Goal: Information Seeking & Learning: Learn about a topic

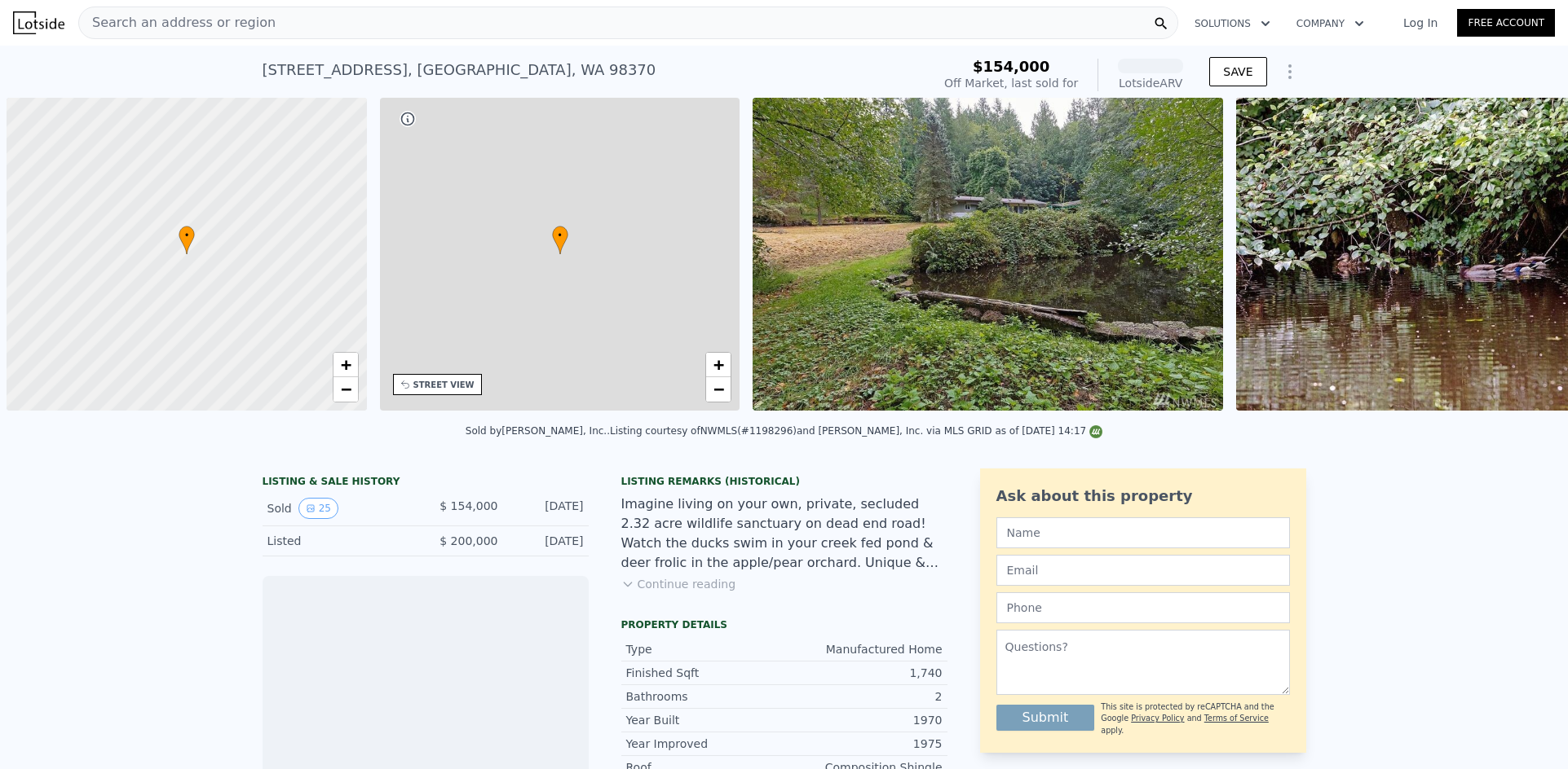
scroll to position [0, 7]
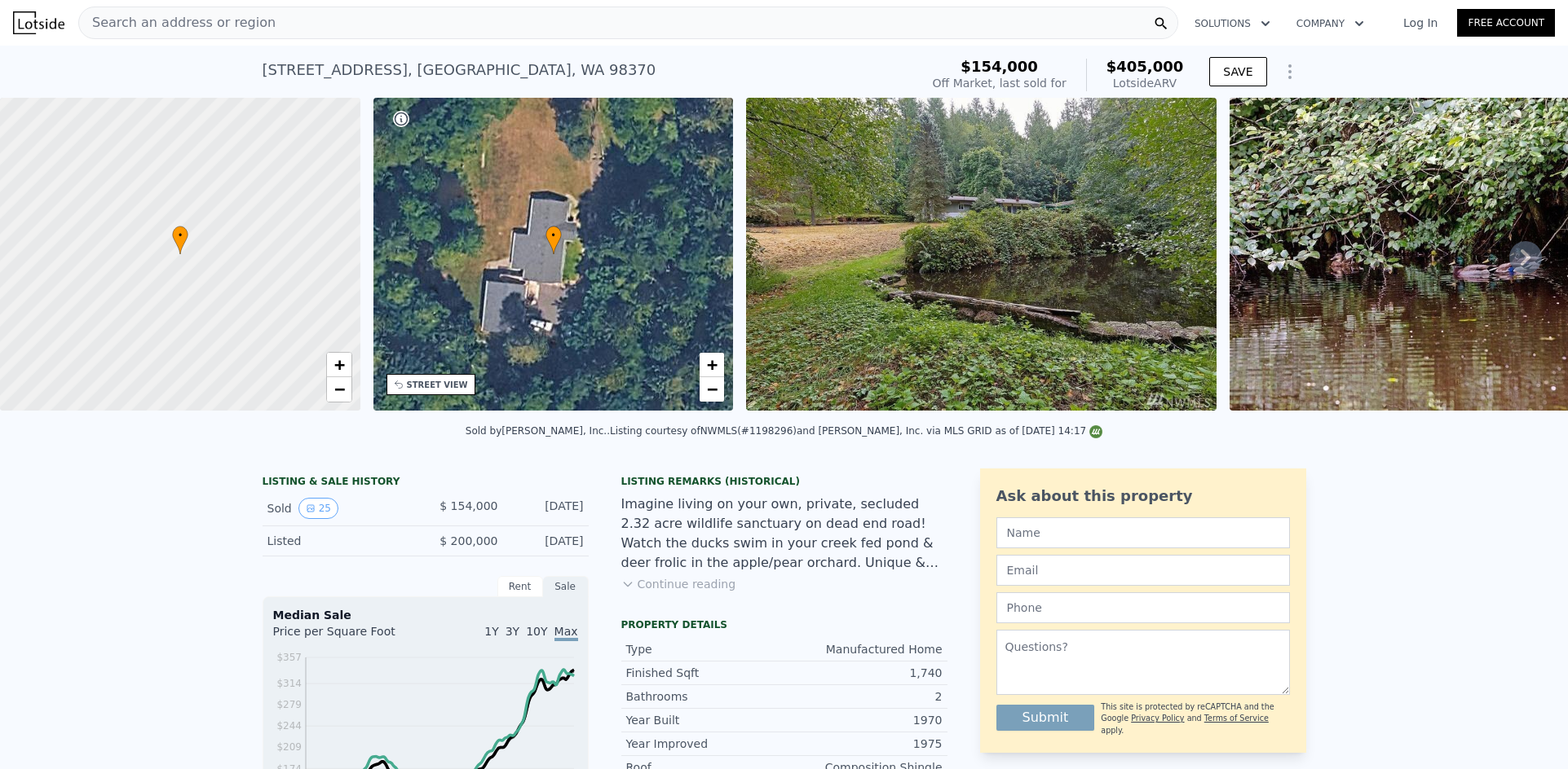
click at [368, 23] on div "Search an address or region" at bounding box center [628, 23] width 1100 height 33
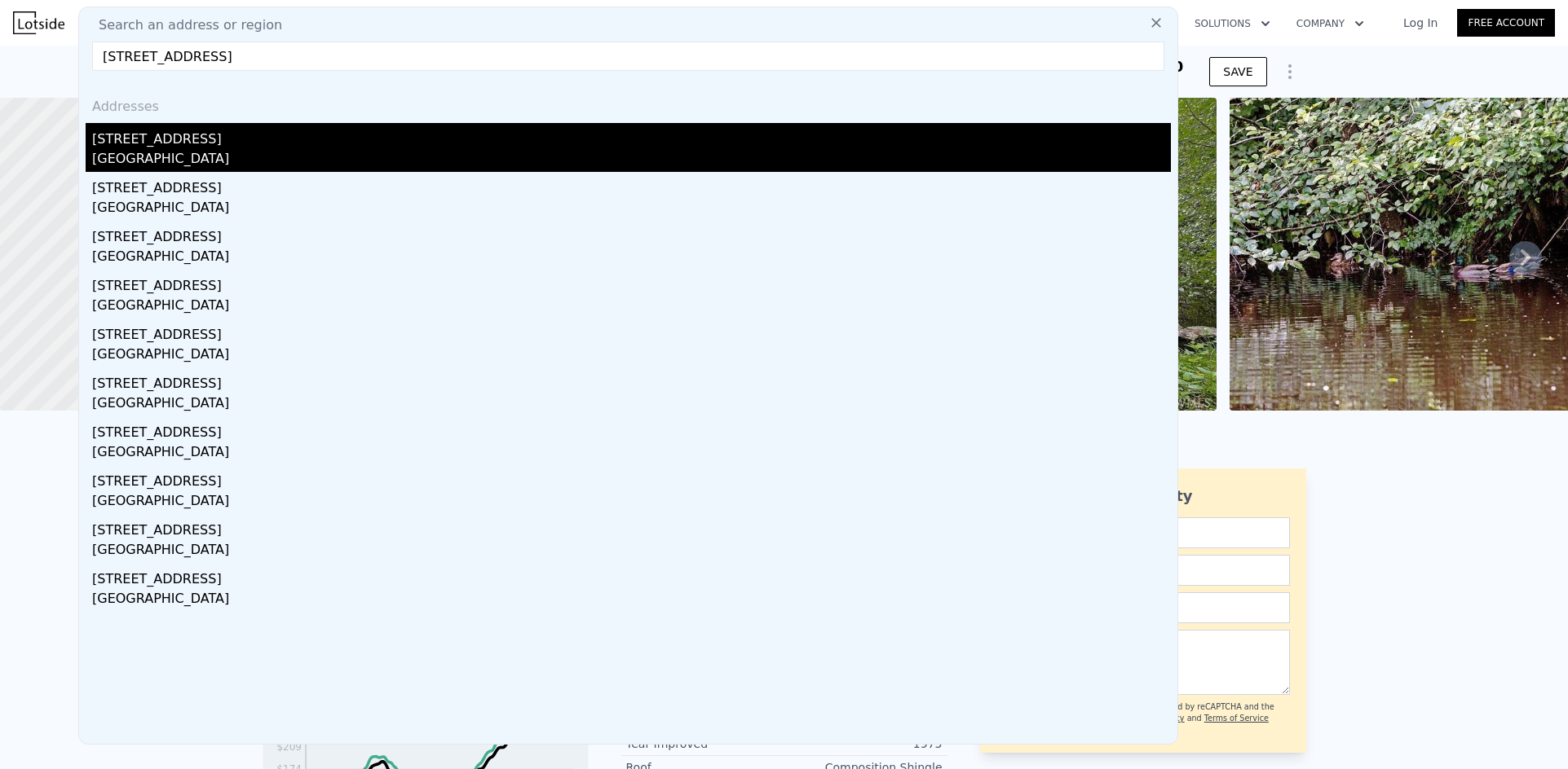
type input "12322 NE 134th St, Kirkland, WA 98034-2210"
click at [205, 135] on div "12322 NE 134th St" at bounding box center [631, 136] width 1079 height 26
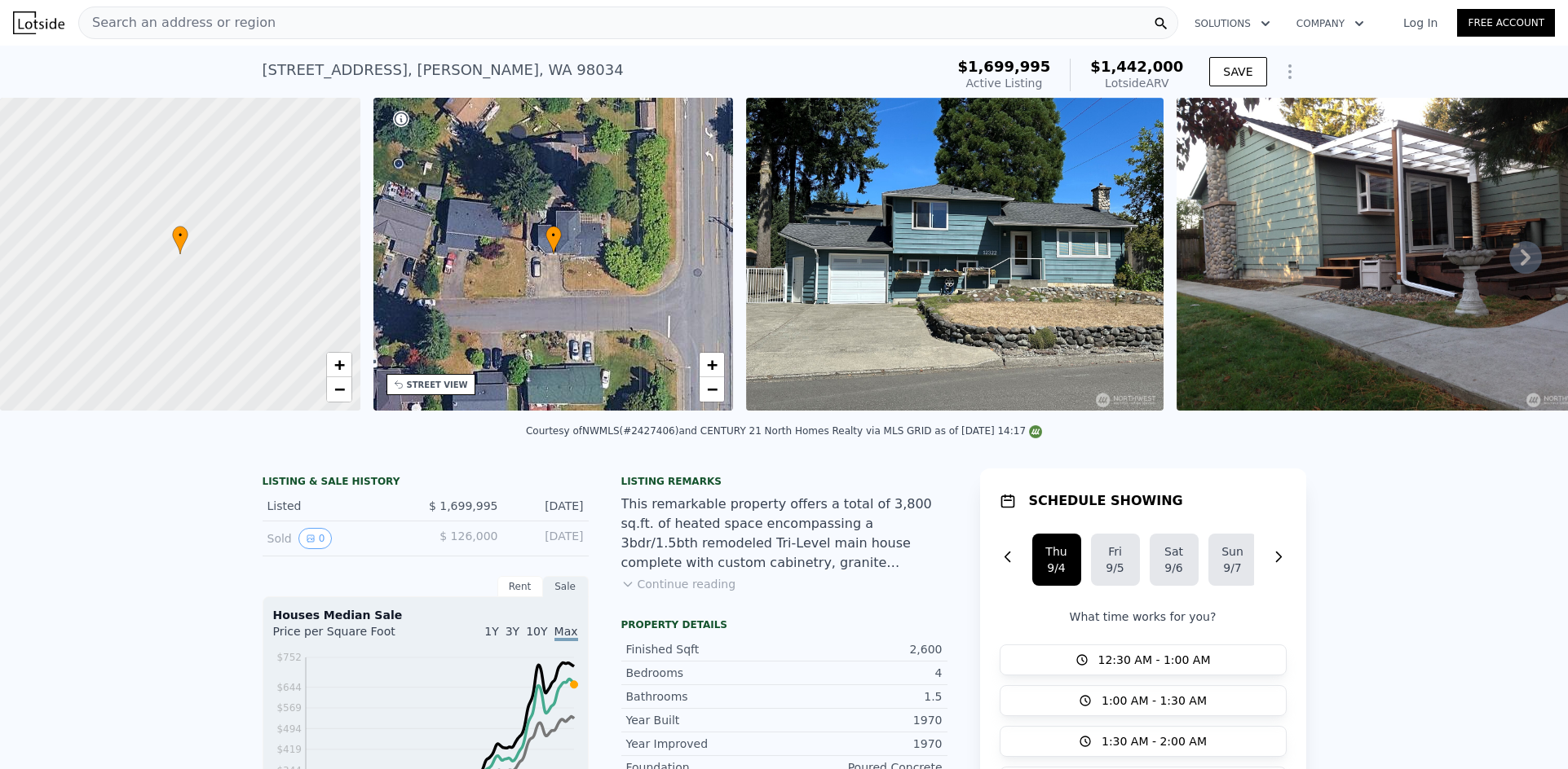
click at [285, 20] on div "Search an address or region" at bounding box center [628, 23] width 1100 height 33
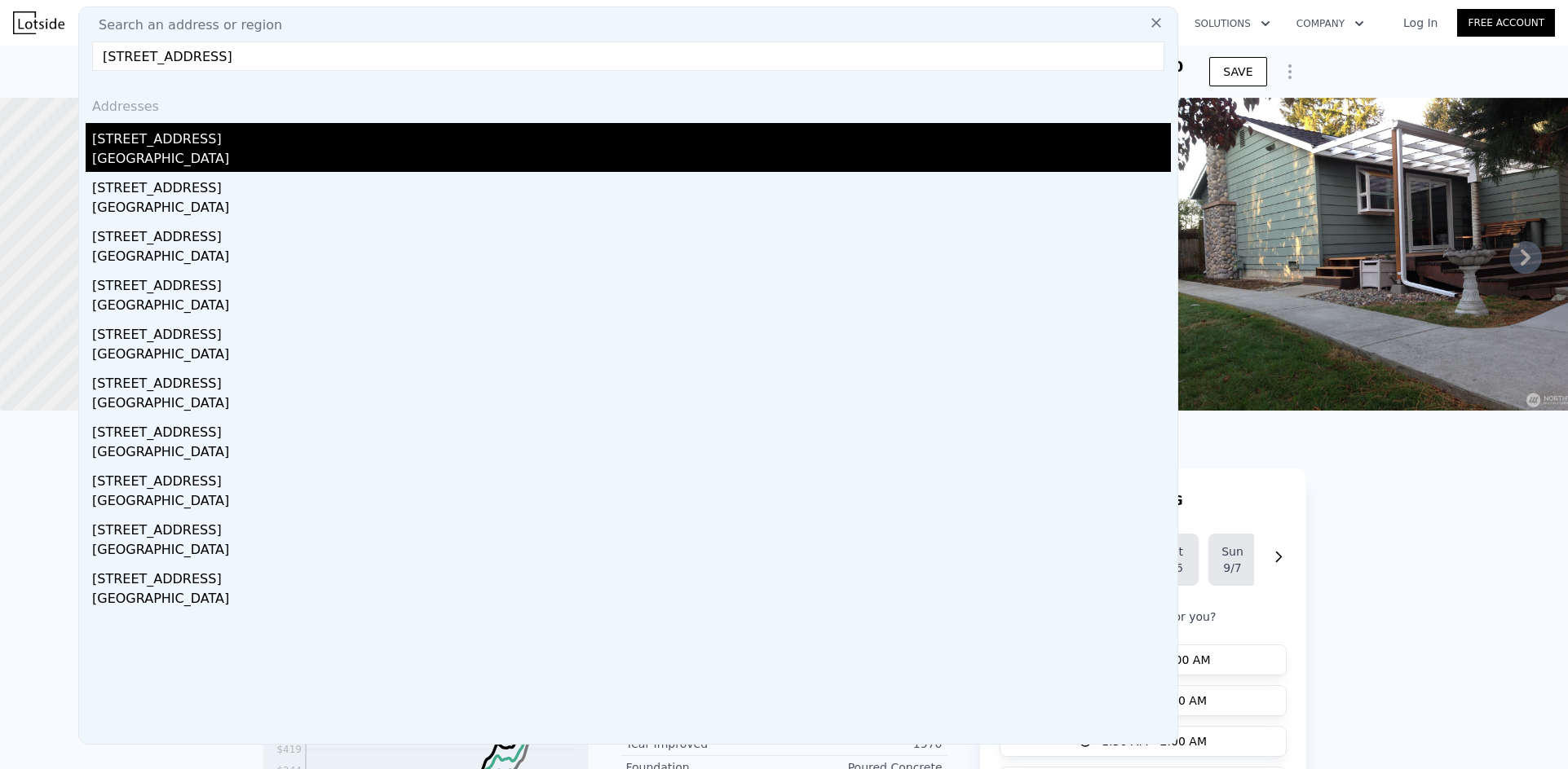
type input "10655 132nd Ave NE, Kirkland, WA 98033"
click at [181, 140] on div "10655 132nd Ave NE" at bounding box center [631, 136] width 1079 height 26
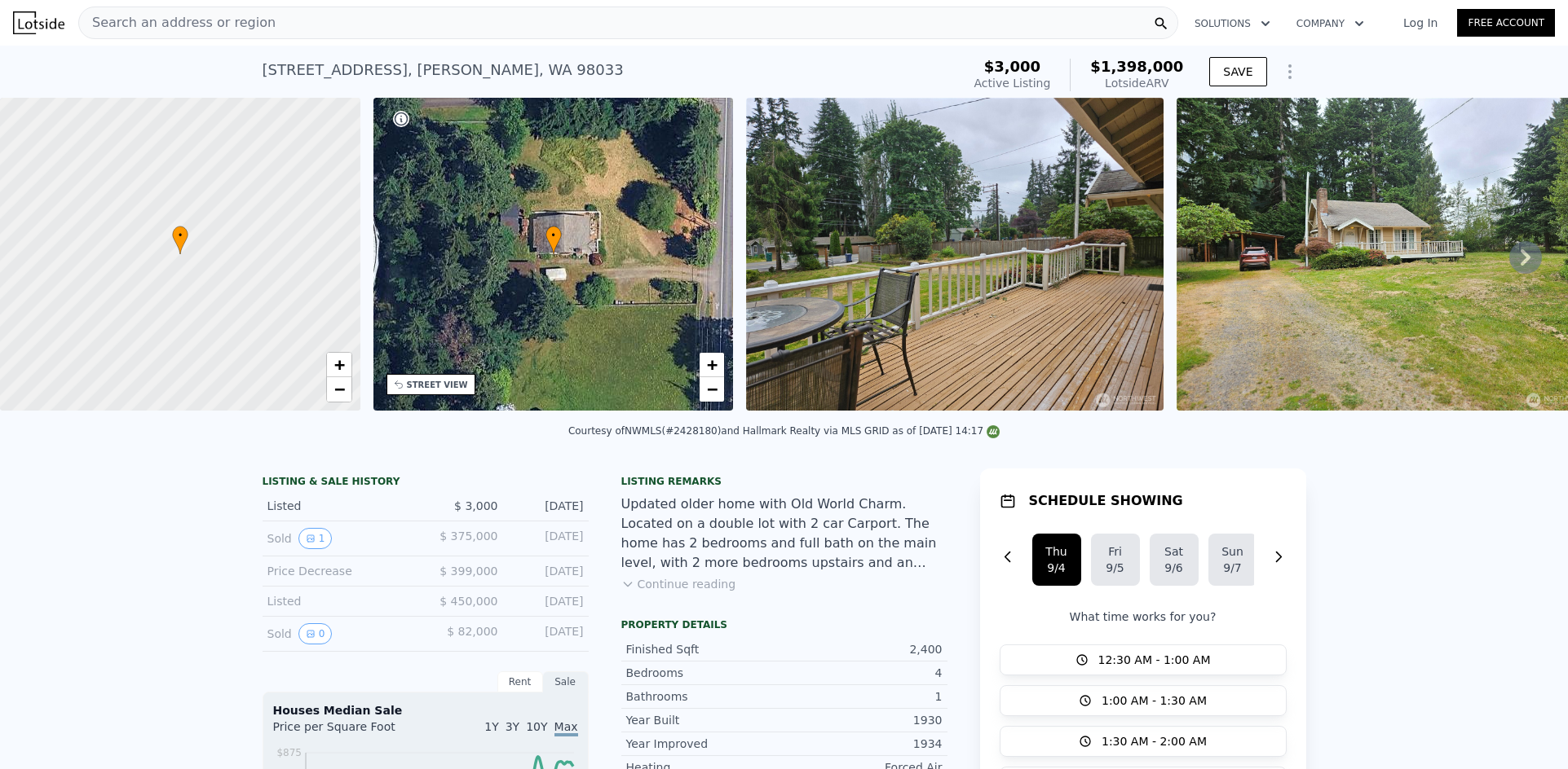
click at [329, 28] on div "Search an address or region" at bounding box center [628, 23] width 1100 height 33
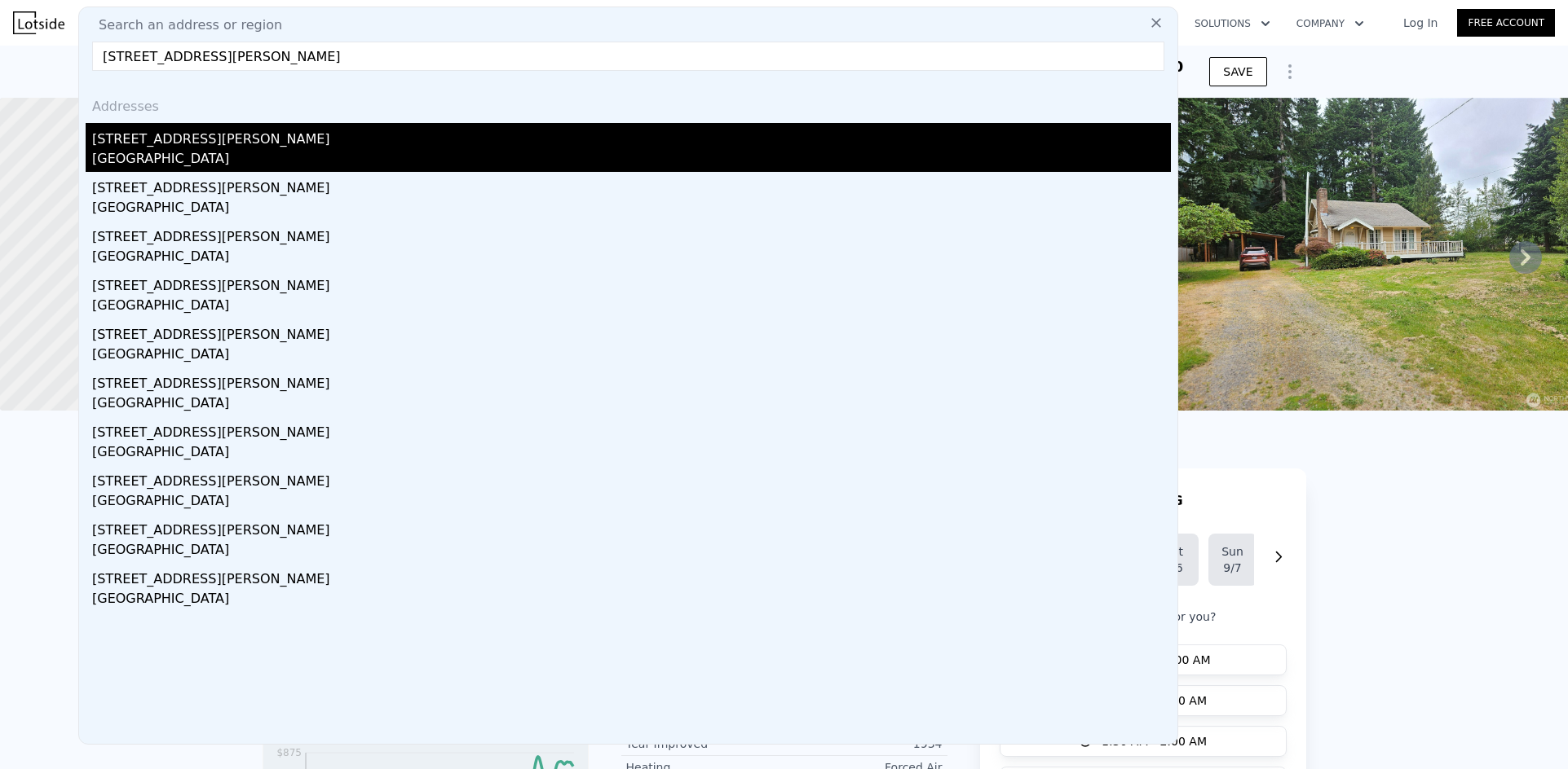
type input "5059 NW David Rd, Bremerton, WA 98312"
click at [202, 144] on div "5059 NW David Road" at bounding box center [631, 136] width 1079 height 26
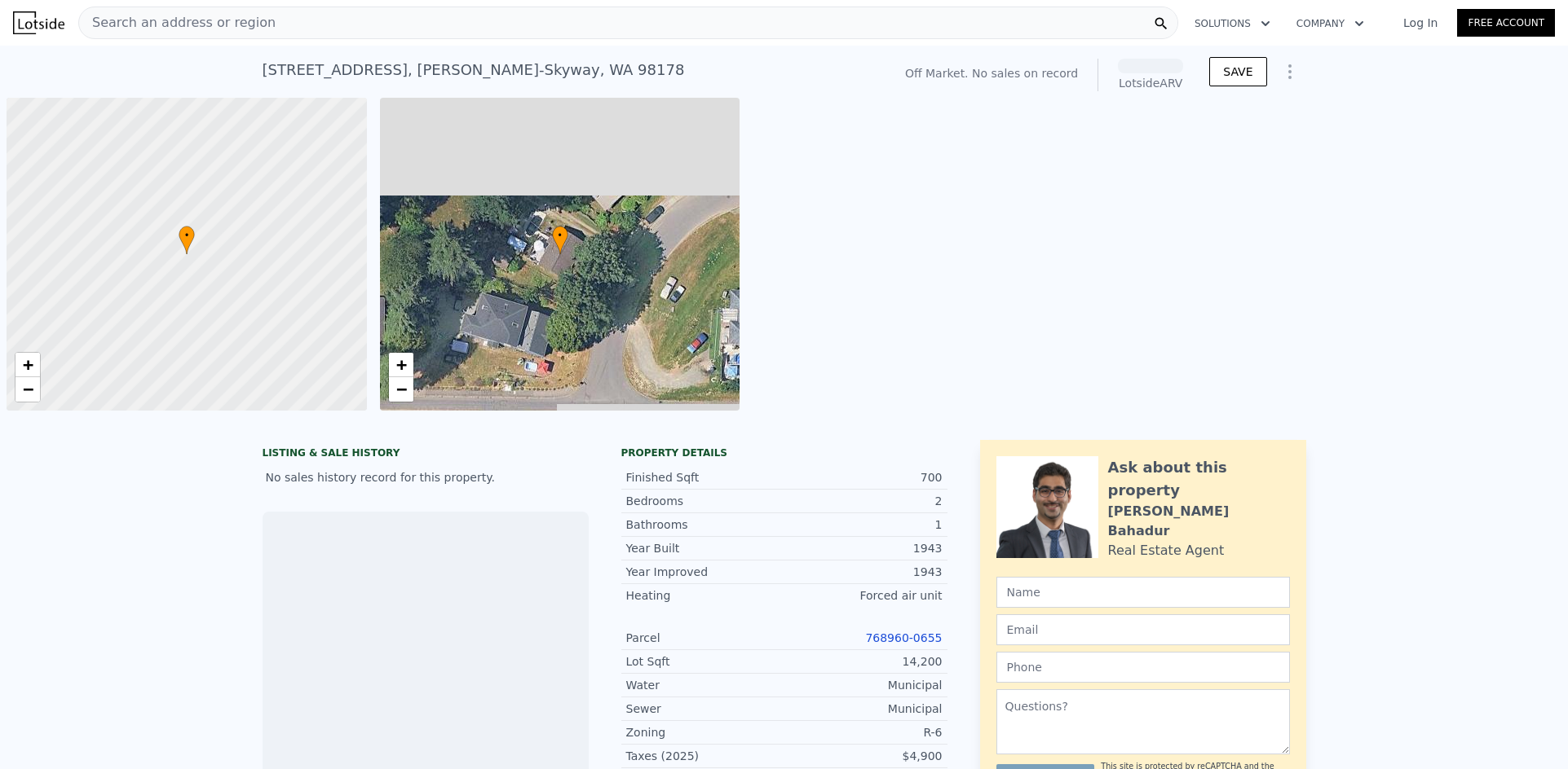
scroll to position [0, 7]
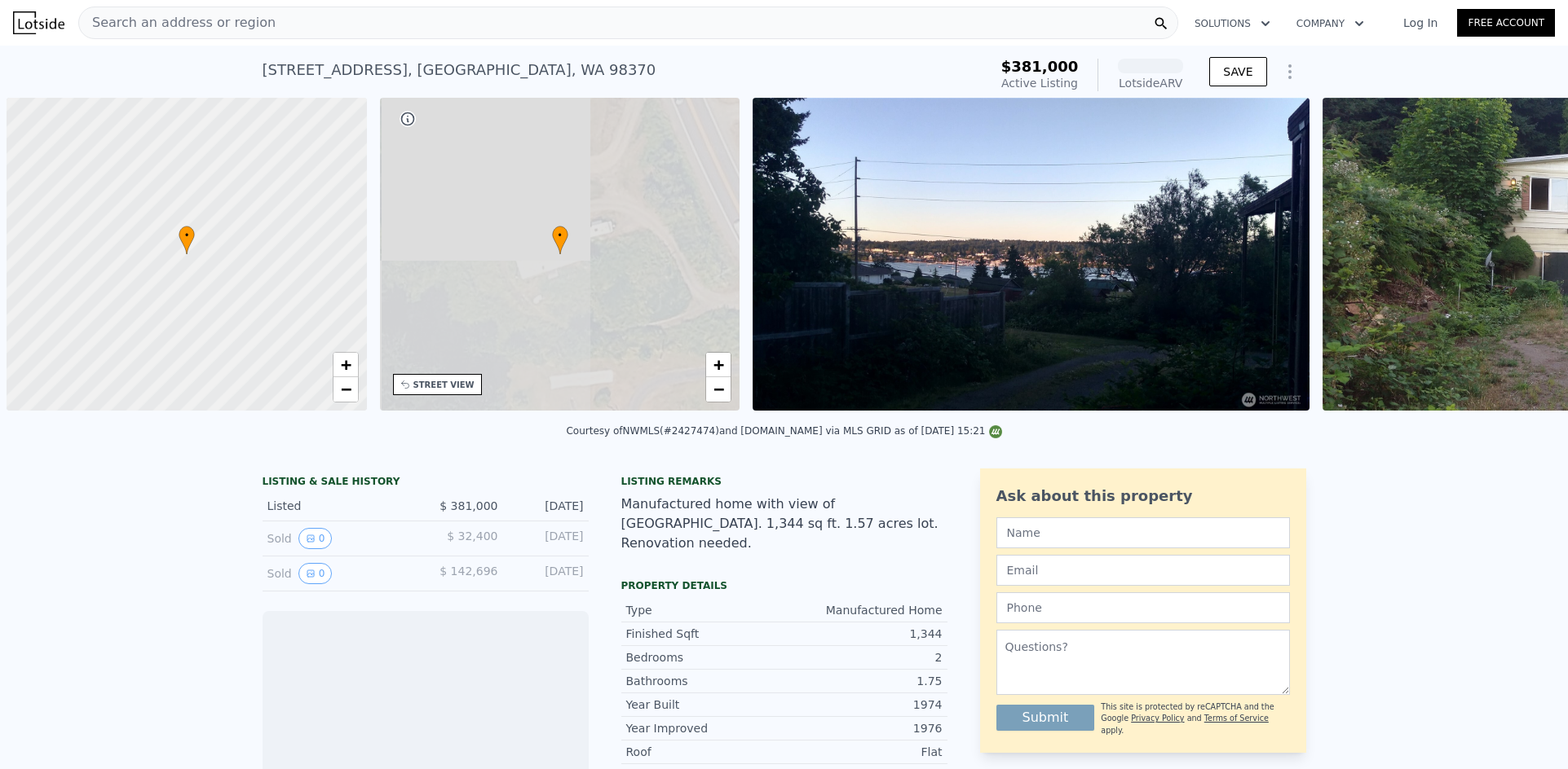
scroll to position [0, 7]
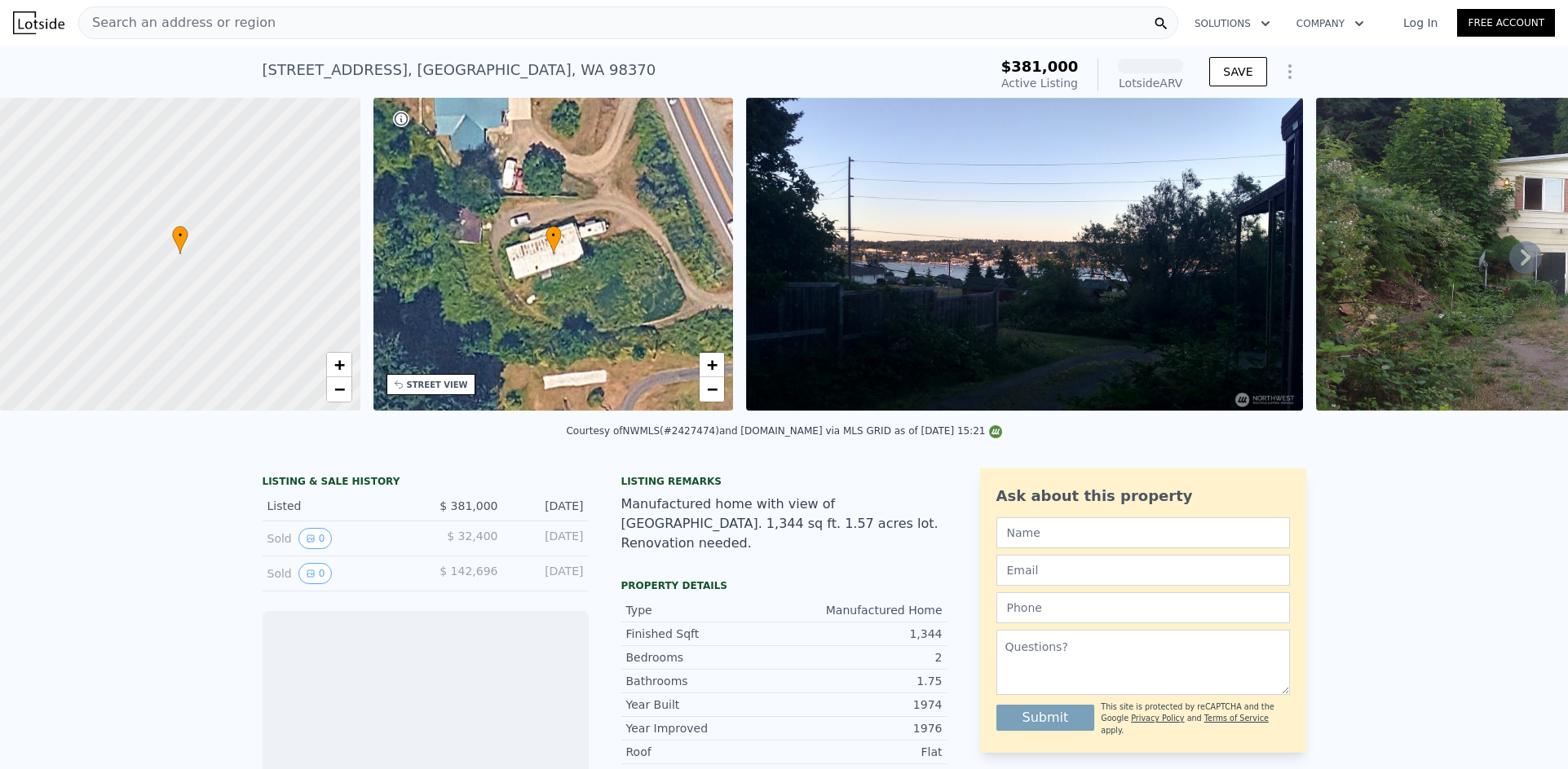
click at [1407, 26] on link "Log In" at bounding box center [1421, 23] width 74 height 16
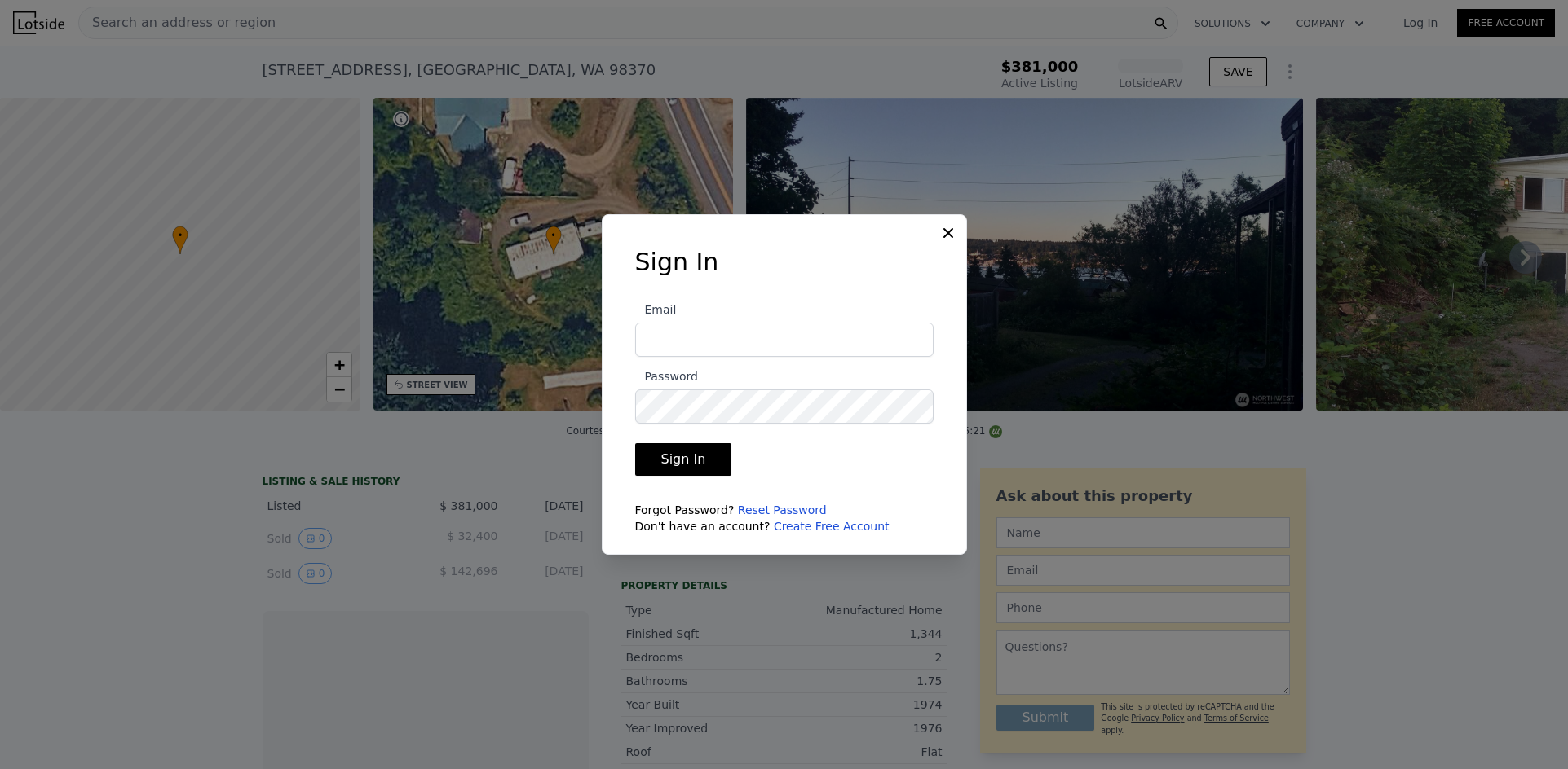
click at [689, 347] on input "Email" at bounding box center [784, 339] width 298 height 34
type input "jovicmacariola@gmail.com"
click at [635, 443] on button "Sign In" at bounding box center [684, 459] width 97 height 33
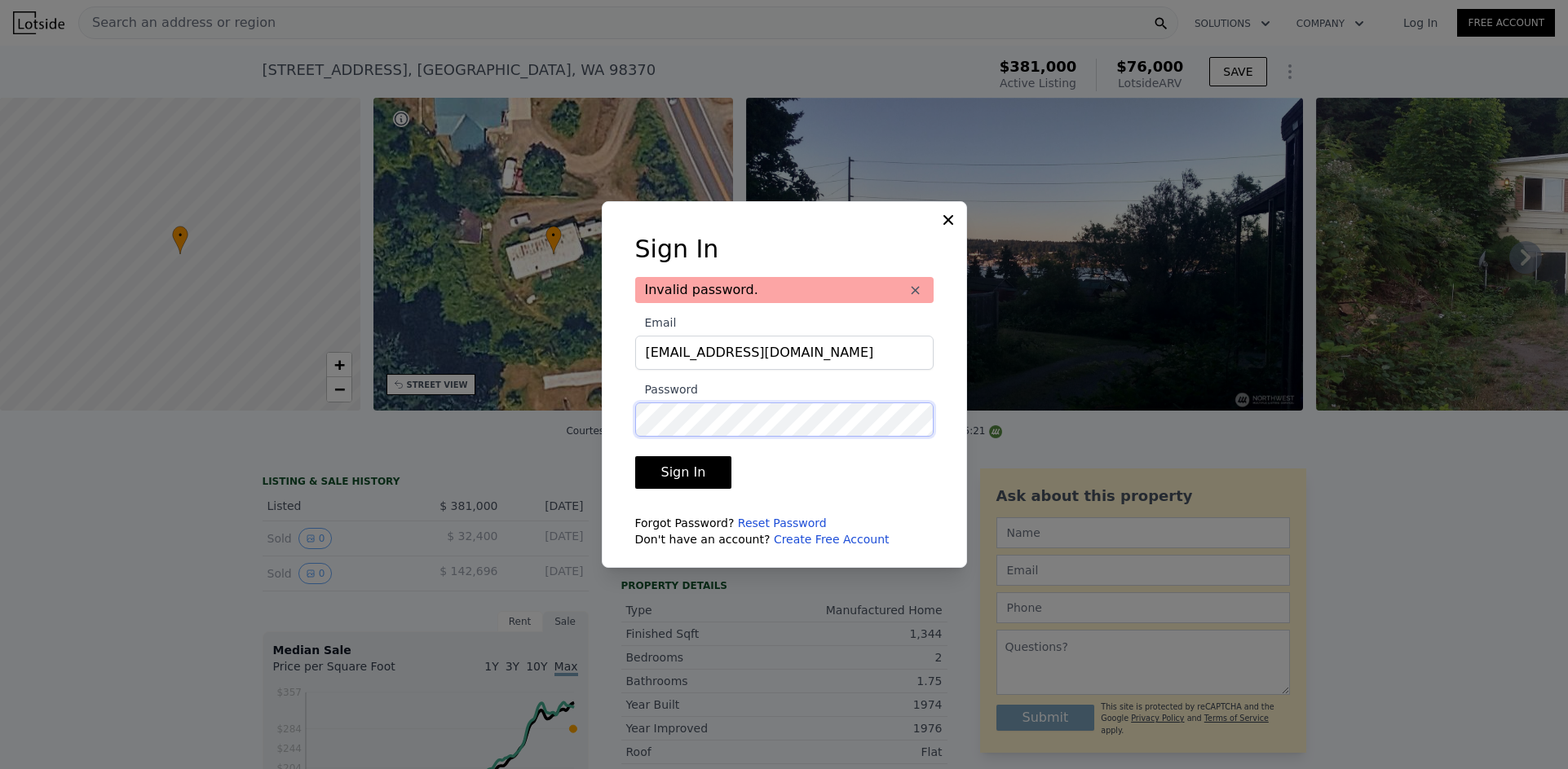
click at [635, 457] on button "Sign In" at bounding box center [684, 472] width 97 height 33
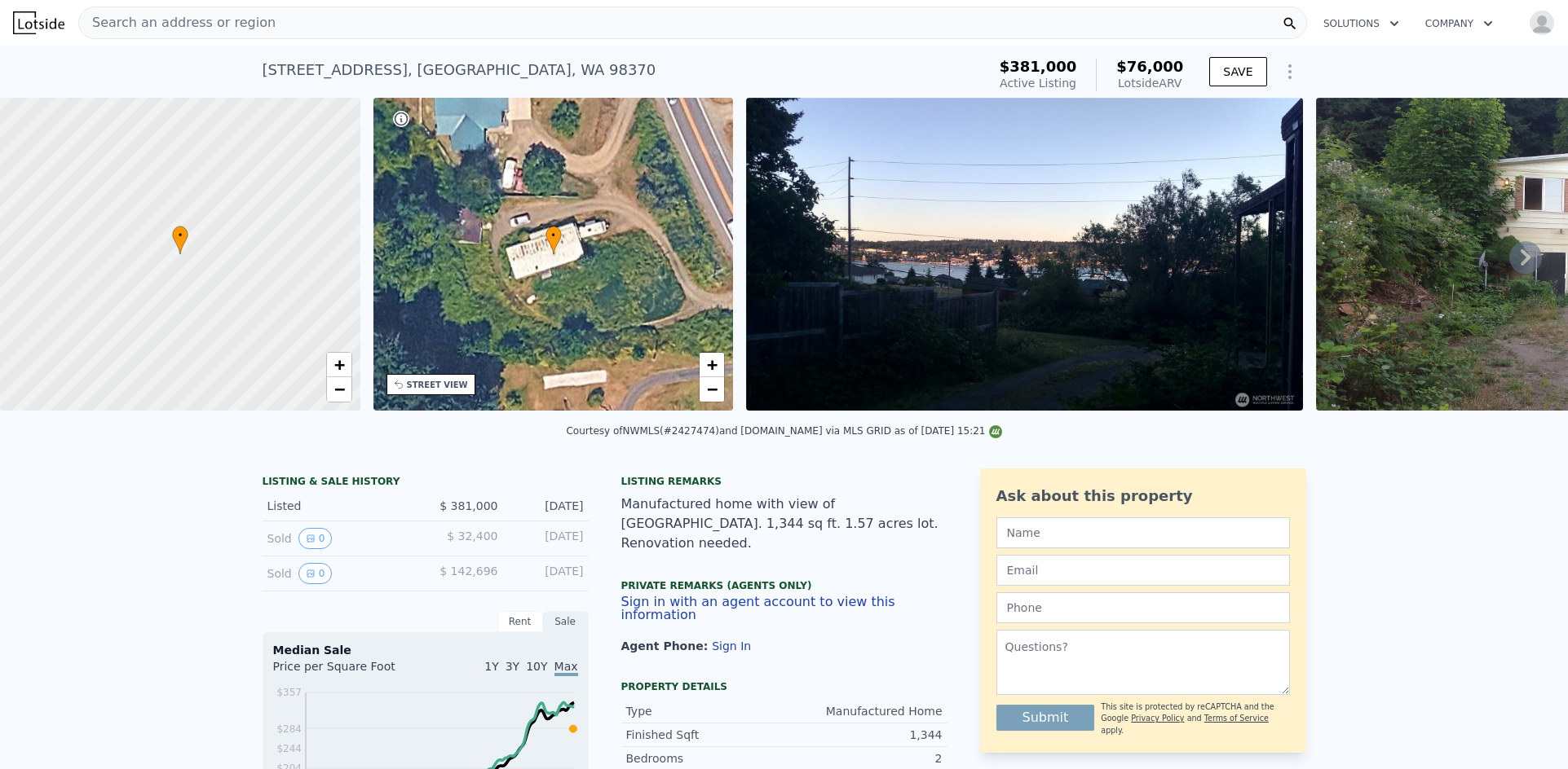
click at [950, 32] on div "Search an address or region" at bounding box center [692, 23] width 1229 height 33
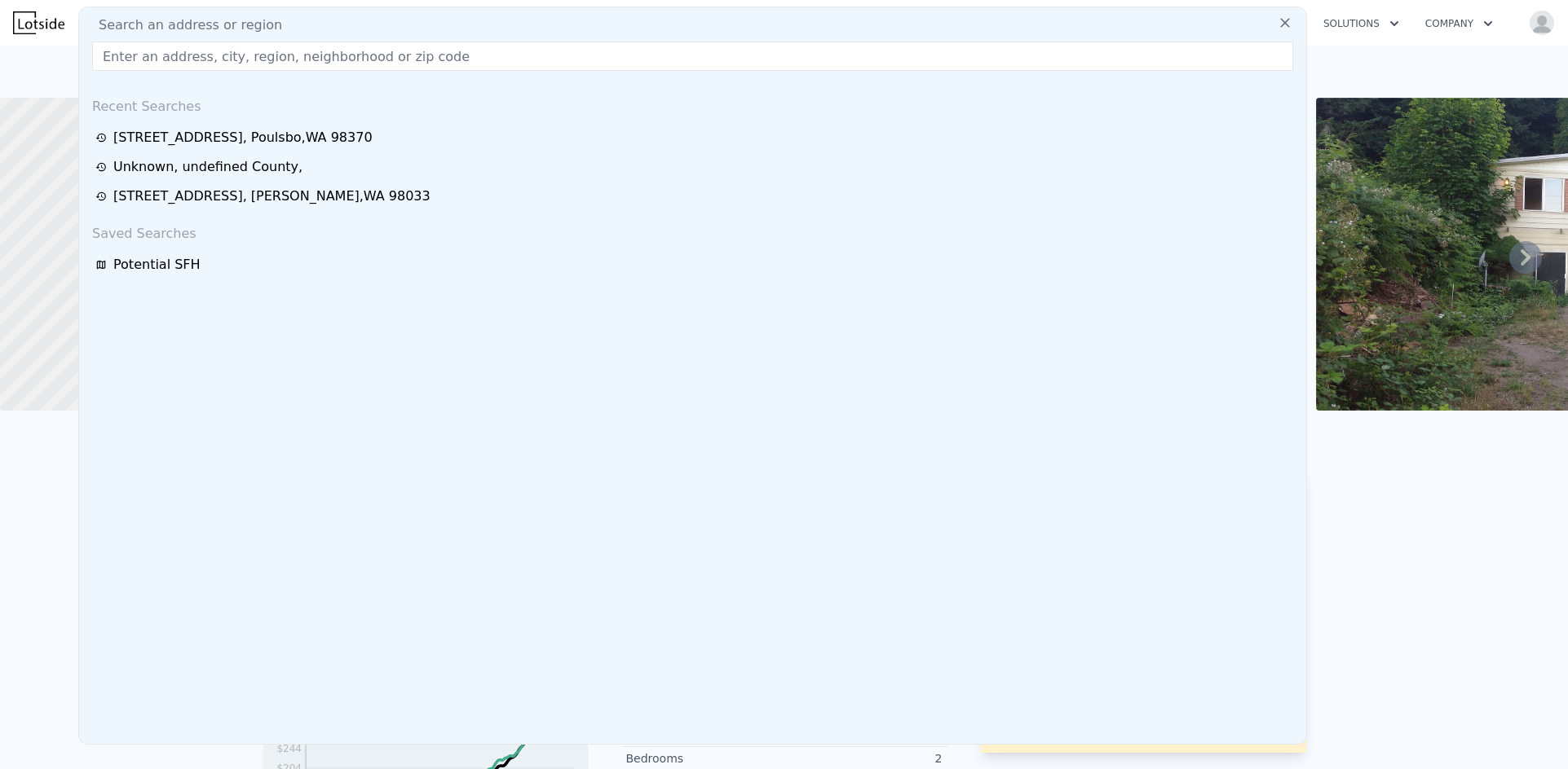
click at [187, 281] on div "Recent Searches 17711 Viking Way NW , Poulsbo , WA 98370 Unknown , undefined Co…" at bounding box center [692, 414] width 1227 height 660
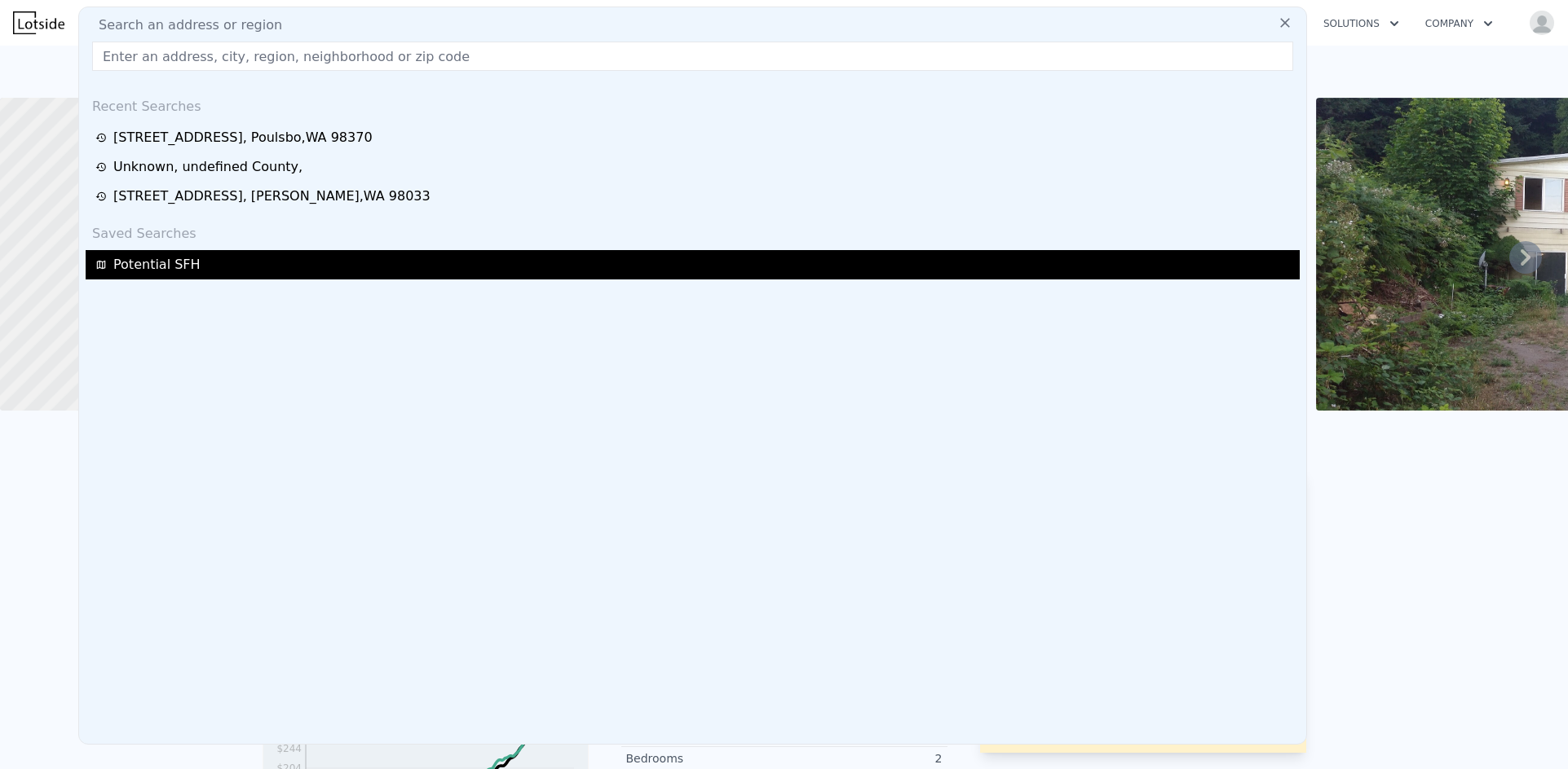
click at [191, 270] on div "Potential SFH" at bounding box center [695, 264] width 1199 height 19
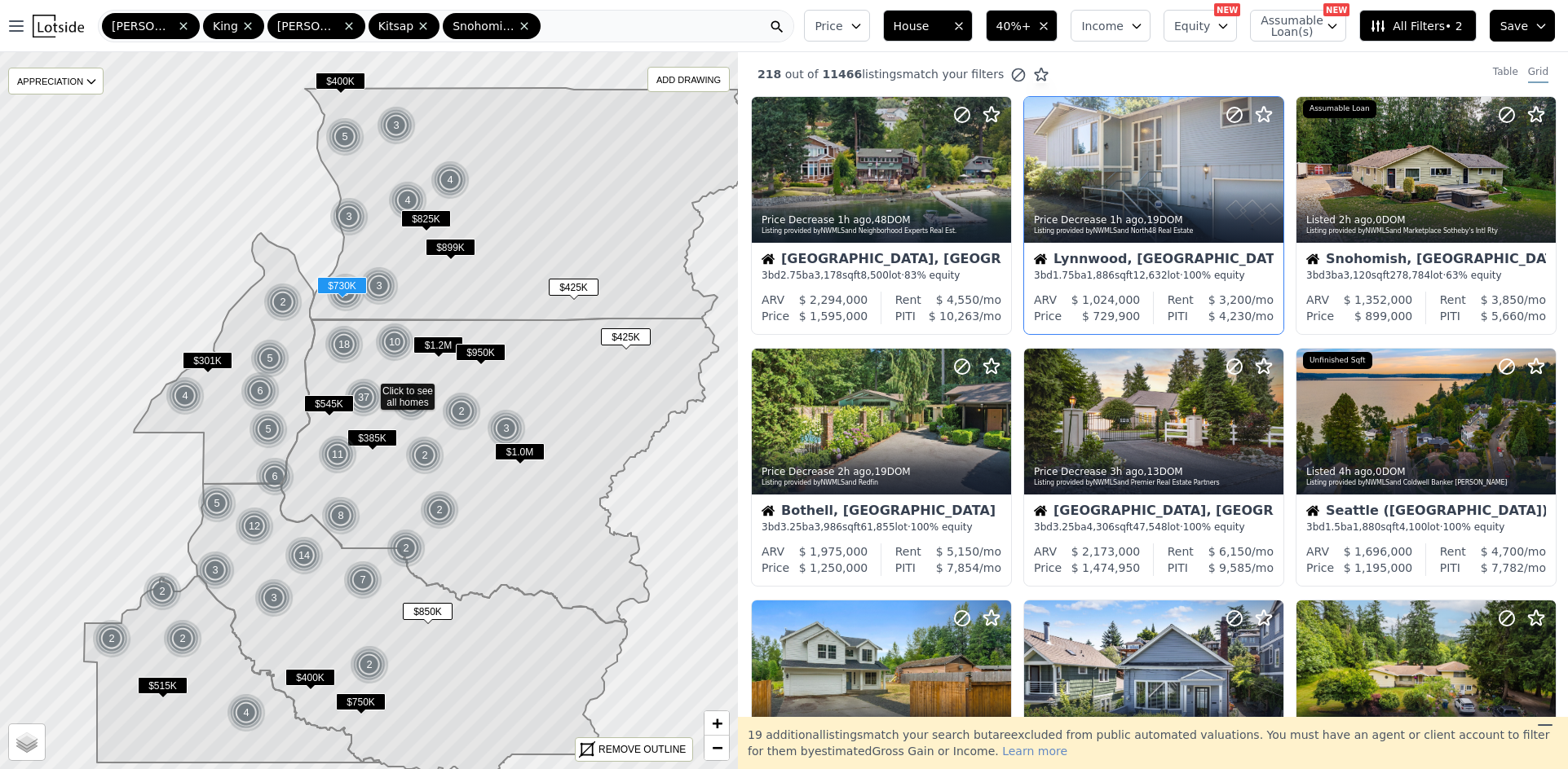
click at [1156, 326] on div "ARV $ 1,024,000 Price $ 729,900 Rent $ 3,200 /mo PITI $ 4,230 /mo" at bounding box center [1153, 312] width 259 height 43
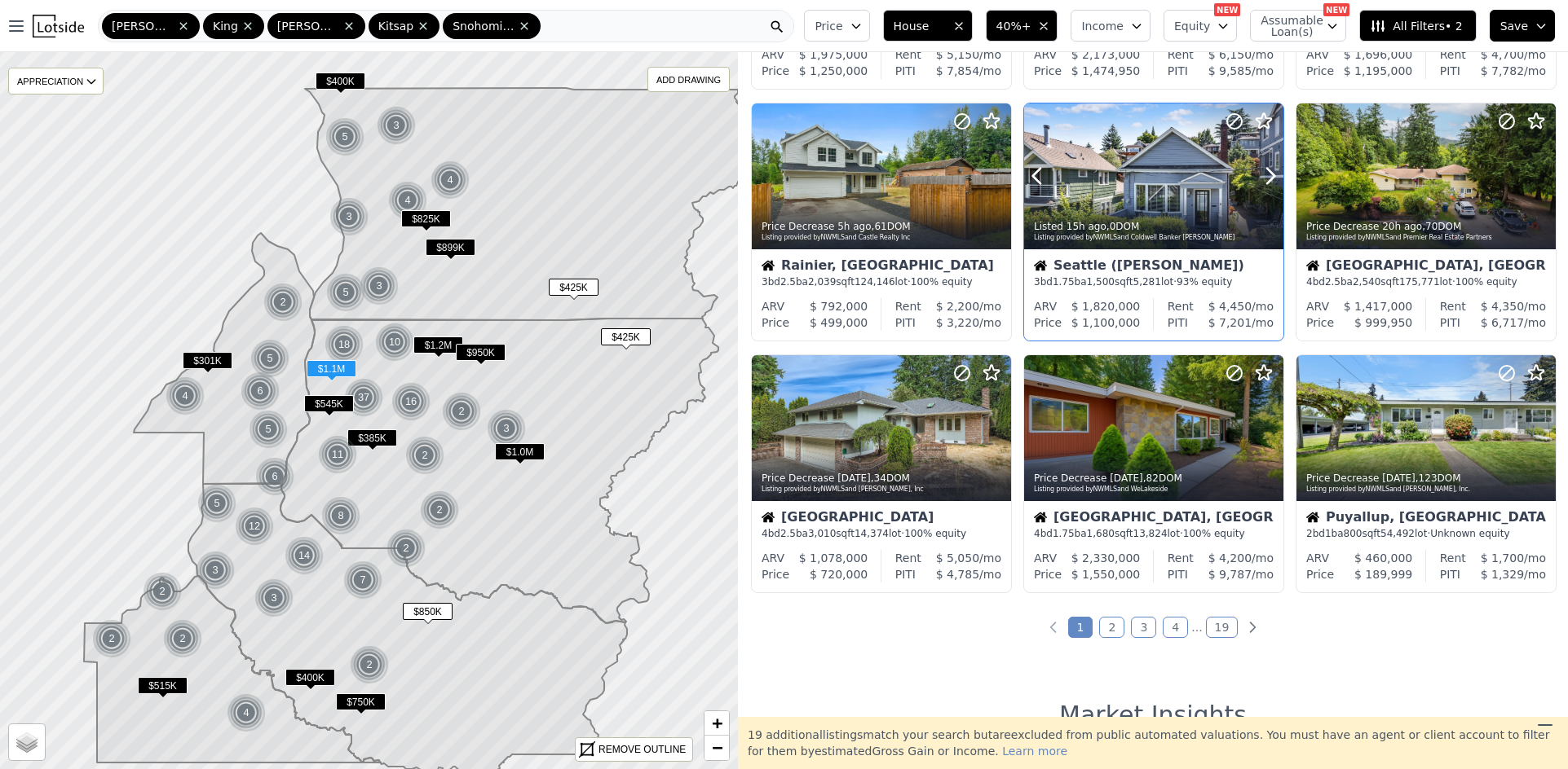
scroll to position [652, 0]
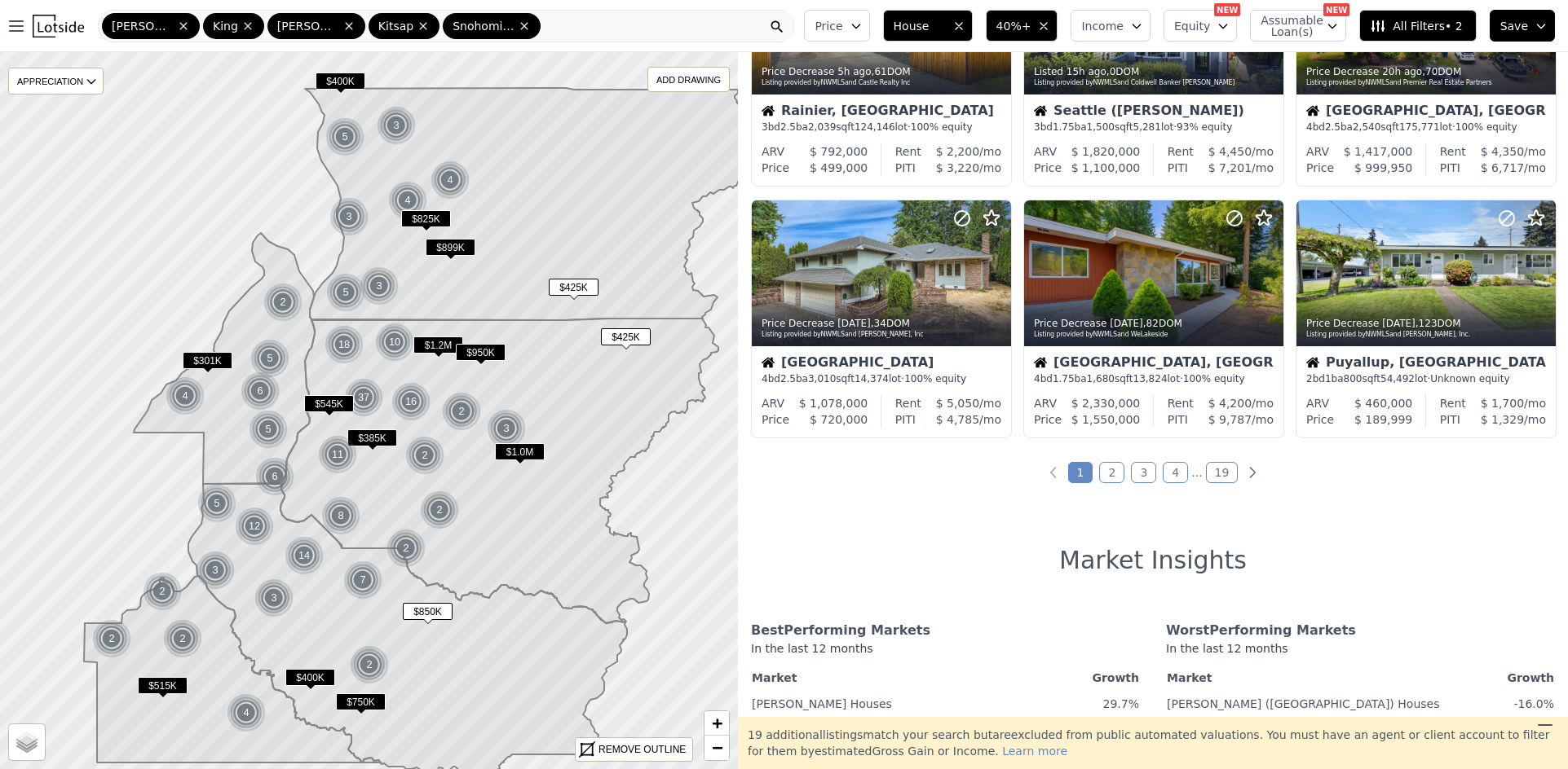
click at [1104, 474] on link "2" at bounding box center [1111, 472] width 25 height 21
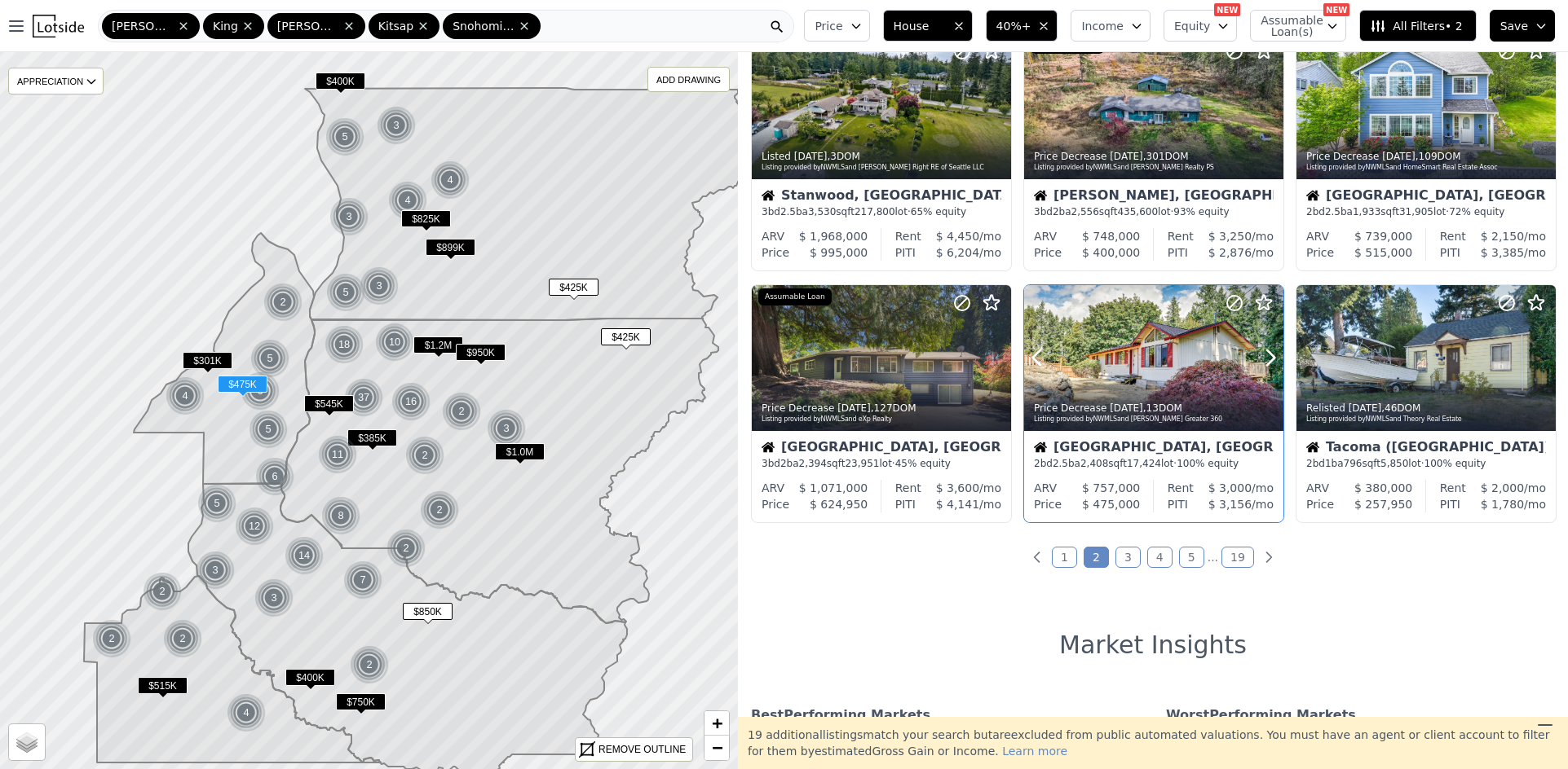
scroll to position [570, 0]
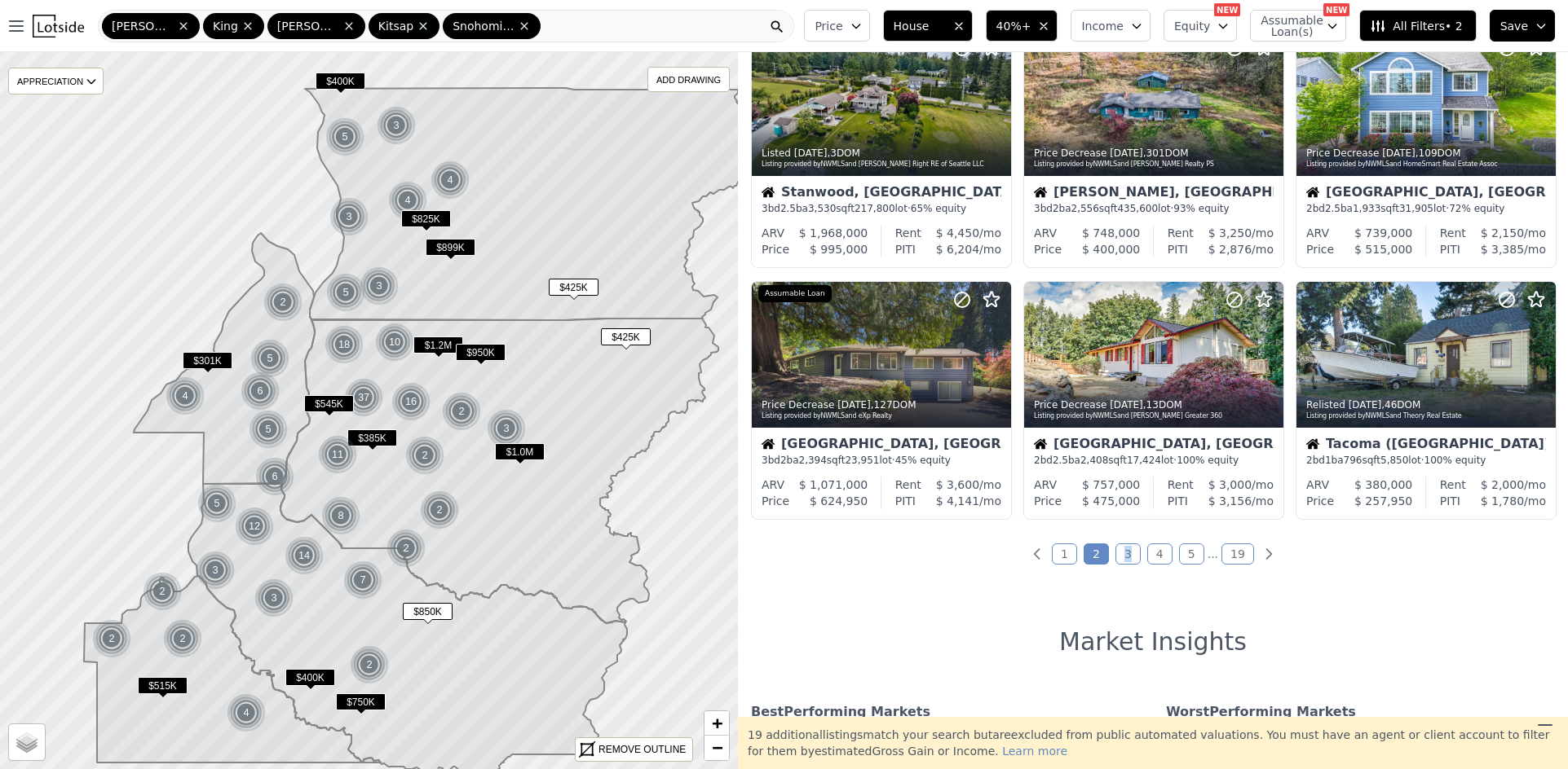
click at [1126, 553] on link "3" at bounding box center [1128, 554] width 25 height 21
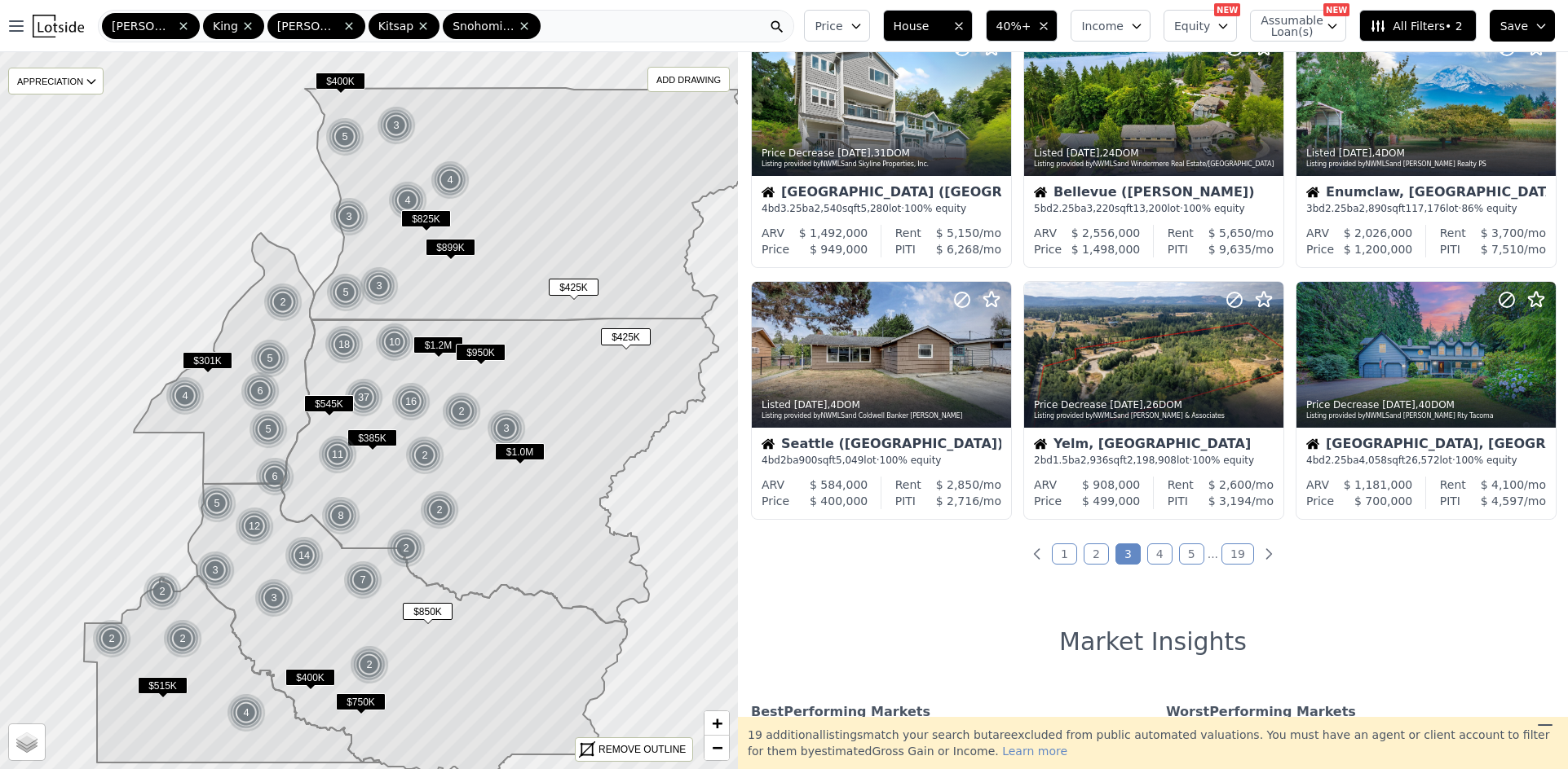
drag, startPoint x: 1134, startPoint y: 595, endPoint x: 1126, endPoint y: 575, distance: 21.5
click at [1133, 595] on div "218 out of 11466 listings match your filters Table Grid Listed 4d ago , 4 DOM L…" at bounding box center [1152, 384] width 830 height 665
click at [1153, 554] on link "4" at bounding box center [1160, 554] width 25 height 21
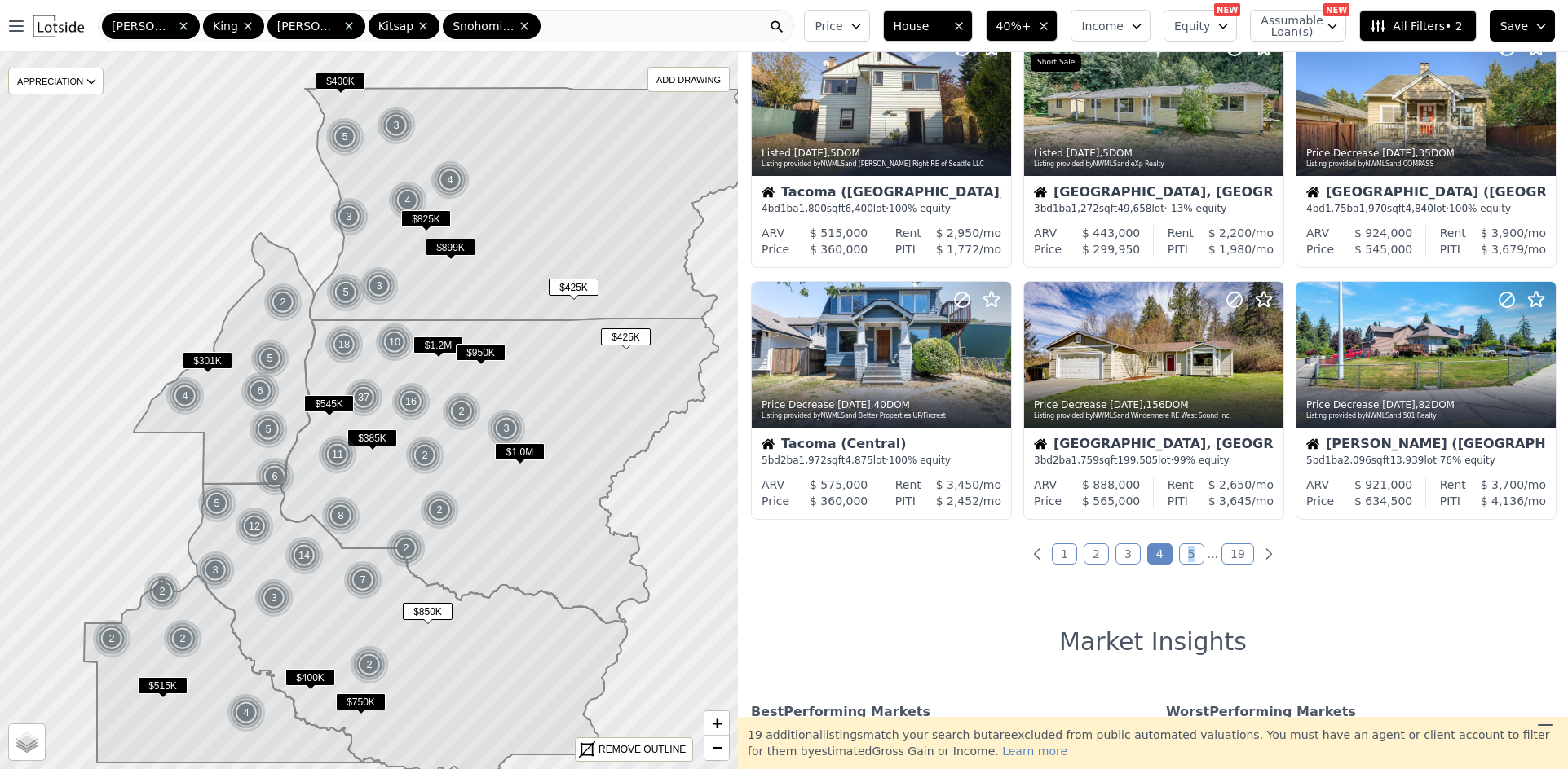
click at [1186, 550] on link "5" at bounding box center [1192, 554] width 25 height 21
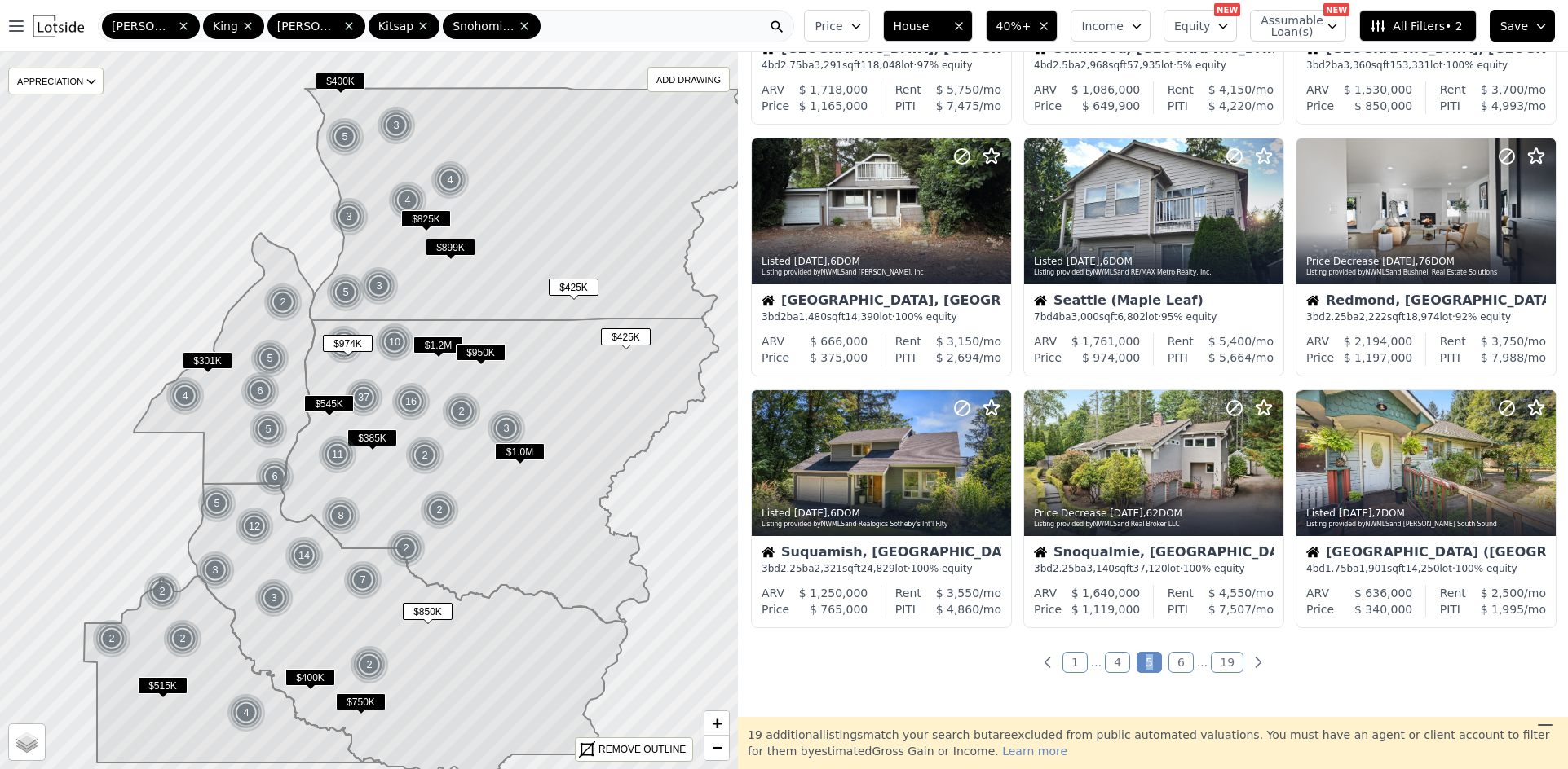
scroll to position [652, 0]
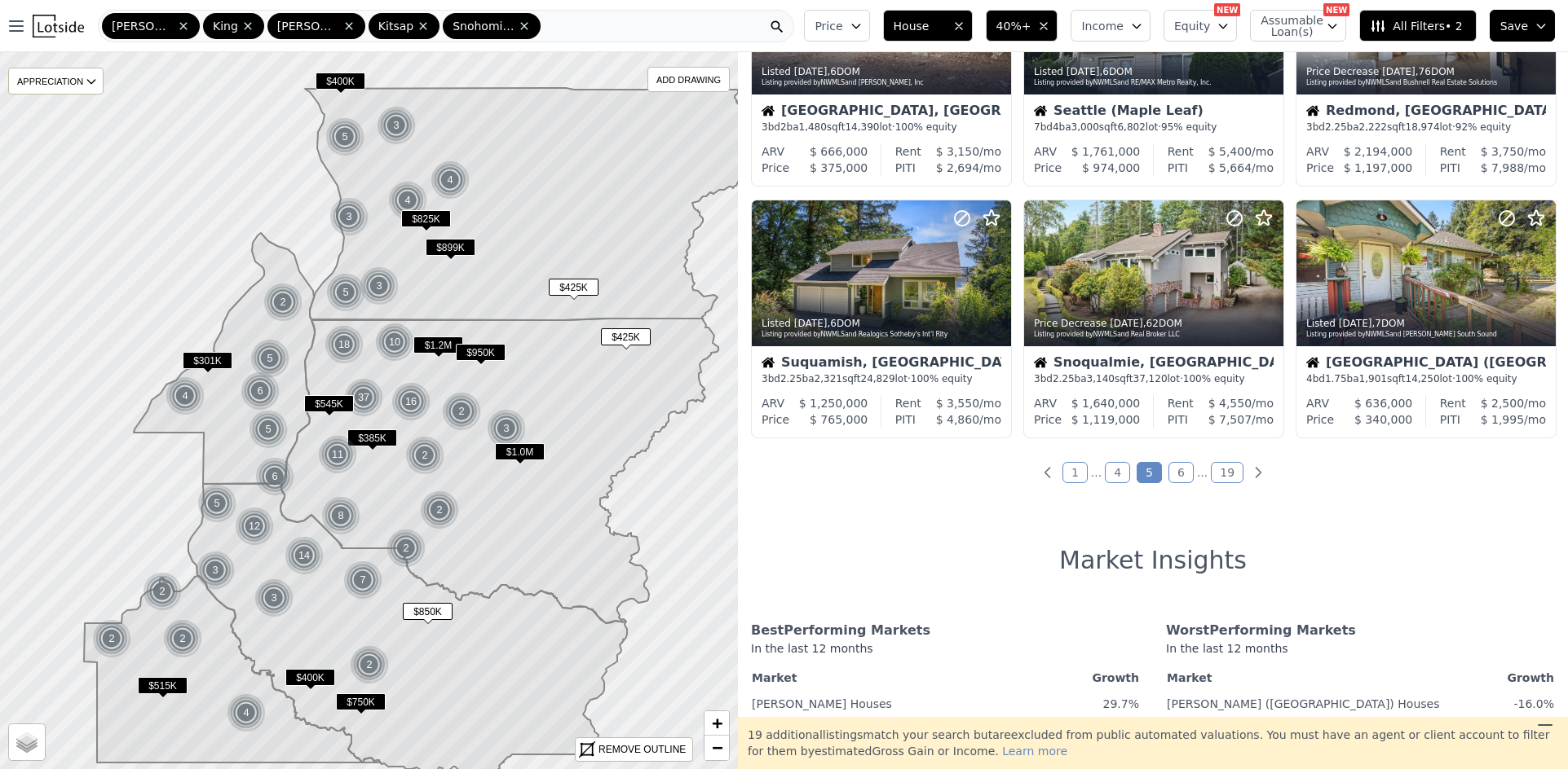
click at [1177, 475] on link "6" at bounding box center [1181, 472] width 25 height 21
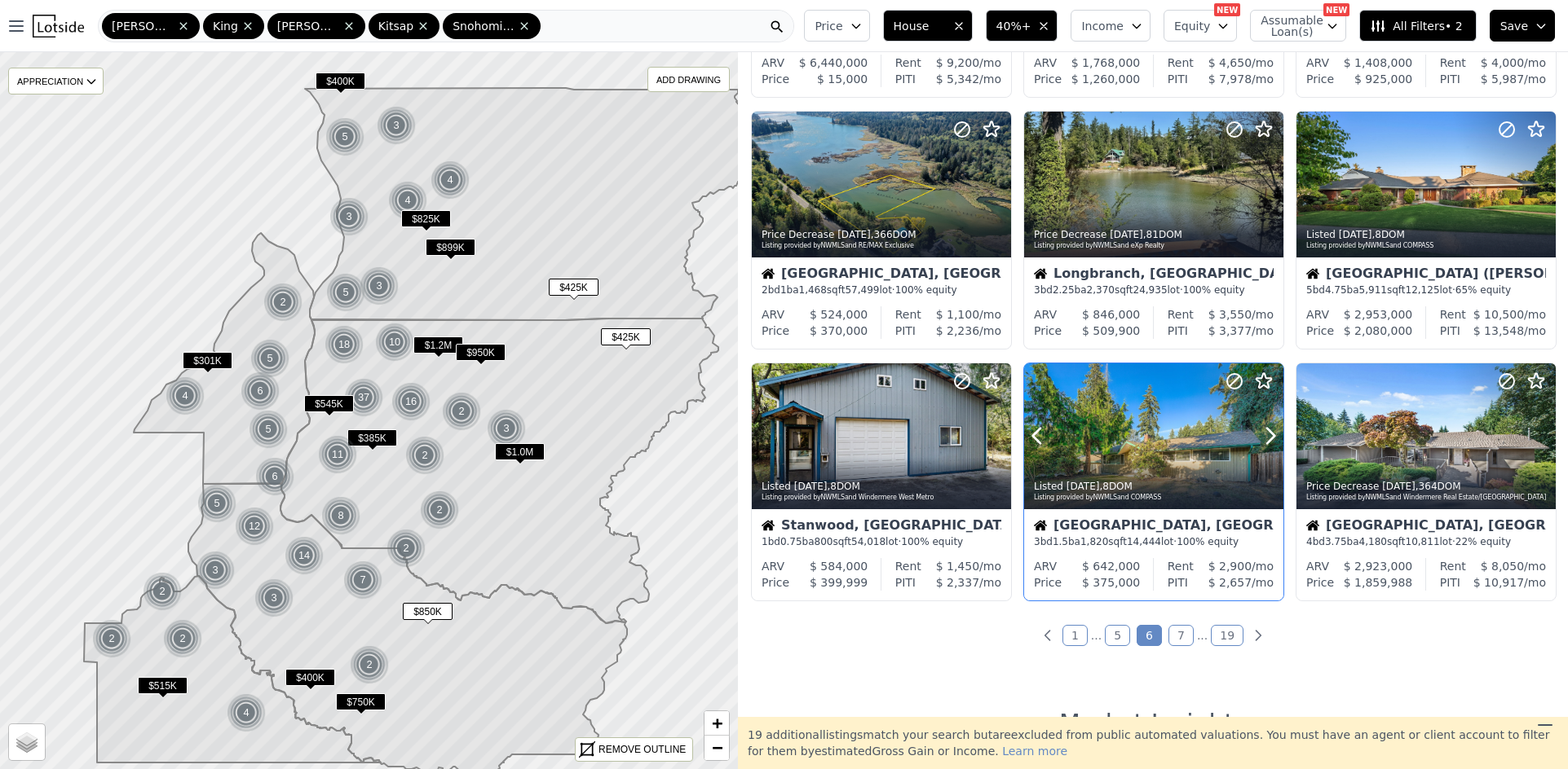
scroll to position [570, 0]
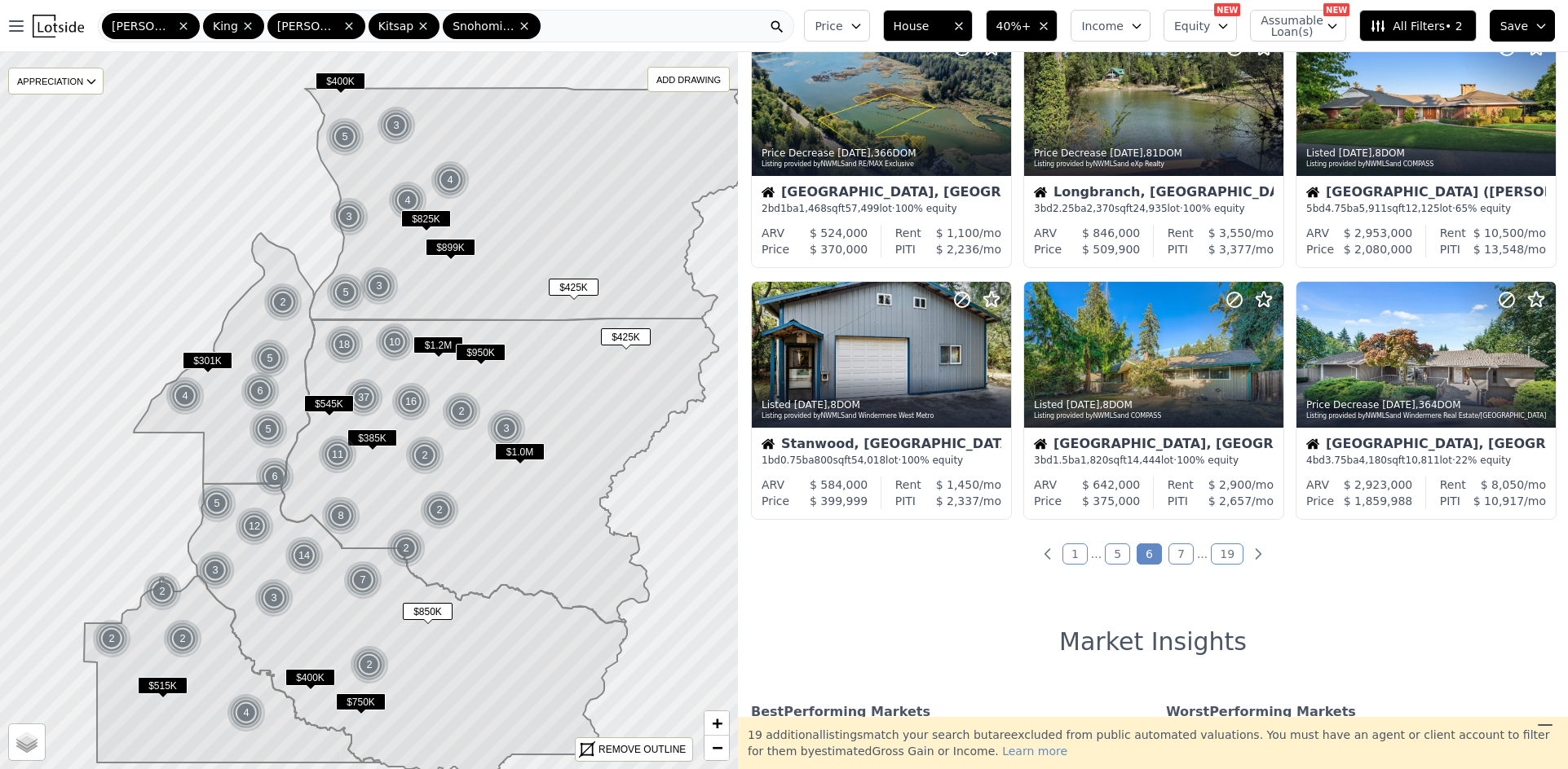
click at [1172, 560] on link "7" at bounding box center [1181, 554] width 25 height 21
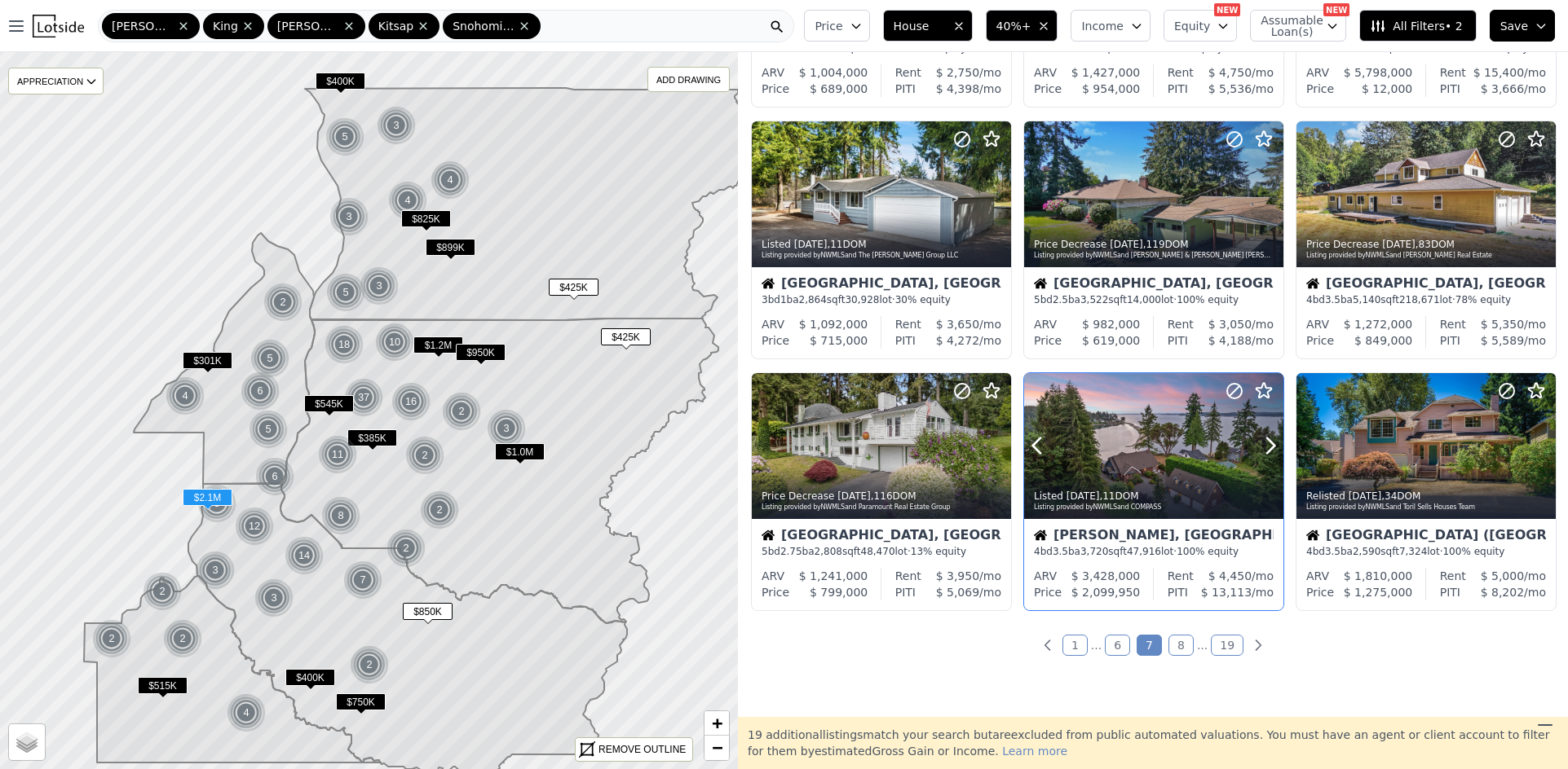
scroll to position [489, 0]
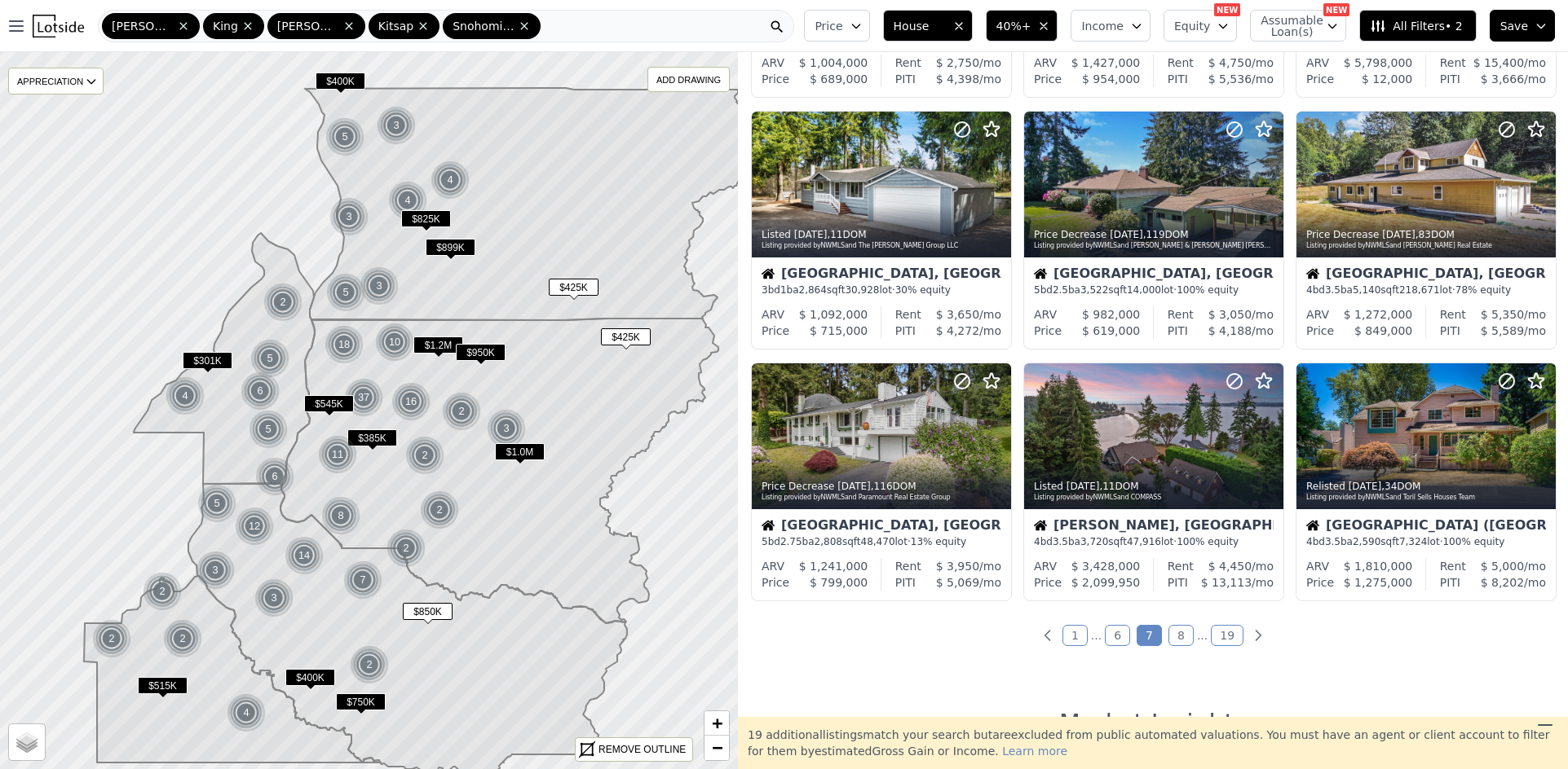
click at [1176, 627] on link "8" at bounding box center [1181, 635] width 25 height 21
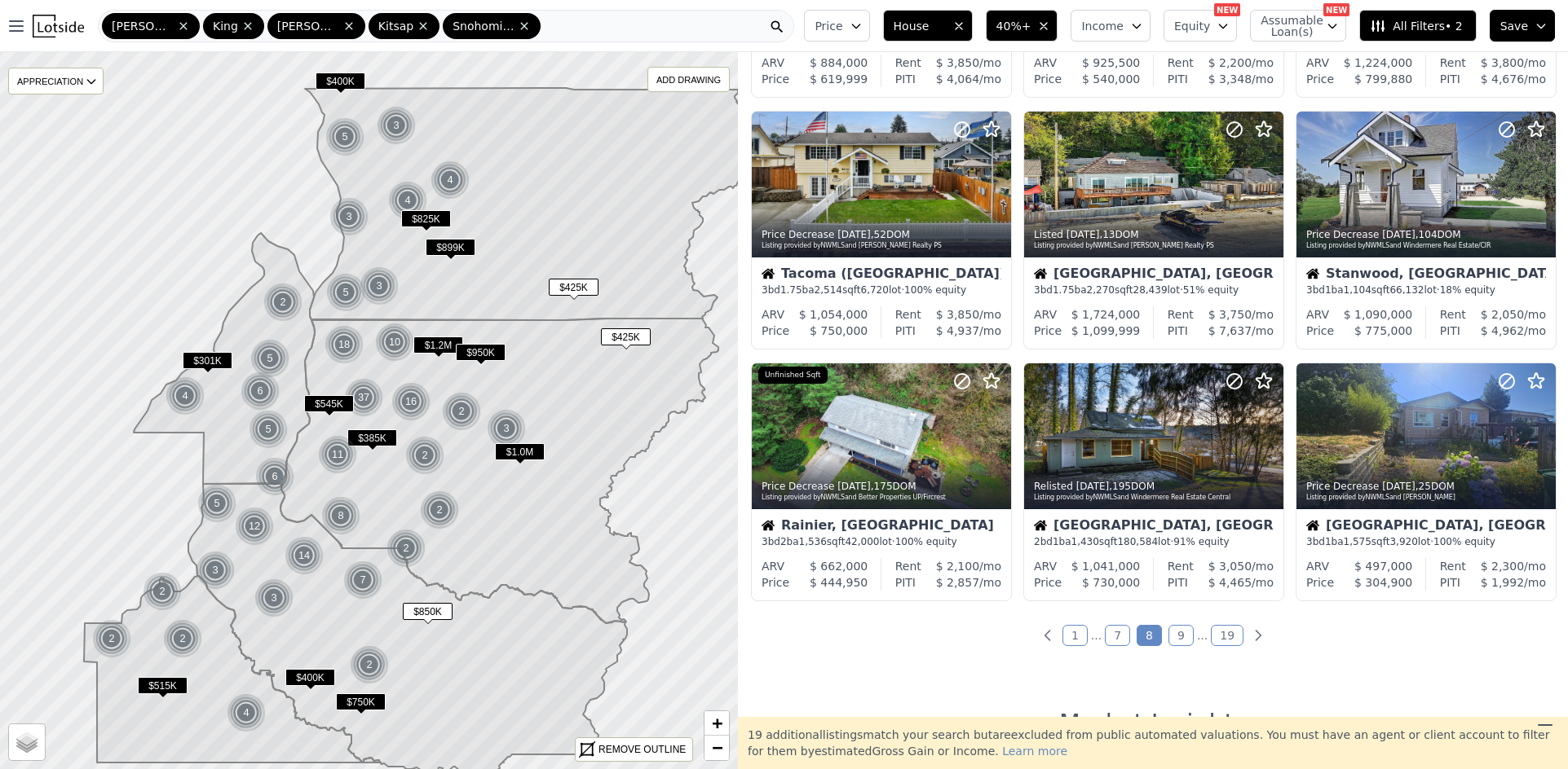
click at [1175, 640] on link "9" at bounding box center [1181, 635] width 25 height 21
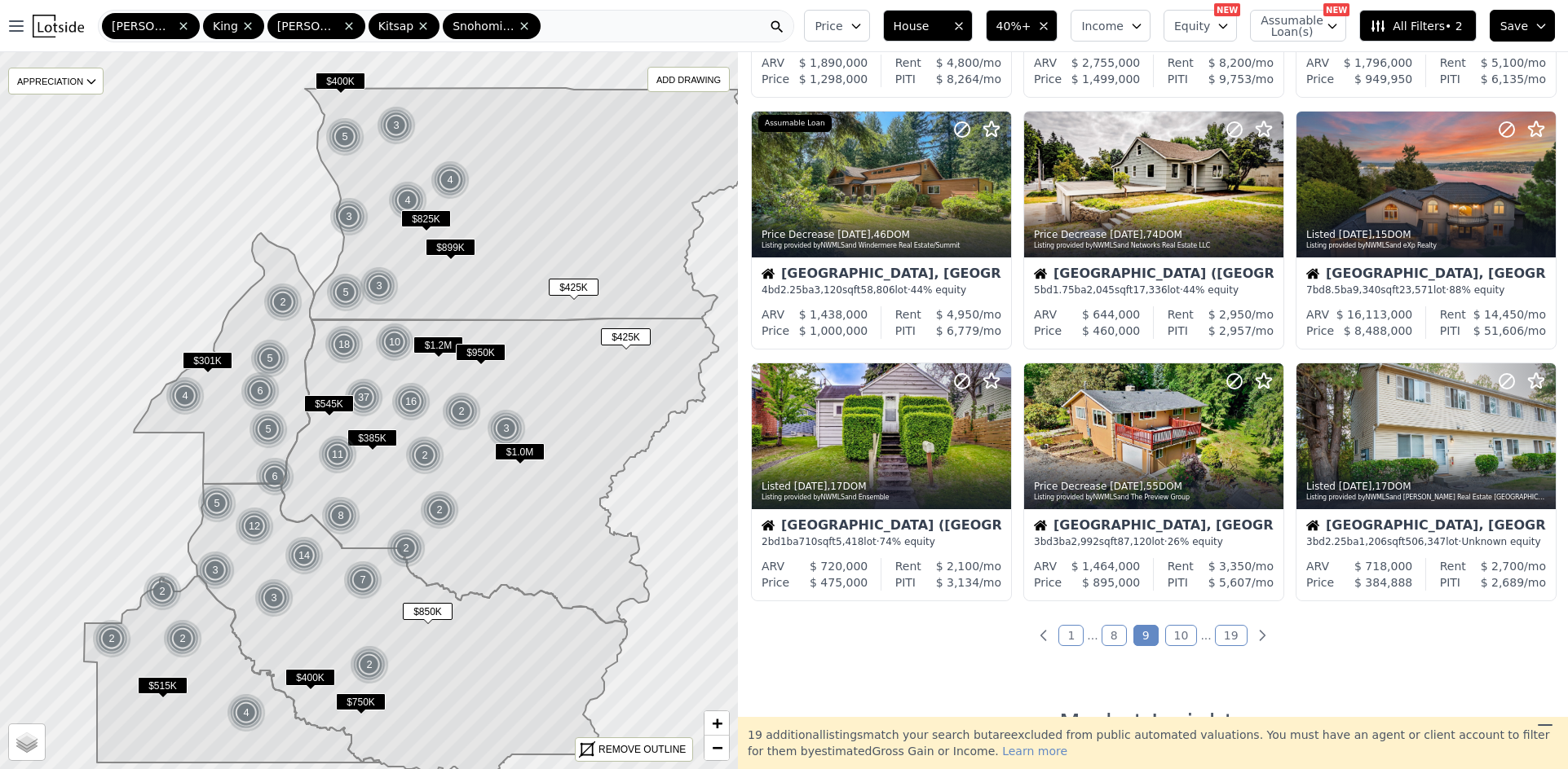
click at [1174, 635] on link "10" at bounding box center [1181, 635] width 33 height 21
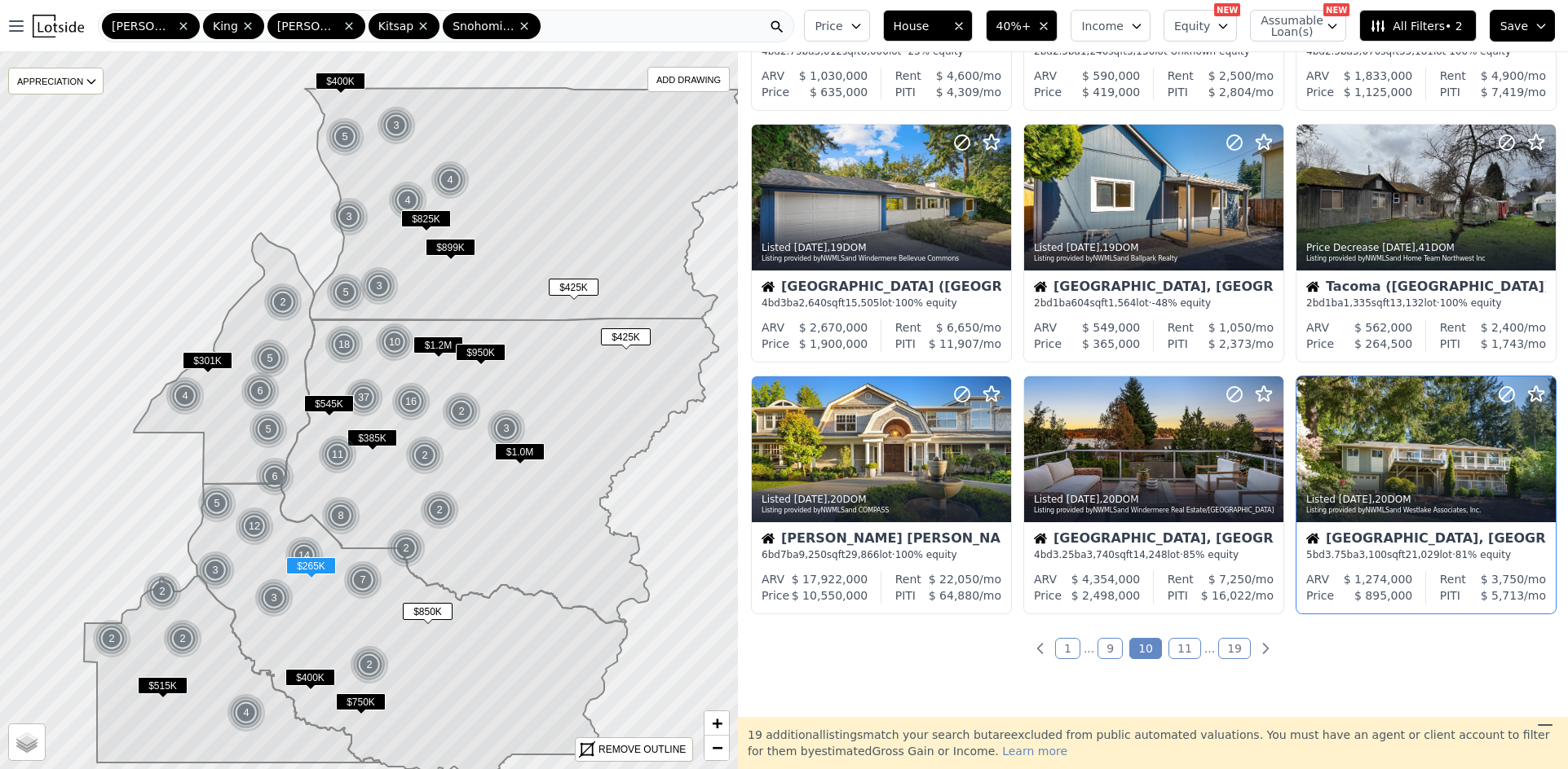
scroll to position [570, 0]
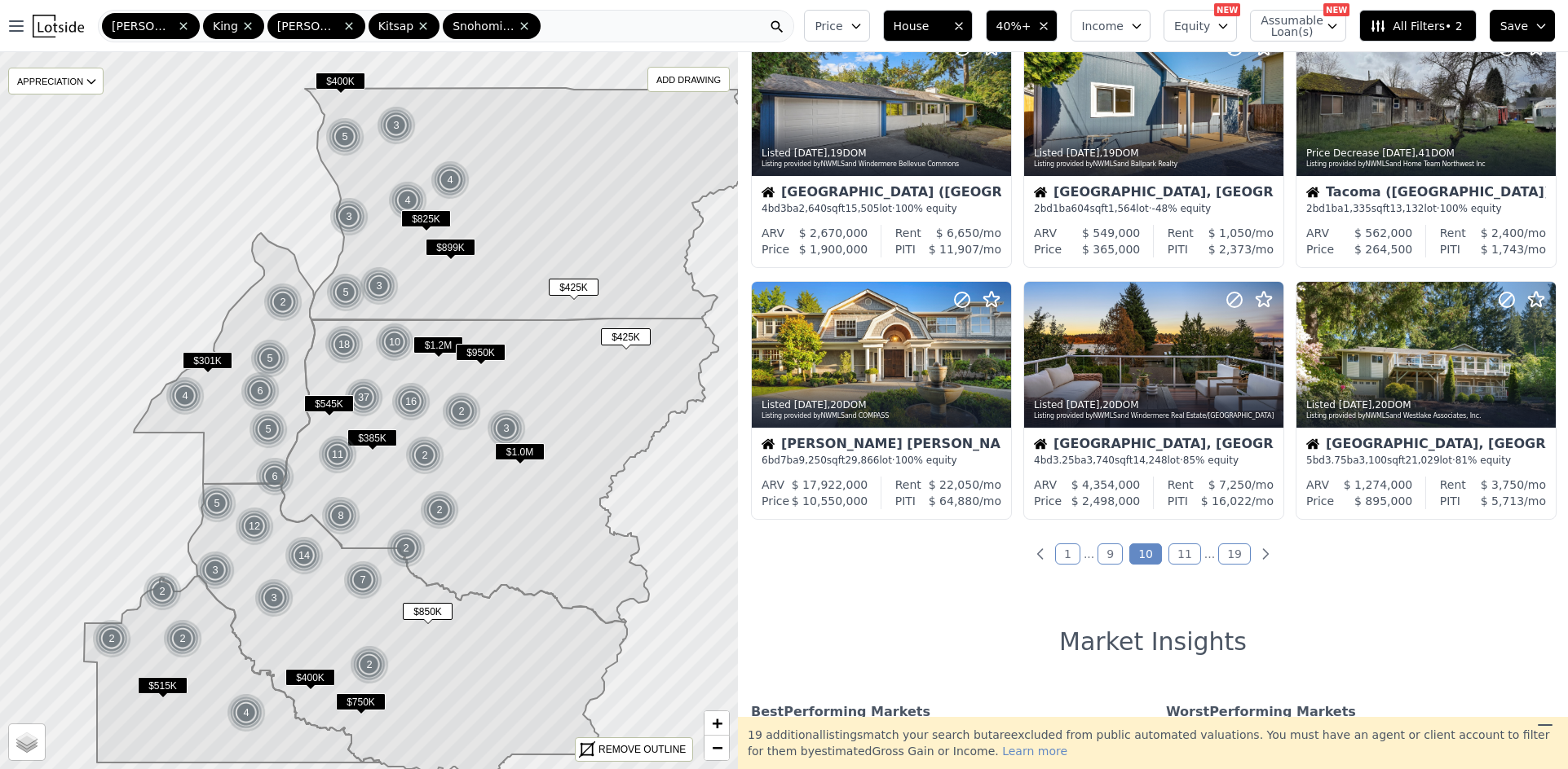
click at [1180, 554] on link "11" at bounding box center [1184, 554] width 33 height 21
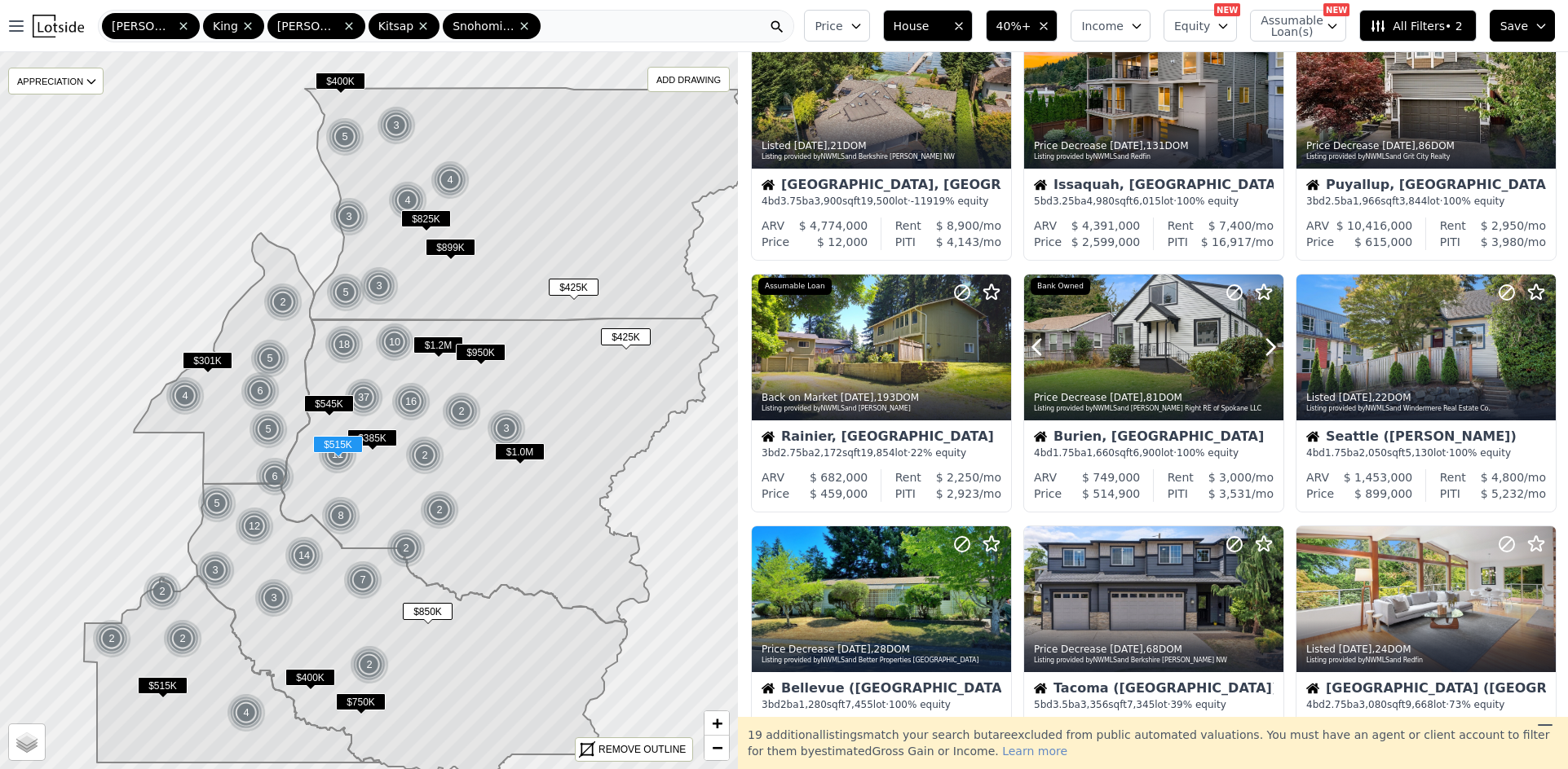
scroll to position [734, 0]
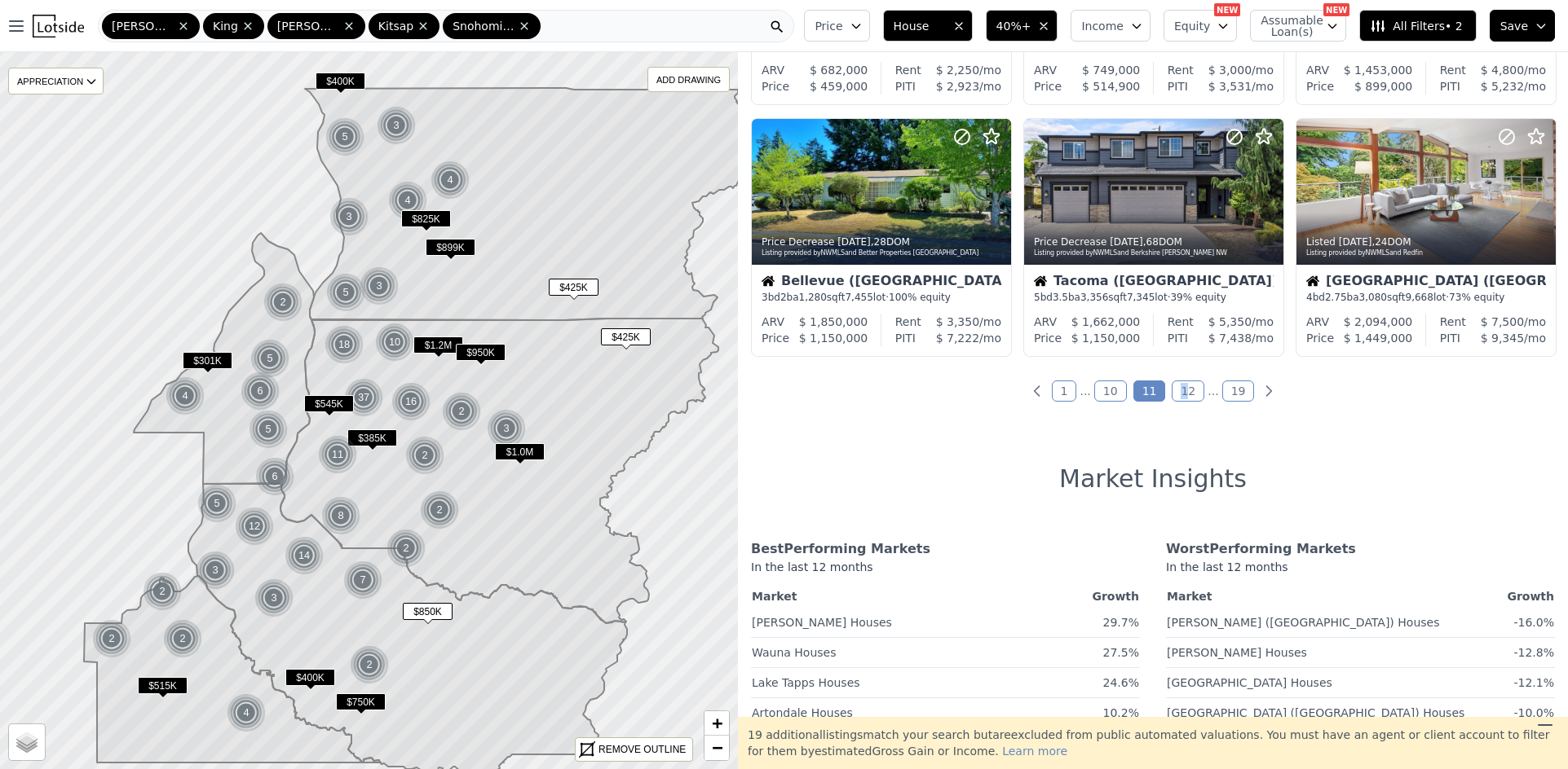
click at [1176, 400] on link "12" at bounding box center [1188, 390] width 33 height 21
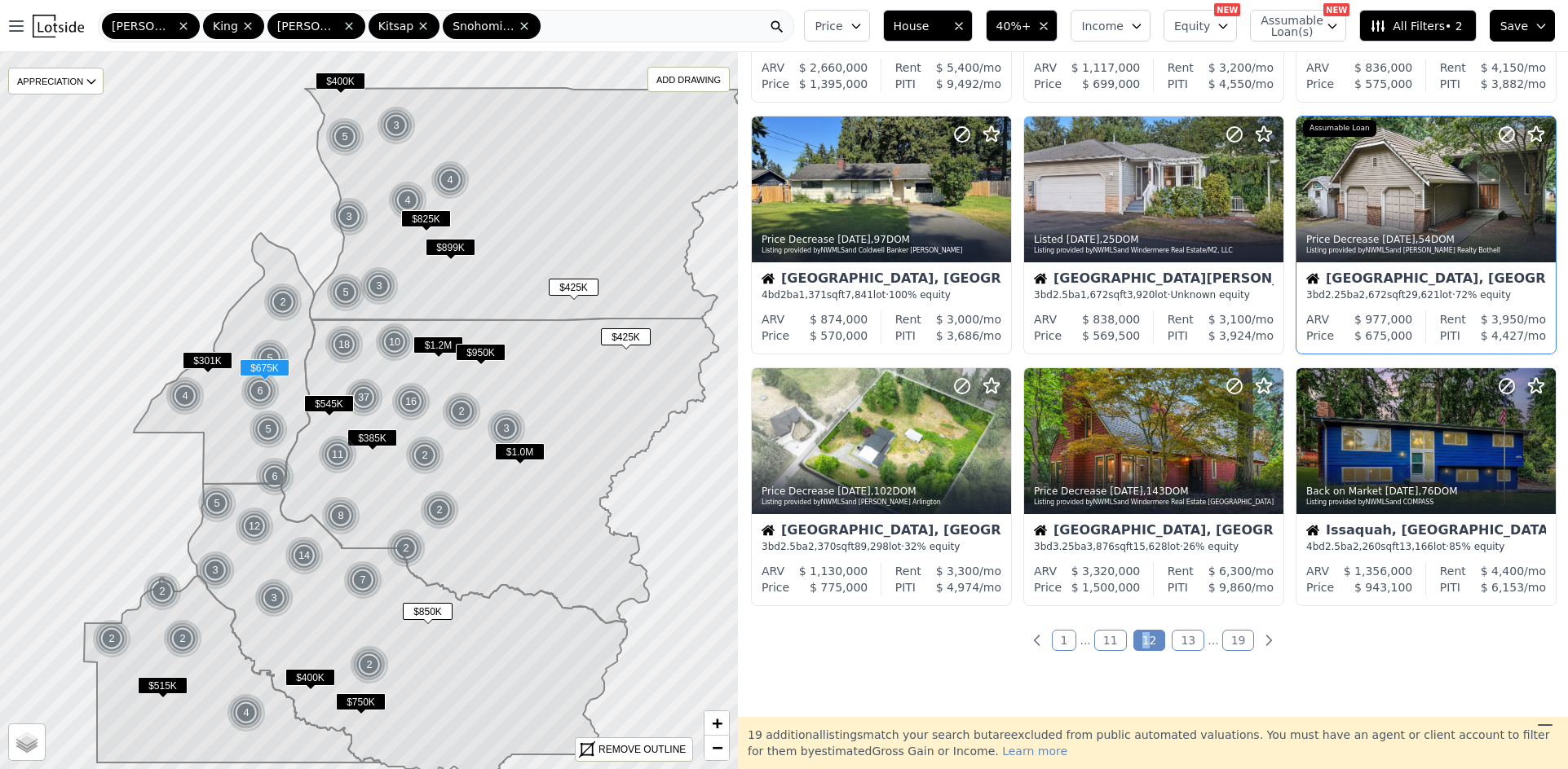
scroll to position [489, 0]
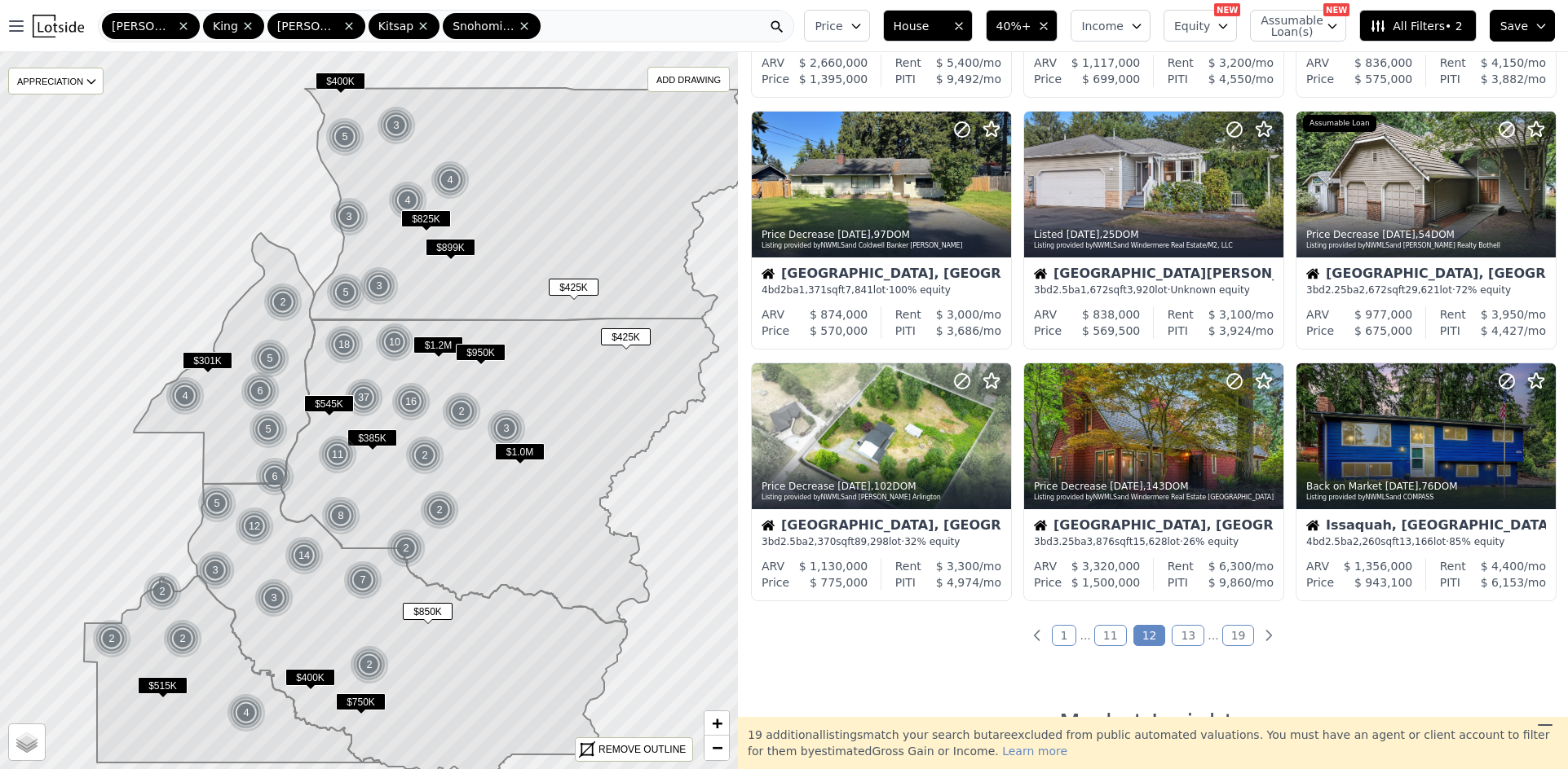
click at [1187, 642] on link "13" at bounding box center [1188, 635] width 33 height 21
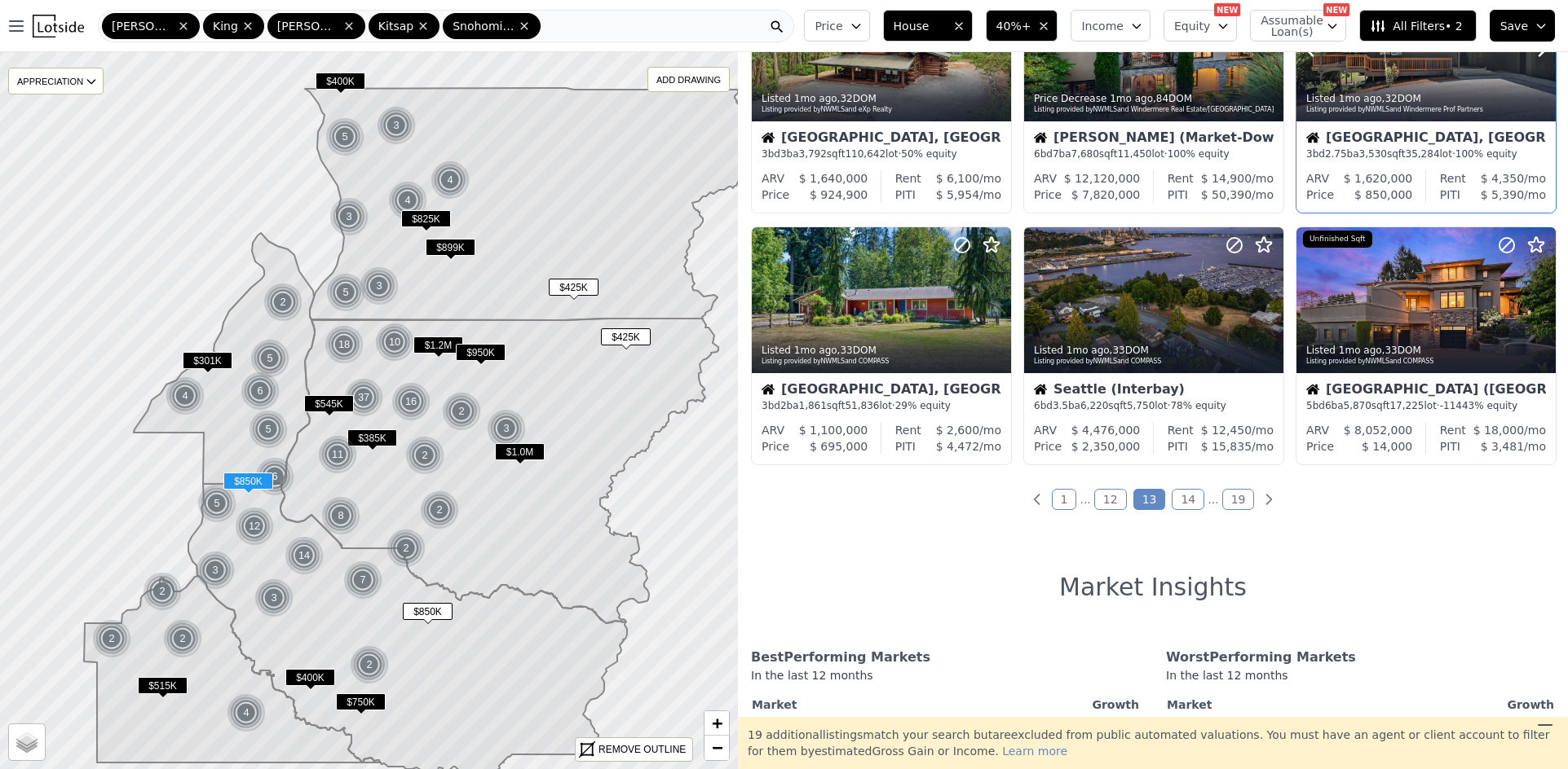
scroll to position [652, 0]
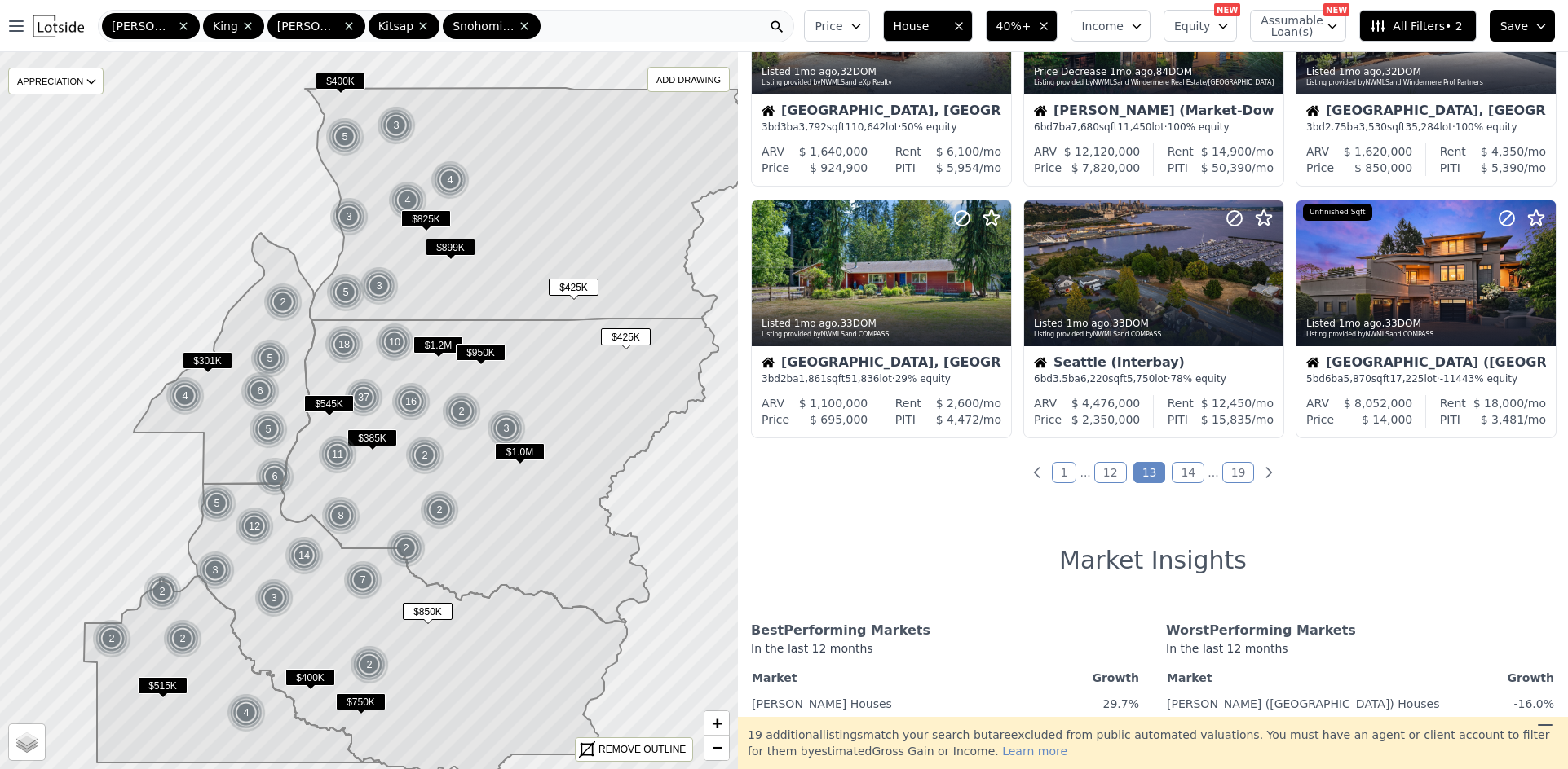
click at [1185, 473] on link "14" at bounding box center [1188, 472] width 33 height 21
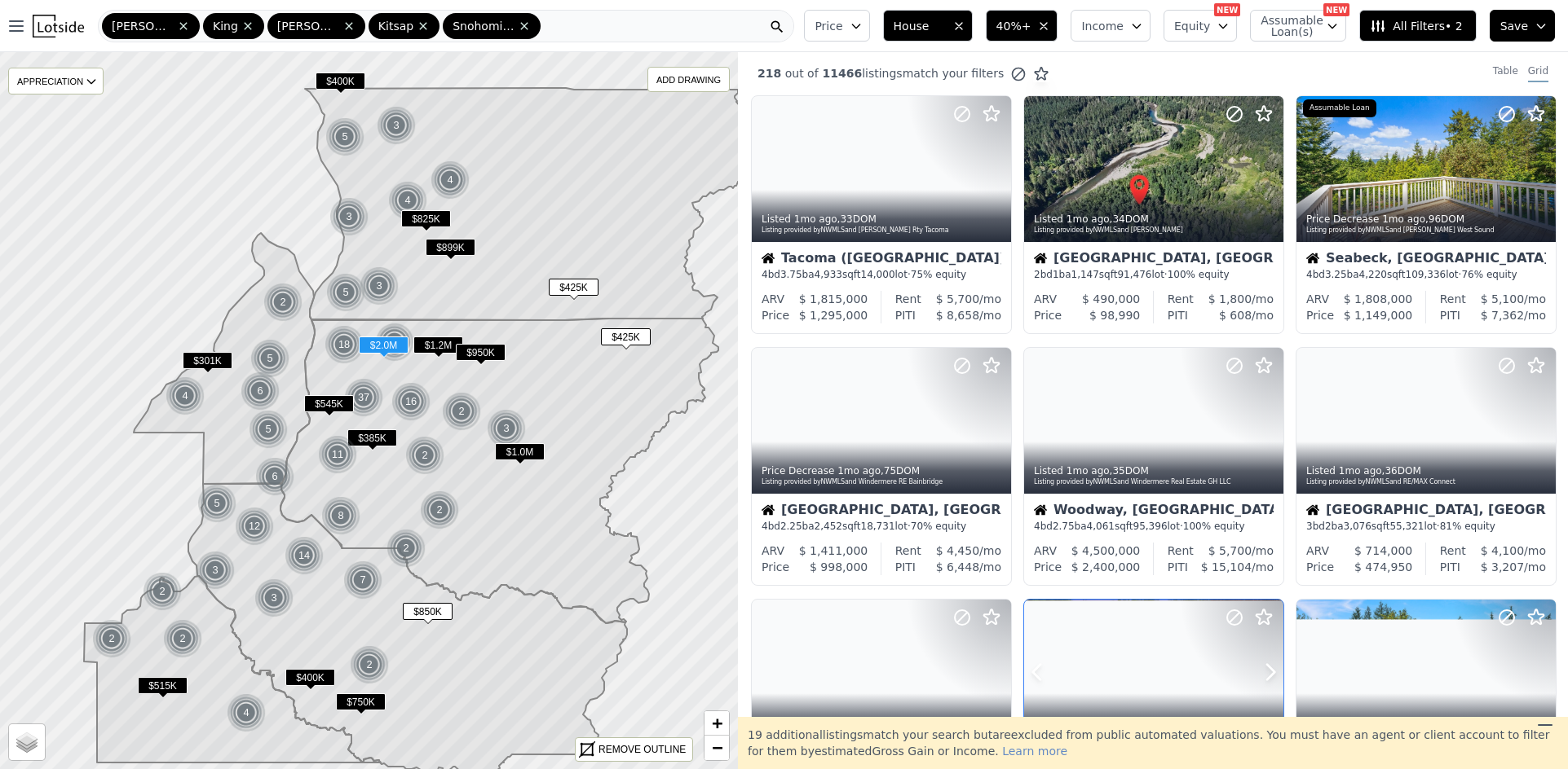
scroll to position [0, 0]
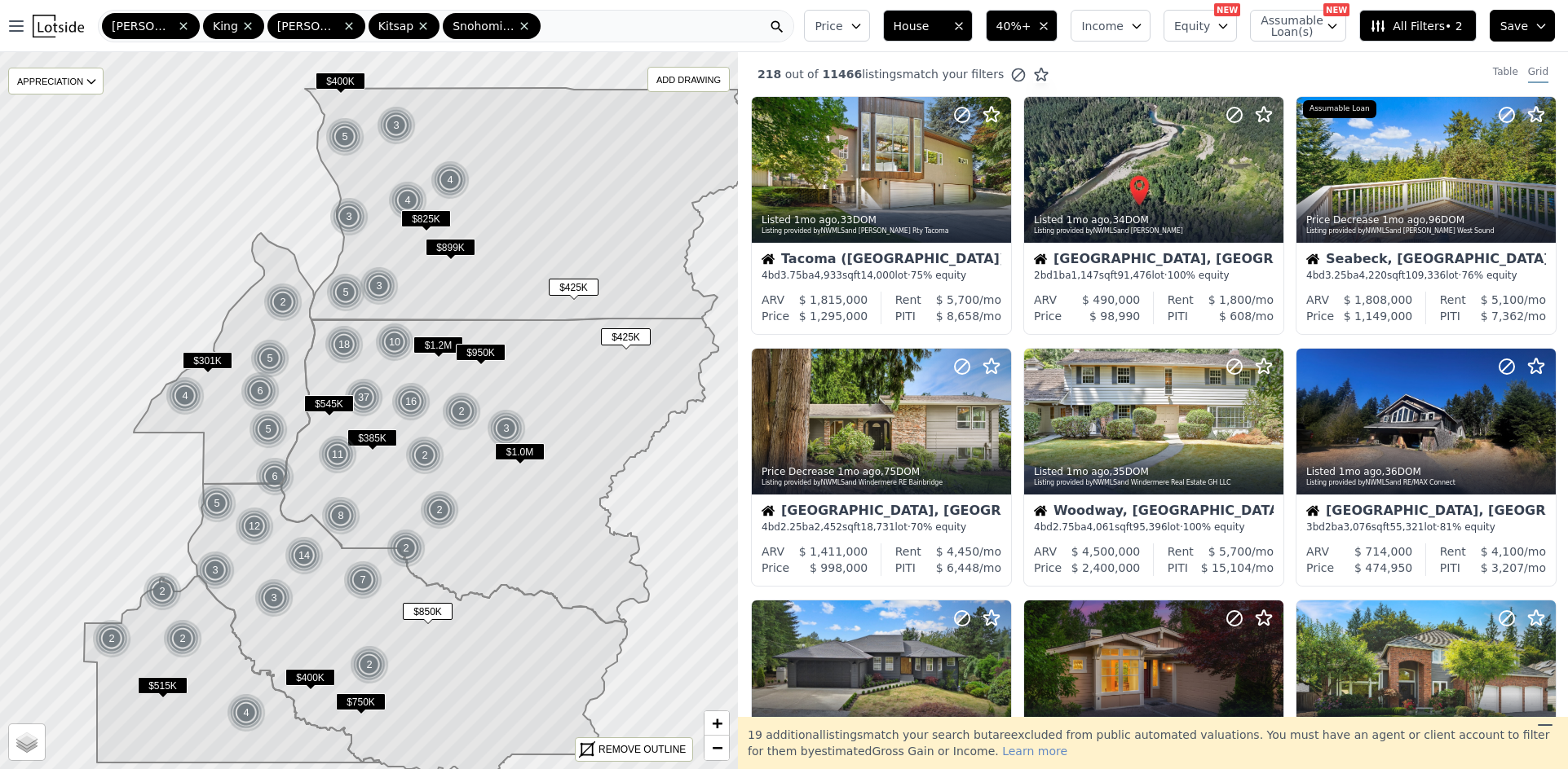
drag, startPoint x: 1160, startPoint y: 178, endPoint x: 1149, endPoint y: 64, distance: 114.5
click at [1149, 64] on div "218 out of 11466 listings match your filters Table Grid" at bounding box center [1152, 74] width 830 height 44
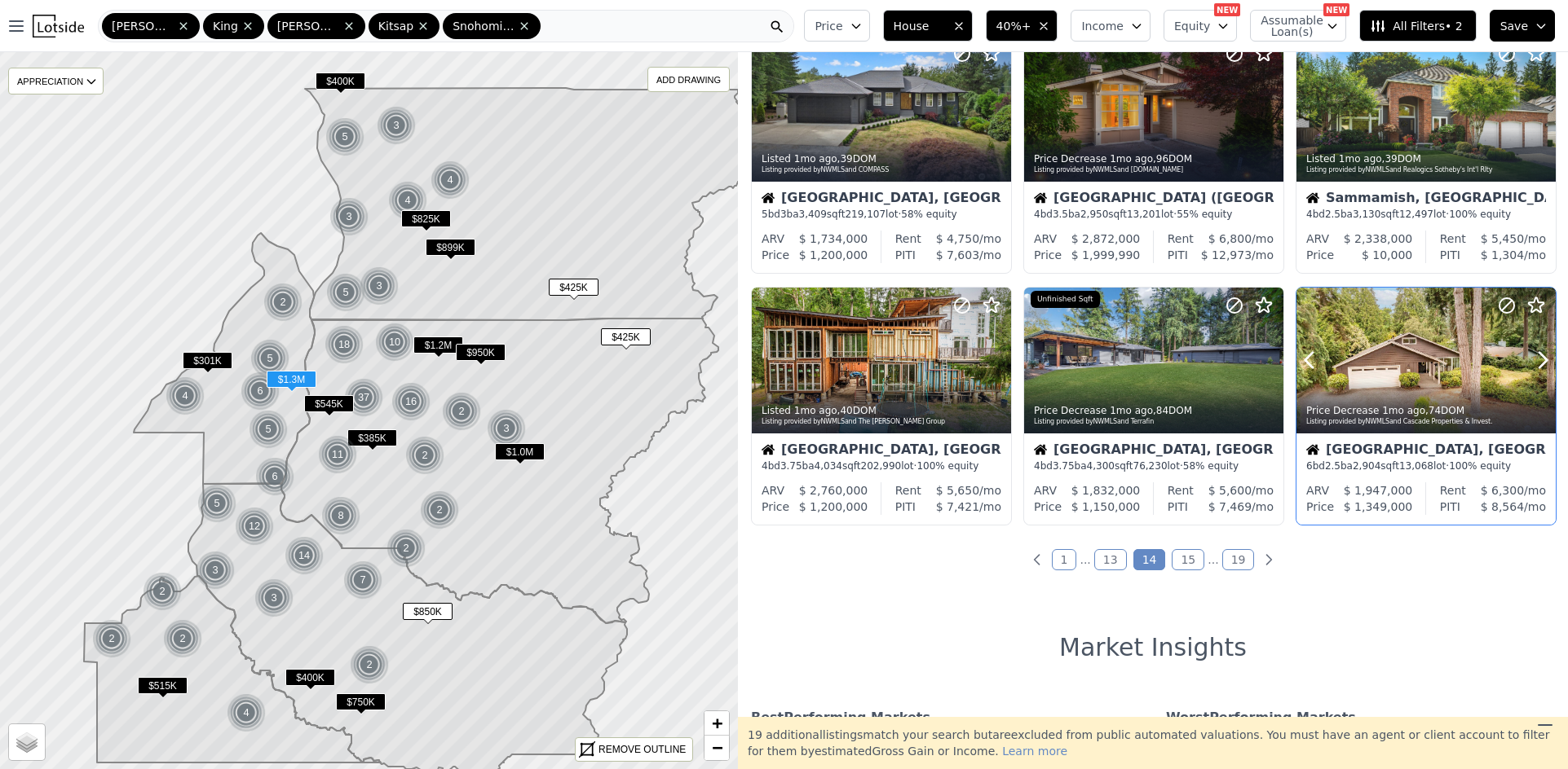
scroll to position [570, 0]
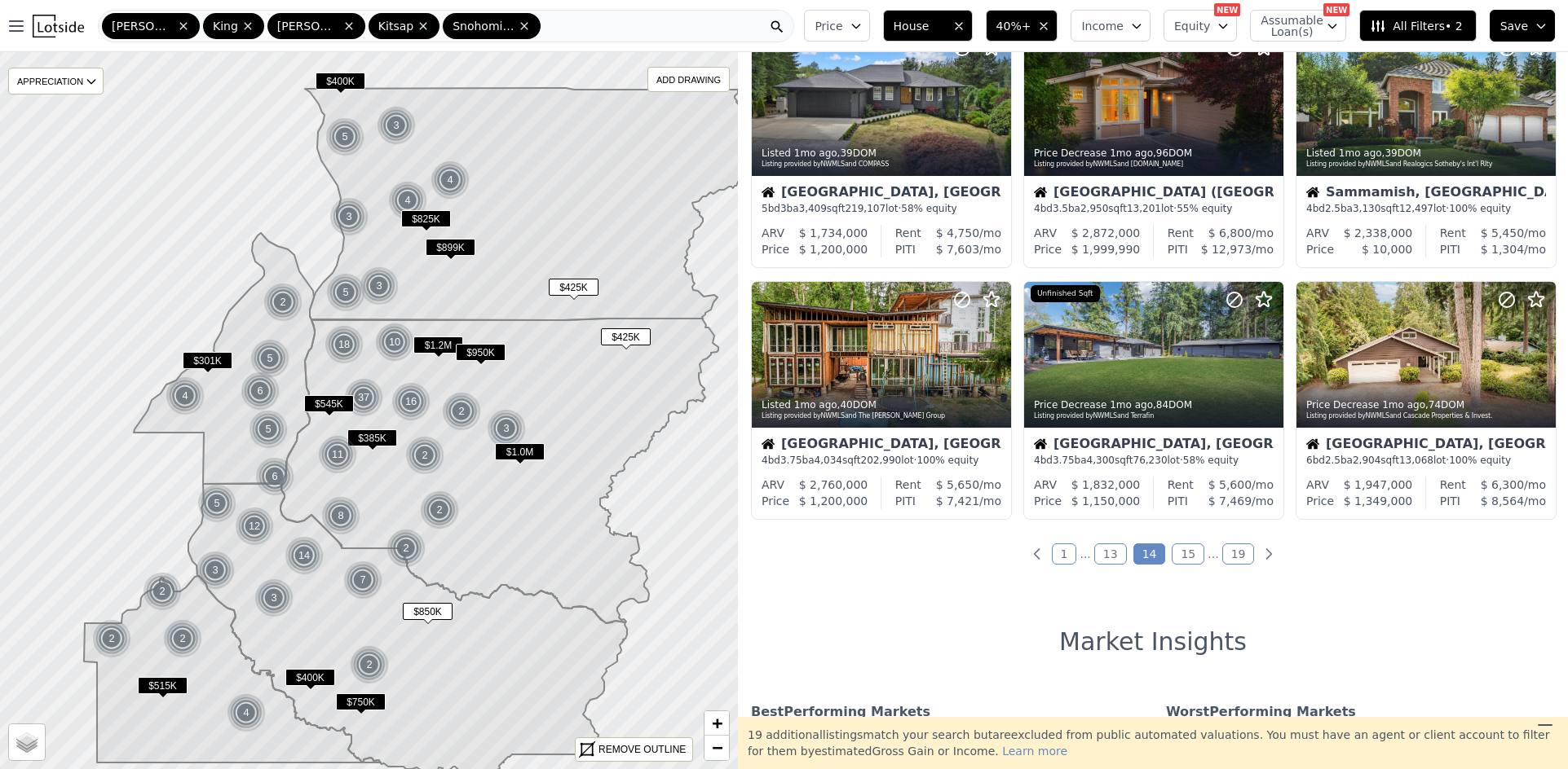
click at [1177, 551] on link "15" at bounding box center [1188, 554] width 33 height 21
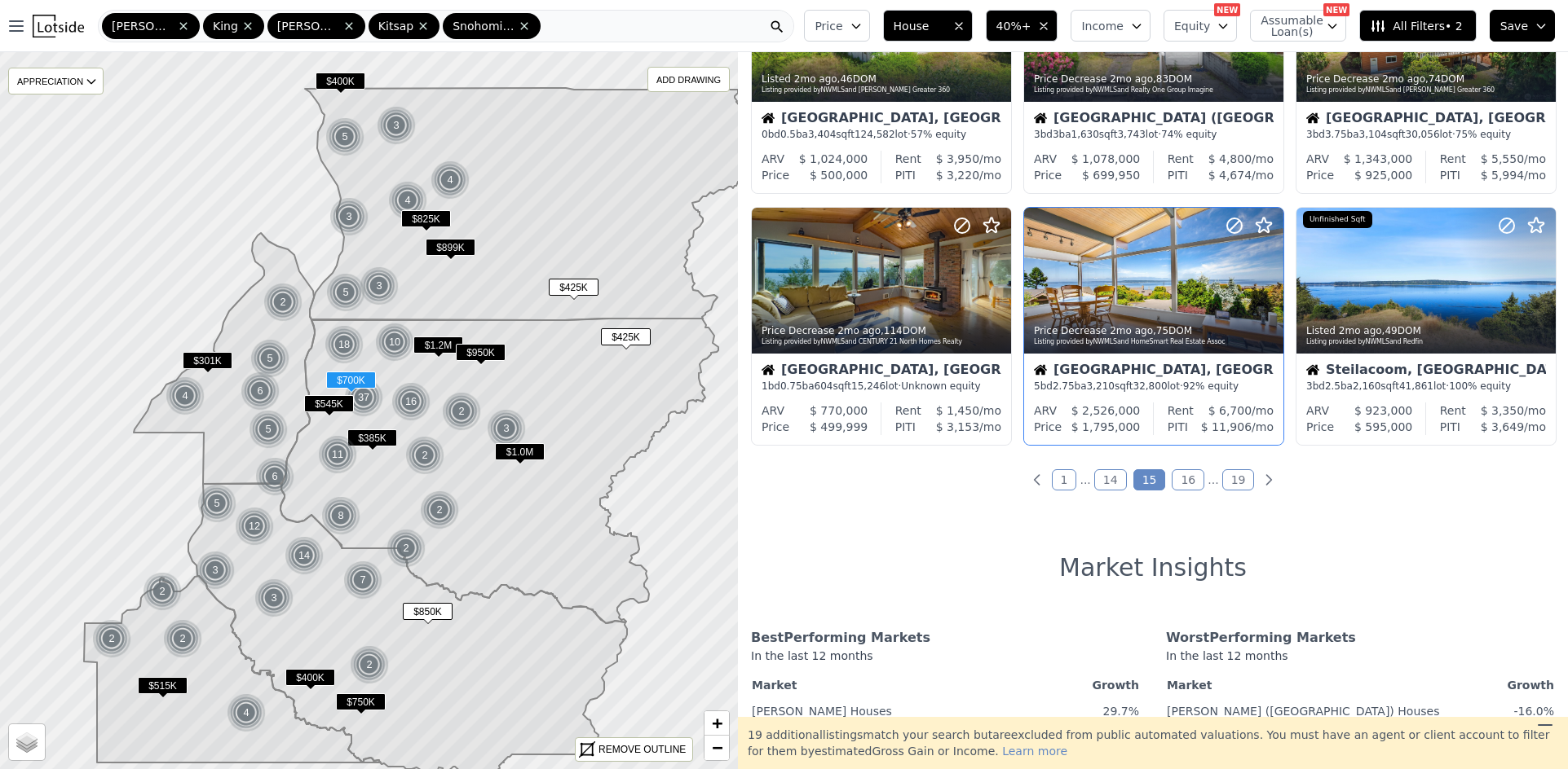
scroll to position [652, 0]
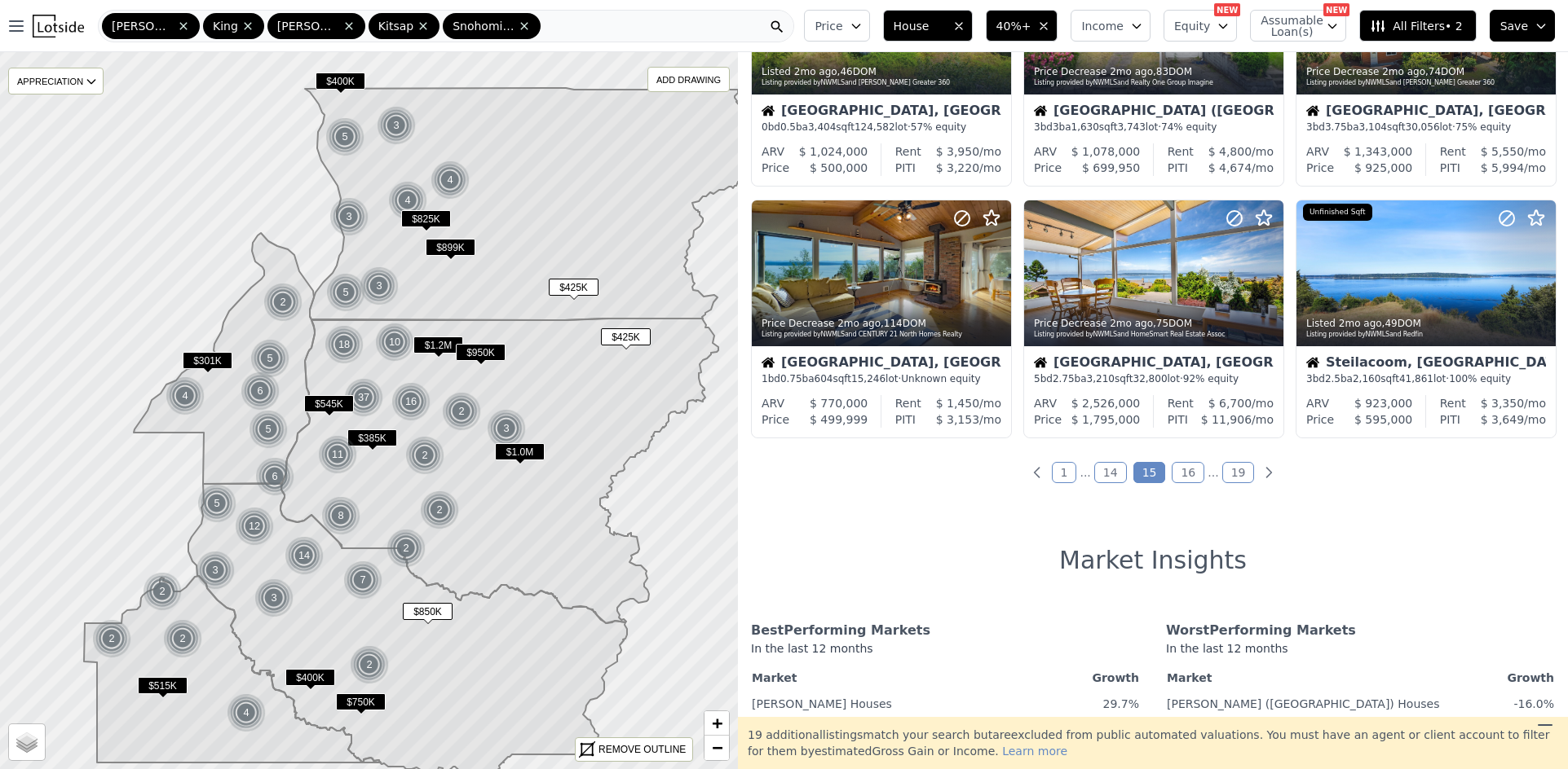
click at [1185, 477] on link "16" at bounding box center [1188, 472] width 33 height 21
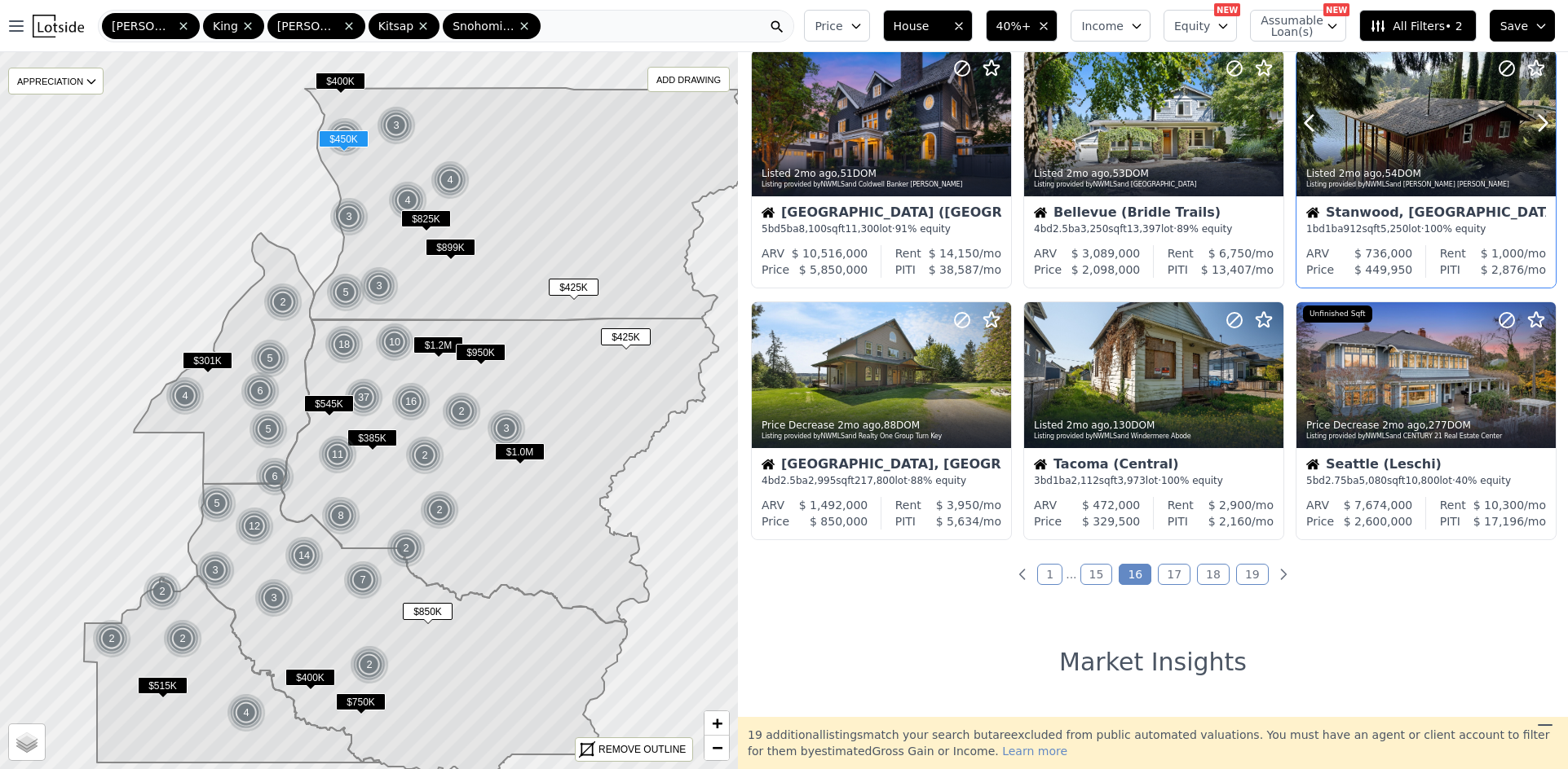
scroll to position [570, 0]
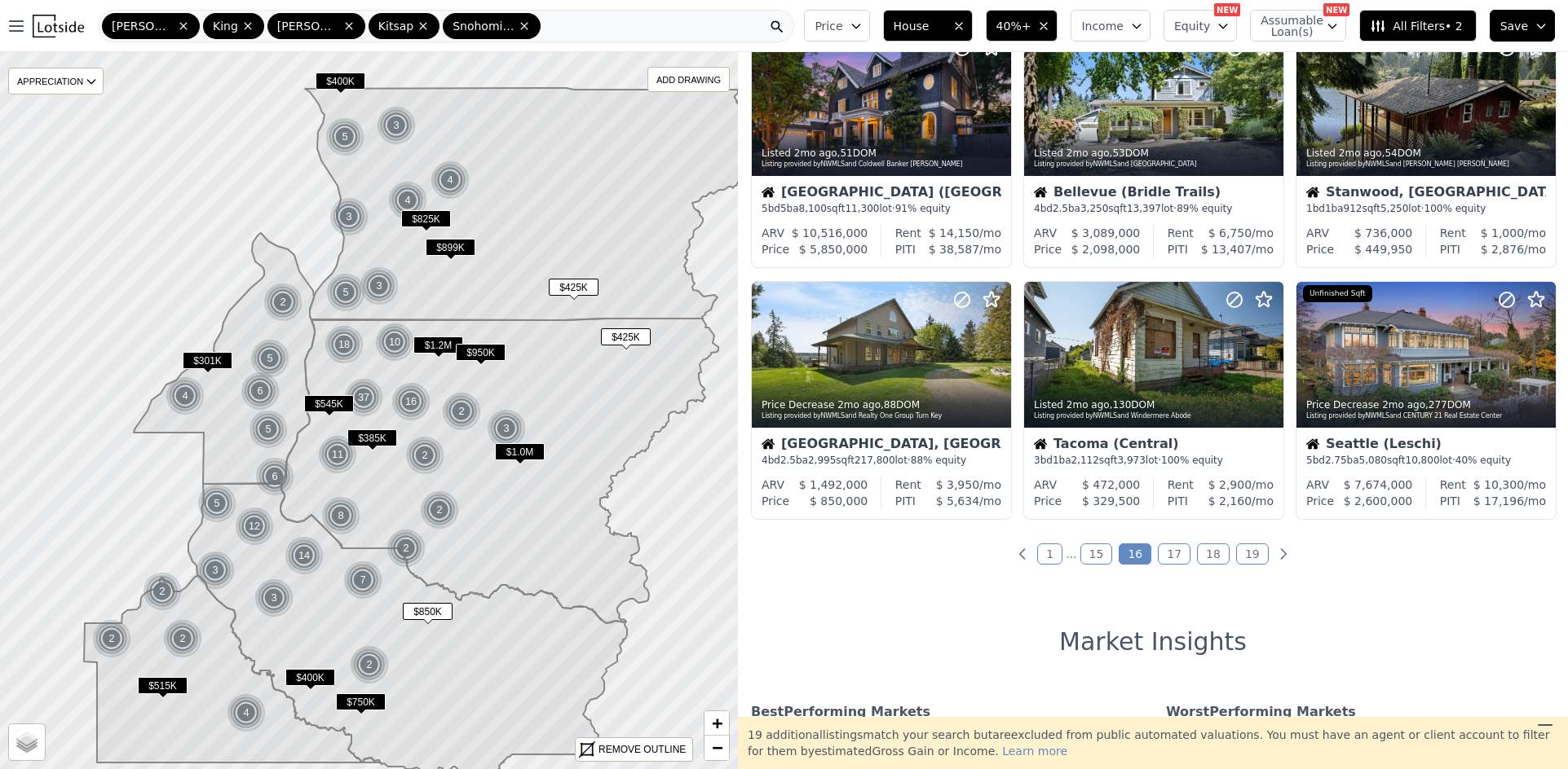
click at [1160, 559] on link "17" at bounding box center [1173, 554] width 33 height 21
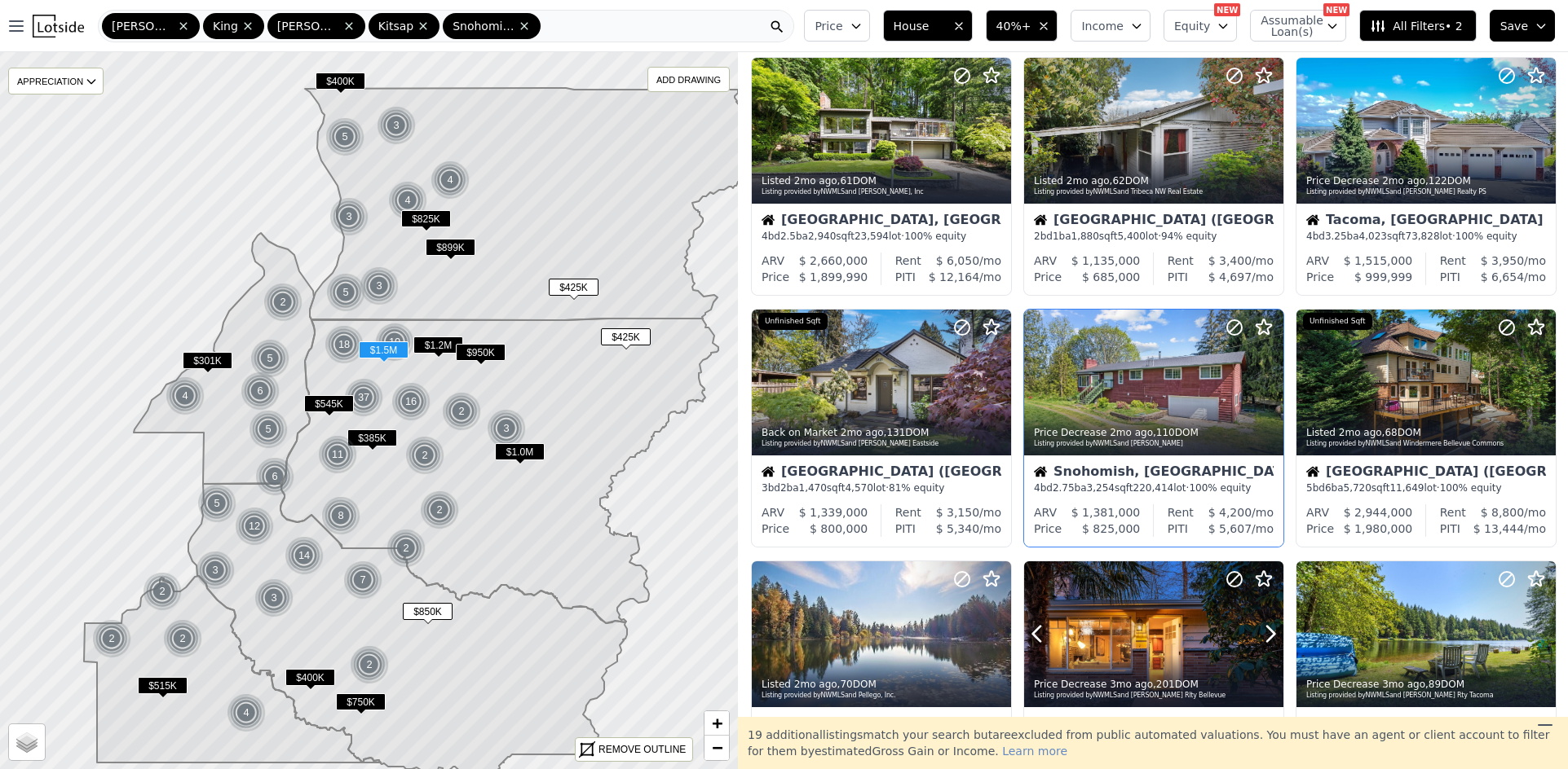
scroll to position [0, 0]
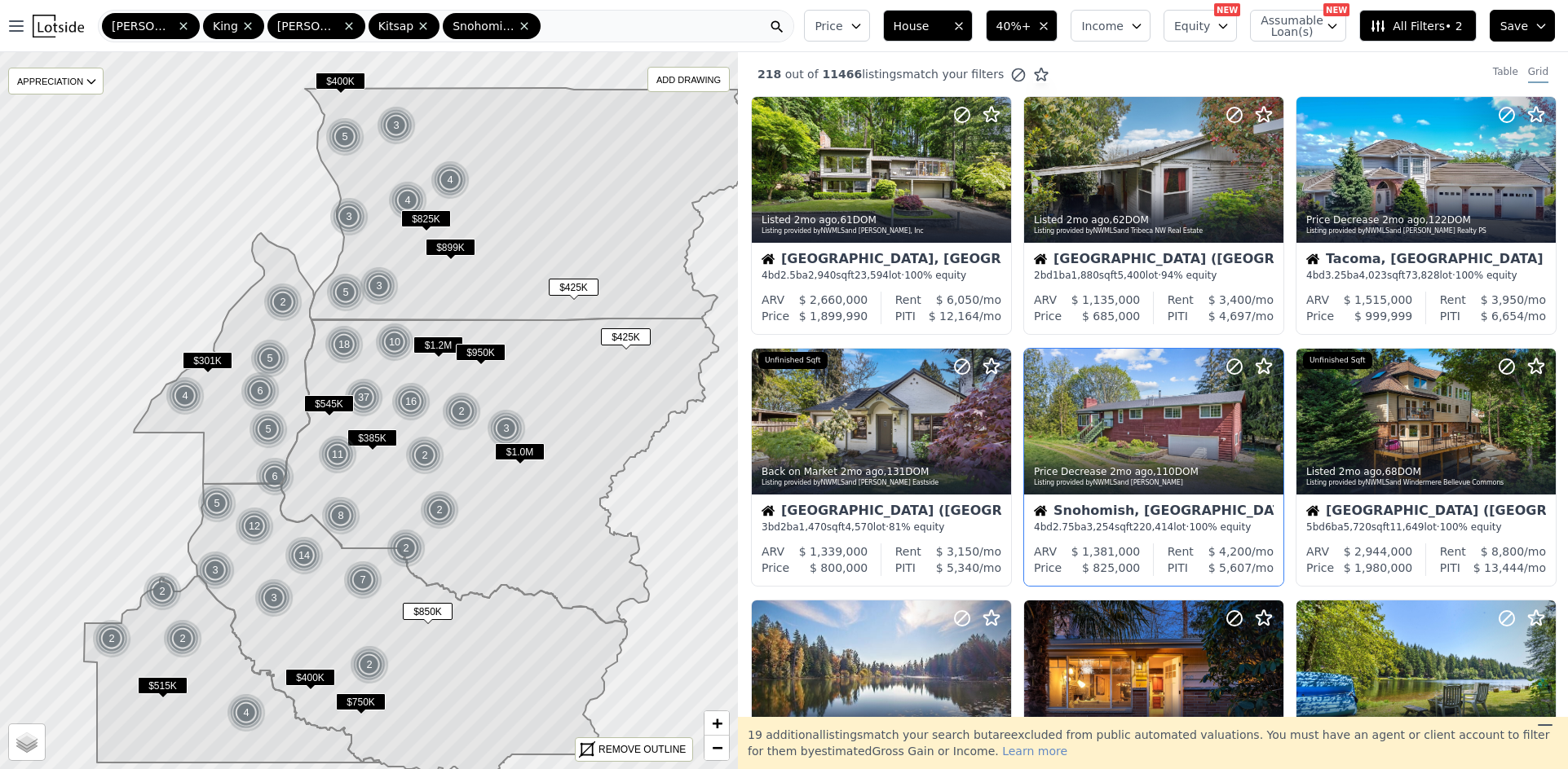
drag, startPoint x: 1214, startPoint y: 591, endPoint x: 1240, endPoint y: 565, distance: 36.8
click at [1214, 591] on div "Listed 2mo ago , 61 DOM Listing provided by NWMLS and John L. Scott, Inc Mercer…" at bounding box center [1152, 600] width 830 height 1007
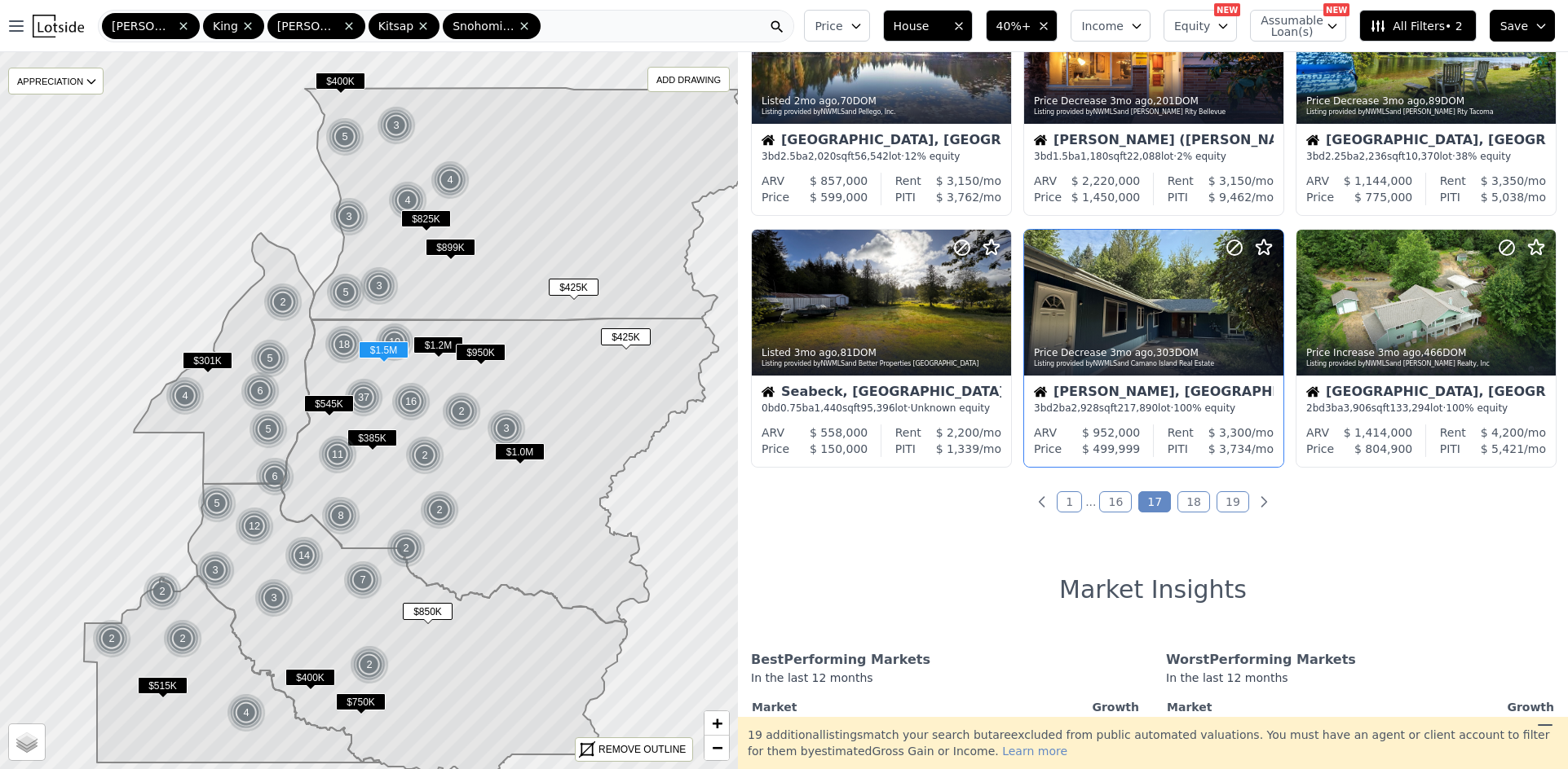
scroll to position [652, 0]
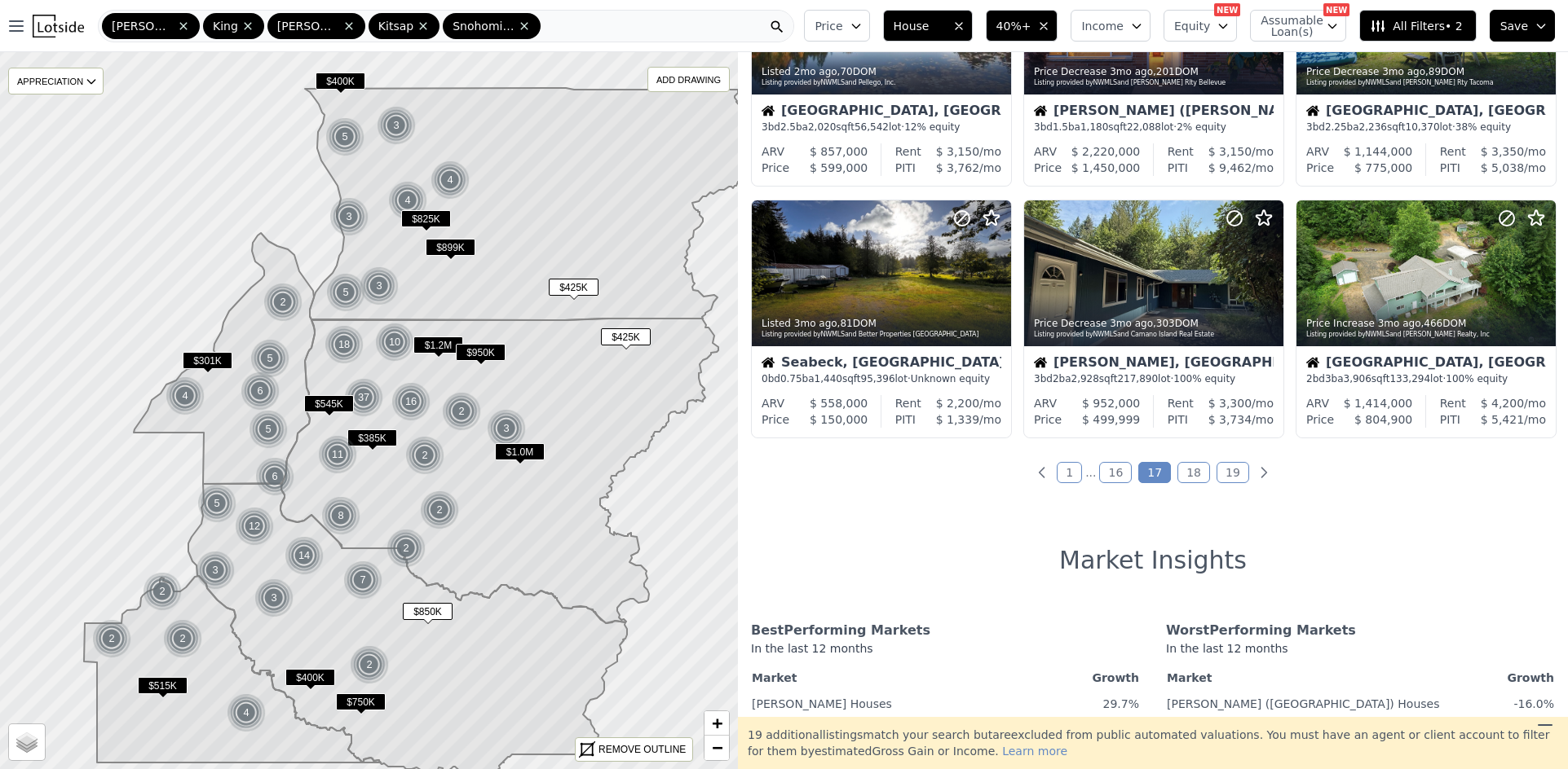
click at [1185, 478] on link "18" at bounding box center [1193, 472] width 33 height 21
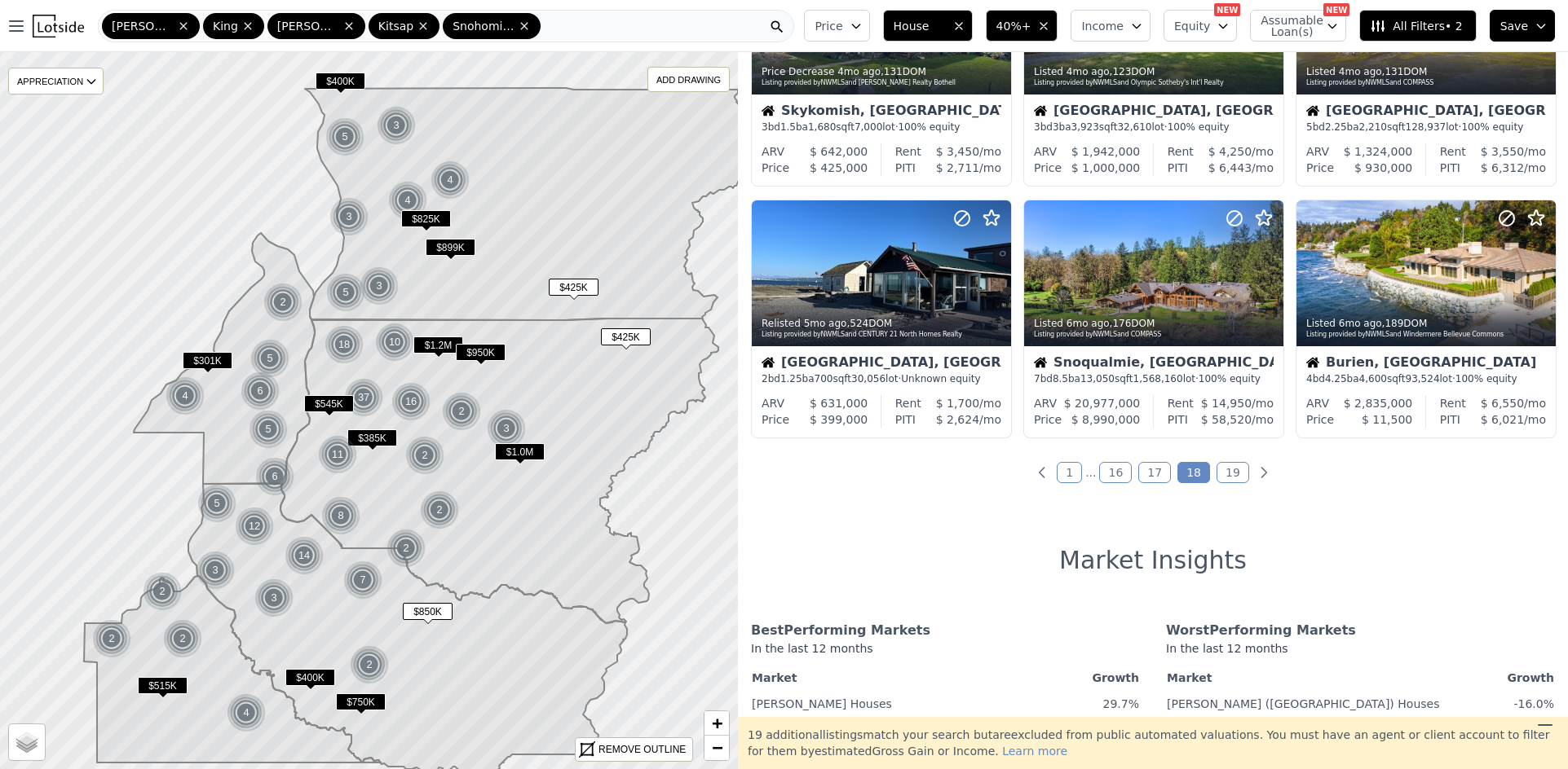
click at [1224, 476] on link "19" at bounding box center [1232, 472] width 33 height 21
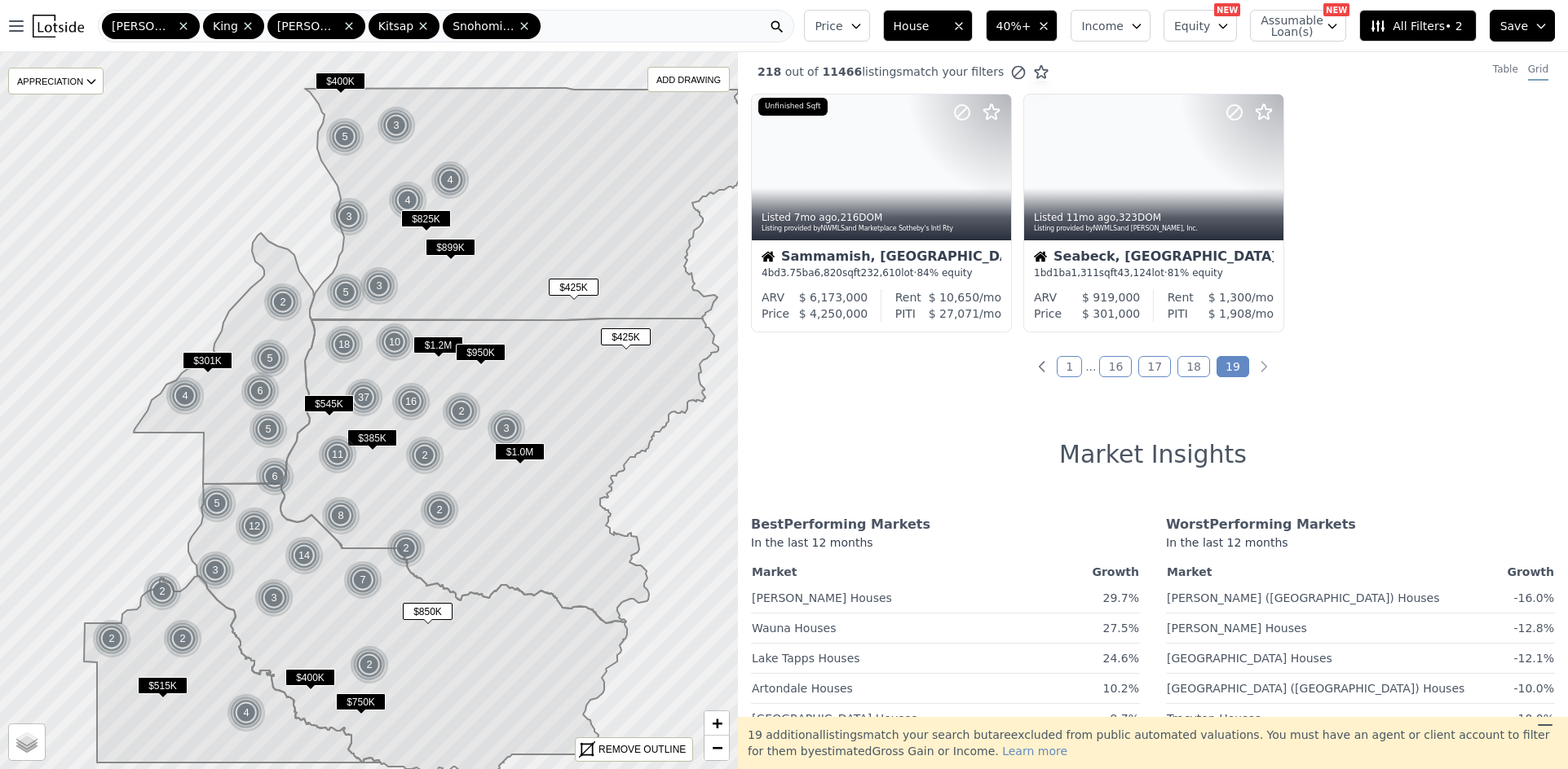
scroll to position [0, 0]
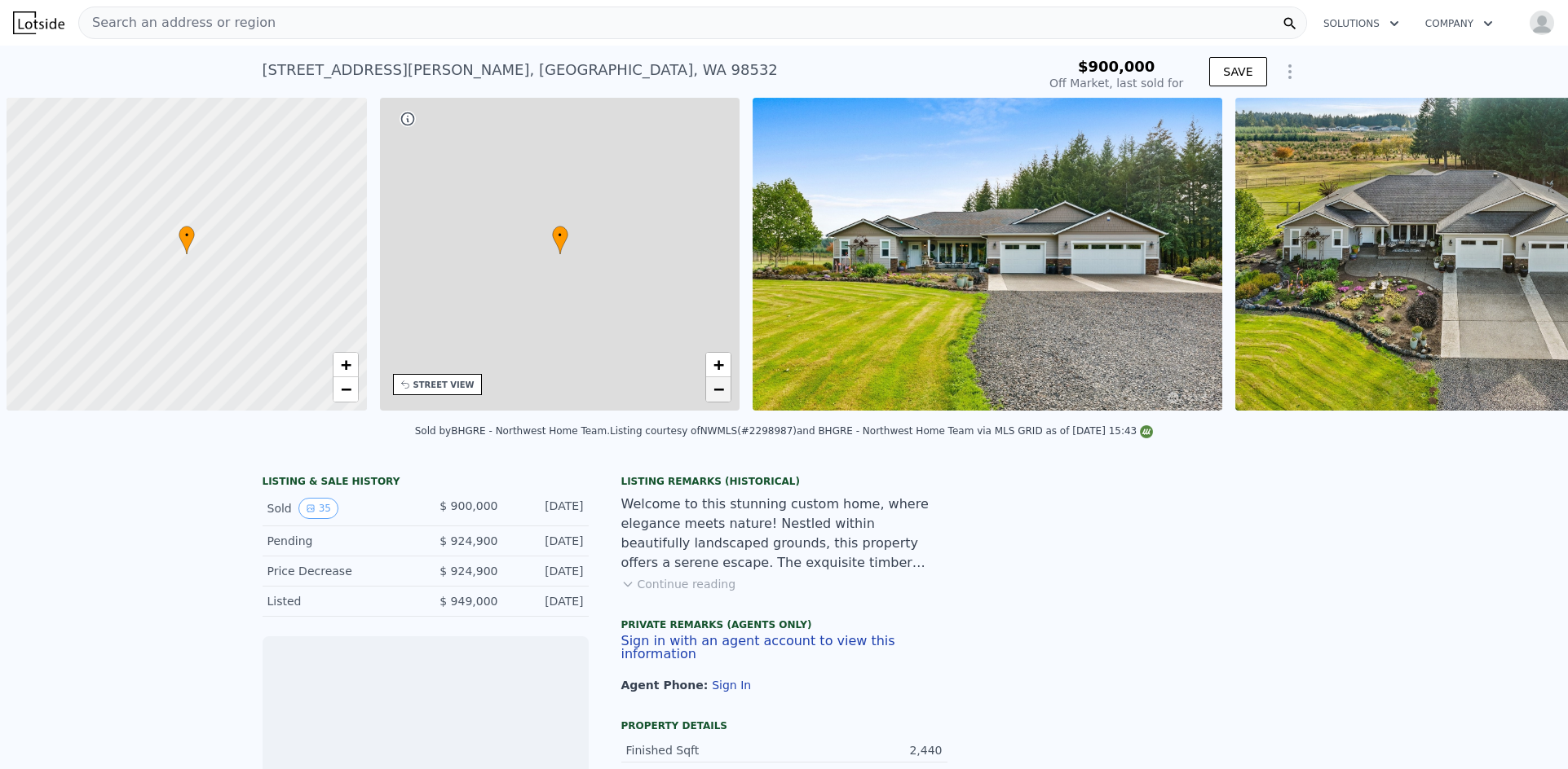
scroll to position [0, 7]
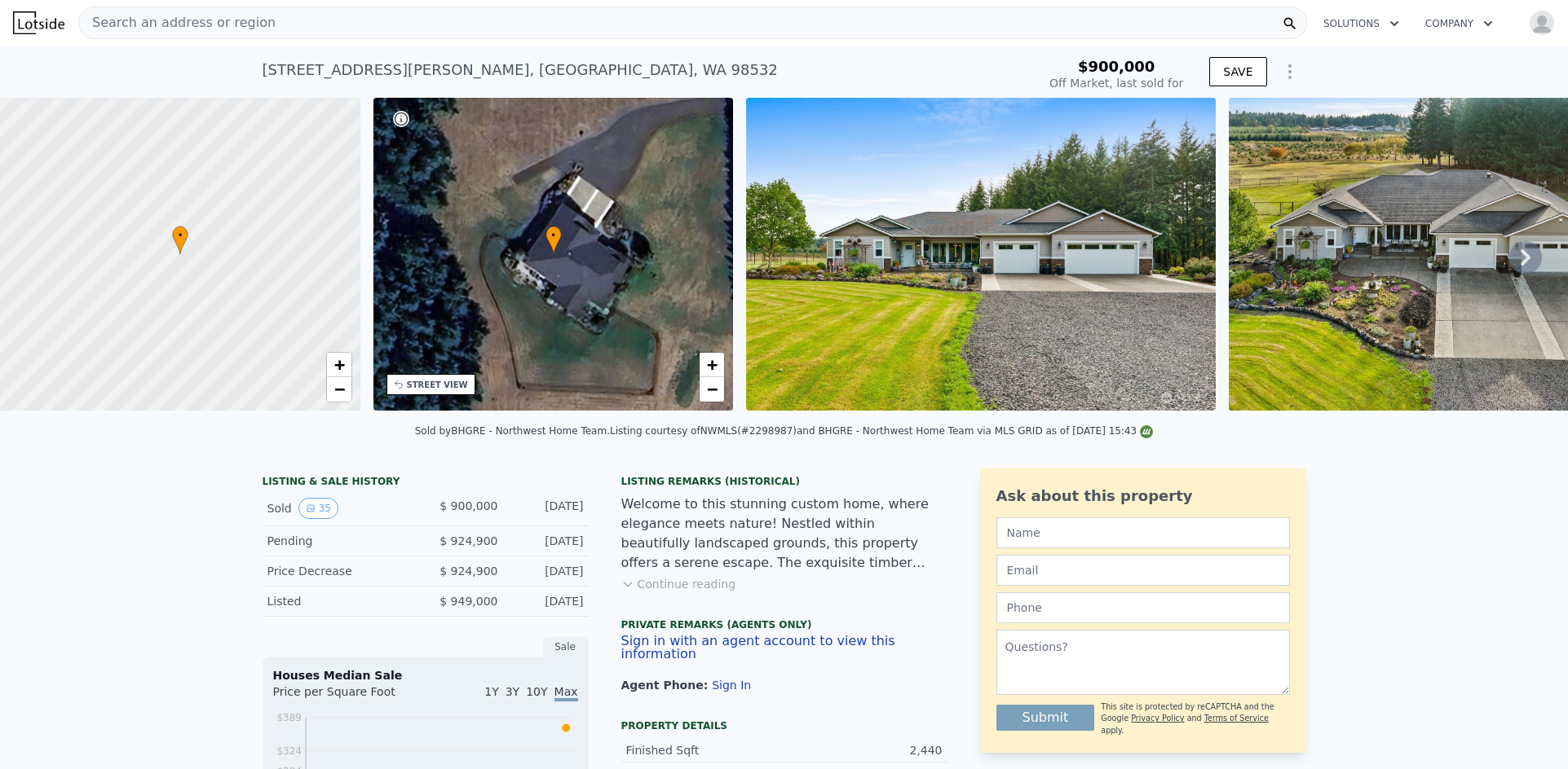
type input "$ 911,000"
type input "-$ 104,498"
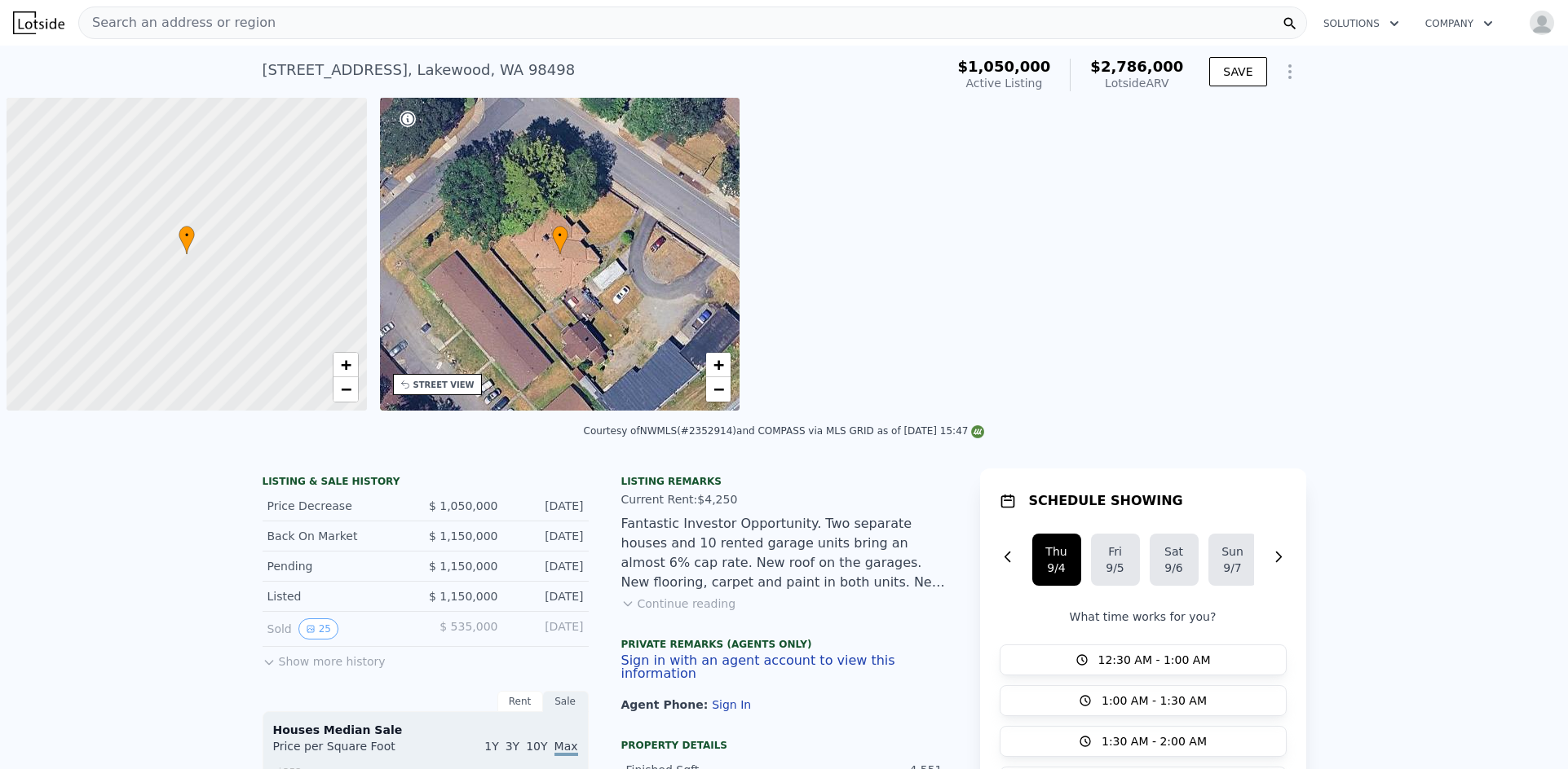
scroll to position [0, 7]
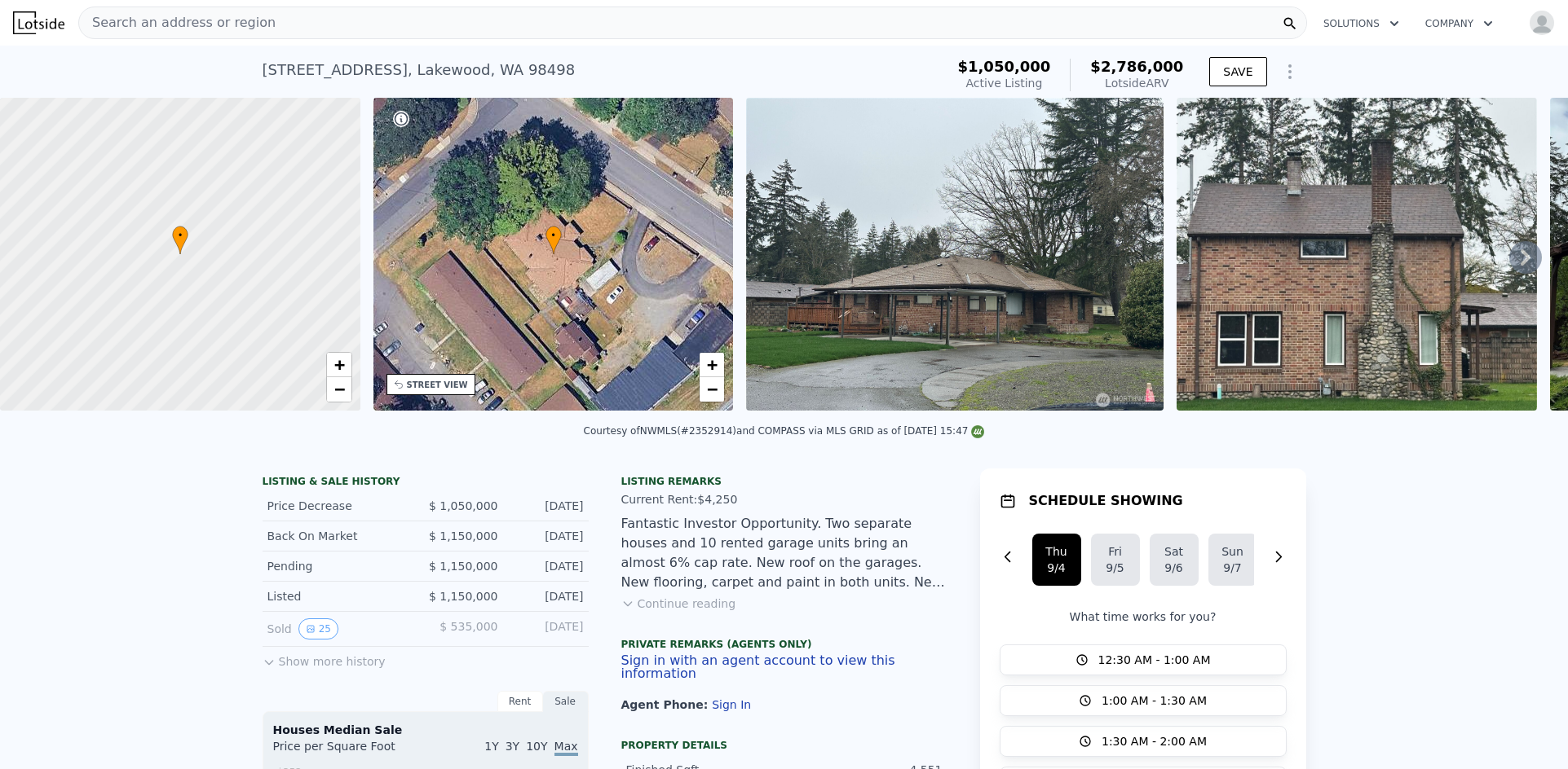
click at [1520, 266] on icon at bounding box center [1525, 257] width 10 height 16
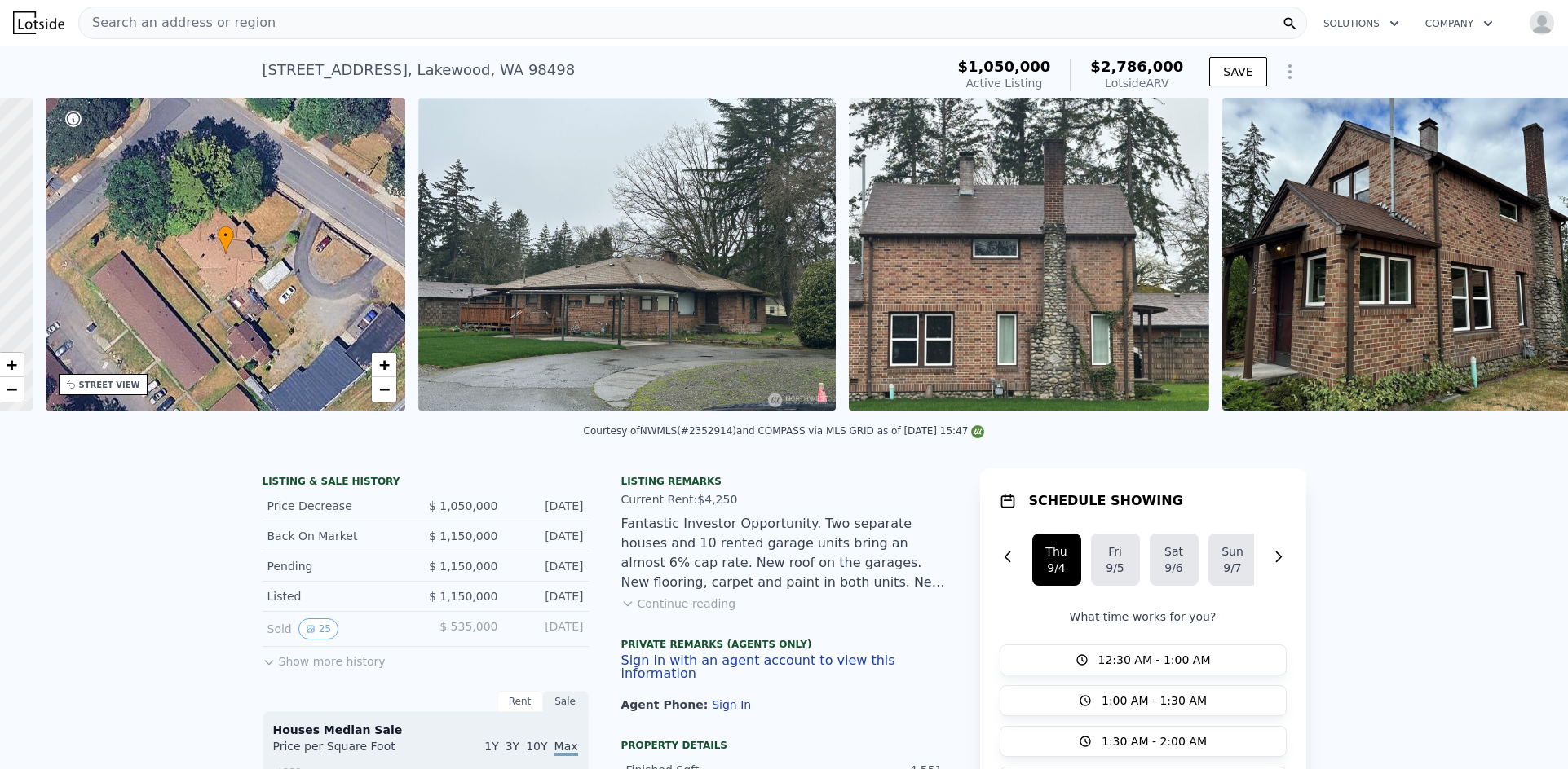
click at [1513, 266] on img at bounding box center [1402, 255] width 360 height 313
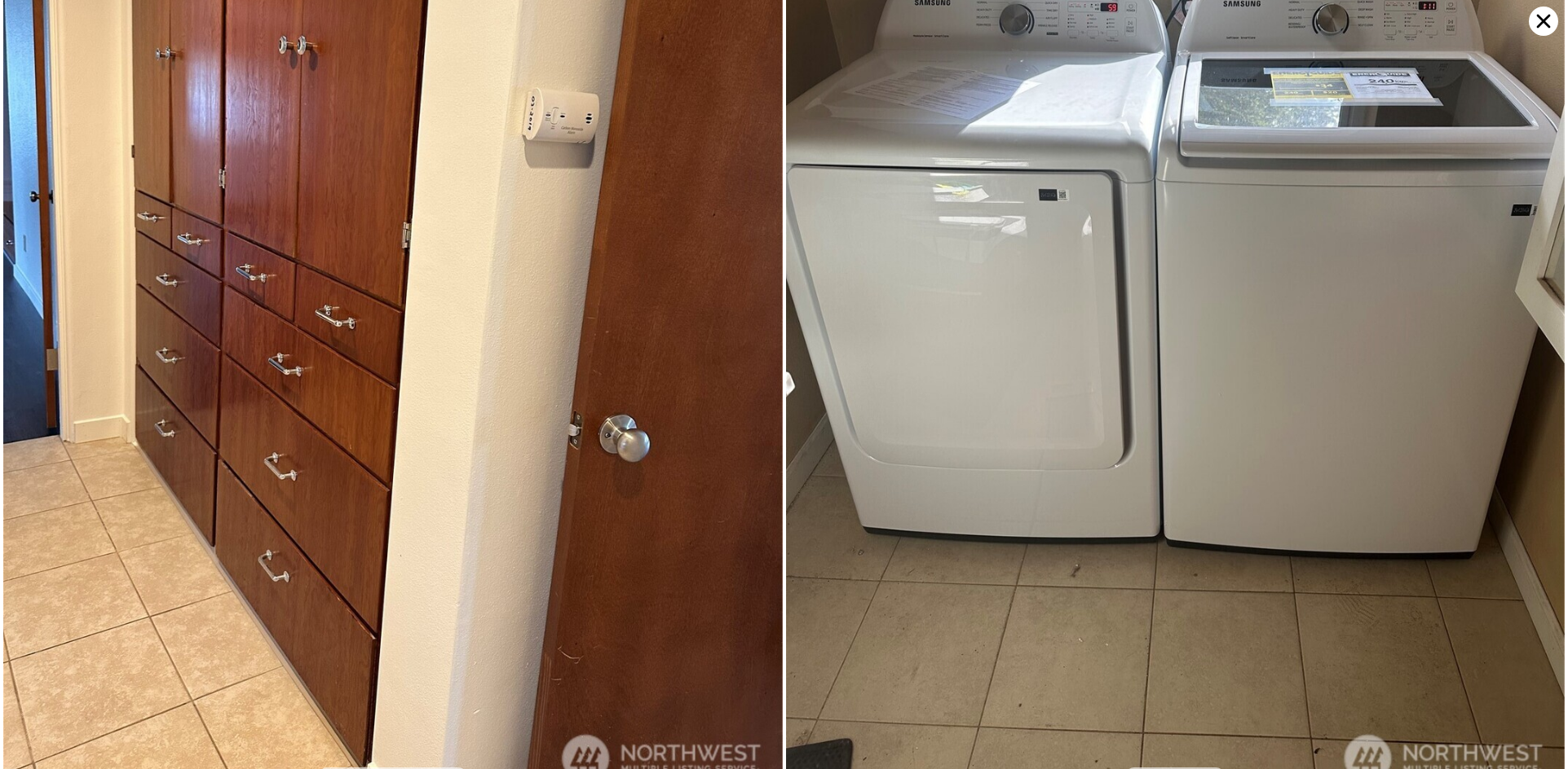
scroll to position [1876, 0]
click at [1545, 25] on icon at bounding box center [1543, 21] width 29 height 29
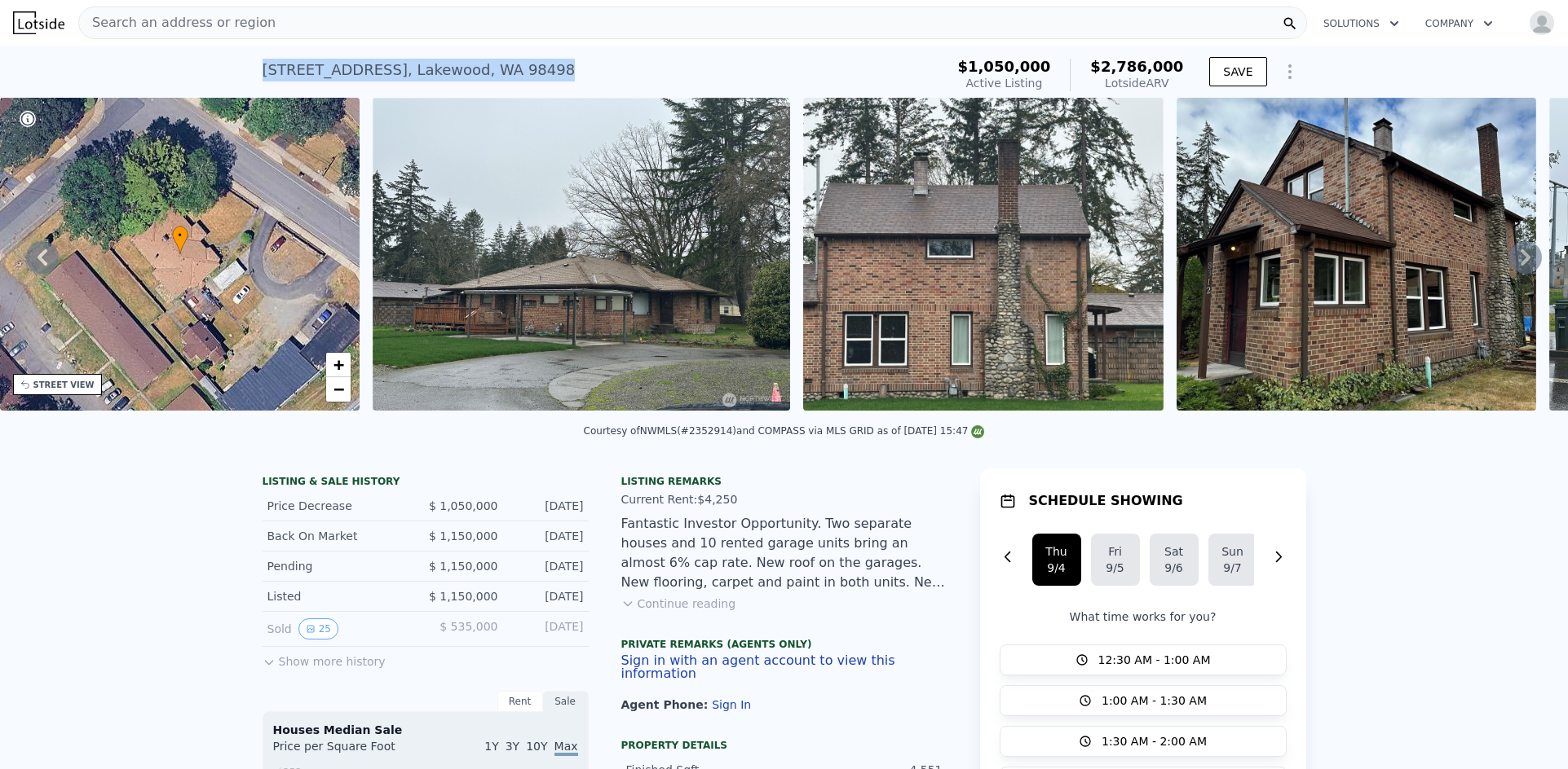
drag, startPoint x: 383, startPoint y: 70, endPoint x: 239, endPoint y: 73, distance: 144.0
click at [239, 73] on div "8314 Spruce St SW , Lakewood , WA 98498 Active at $1.050m (~ARV $2.786m ) $1,05…" at bounding box center [784, 71] width 1568 height 52
copy div "8314 Spruce St SW , Lakewood , WA 98498"
click at [563, 70] on div "8314 Spruce St SW , Lakewood , WA 98498 Active at $1.050m (~ARV $2.786m )" at bounding box center [600, 75] width 675 height 45
drag, startPoint x: 540, startPoint y: 69, endPoint x: 256, endPoint y: 72, distance: 284.0
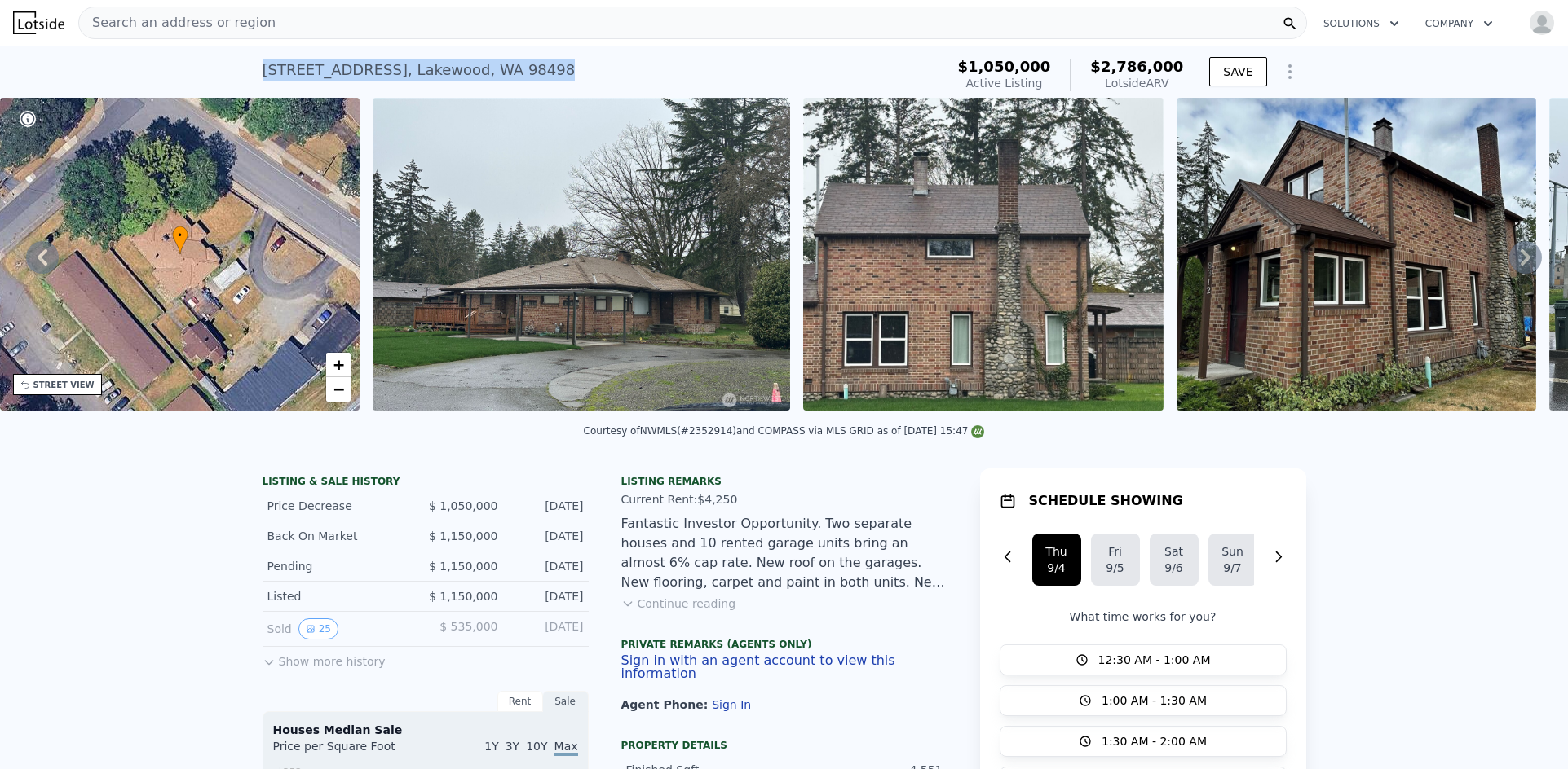
click at [255, 72] on div "8314 Spruce St SW , Lakewood , WA 98498 Active at $1.050m (~ARV $2.786m ) $1,05…" at bounding box center [784, 71] width 1568 height 52
copy div "8314 Spruce St SW , Lakewood , WA 98498"
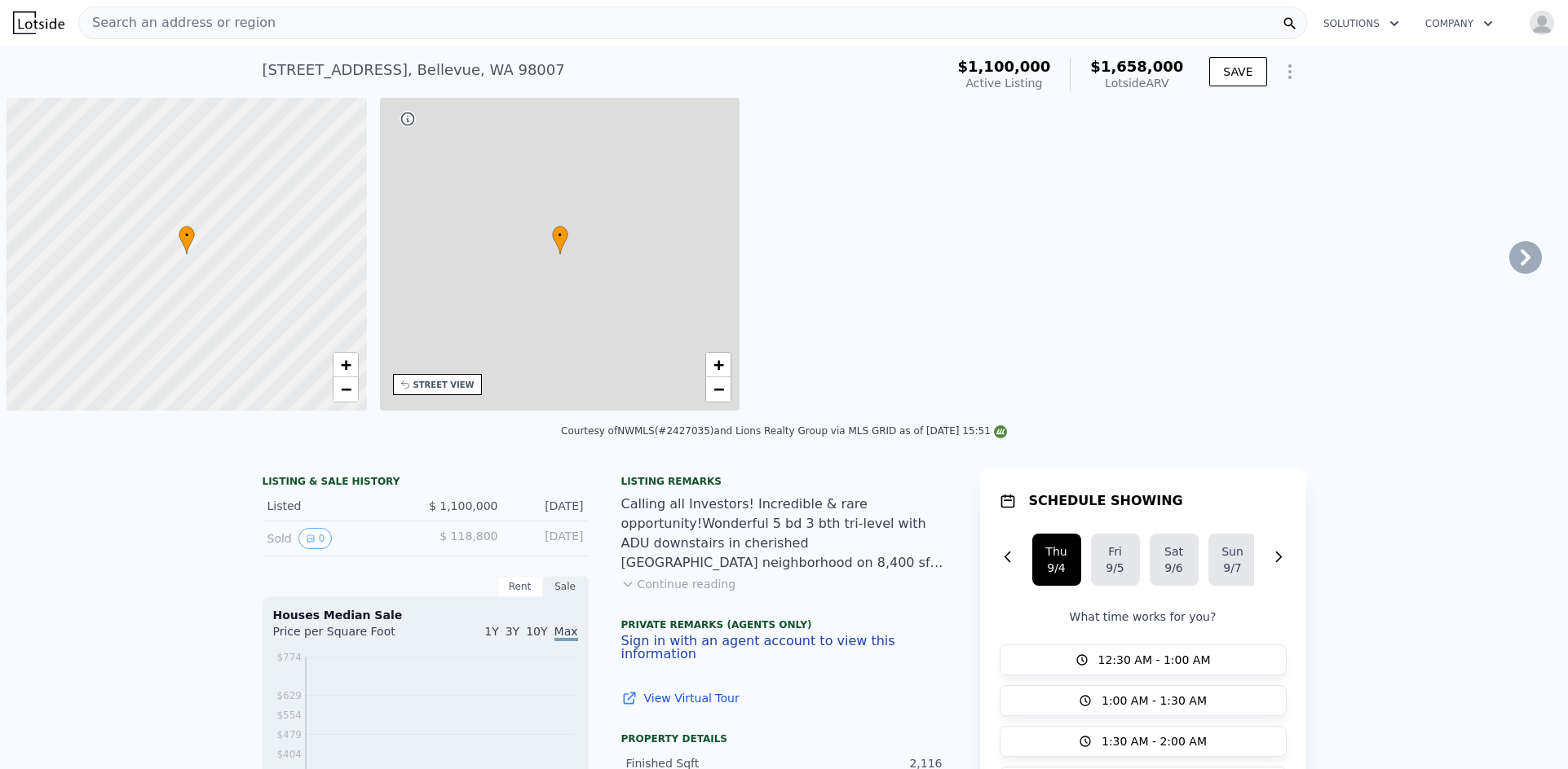
scroll to position [0, 7]
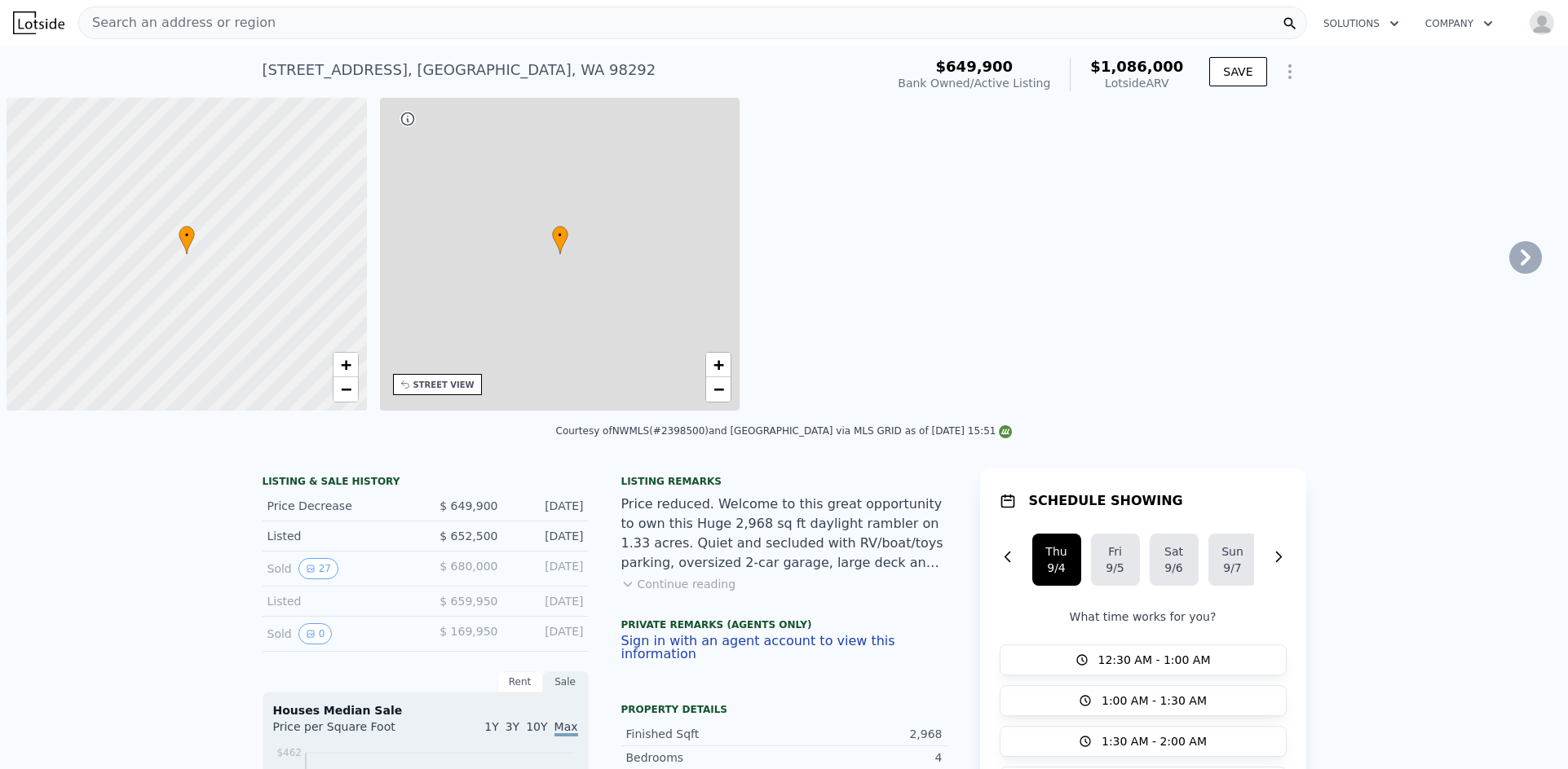
scroll to position [0, 7]
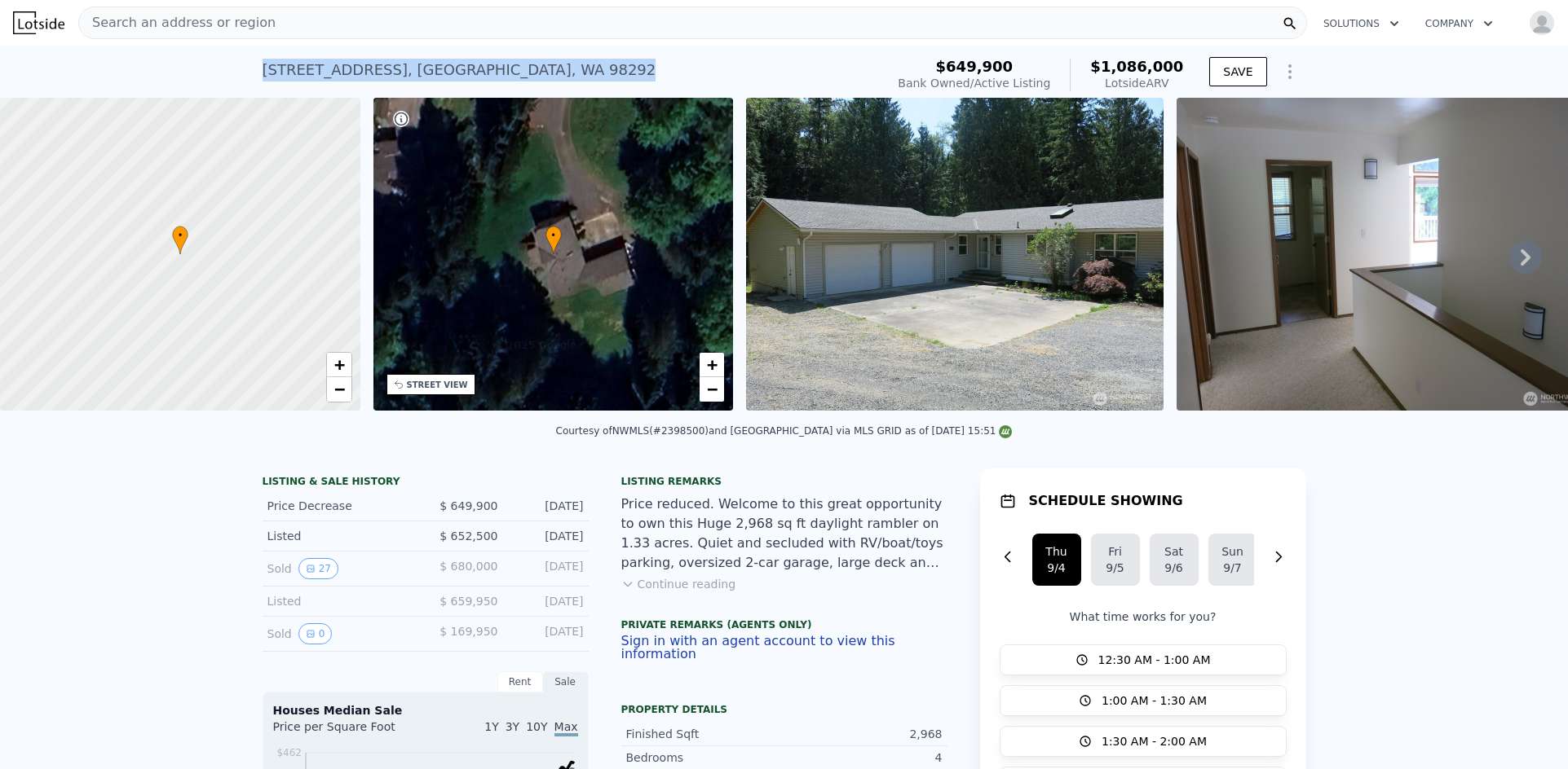
drag, startPoint x: 551, startPoint y: 82, endPoint x: 251, endPoint y: 79, distance: 300.0
click at [251, 79] on div "[STREET_ADDRESS] Bank Owned / Active at $649,900 (~ARV $1.086m ) $649,900 Bank …" at bounding box center [784, 71] width 1568 height 52
copy div "[STREET_ADDRESS]"
click at [574, 75] on div "[STREET_ADDRESS] Bank Owned / Active at $649,900 (~ARV $1.086m )" at bounding box center [570, 75] width 616 height 45
click at [510, 91] on div "[STREET_ADDRESS] Bank Owned / Active at $649,900 (~ARV $1.086m )" at bounding box center [570, 75] width 616 height 45
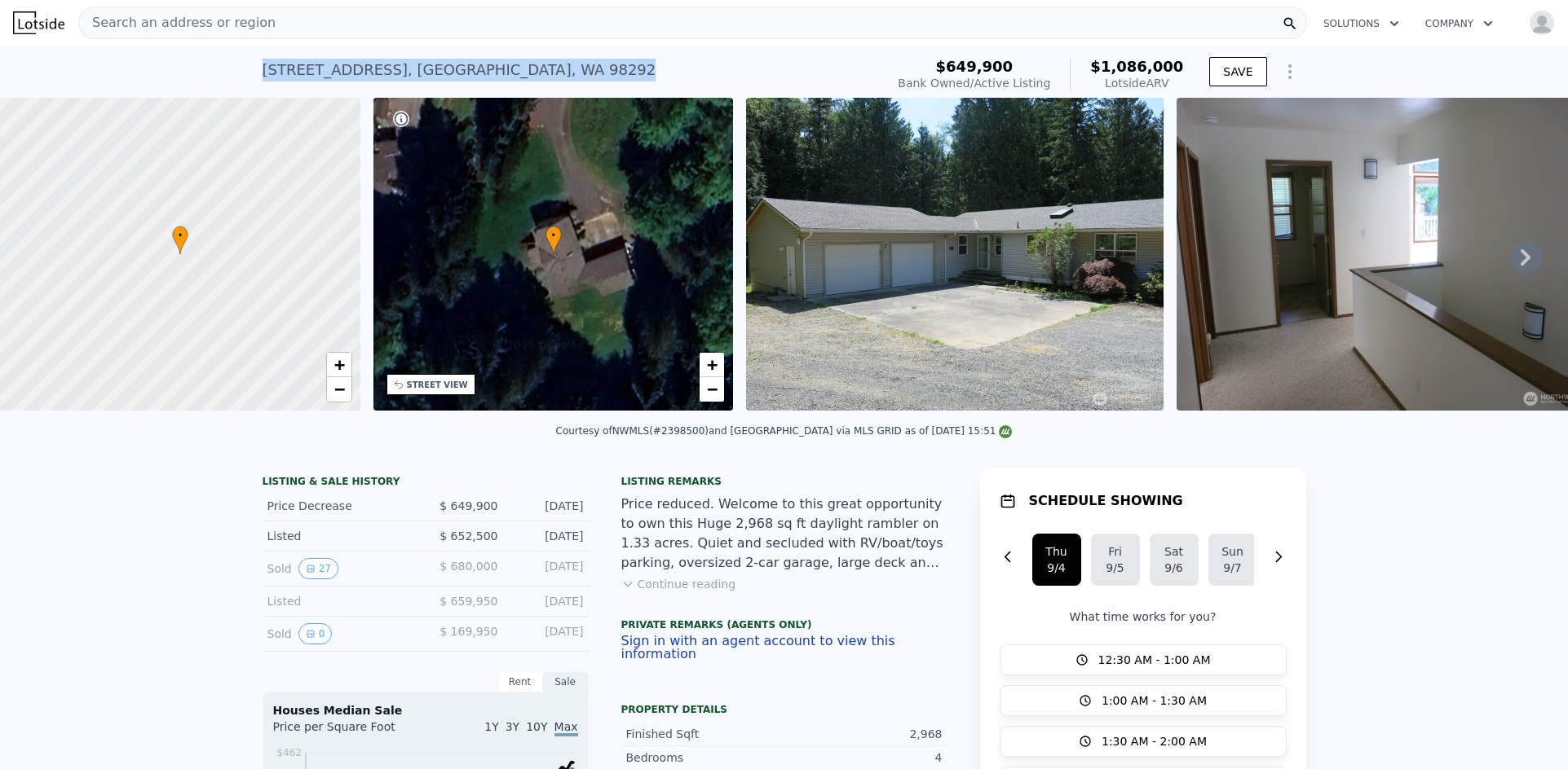
drag, startPoint x: 582, startPoint y: 71, endPoint x: 257, endPoint y: 74, distance: 325.0
click at [262, 74] on div "[STREET_ADDRESS] Bank Owned / Active at $649,900 (~ARV $1.086m )" at bounding box center [570, 75] width 616 height 45
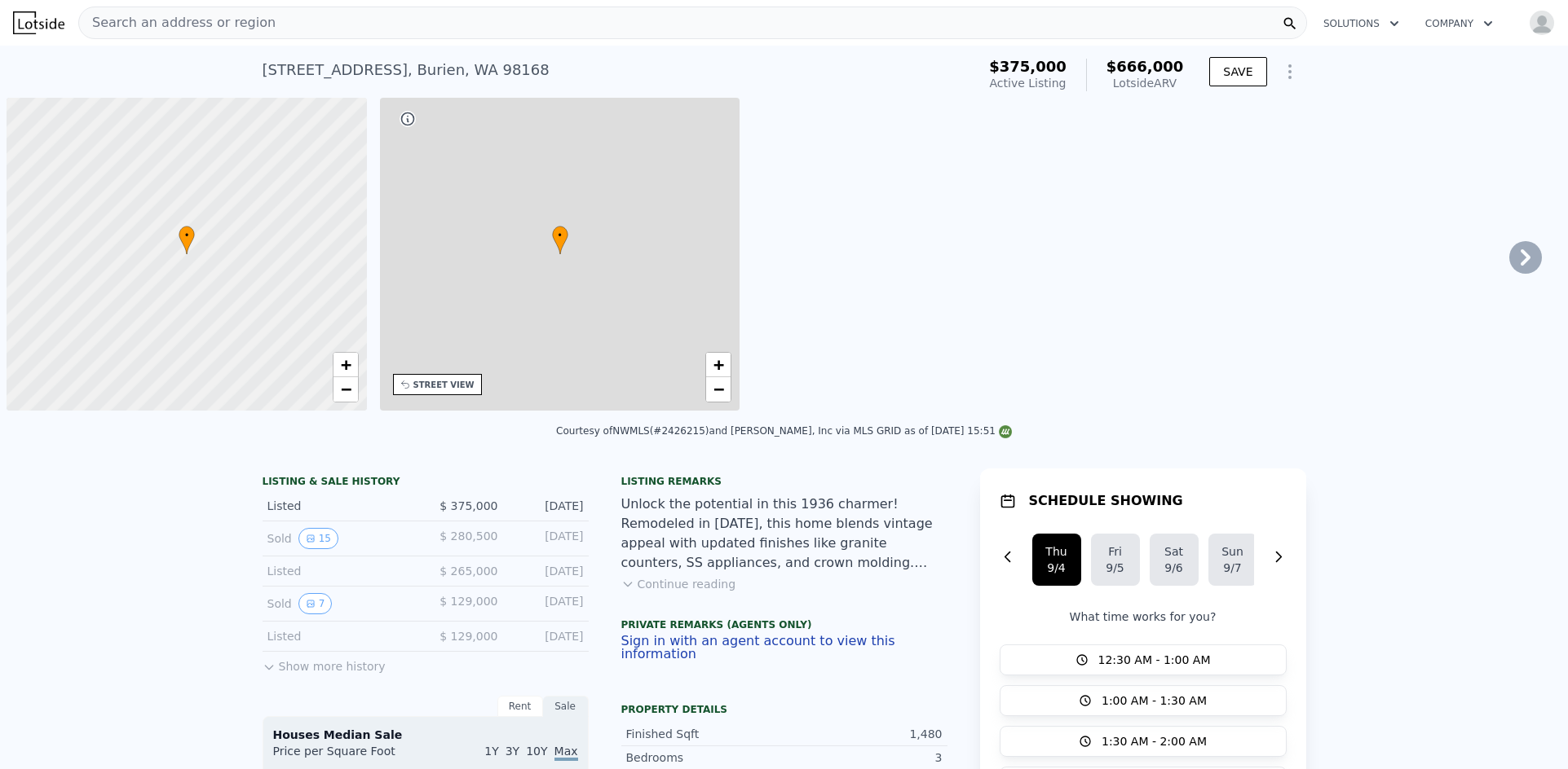
scroll to position [0, 7]
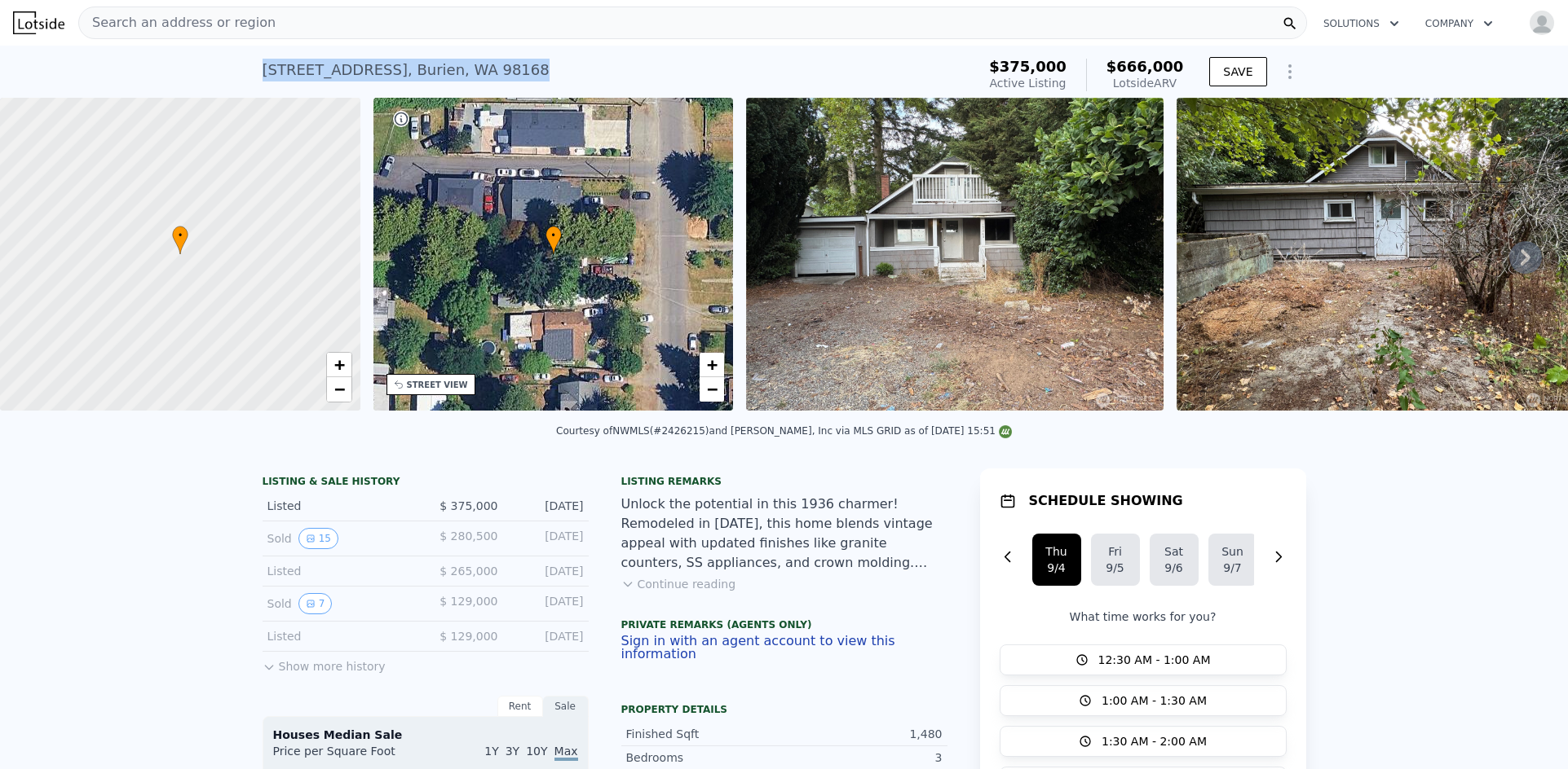
drag, startPoint x: 507, startPoint y: 74, endPoint x: 237, endPoint y: 70, distance: 270.0
click at [225, 72] on div "12243 16th Ave S , Burien , WA 98168 Active at $375k (~ARV $666k ) $375,000 Act…" at bounding box center [784, 71] width 1568 height 52
copy div "12243 16th Ave S , Burien , WA 98168"
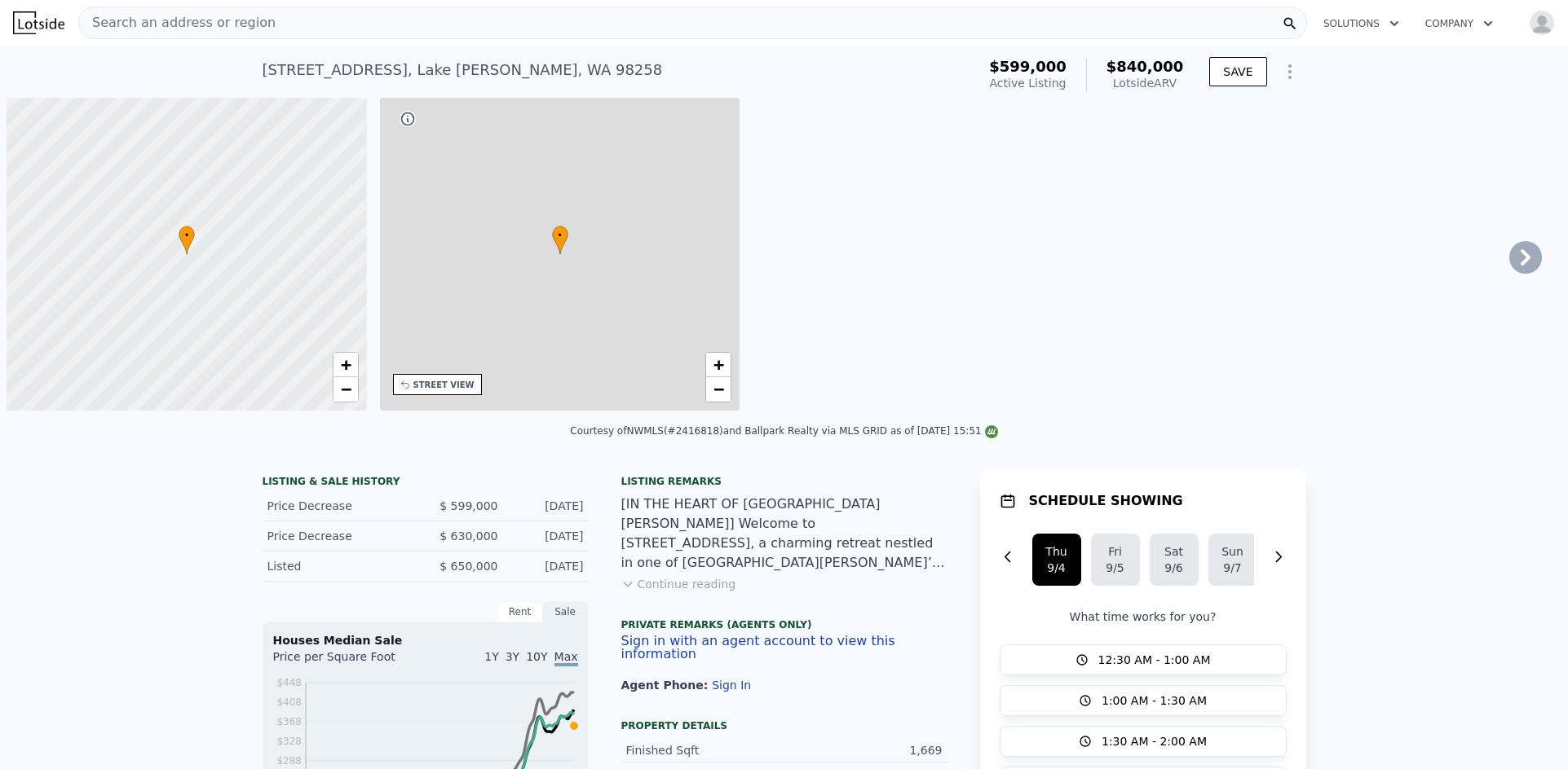
scroll to position [0, 7]
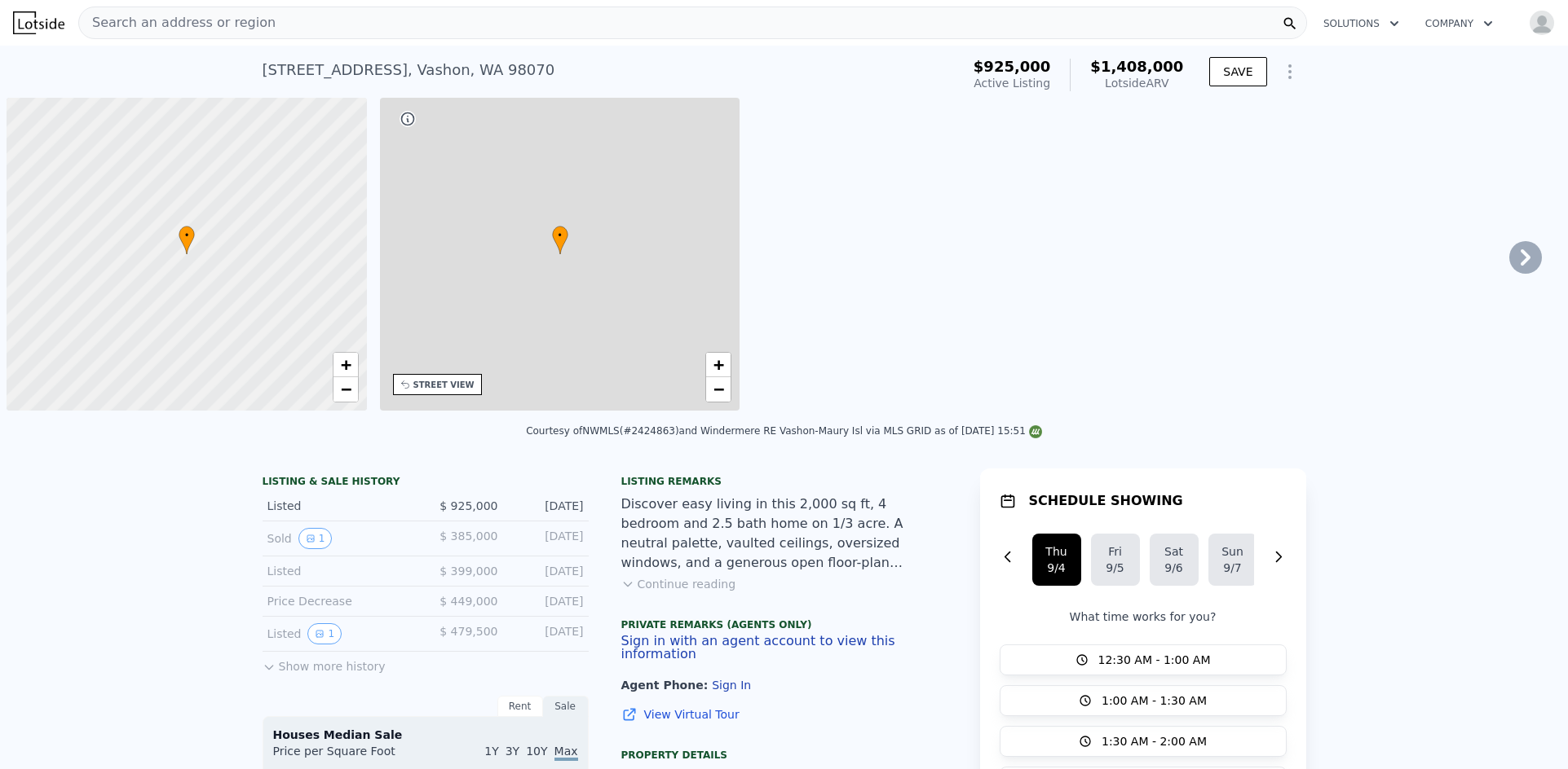
scroll to position [0, 7]
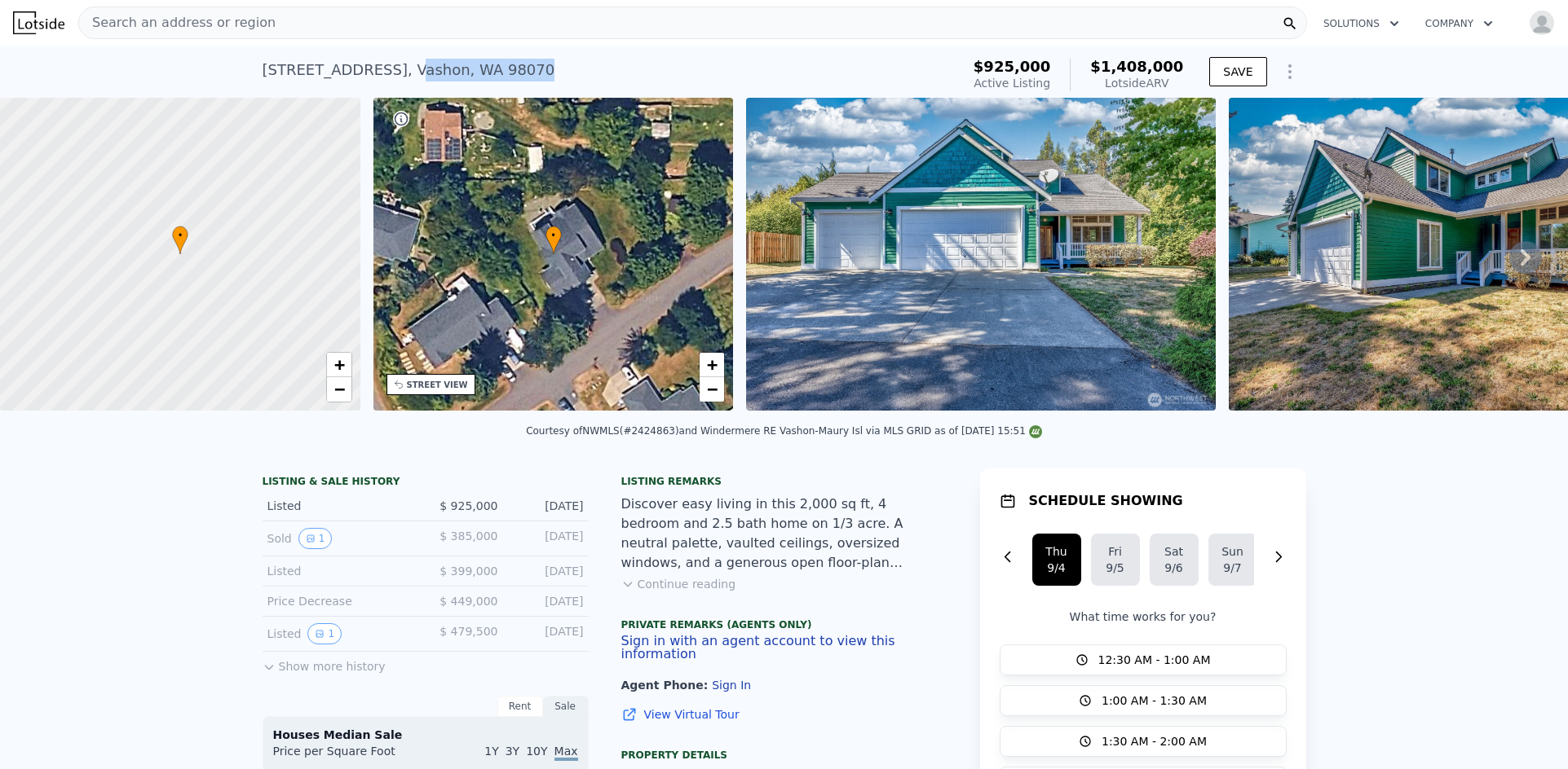
drag, startPoint x: 499, startPoint y: 69, endPoint x: 406, endPoint y: 67, distance: 93.0
click at [406, 67] on div "9926 SW 184th Way , Vashon , WA 98070 Active at $925k (~ARV $1.408m )" at bounding box center [608, 75] width 691 height 45
click at [1509, 268] on icon at bounding box center [1525, 257] width 33 height 33
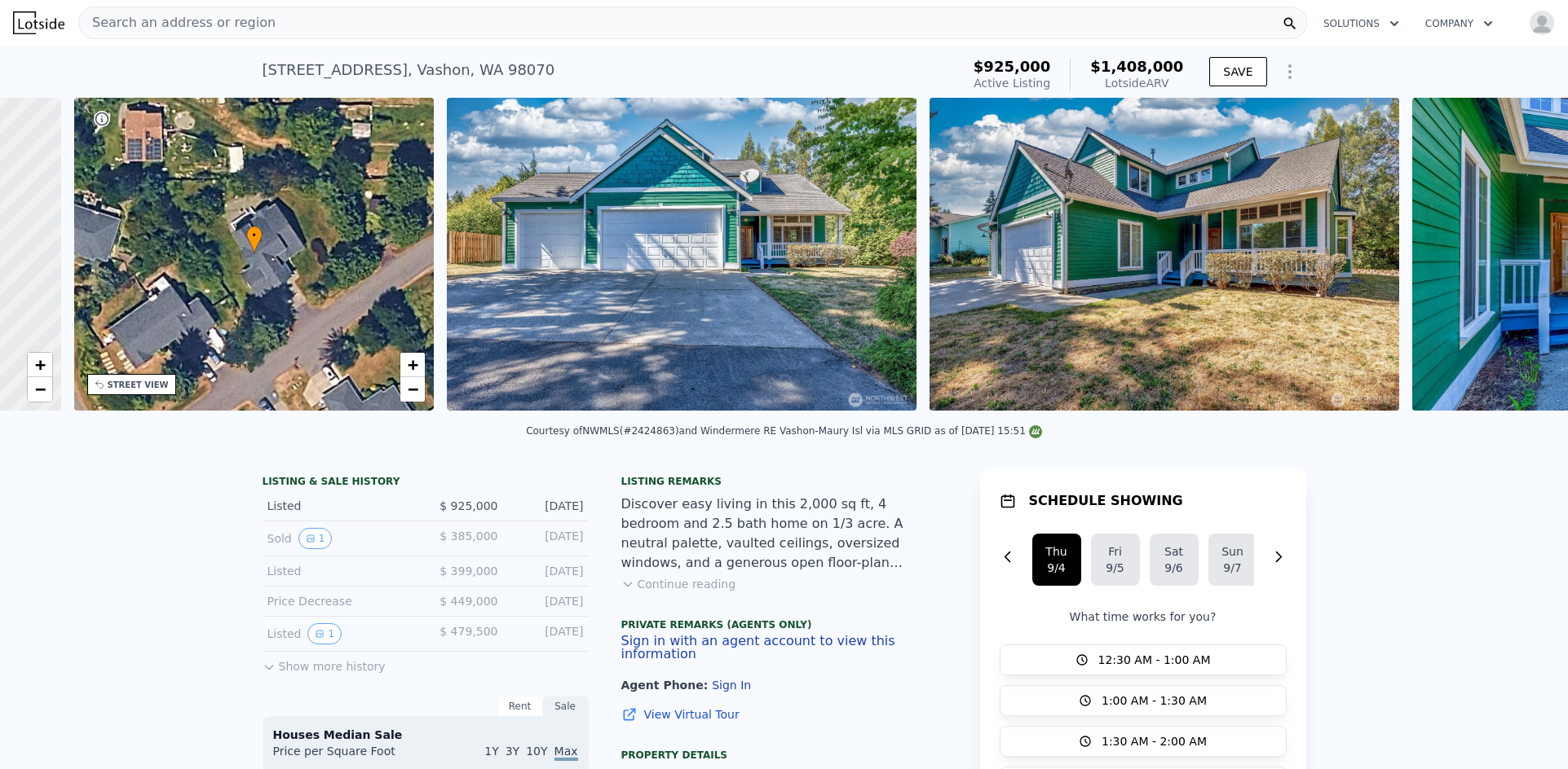
click at [1504, 268] on div "• + − • + − STREET VIEW Loading... SATELLITE VIEW" at bounding box center [784, 257] width 1568 height 318
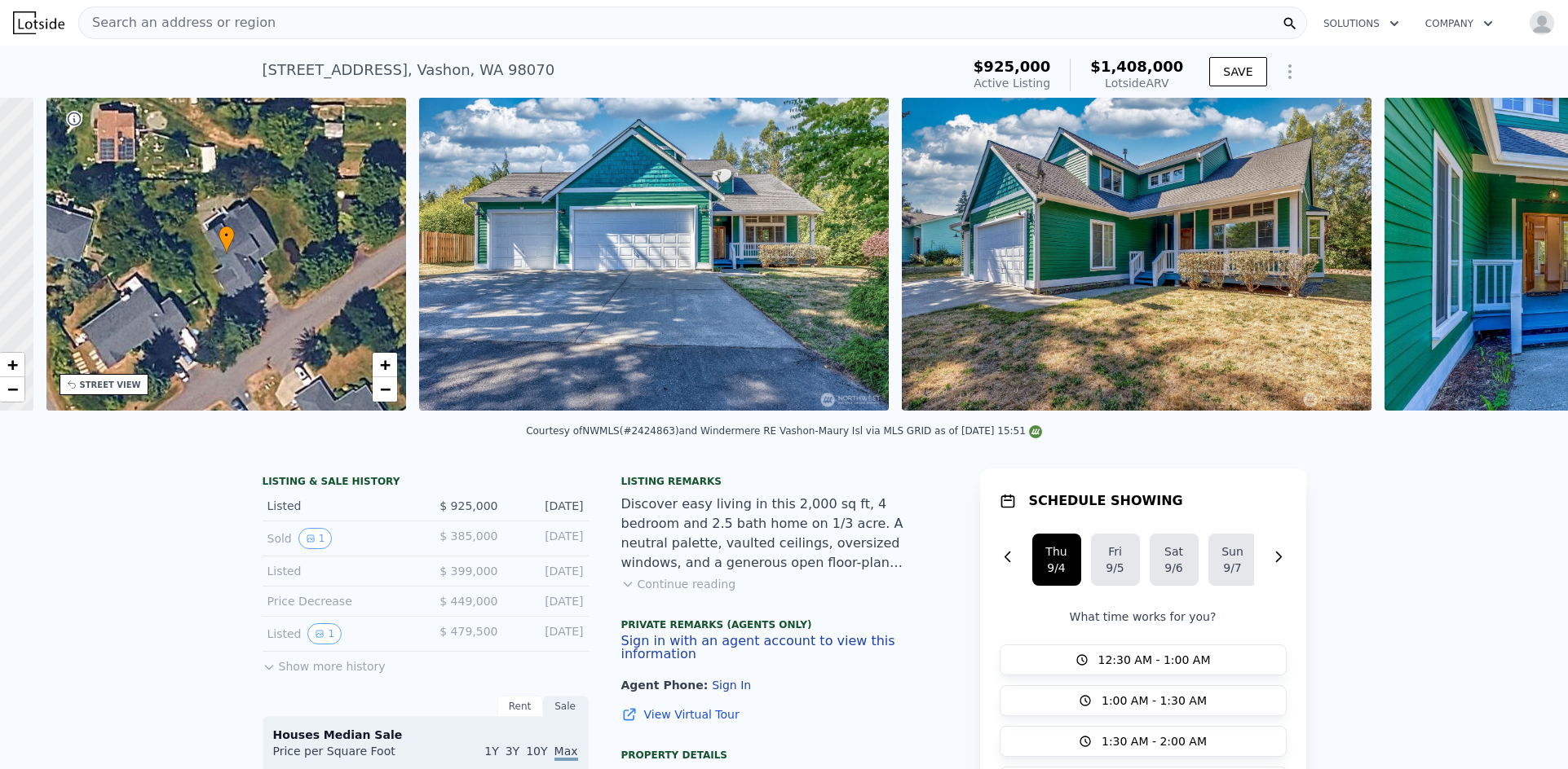
scroll to position [0, 380]
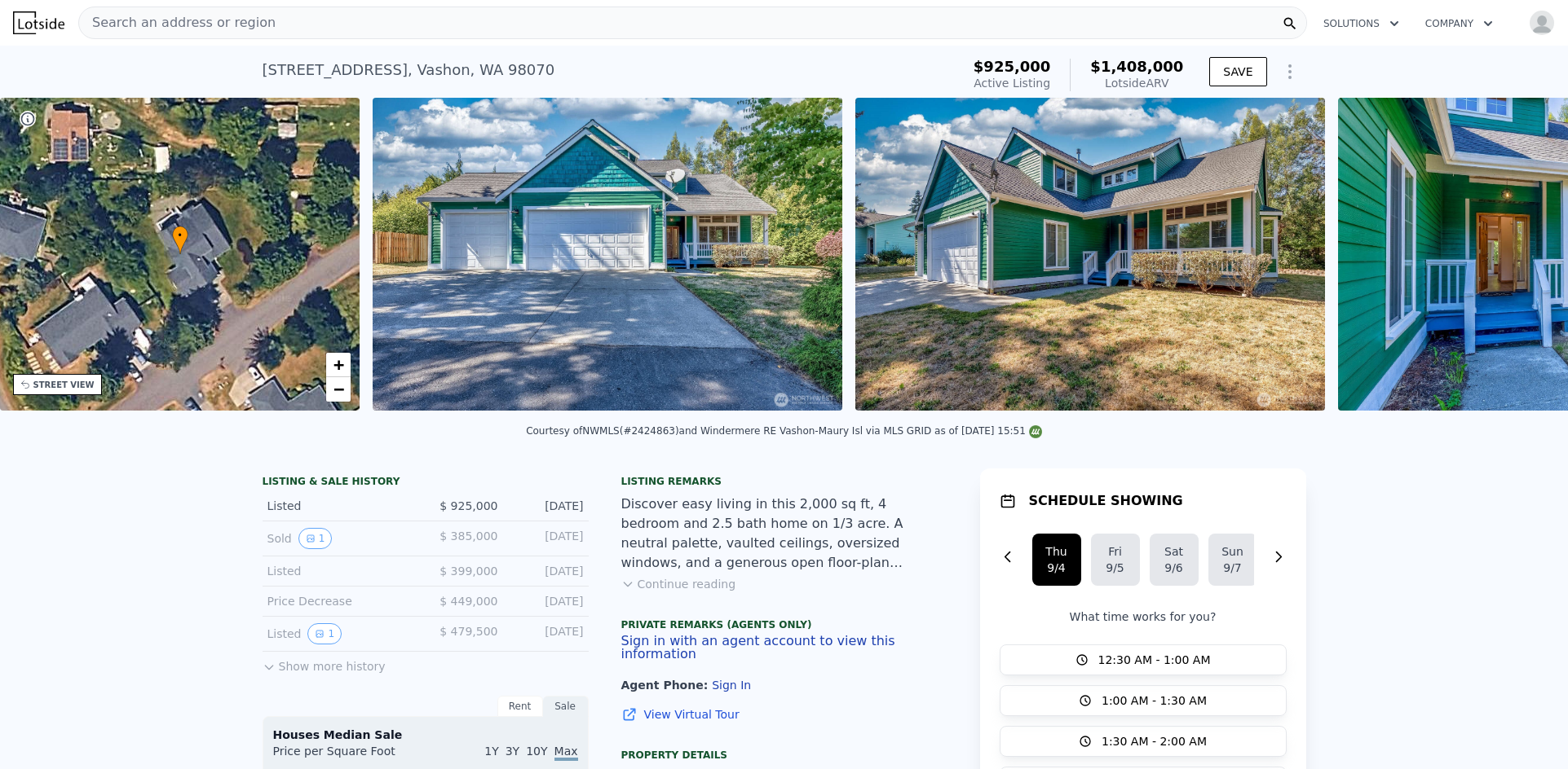
click at [1504, 268] on img at bounding box center [1572, 255] width 469 height 313
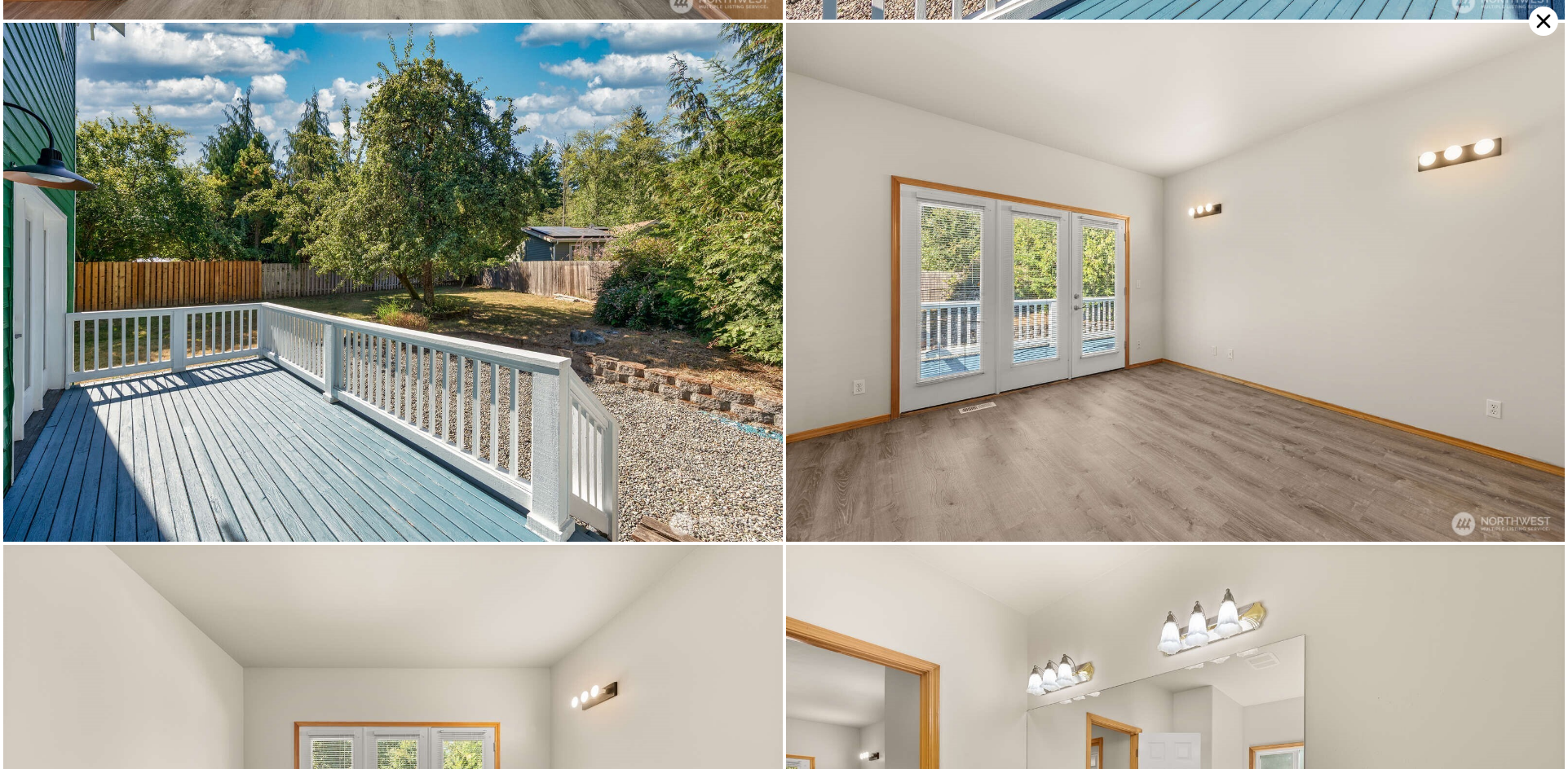
scroll to position [4673, 0]
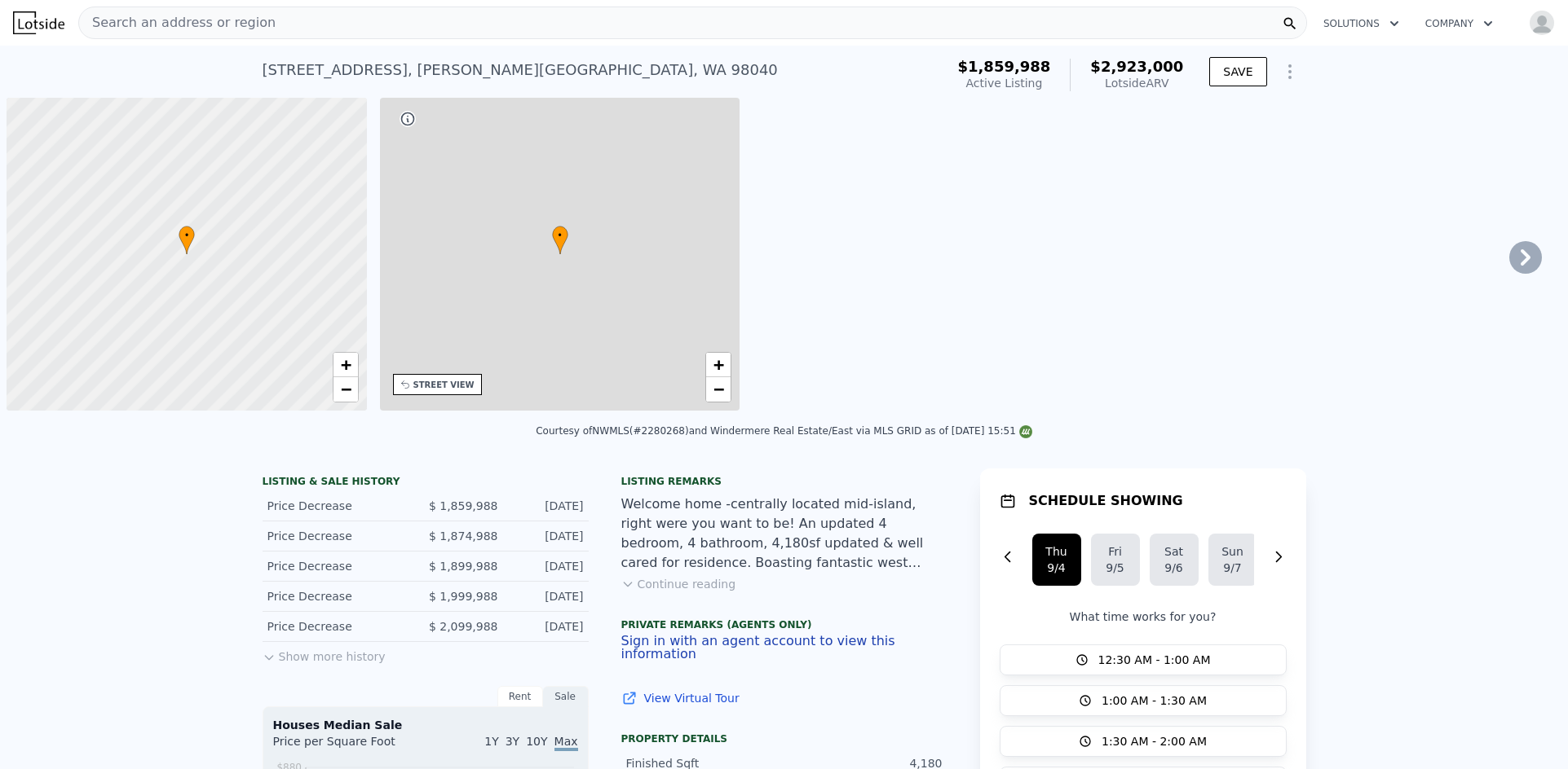
scroll to position [0, 7]
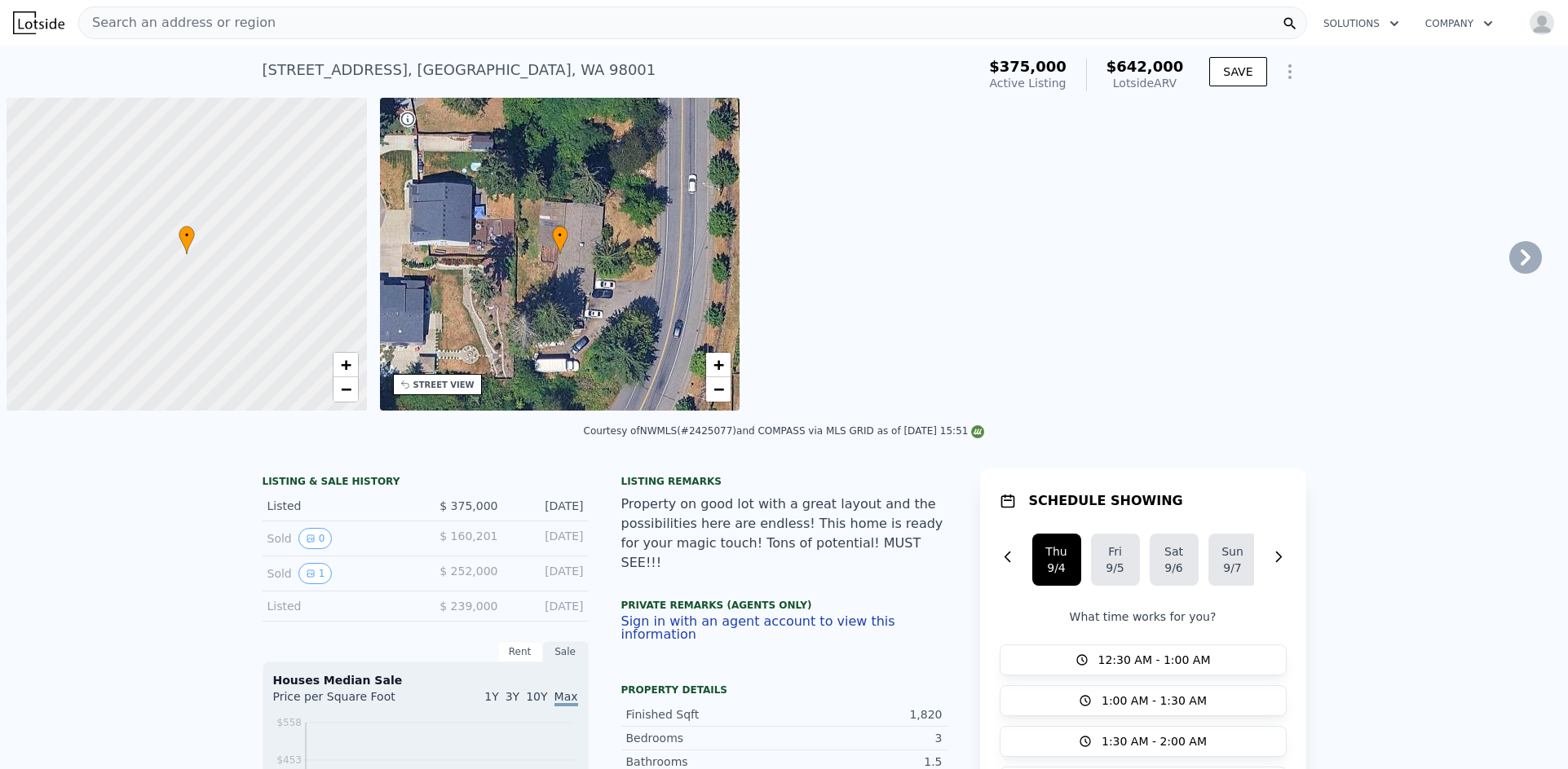
scroll to position [0, 7]
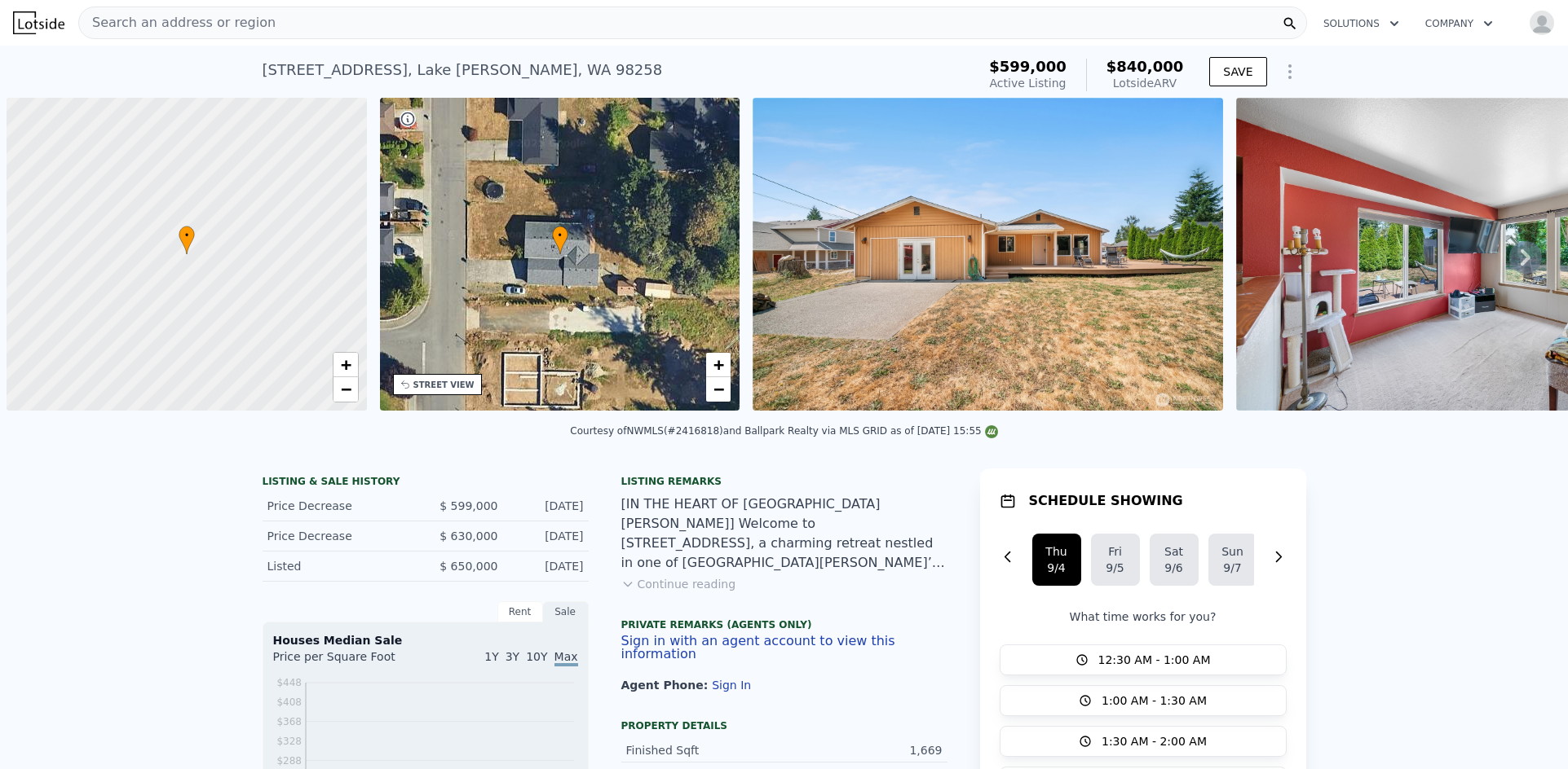
scroll to position [0, 7]
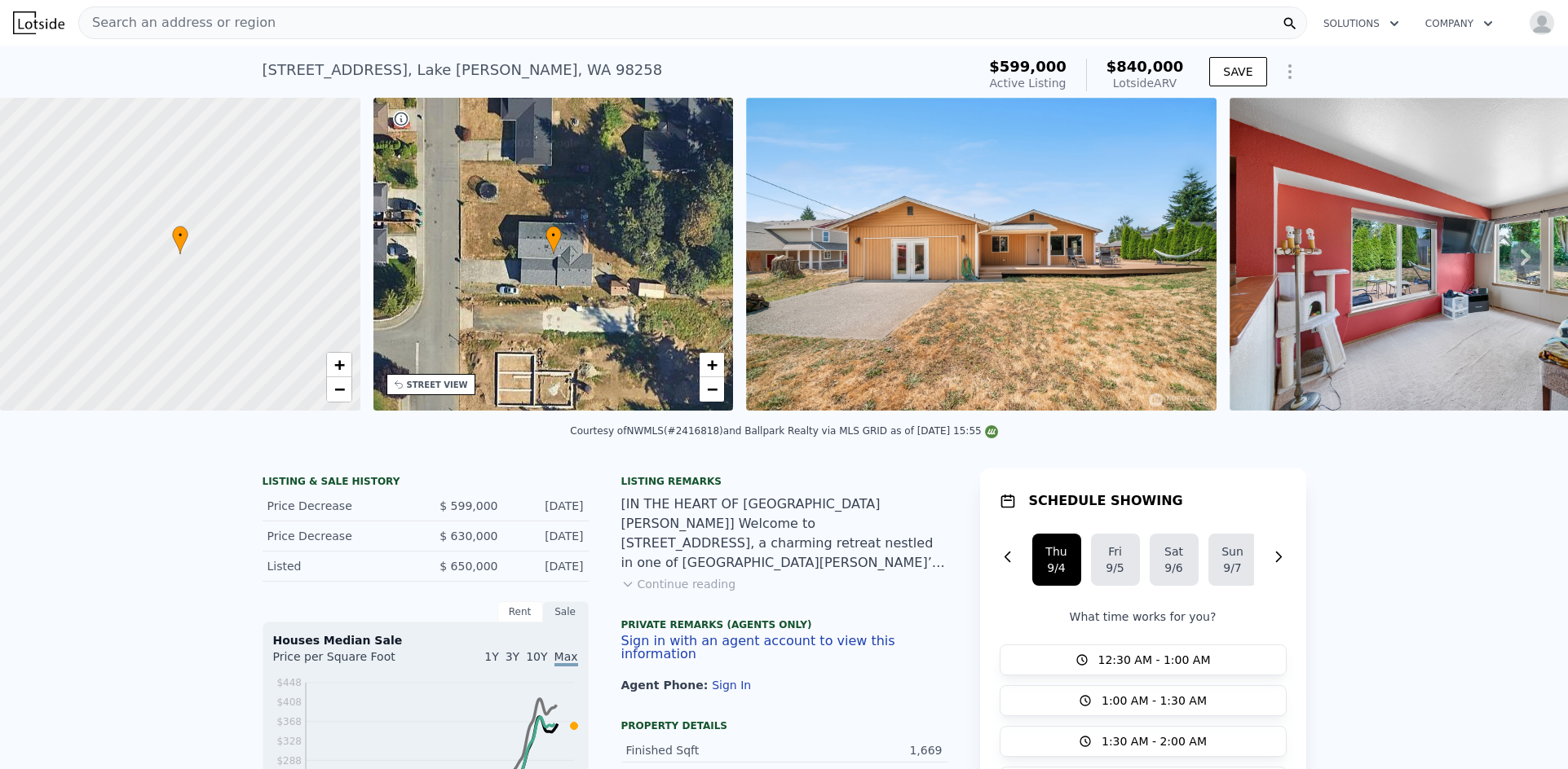
click at [1514, 268] on icon at bounding box center [1525, 257] width 33 height 33
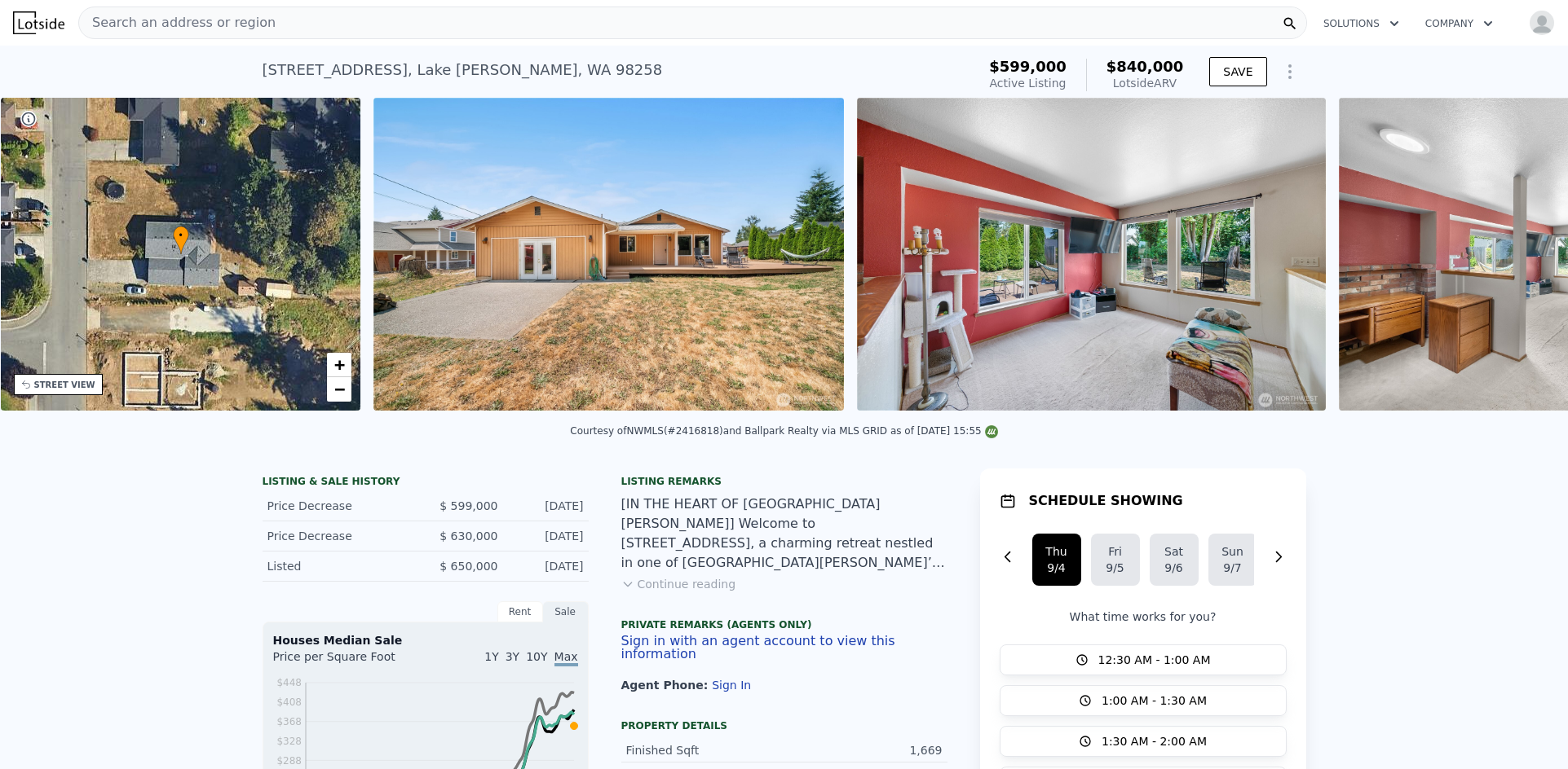
scroll to position [0, 380]
click at [1509, 261] on icon at bounding box center [1525, 257] width 33 height 33
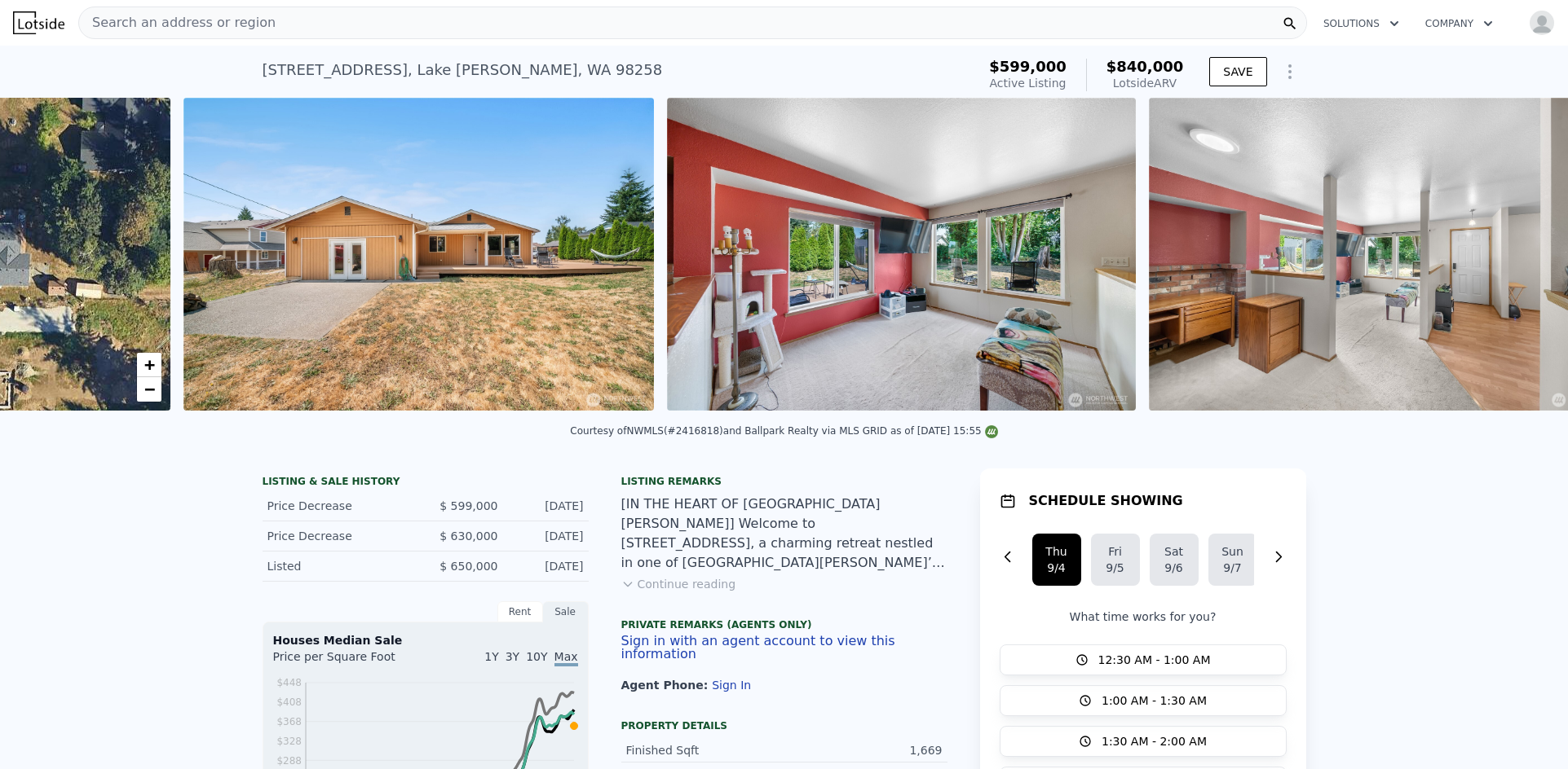
click at [1508, 261] on img at bounding box center [1384, 255] width 469 height 313
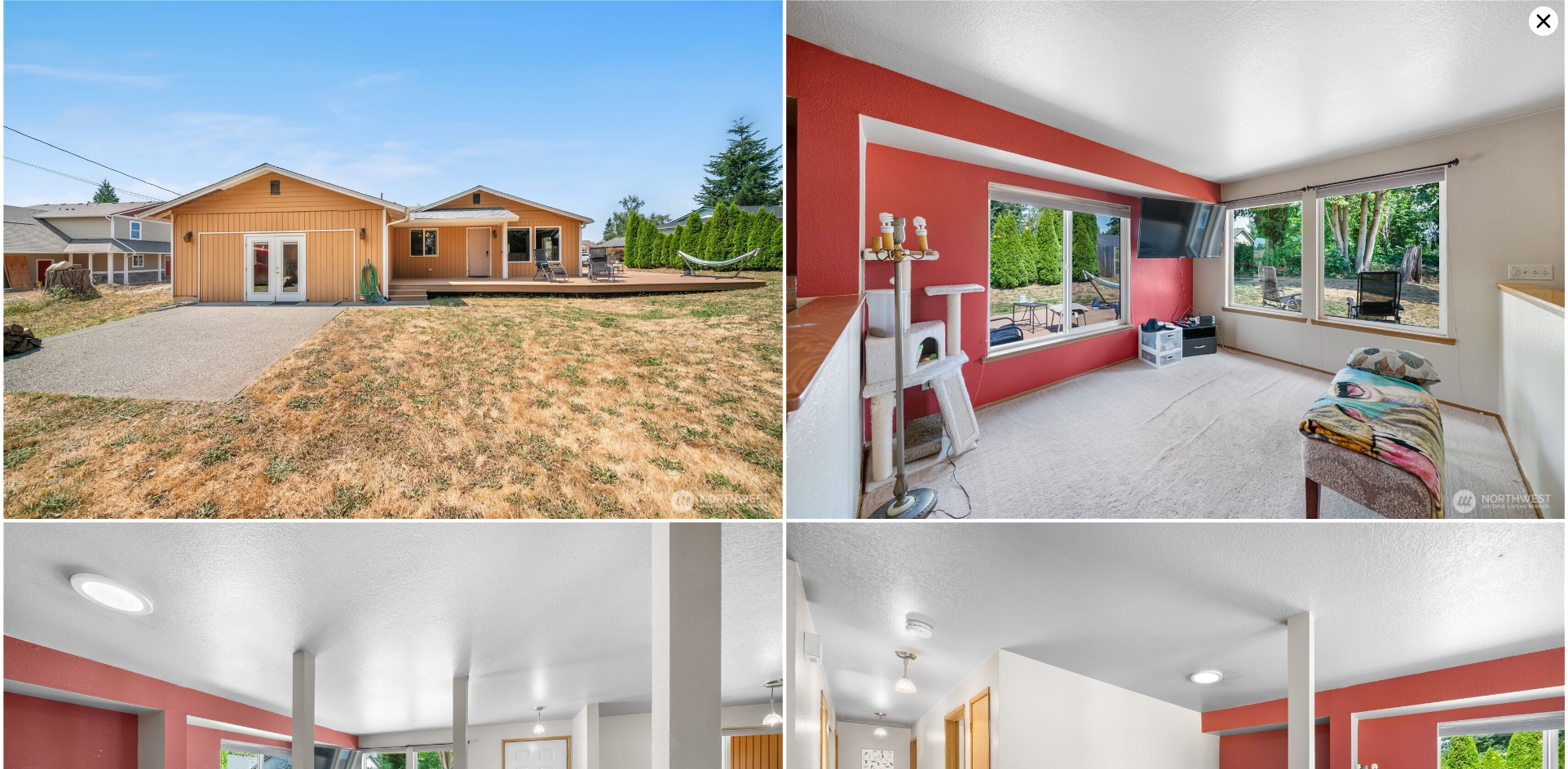
click at [1508, 261] on img at bounding box center [1176, 260] width 779 height 519
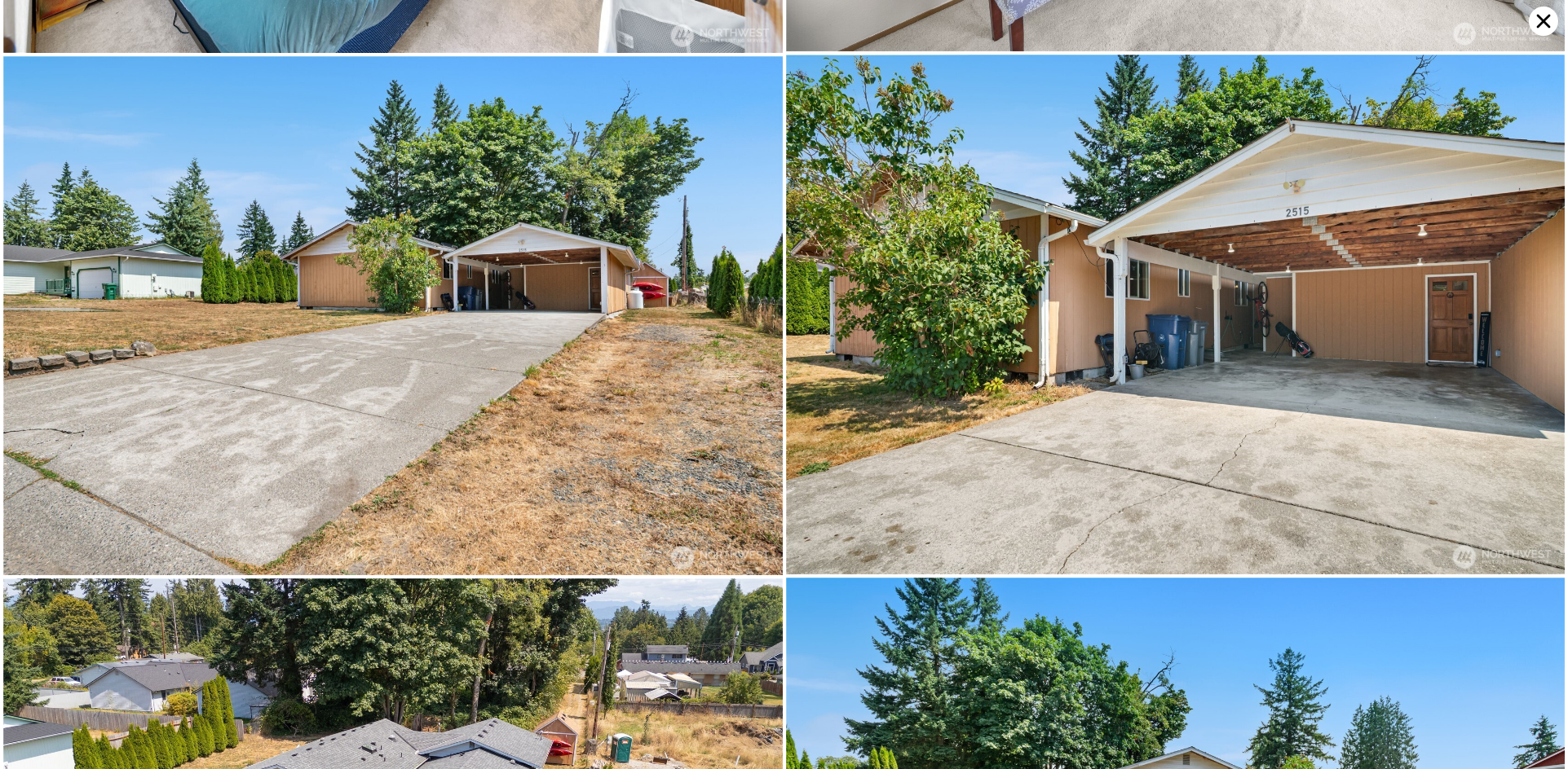
scroll to position [2591, 0]
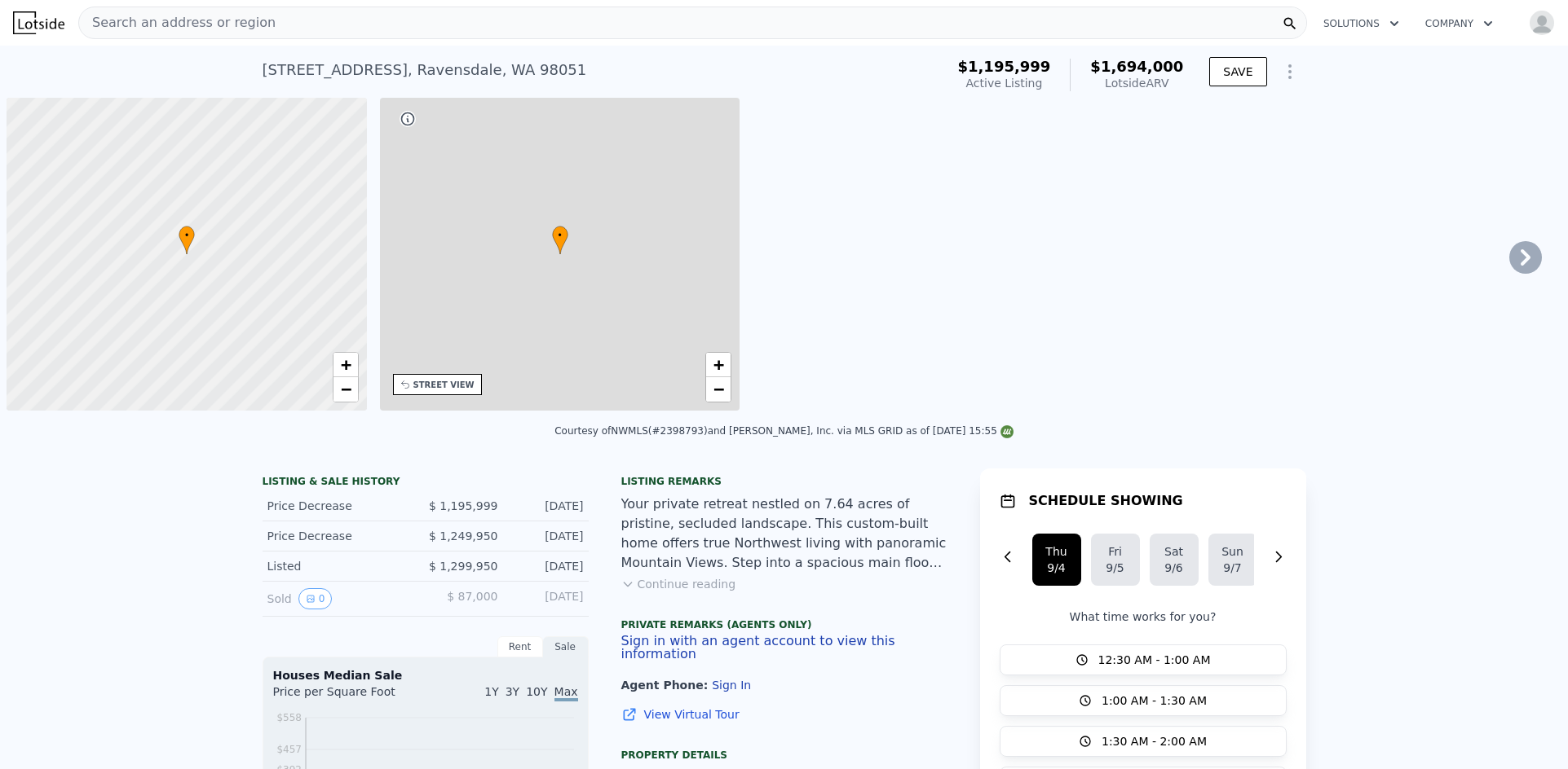
scroll to position [0, 7]
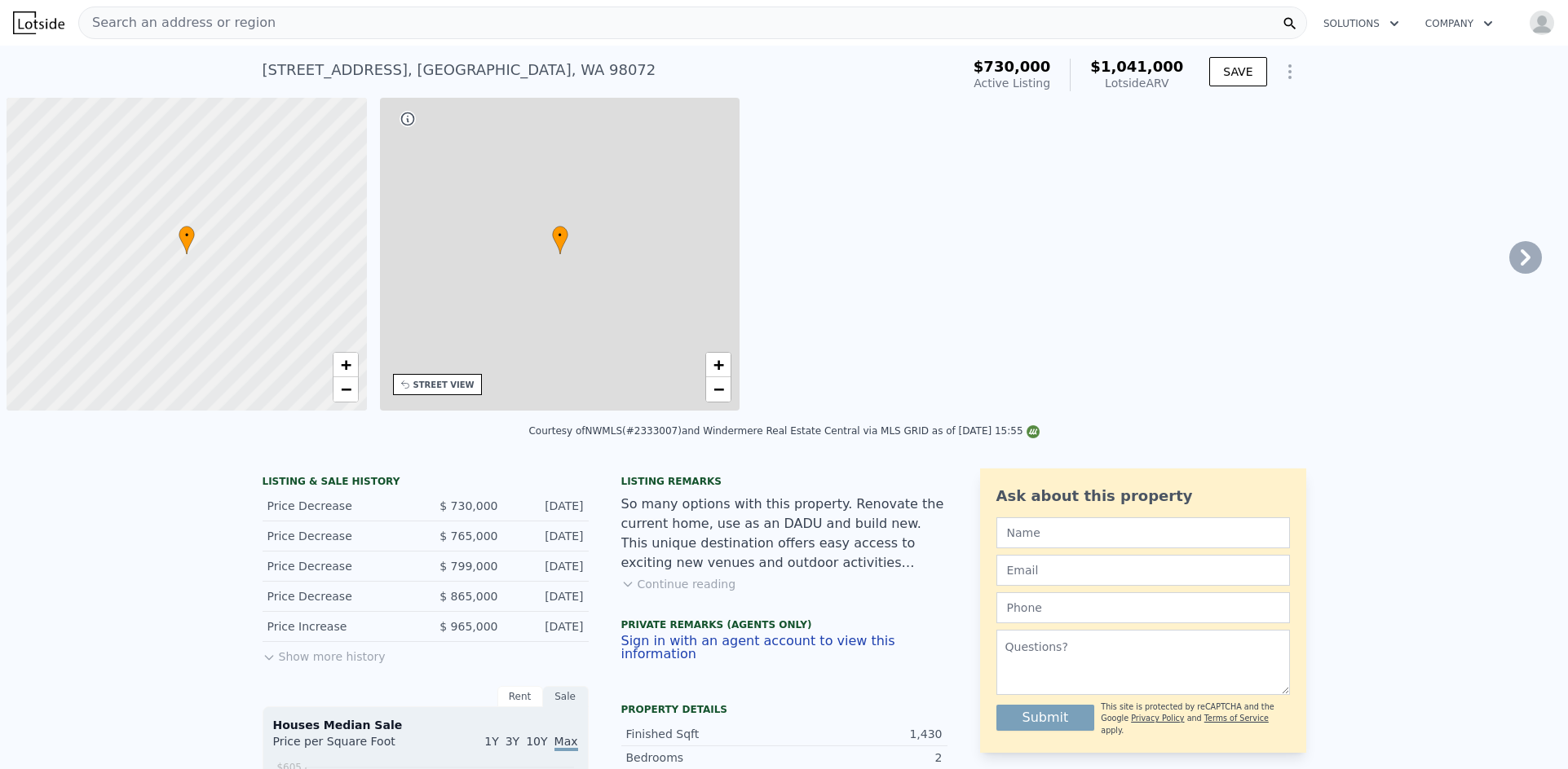
scroll to position [0, 7]
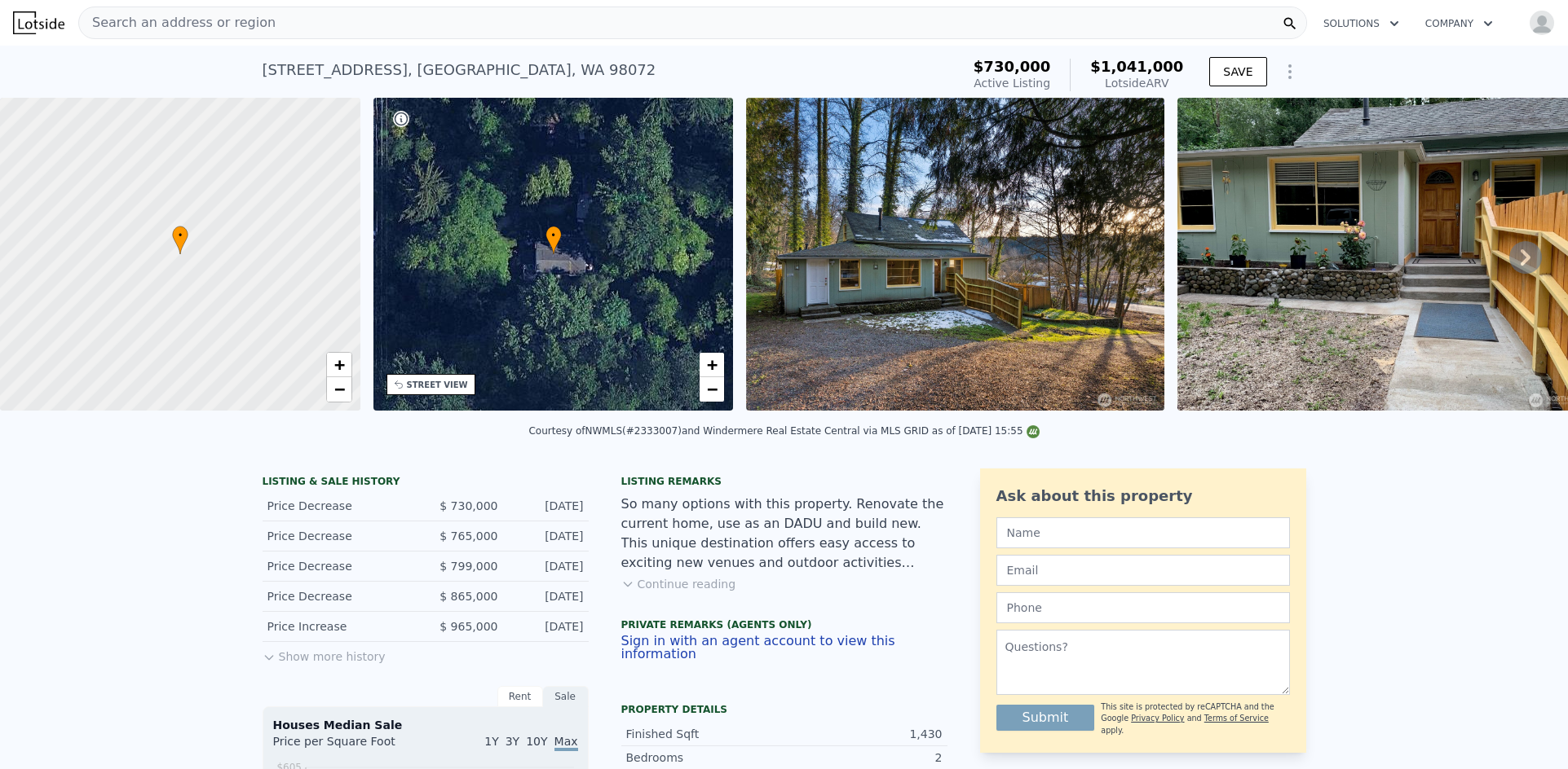
click at [1516, 265] on icon at bounding box center [1525, 257] width 33 height 33
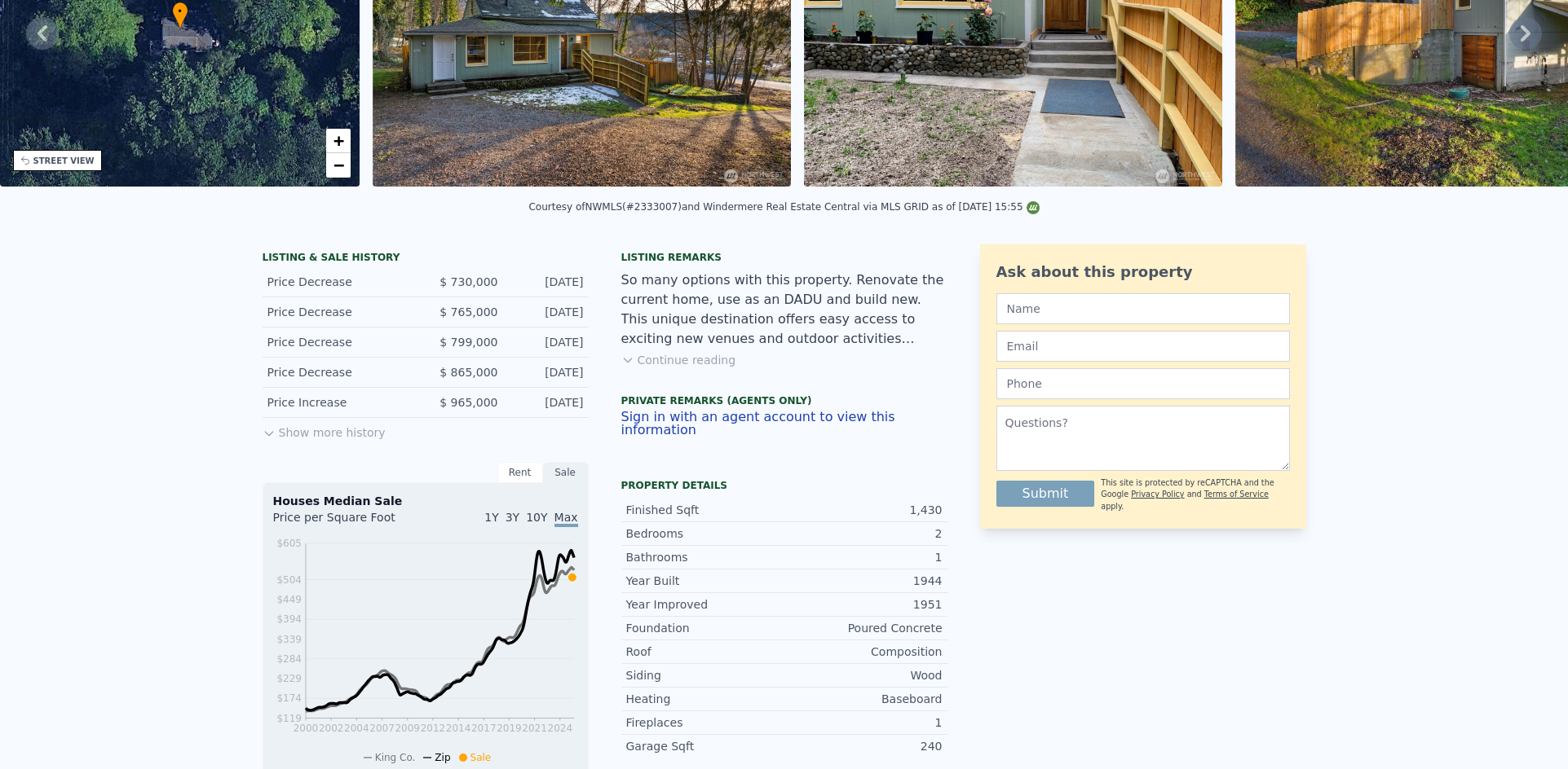
scroll to position [6, 0]
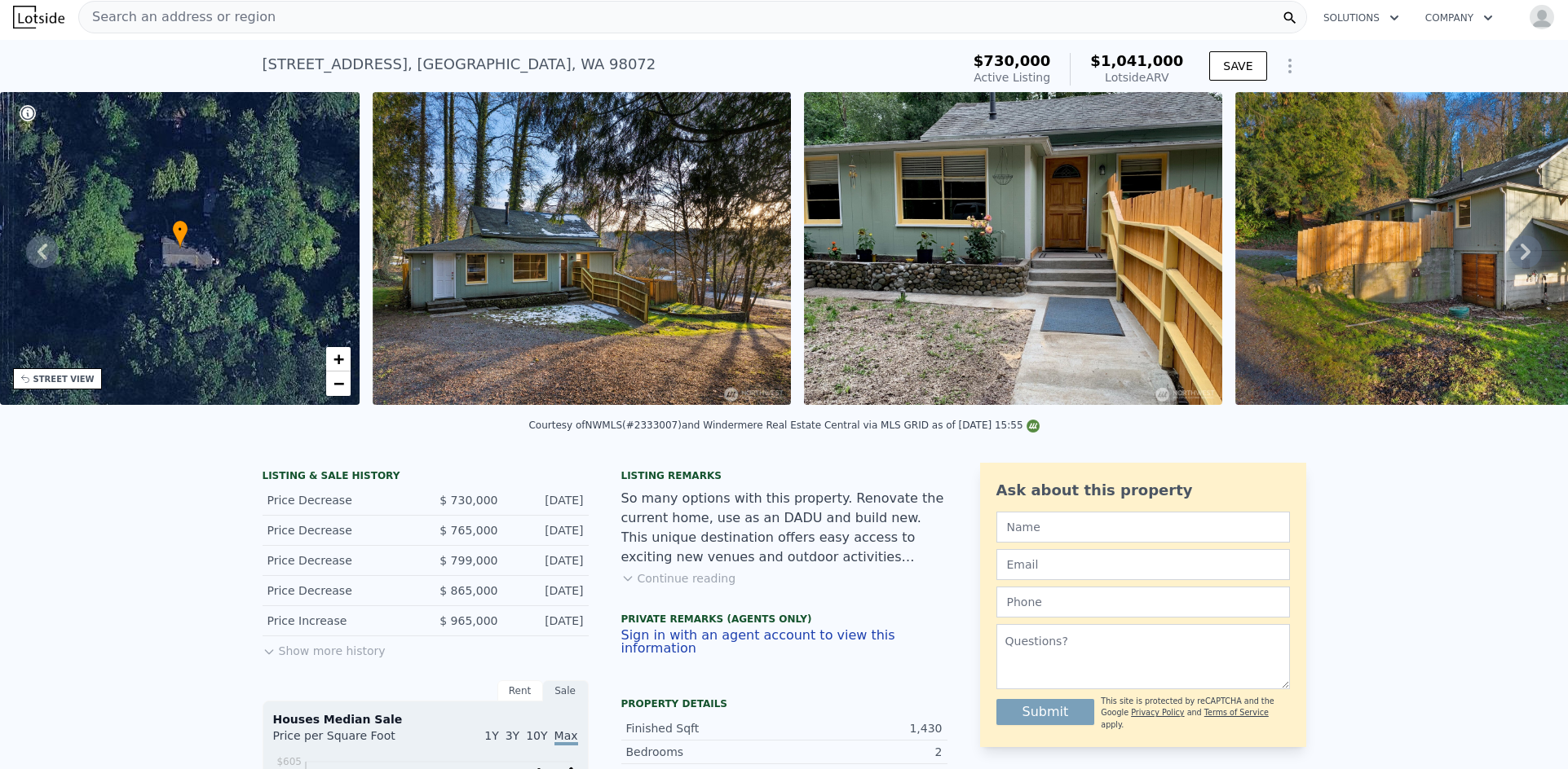
click at [1516, 261] on icon at bounding box center [1525, 251] width 33 height 33
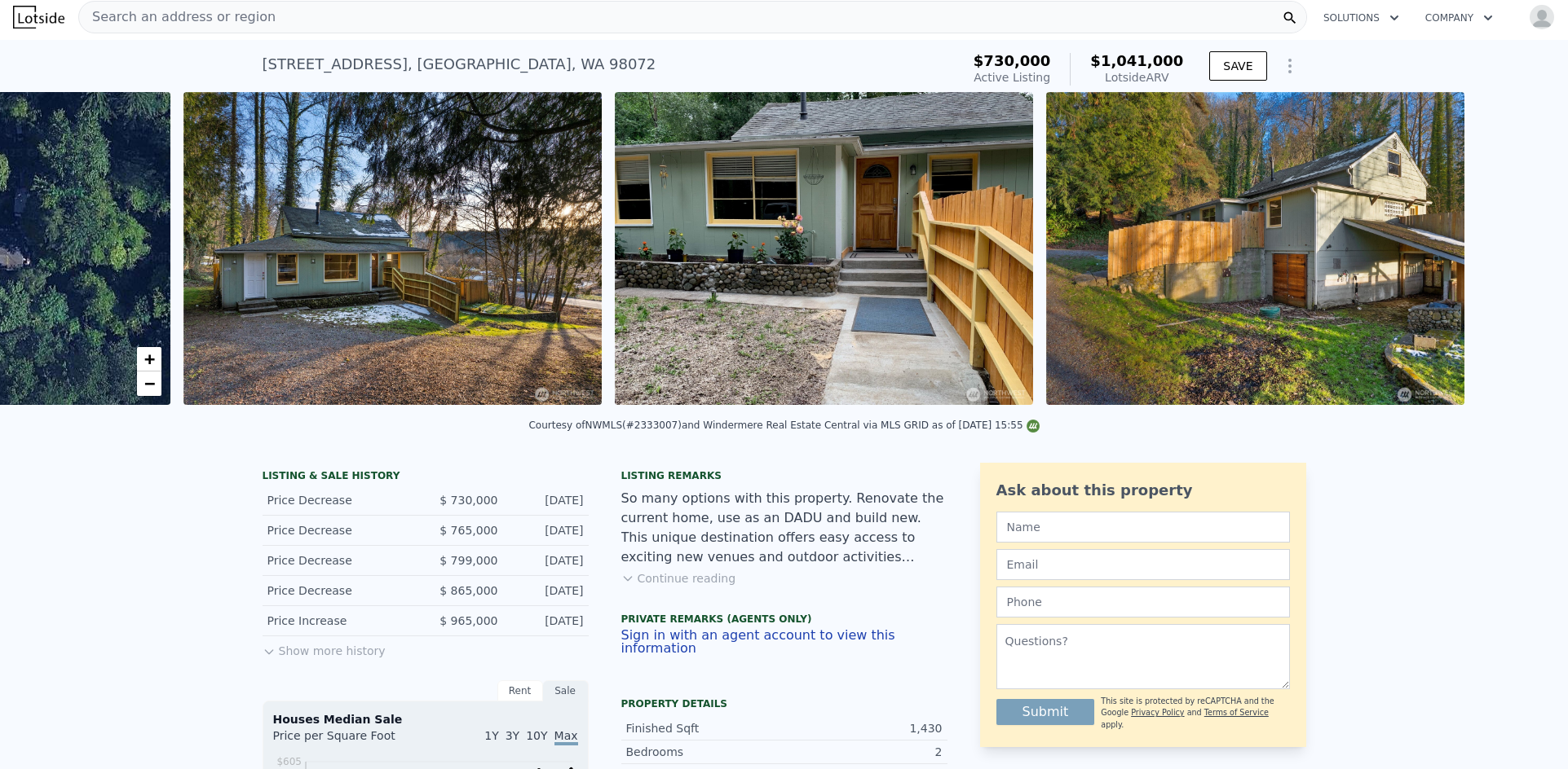
click at [1515, 263] on div "• + − • + − STREET VIEW Loading... SATELLITE VIEW" at bounding box center [784, 251] width 1568 height 318
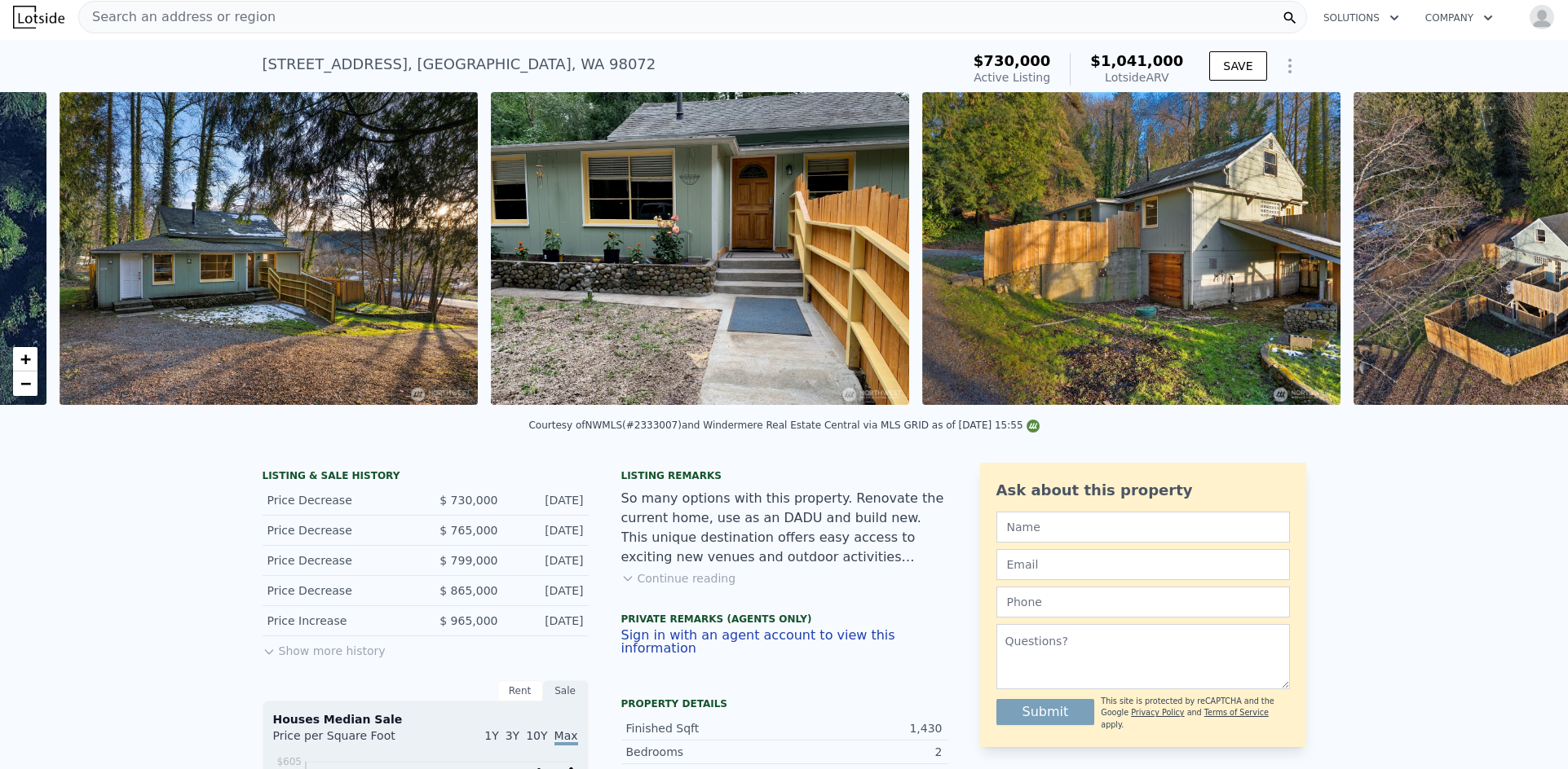
scroll to position [0, 746]
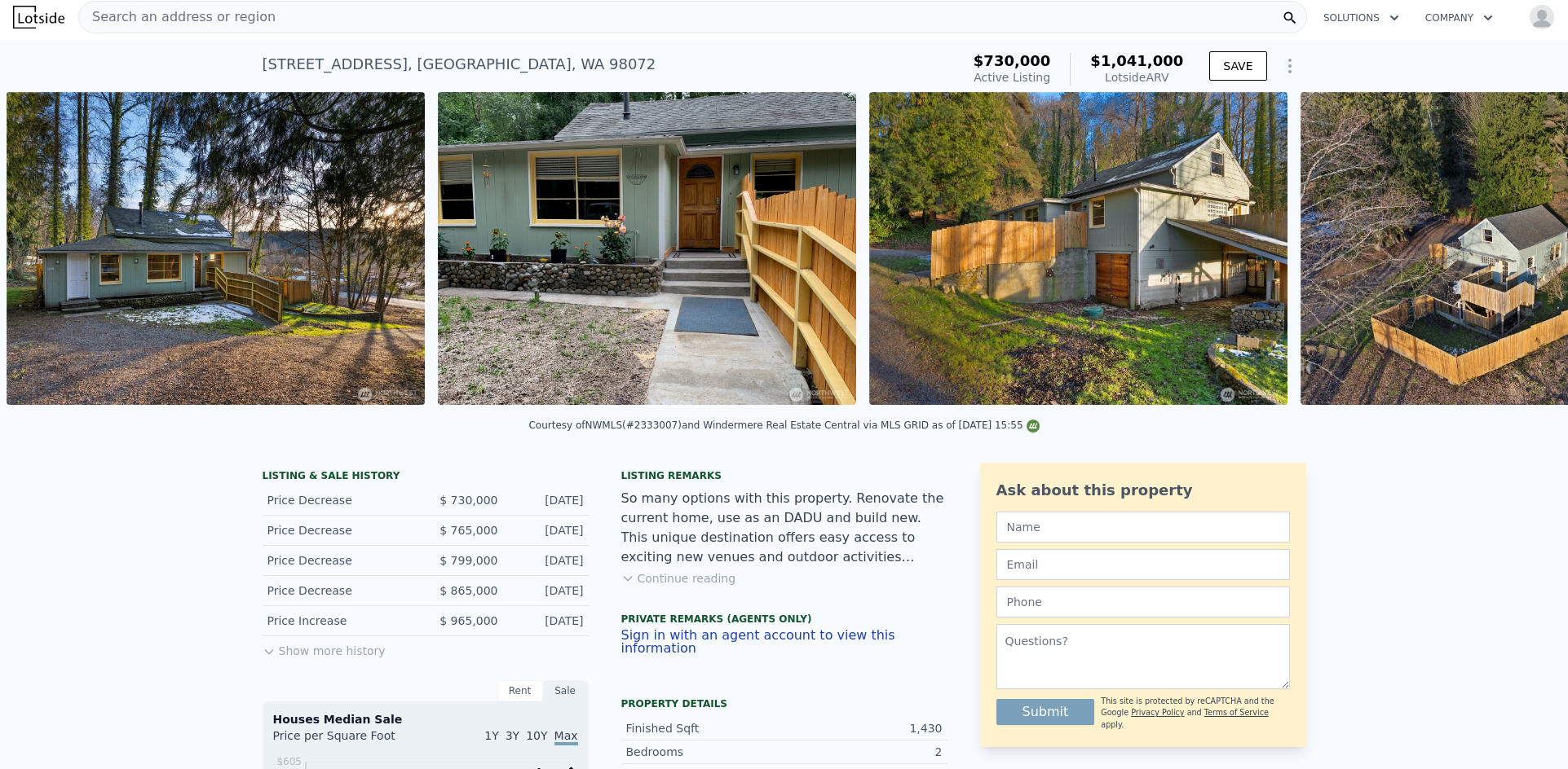
click at [1515, 263] on img at bounding box center [1509, 249] width 418 height 313
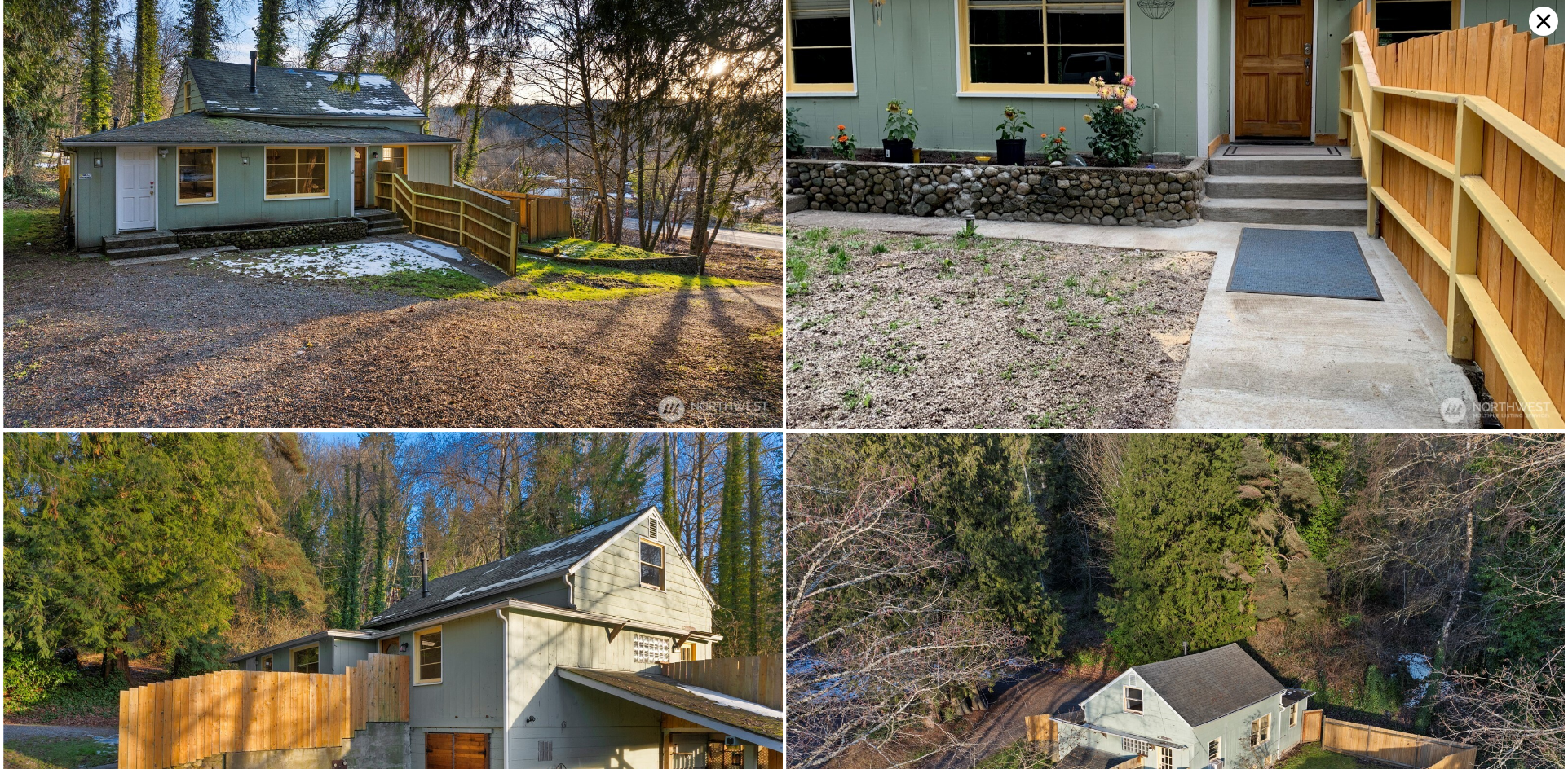
scroll to position [0, 0]
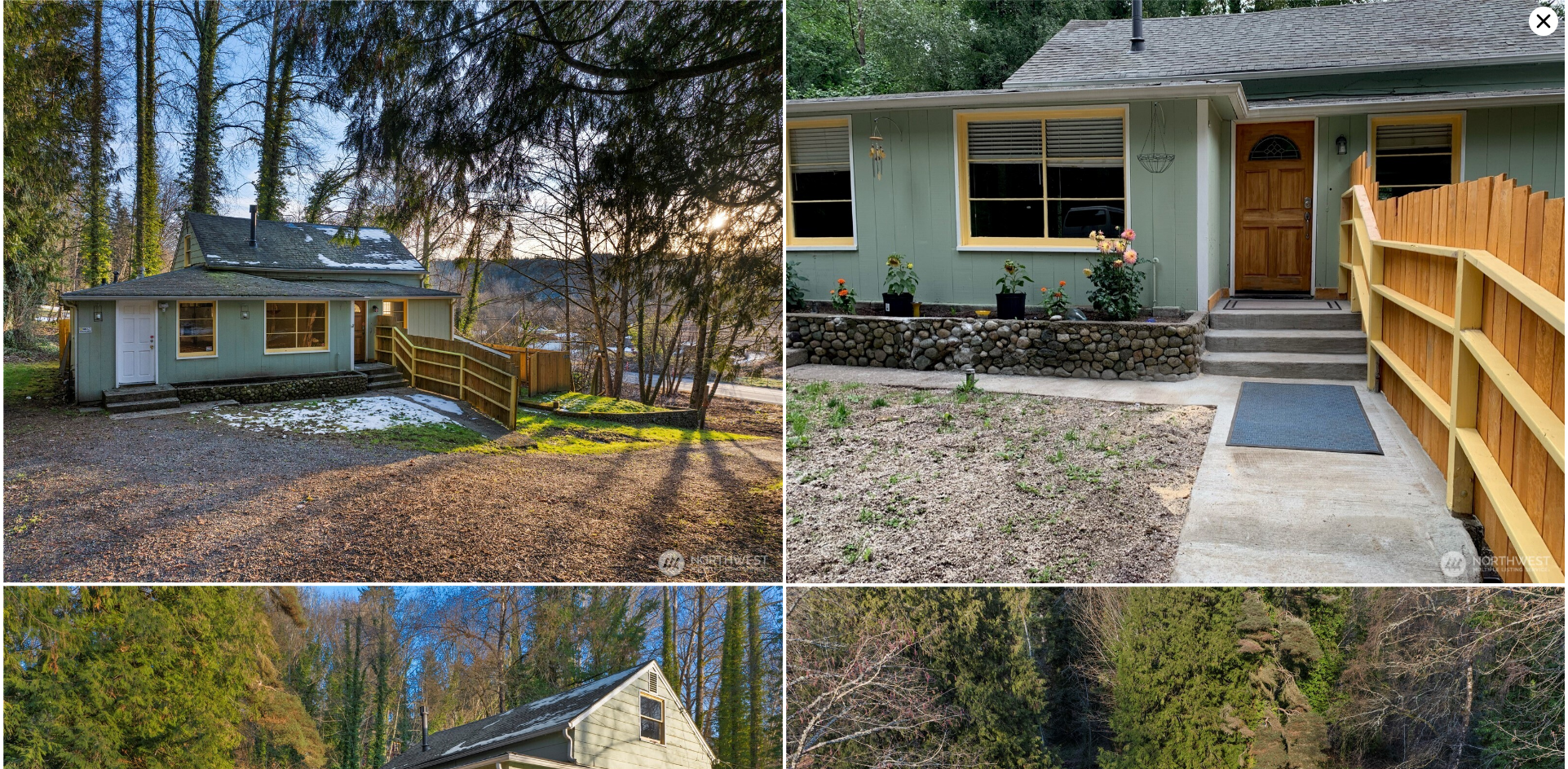
click at [1534, 24] on icon at bounding box center [1543, 21] width 29 height 29
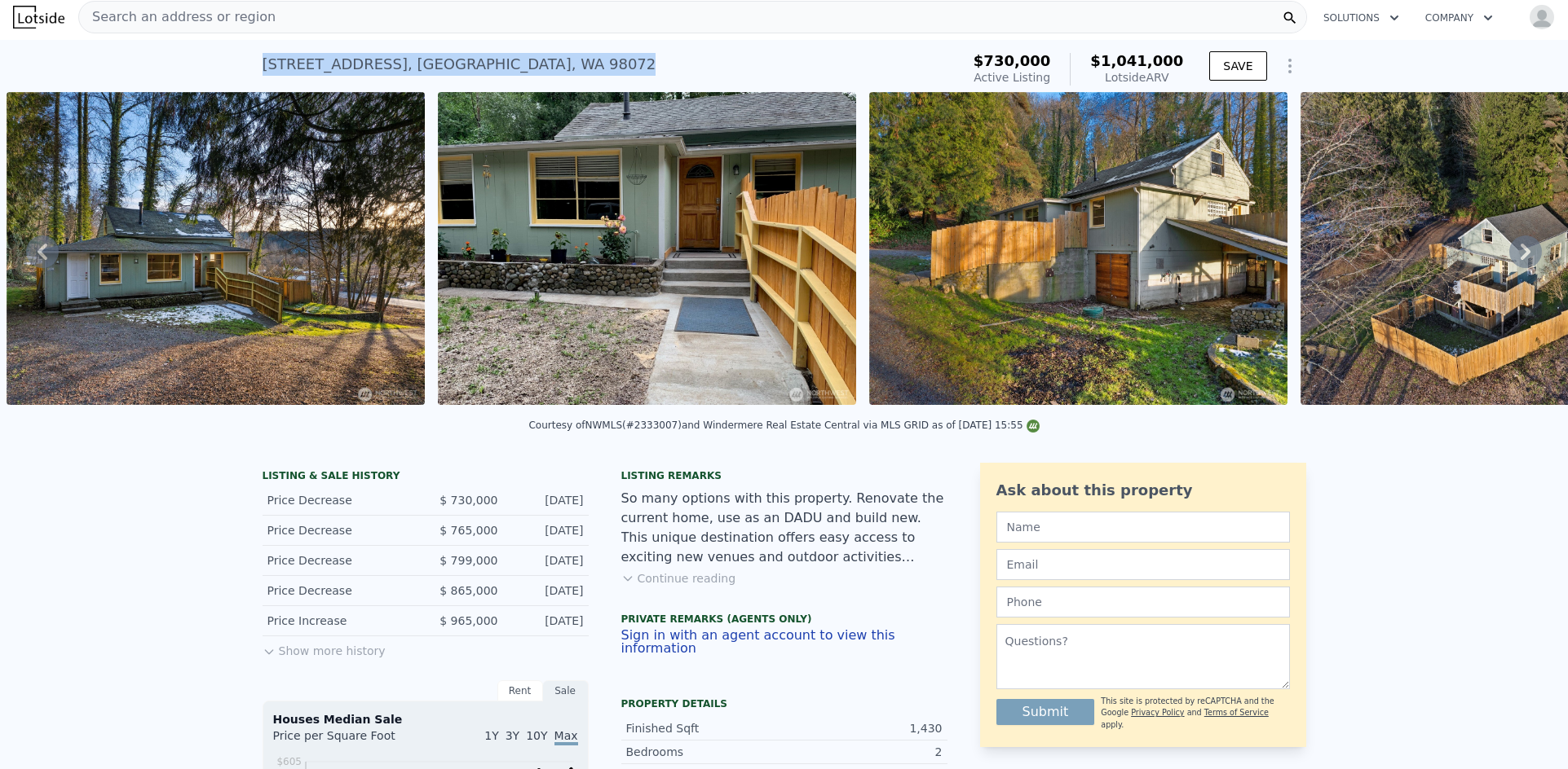
drag, startPoint x: 333, startPoint y: 69, endPoint x: 256, endPoint y: 70, distance: 77.0
click at [262, 70] on div "15132 148th Ave NE , King County , WA 98072 Active at $730k (~ARV $1.041m )" at bounding box center [608, 69] width 691 height 45
copy div "15132 148th Ave NE , King County , WA 98072"
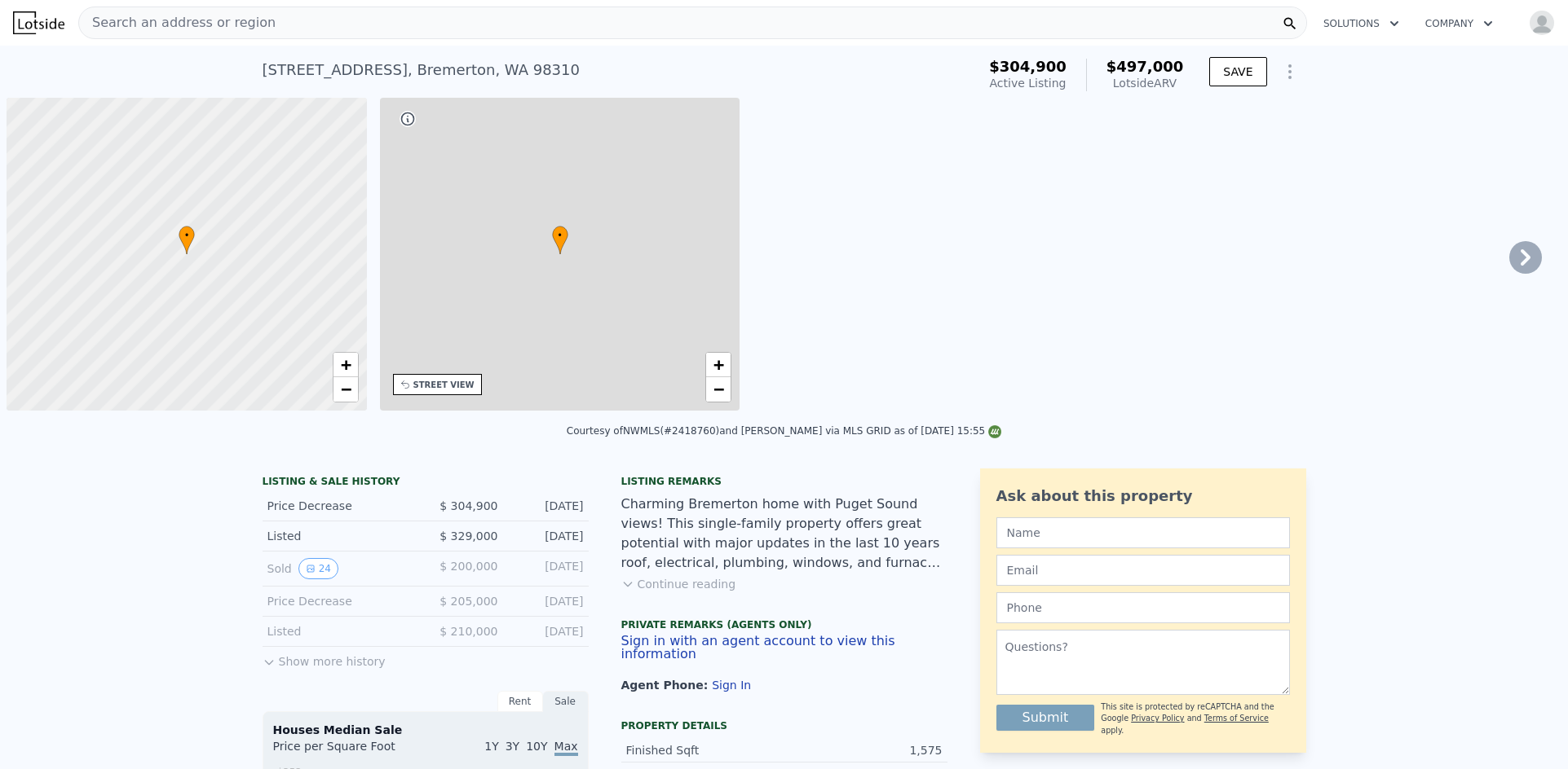
scroll to position [0, 7]
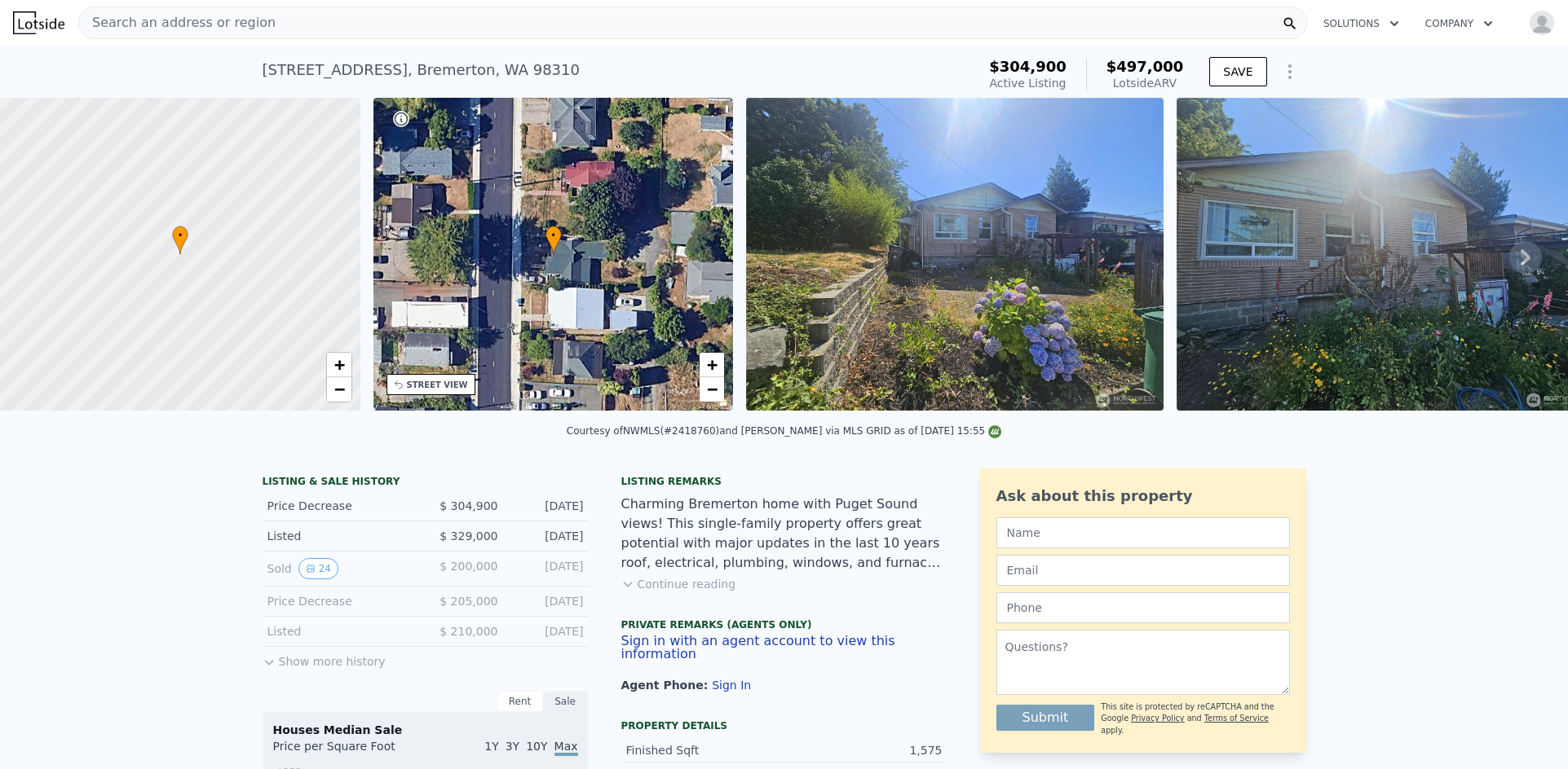
click at [1523, 264] on icon at bounding box center [1525, 257] width 33 height 33
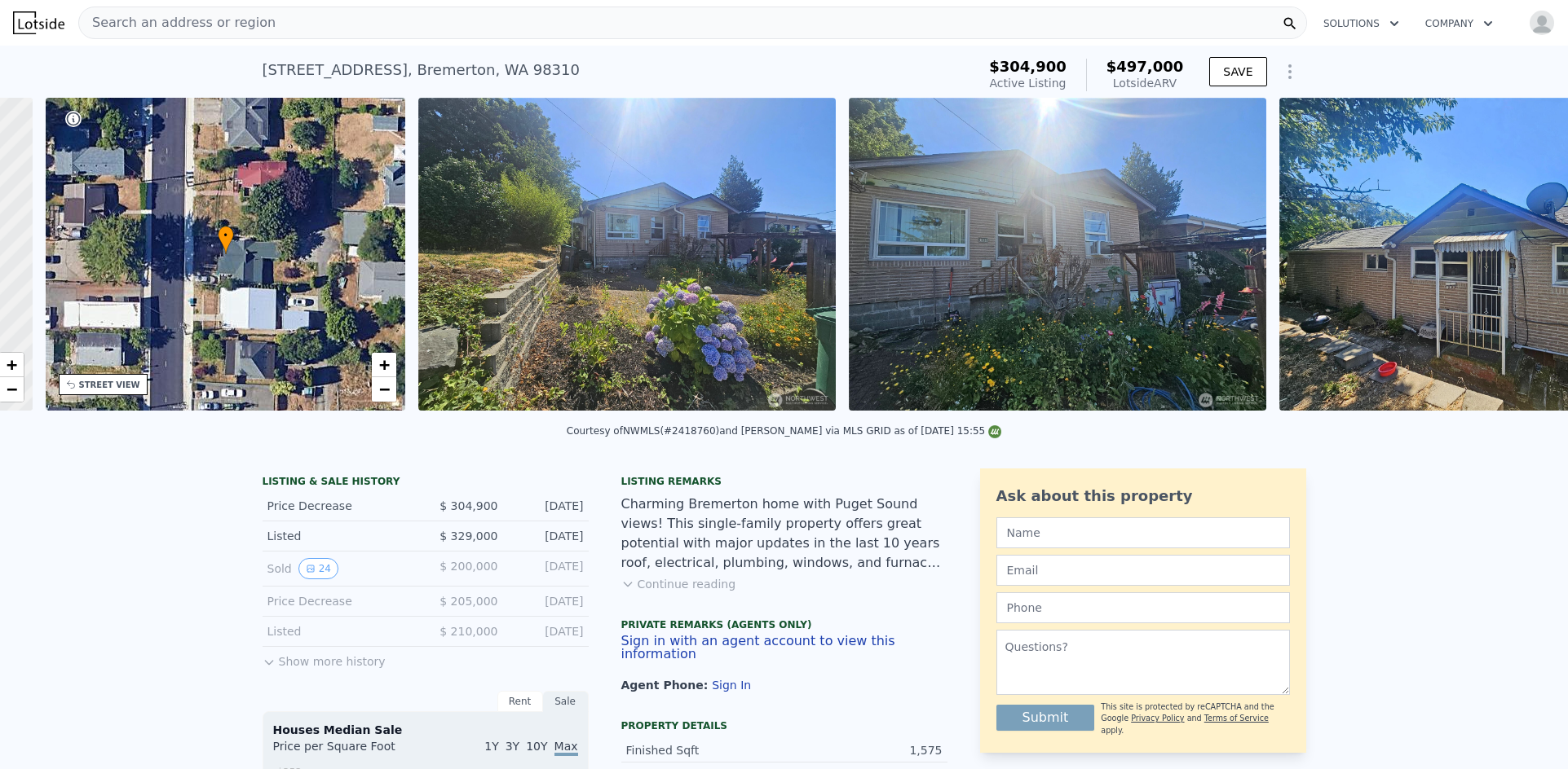
scroll to position [0, 380]
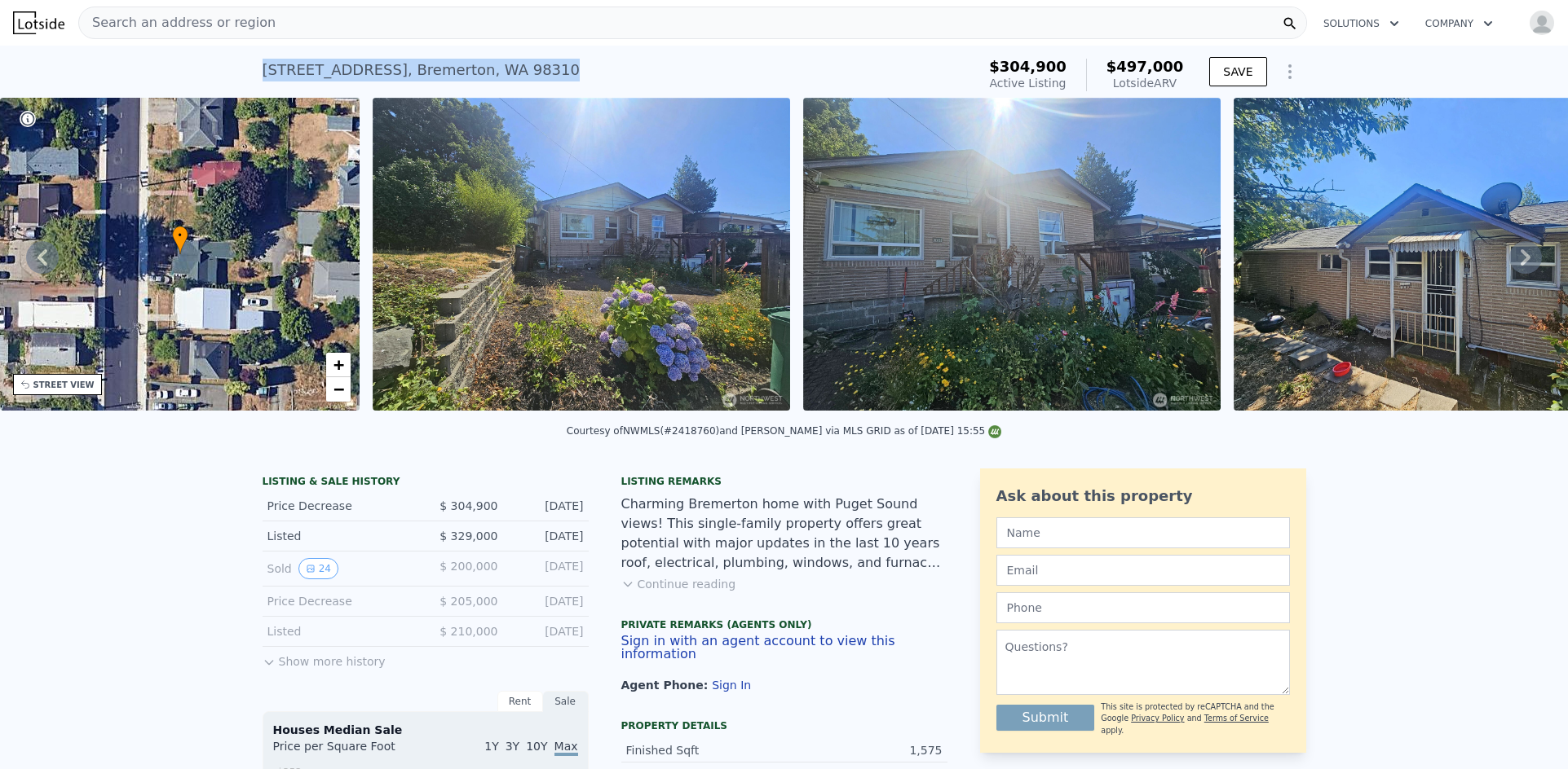
drag, startPoint x: 511, startPoint y: 66, endPoint x: 454, endPoint y: 18, distance: 74.5
click at [249, 65] on div "[STREET_ADDRESS] Active at $304,900 (~ARV $497k ) $304,900 Active Listing $497,…" at bounding box center [784, 71] width 1568 height 52
copy div "[STREET_ADDRESS]"
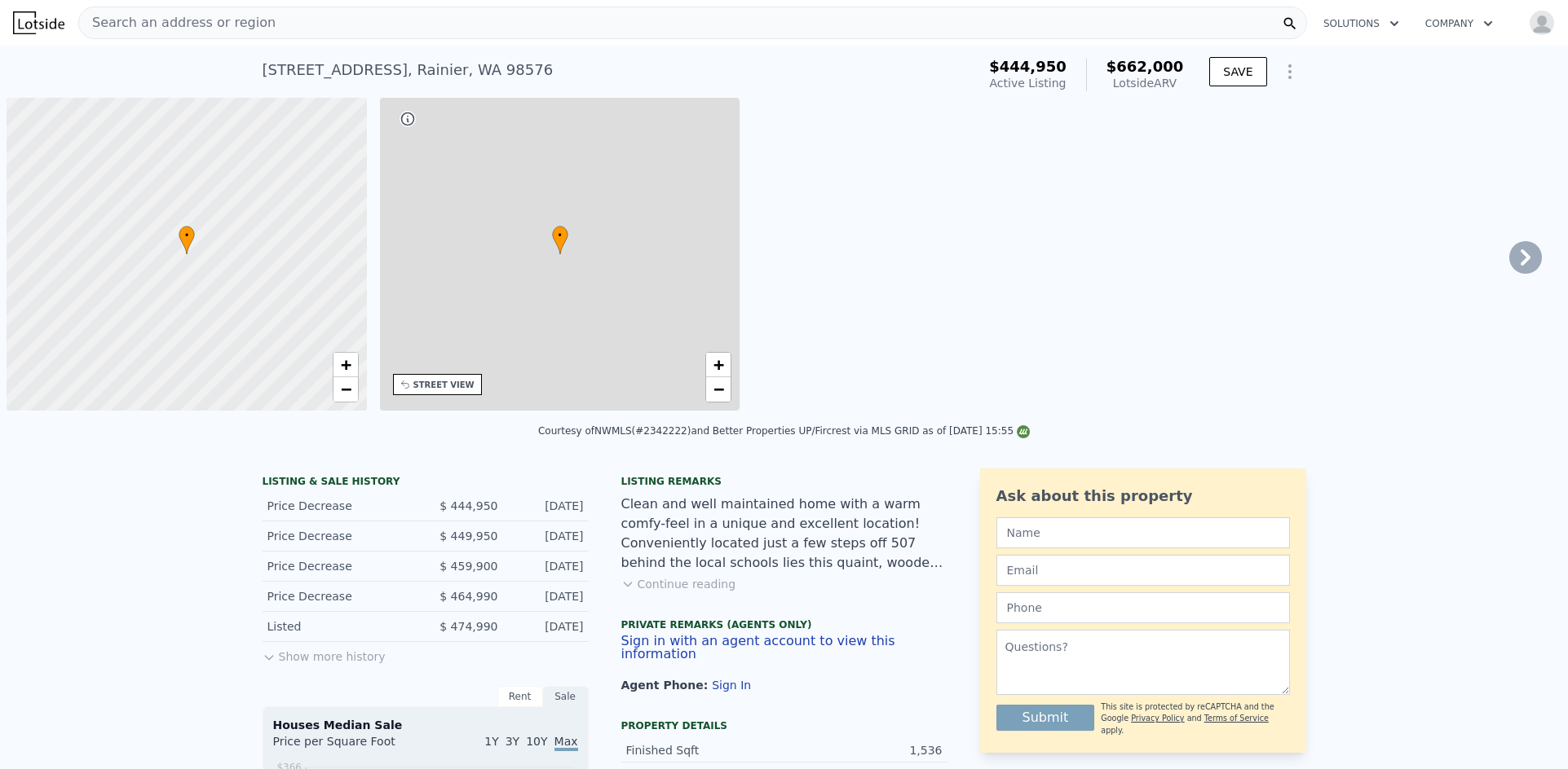
scroll to position [0, 7]
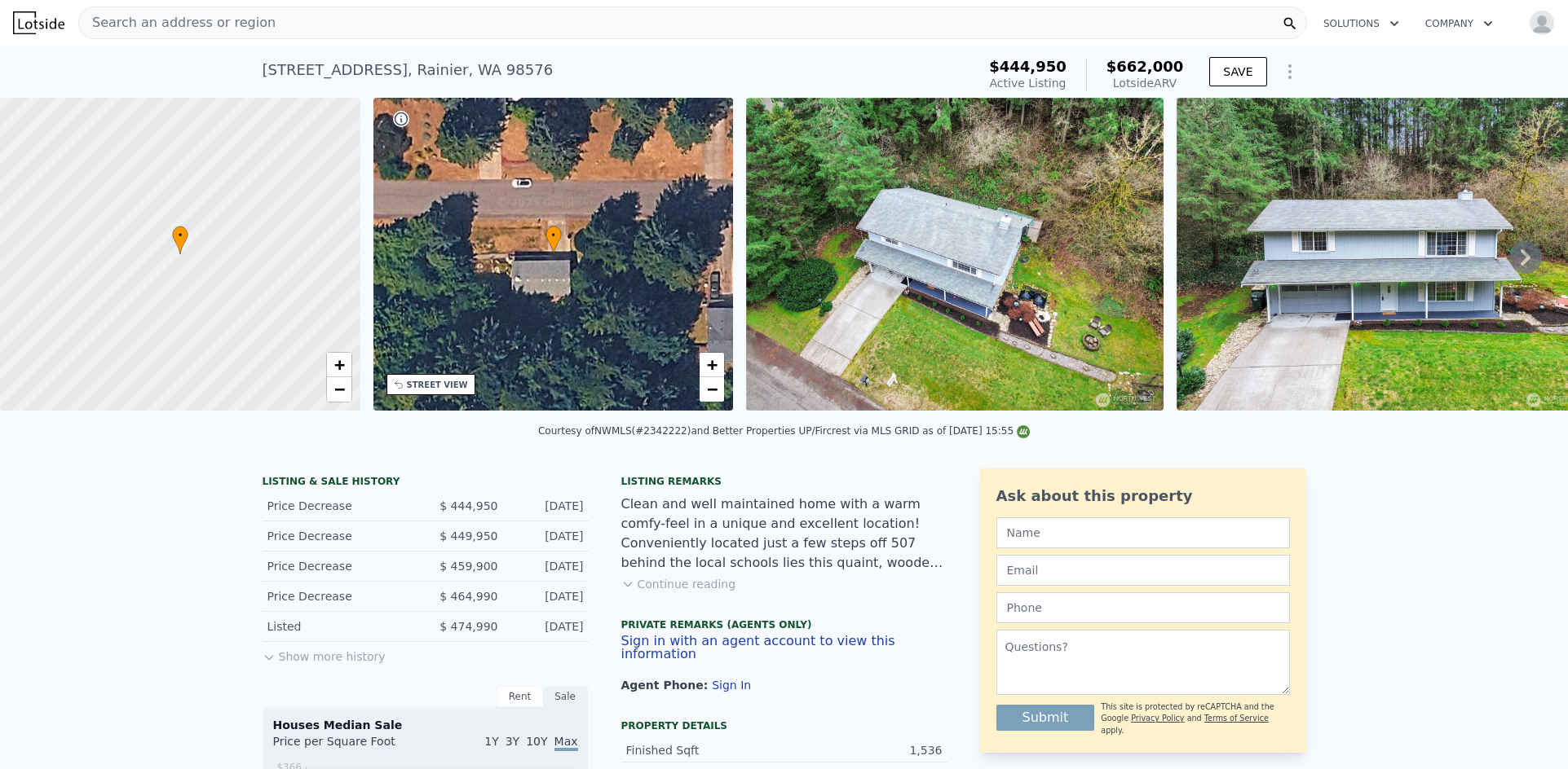
click at [1517, 273] on icon at bounding box center [1525, 257] width 33 height 33
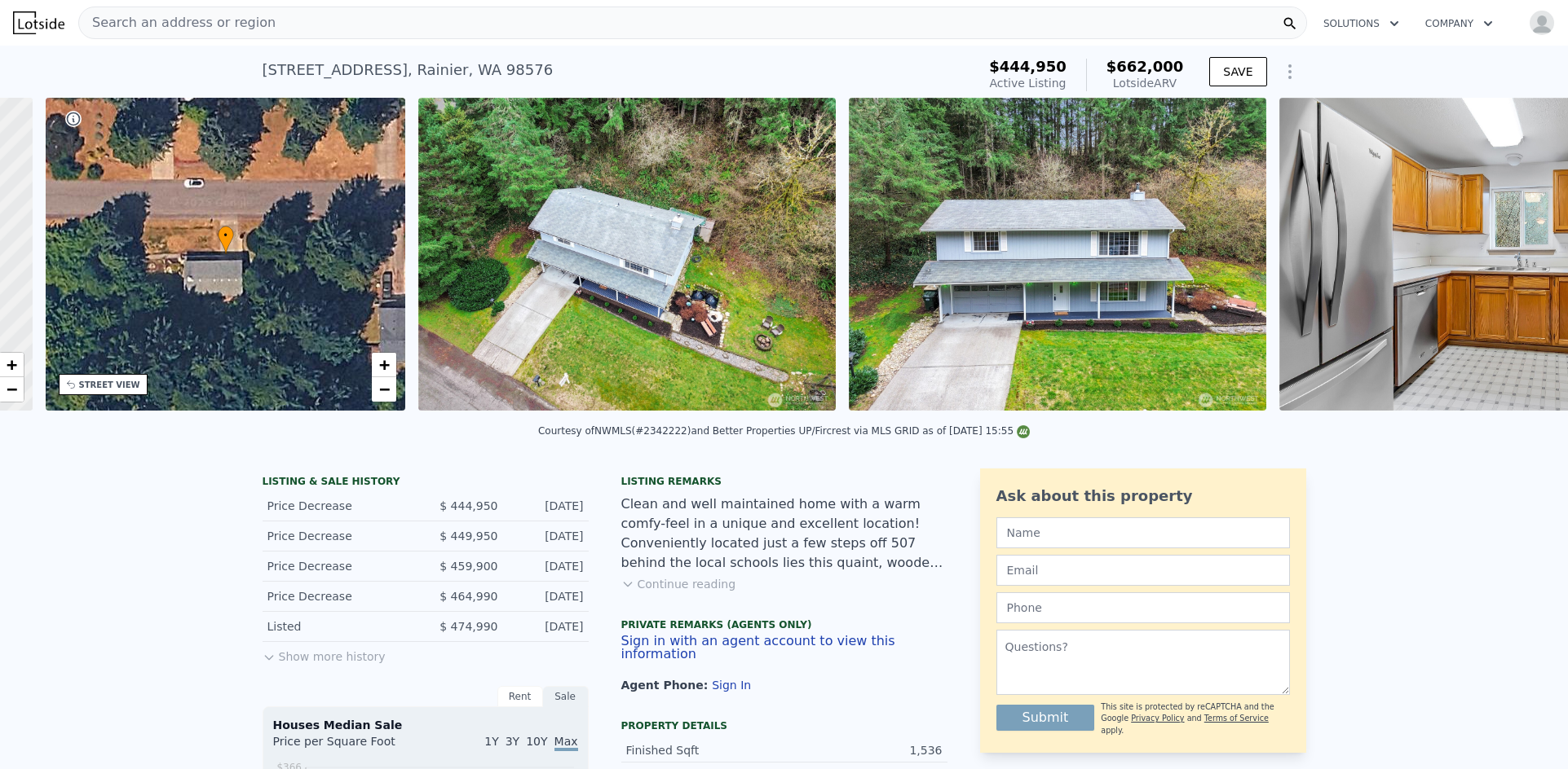
scroll to position [0, 380]
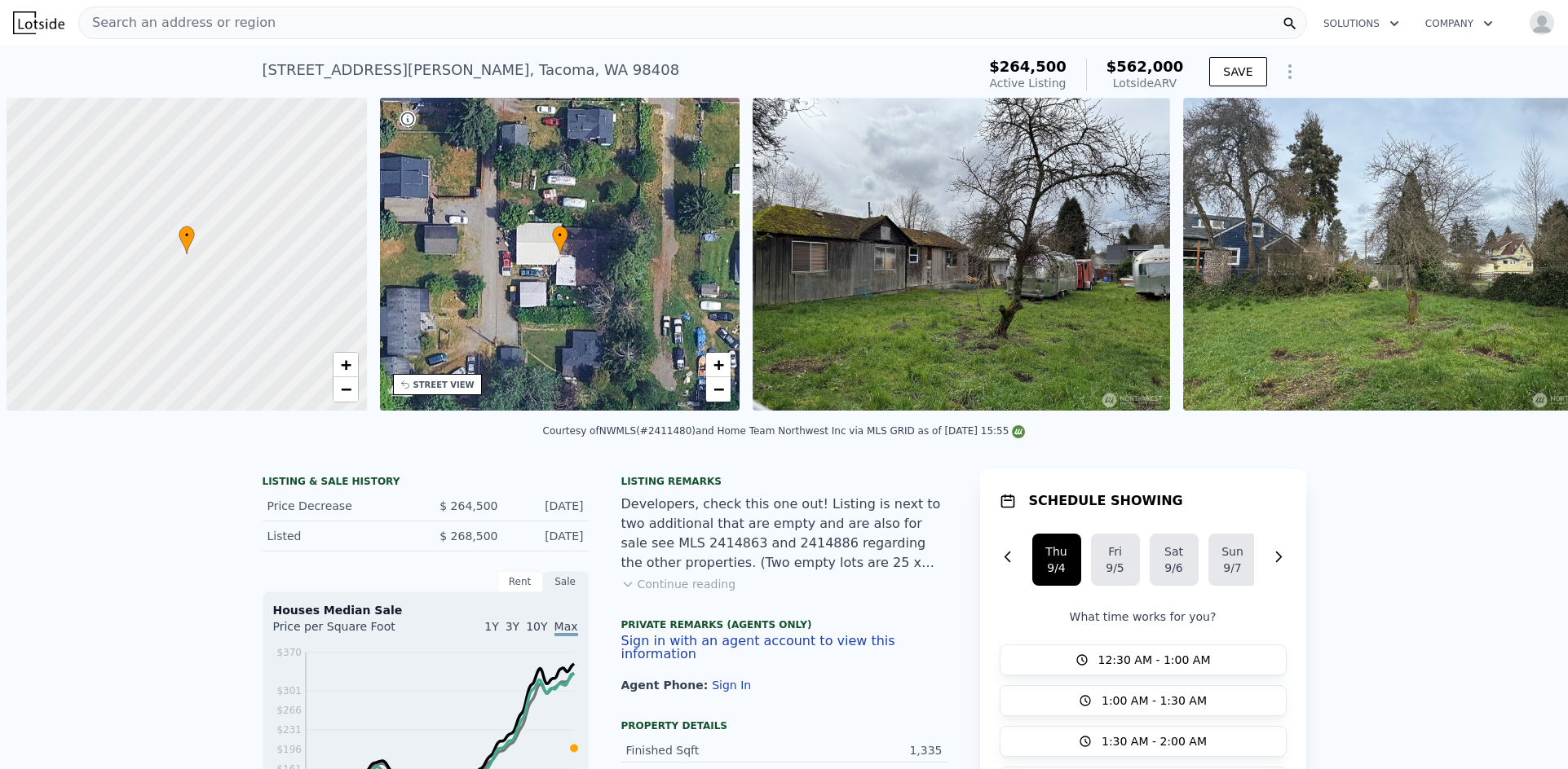
scroll to position [0, 7]
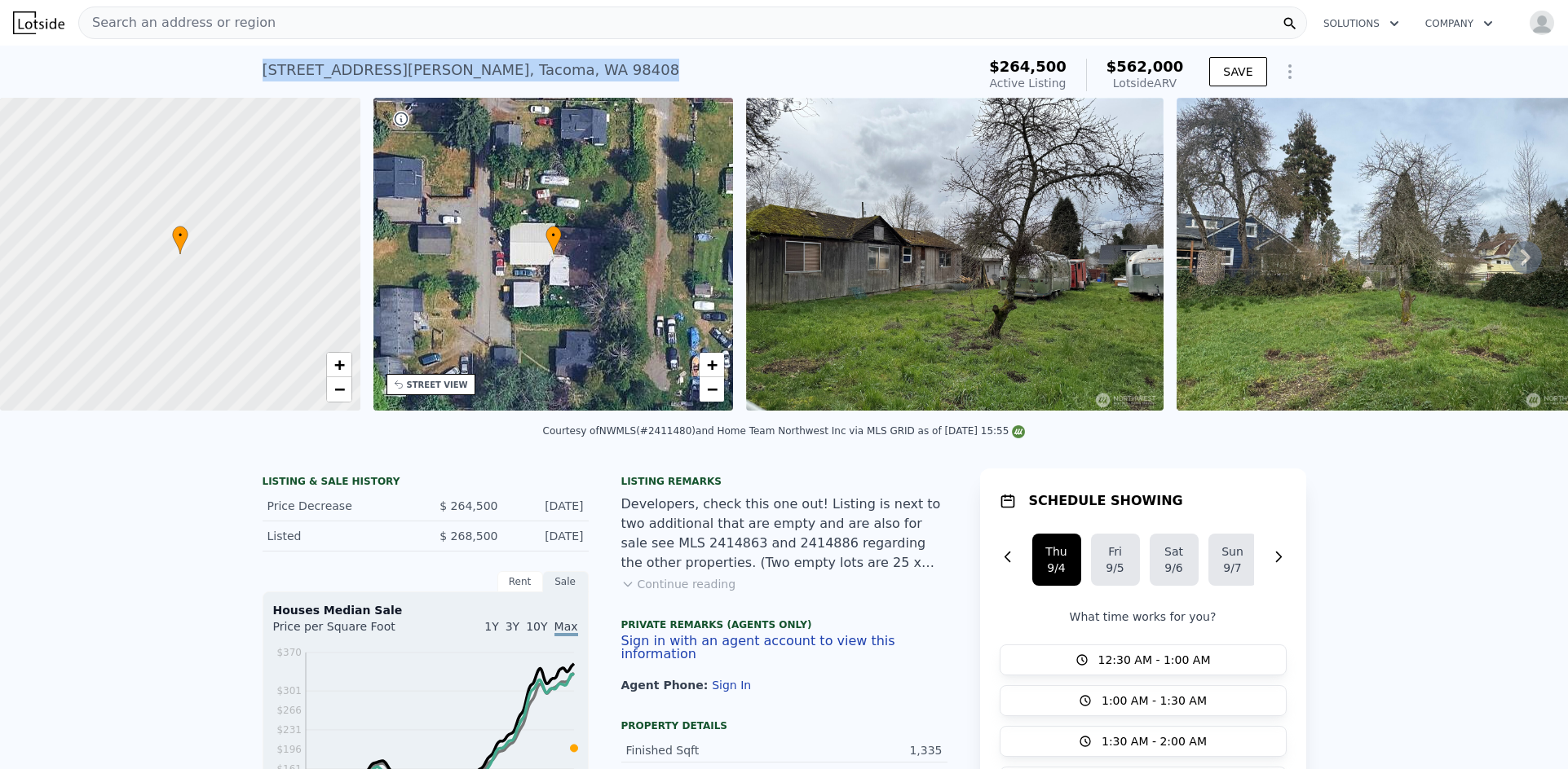
drag, startPoint x: 391, startPoint y: 61, endPoint x: 255, endPoint y: 64, distance: 136.0
click at [255, 64] on div "7816 Fawcett Ave , Tacoma , WA 98408 Active at $264,500 (~ARV $562k ) $264,500 …" at bounding box center [784, 71] width 1568 height 52
copy div "7816 Fawcett Ave , Tacoma , WA 98408"
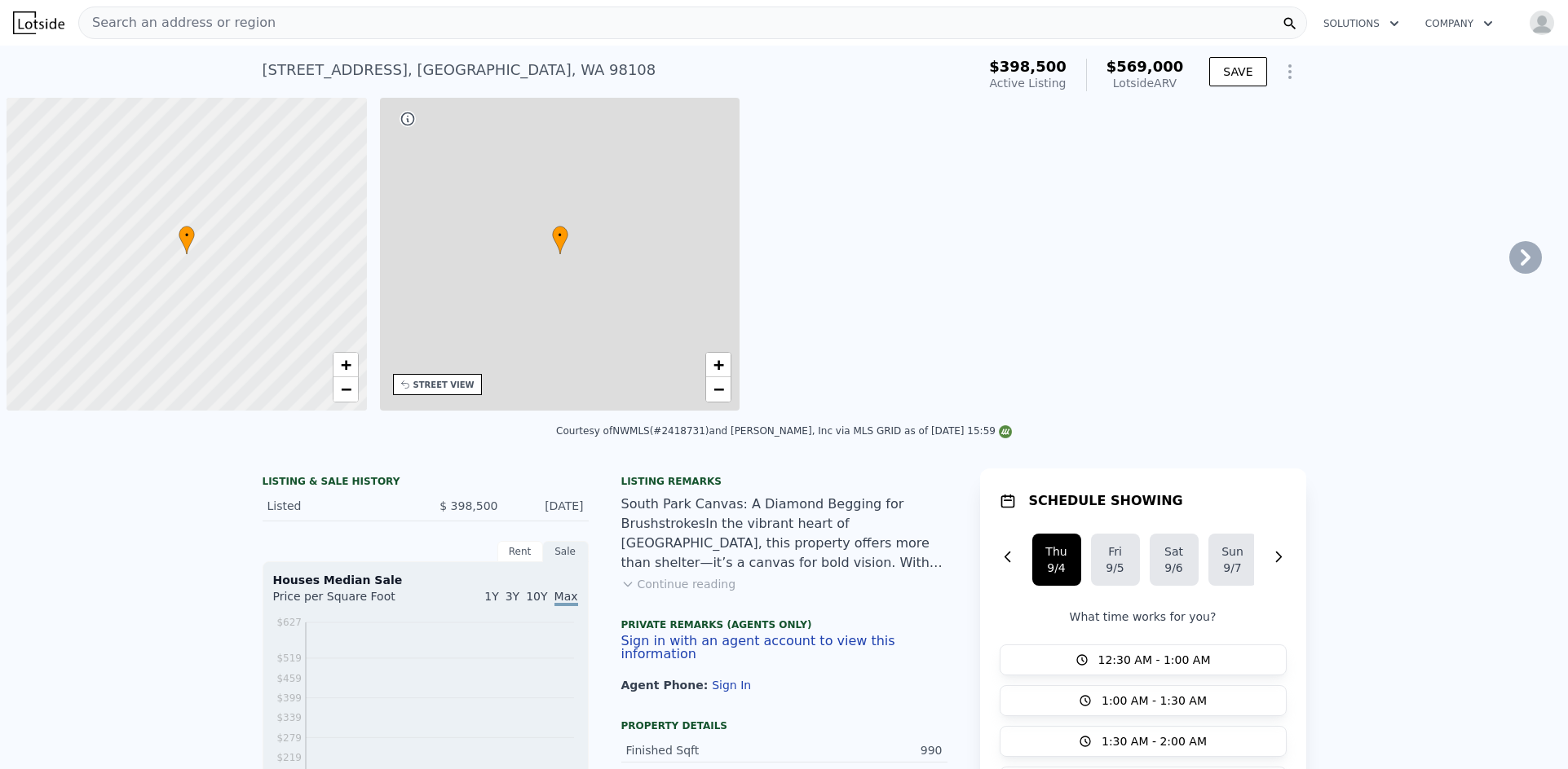
scroll to position [0, 7]
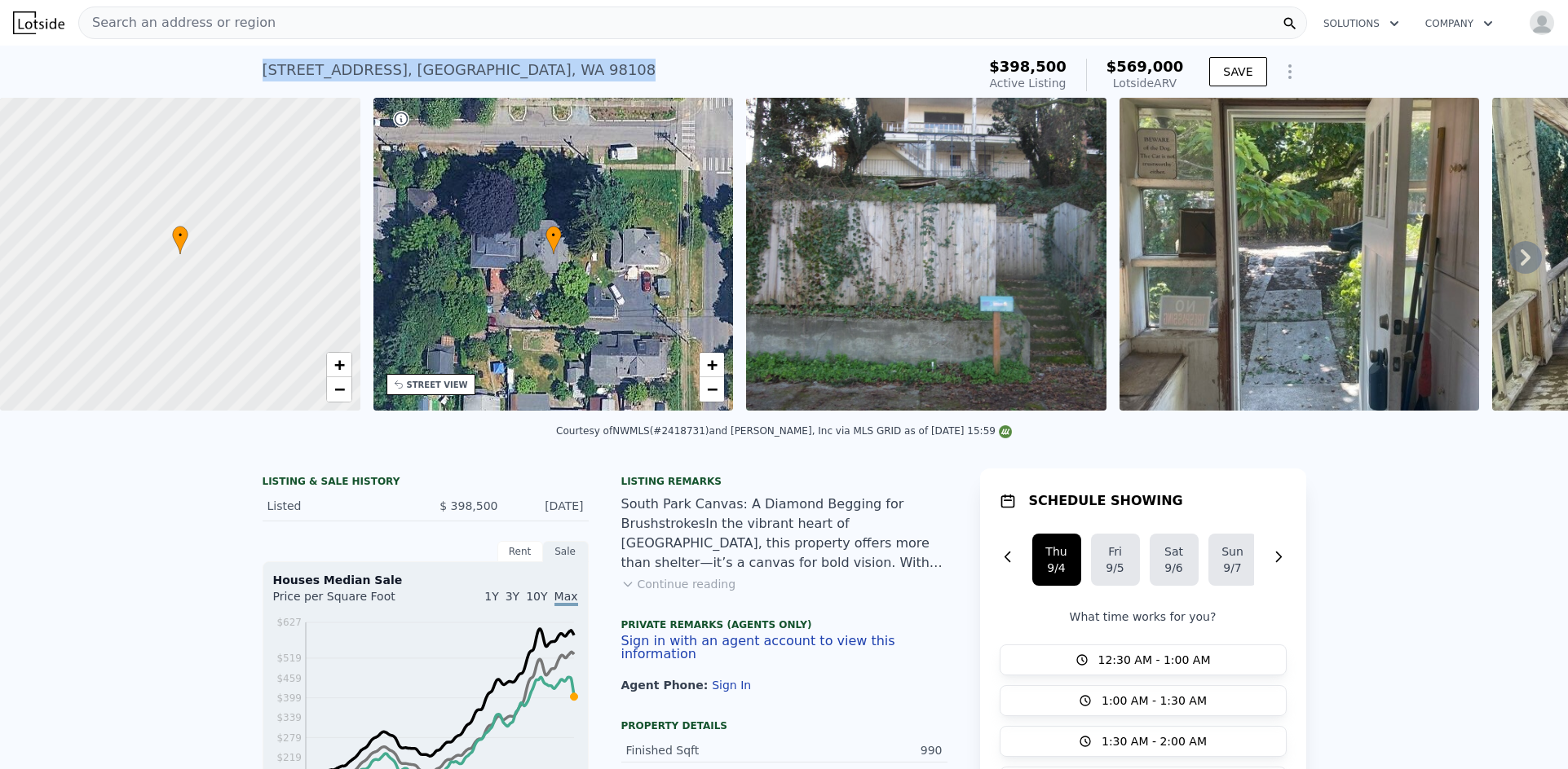
drag, startPoint x: 514, startPoint y: 62, endPoint x: 252, endPoint y: 62, distance: 262.0
click at [252, 62] on div "547 S Trenton St , Seattle , WA 98108 Active at $398,500 (~ARV $569k ) $398,500…" at bounding box center [784, 71] width 1568 height 52
copy div "547 S Trenton St , Seattle , WA 98108"
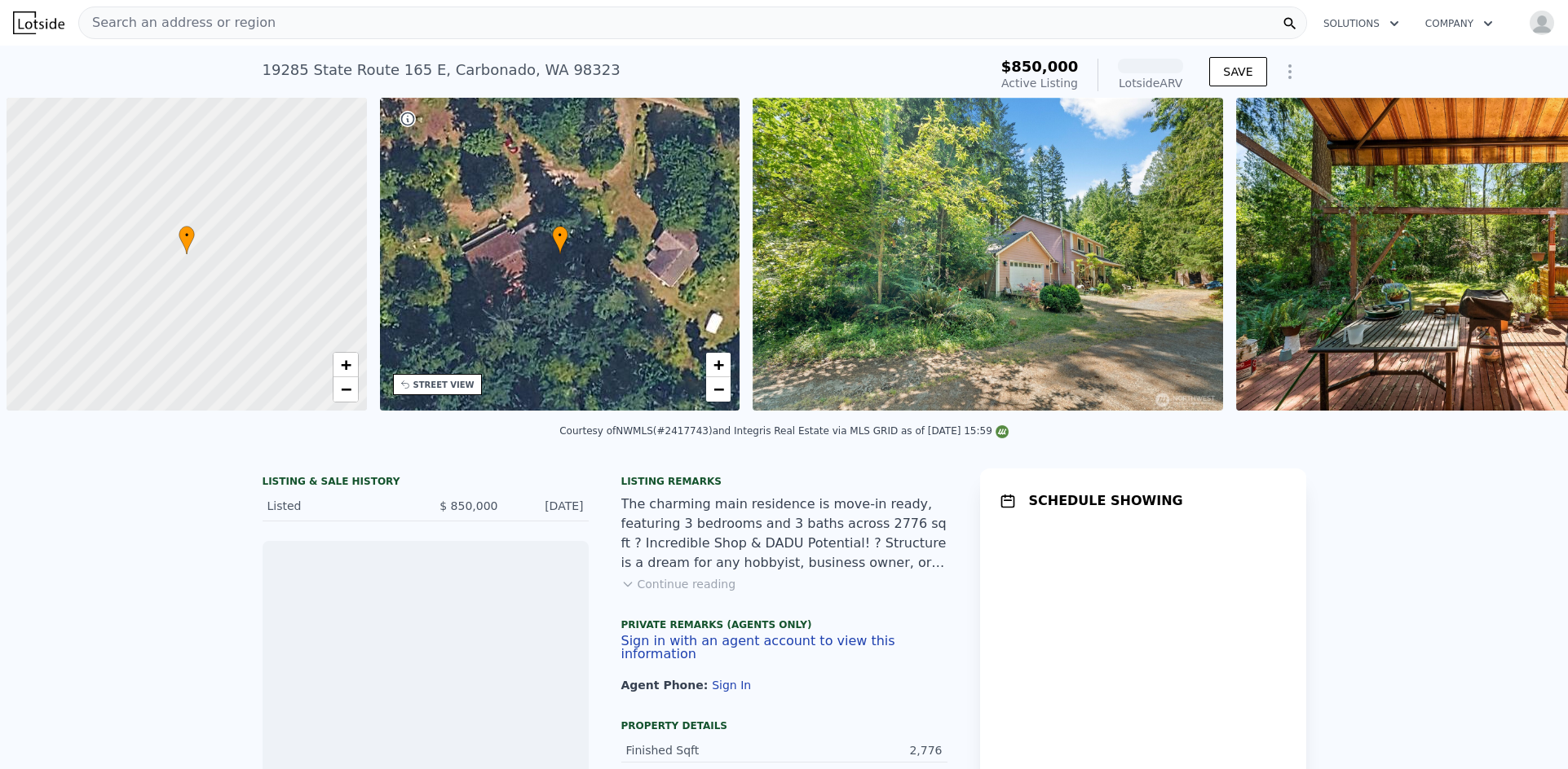
scroll to position [0, 7]
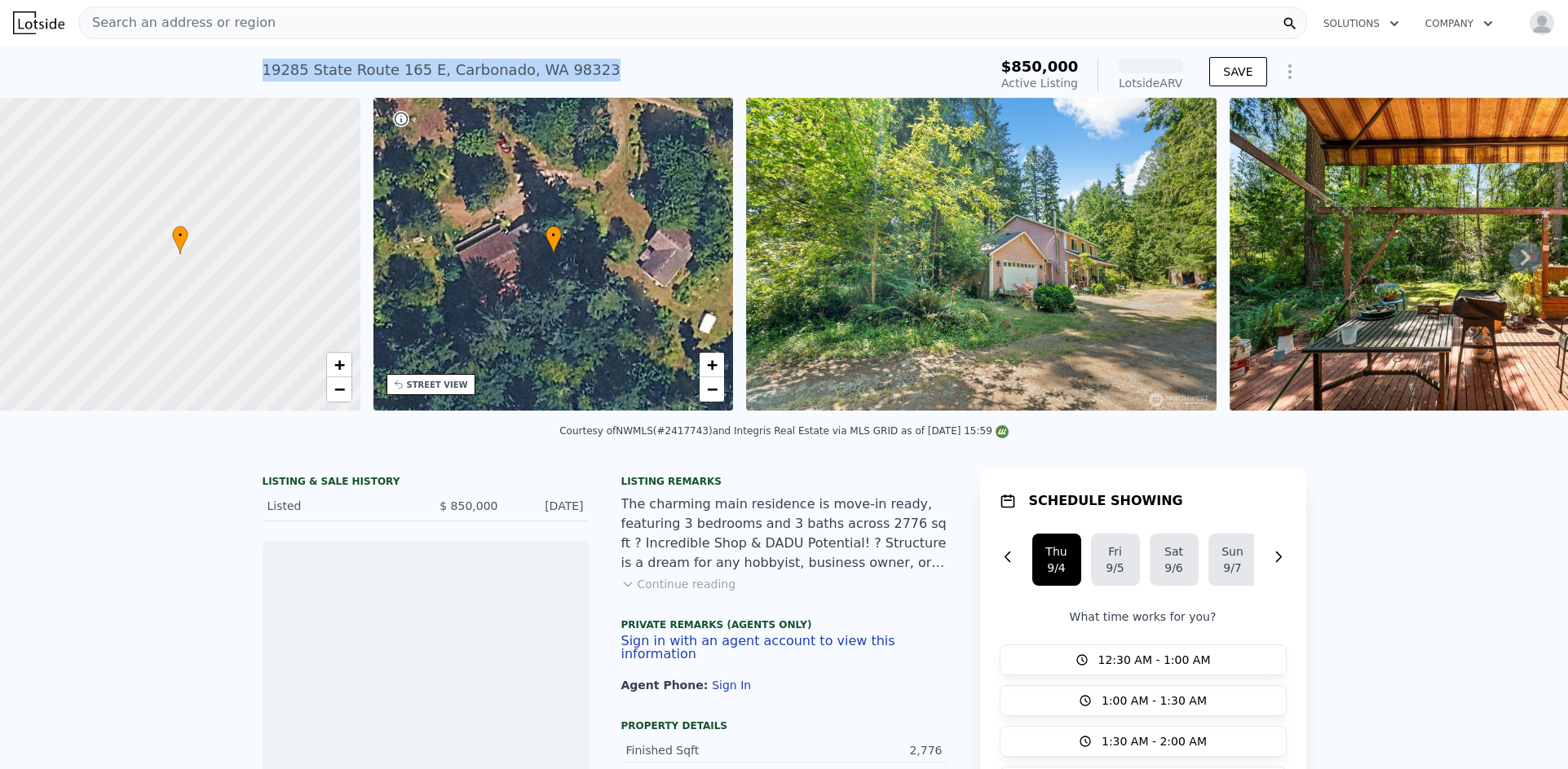
drag, startPoint x: 354, startPoint y: 69, endPoint x: 239, endPoint y: 74, distance: 115.1
click at [239, 74] on div "19285 State Route 165 E , Carbonado , WA 98323 Active at $850k (~ARV ) $850,000…" at bounding box center [784, 71] width 1568 height 52
copy div "19285 State Route 165 E , Carbonado , WA 98323"
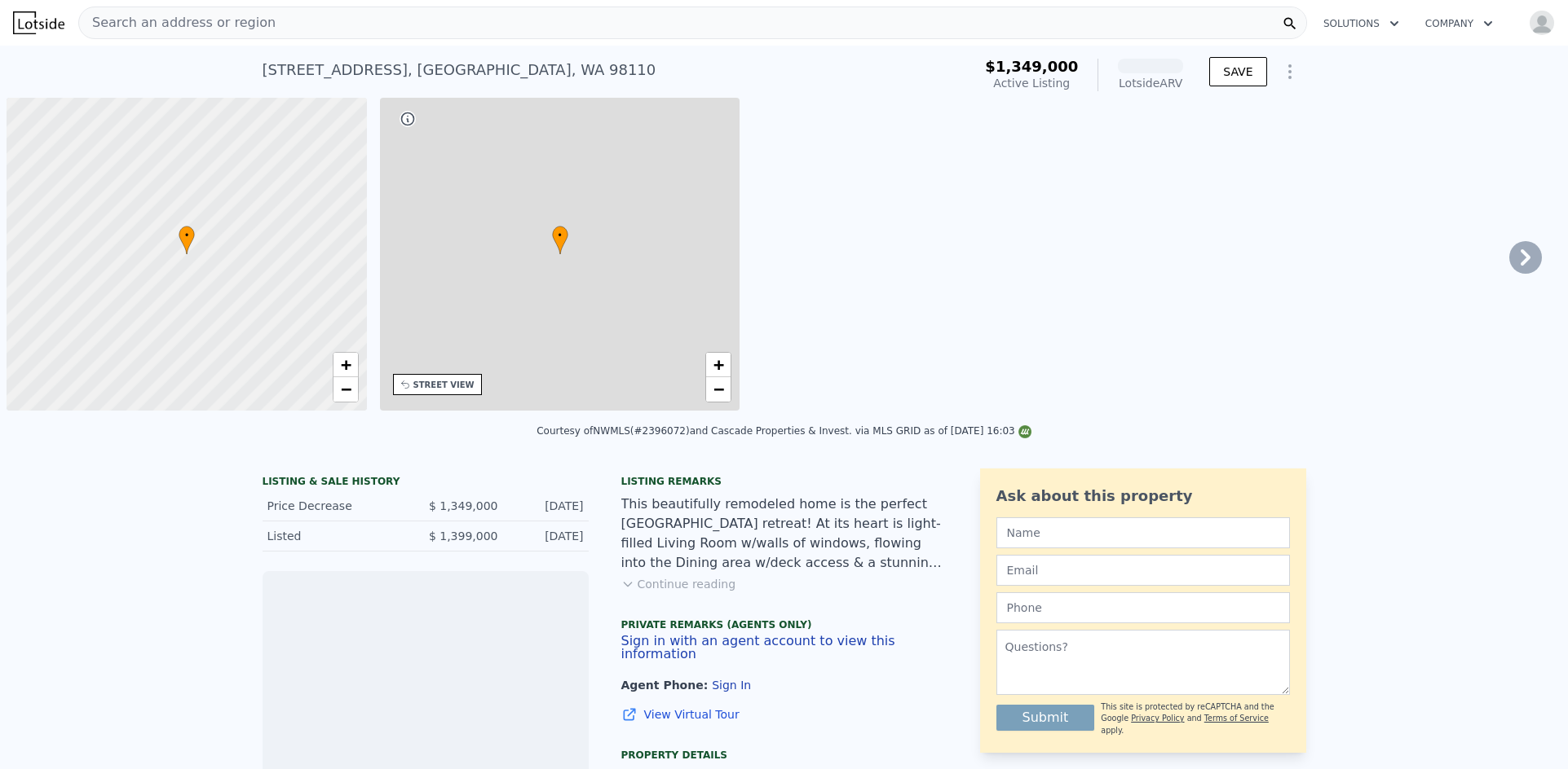
scroll to position [0, 7]
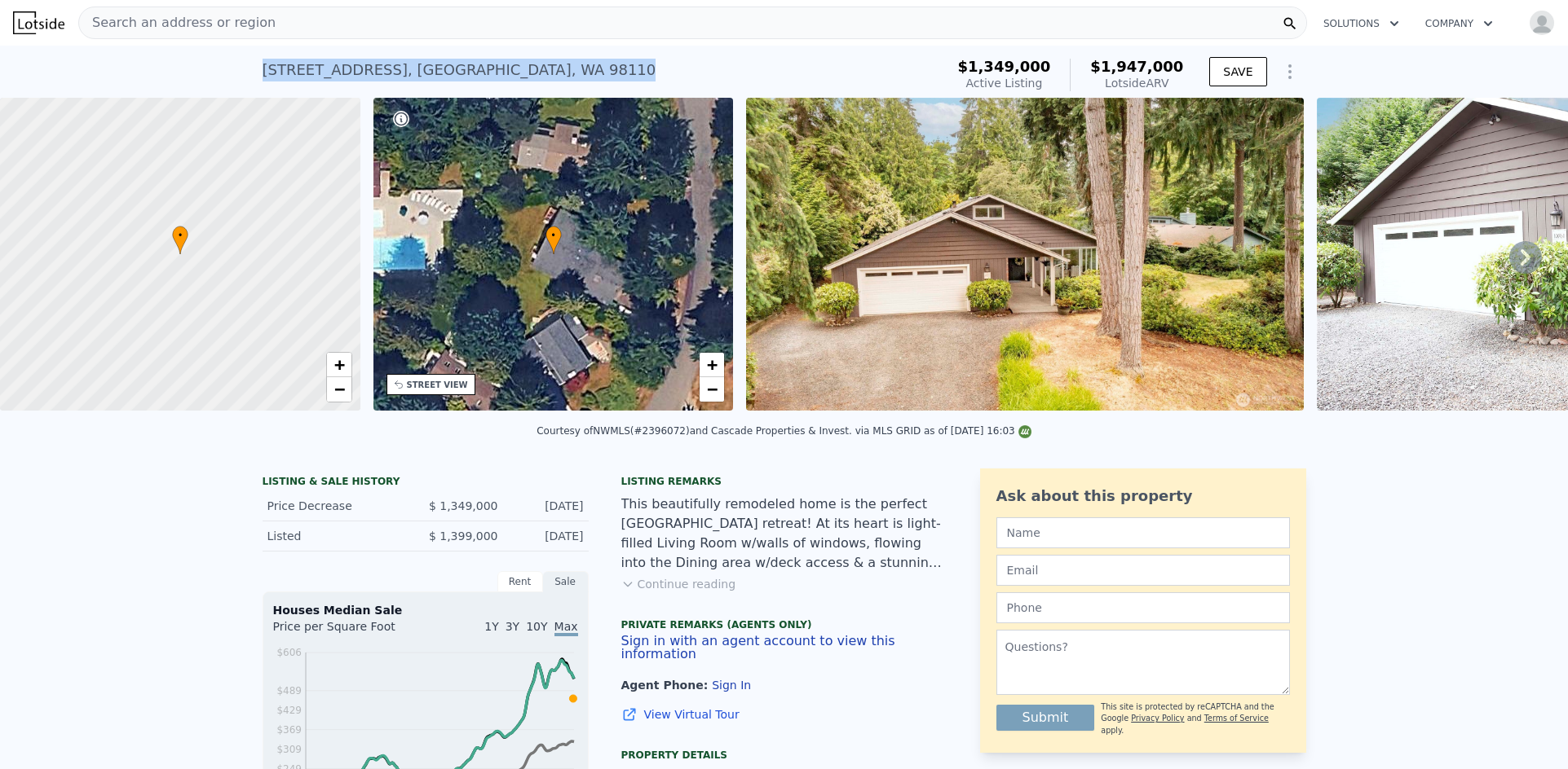
drag, startPoint x: 578, startPoint y: 72, endPoint x: 243, endPoint y: 78, distance: 335.1
click at [243, 78] on div "10761 Bill Point Cres NE , Bainbridge Island , WA 98110 Active at $1.349m (~ARV…" at bounding box center [784, 71] width 1568 height 52
copy div "10761 Bill Point Cres NE , Bainbridge Island , WA 98110"
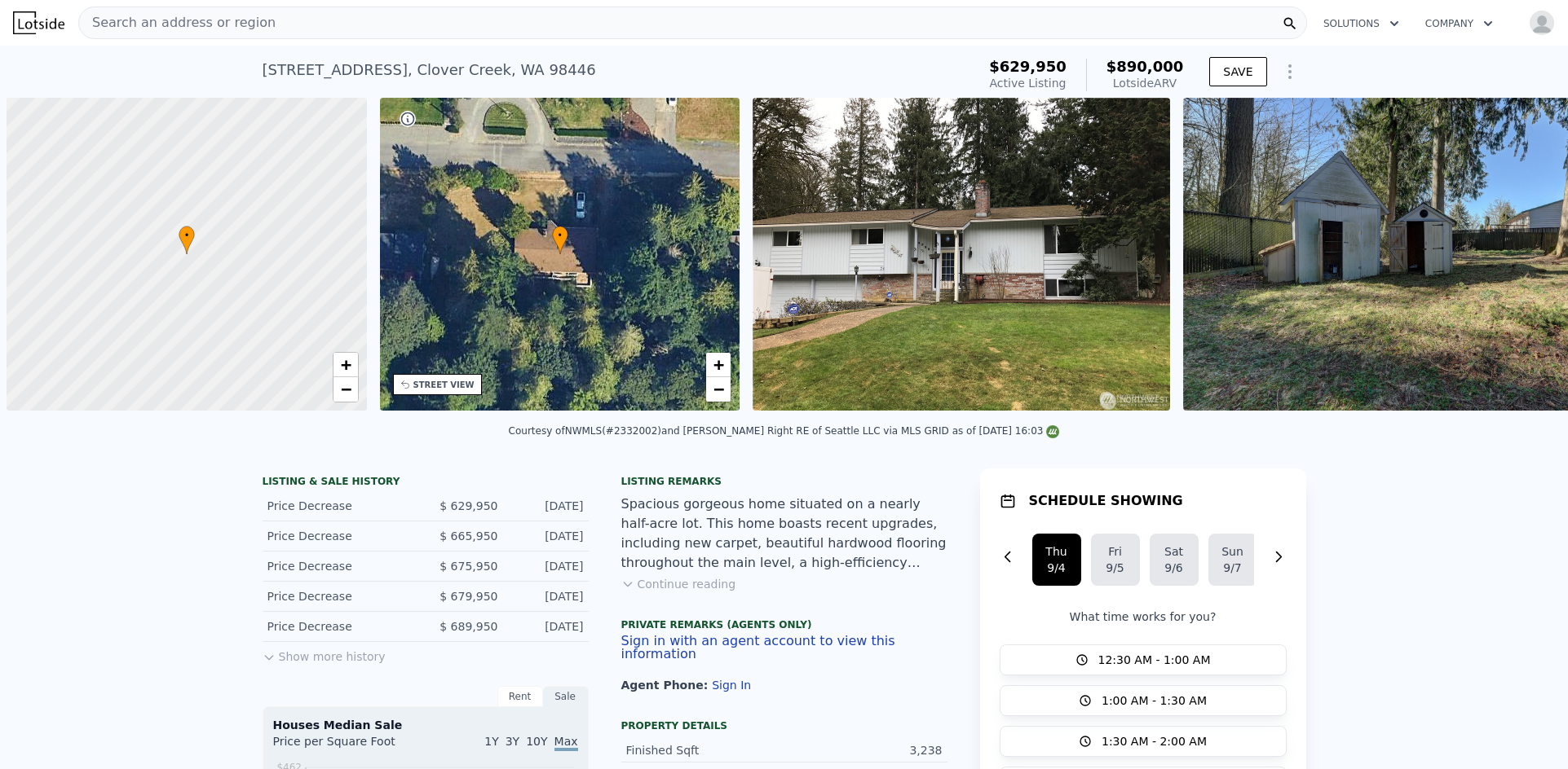
scroll to position [0, 7]
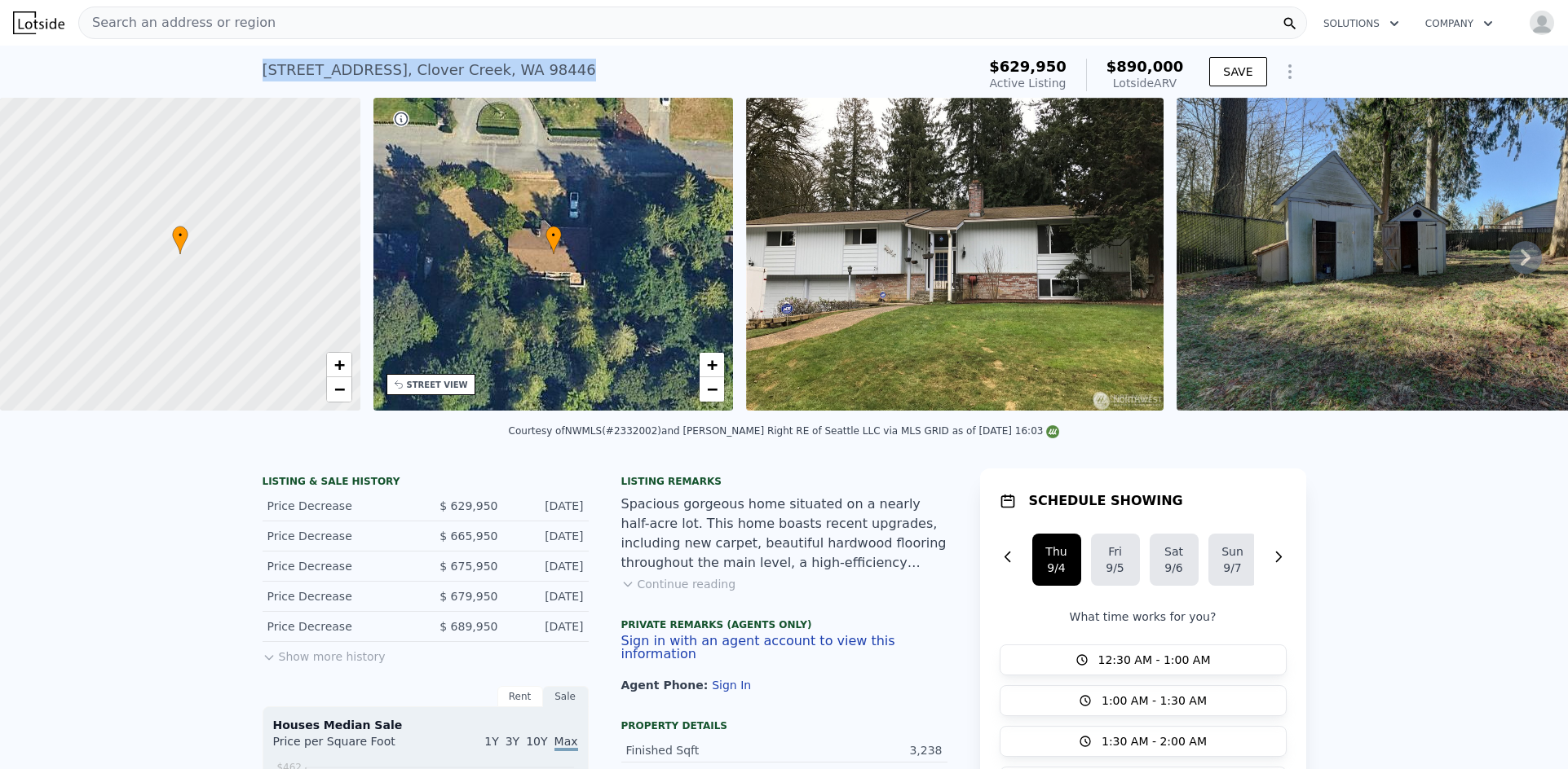
drag, startPoint x: 609, startPoint y: 69, endPoint x: 251, endPoint y: 69, distance: 358.0
click at [251, 69] on div "4722 145th Street Ct E , Clover Creek , WA 98446 Active at $629,950 (~ARV $890k…" at bounding box center [784, 71] width 1568 height 52
copy div "4722 145th Street Ct E , Clover Creek , WA 98446"
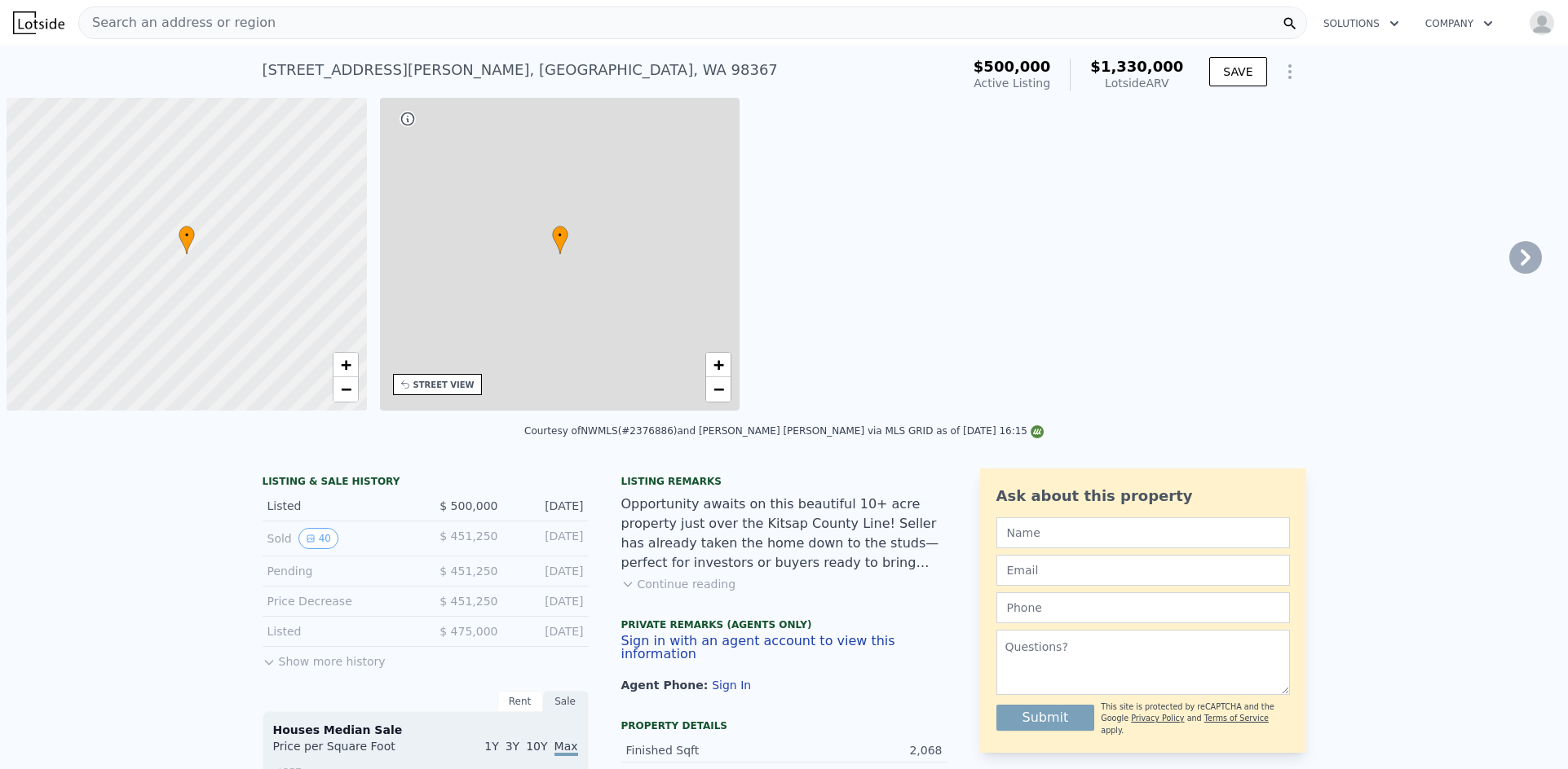
scroll to position [0, 7]
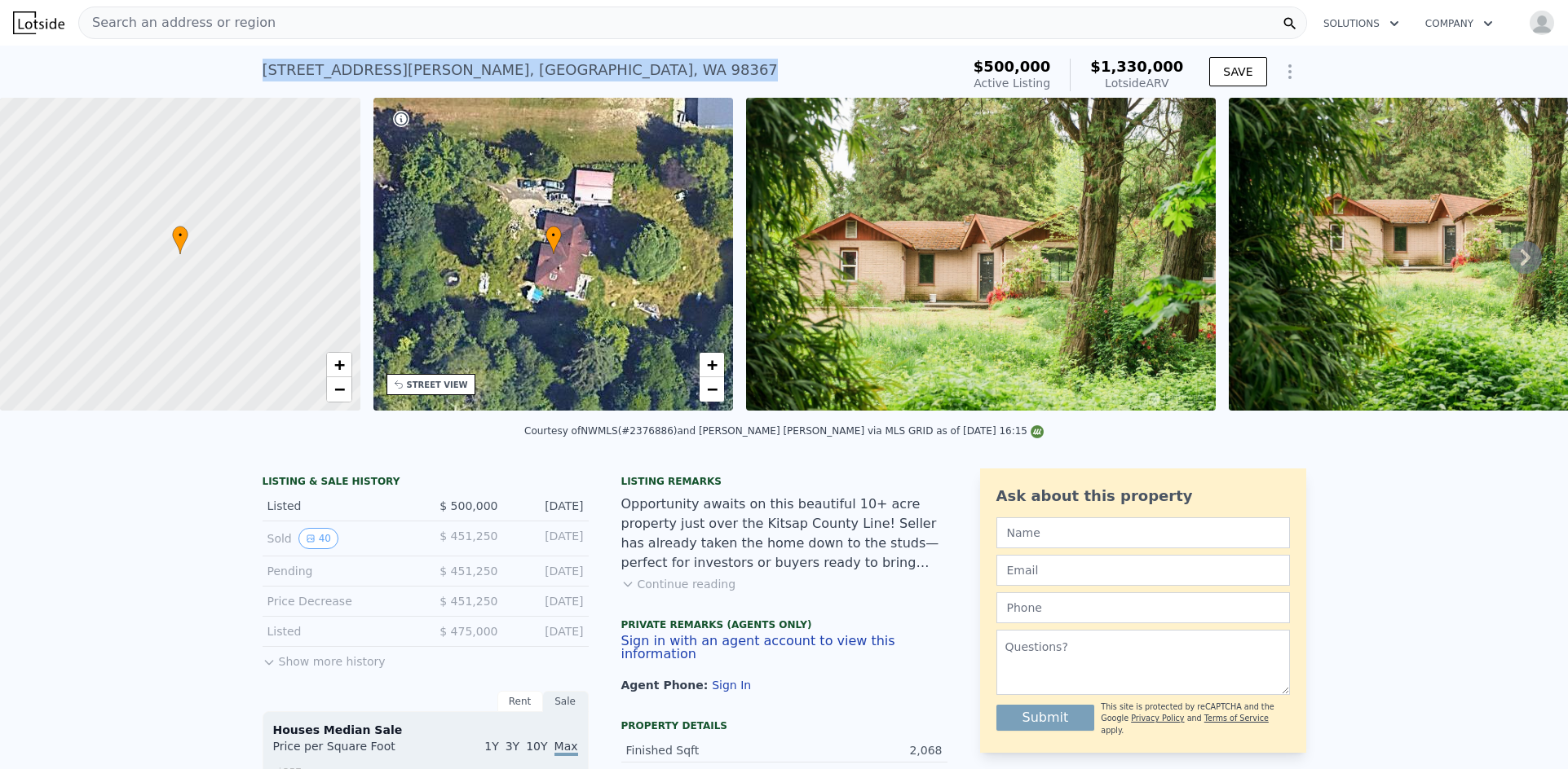
drag, startPoint x: 490, startPoint y: 81, endPoint x: 249, endPoint y: 78, distance: 241.0
click at [249, 78] on div "10379 Bethel Burley Rd SE , Kitsap County , WA 98367 Active at $500k (~ARV $1.3…" at bounding box center [784, 71] width 1568 height 52
copy div "10379 Bethel Burley Rd SE , Kitsap County , WA 98367"
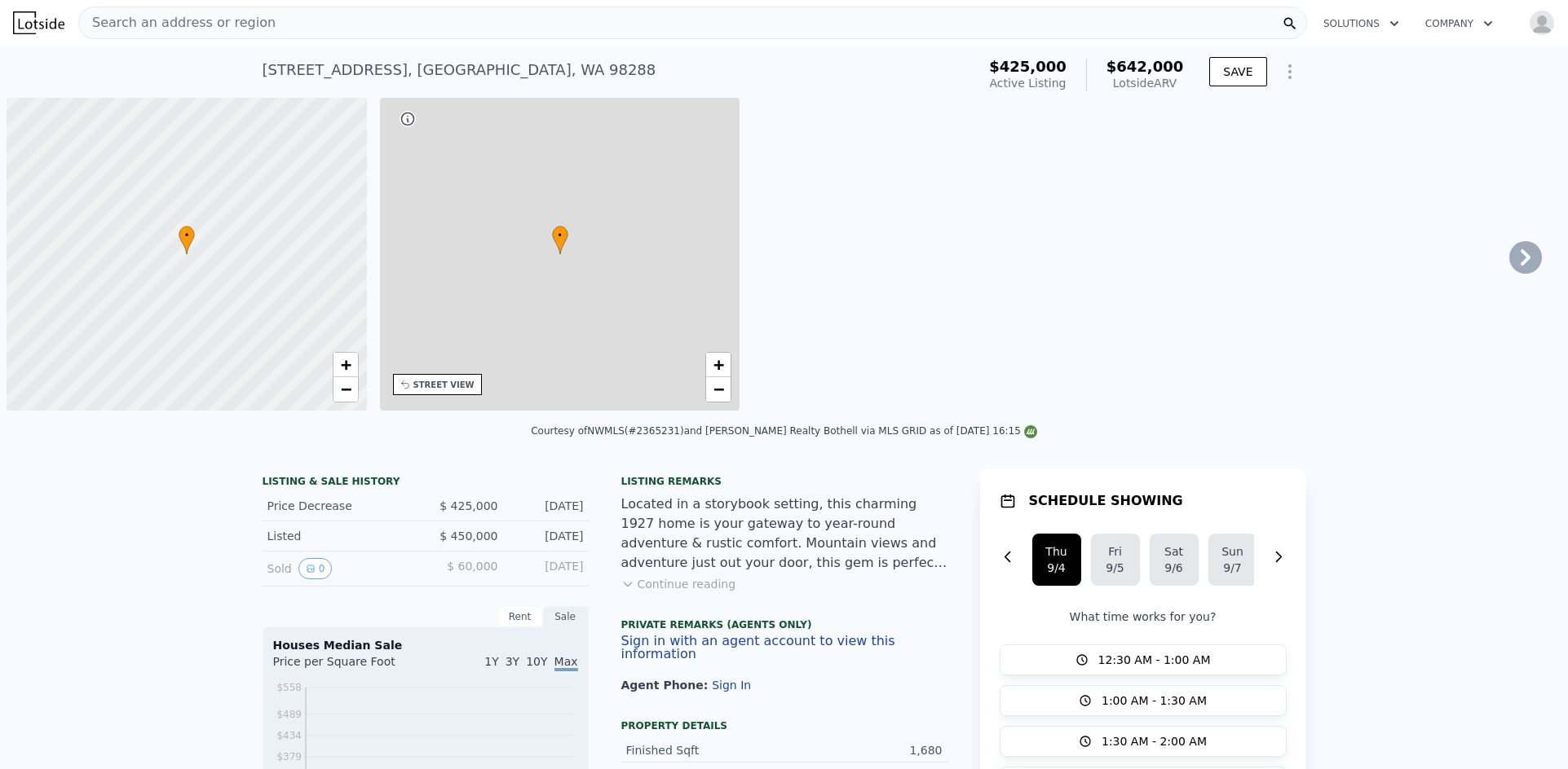
scroll to position [0, 7]
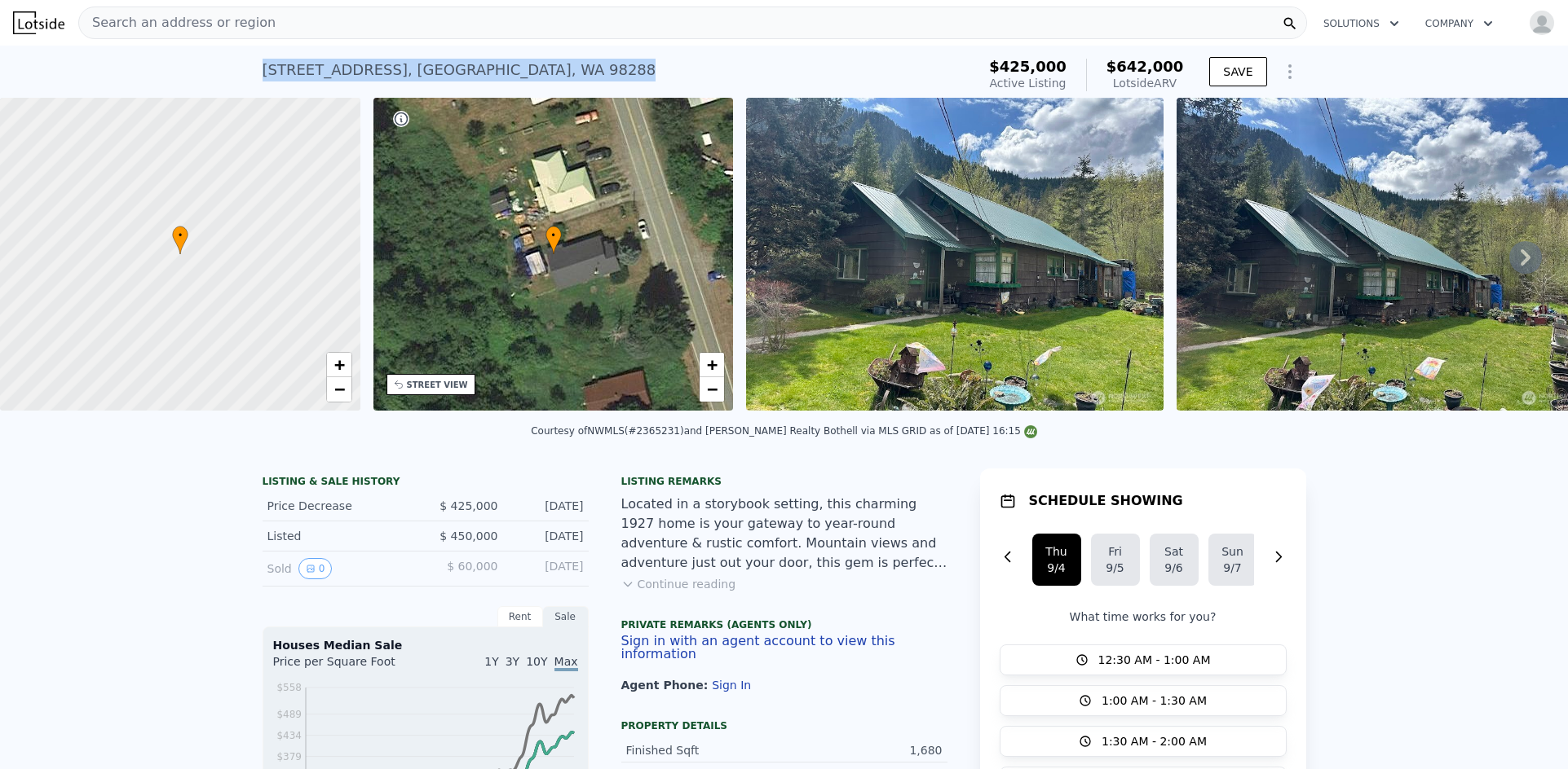
drag, startPoint x: 627, startPoint y: 75, endPoint x: 246, endPoint y: 74, distance: 381.0
click at [246, 74] on div "71667 NE Old Cascade Hwy , King County , WA 98288 Active at $425k (~ARV $642k )…" at bounding box center [784, 71] width 1568 height 52
copy div "71667 NE Old Cascade Hwy , King County , WA 98288"
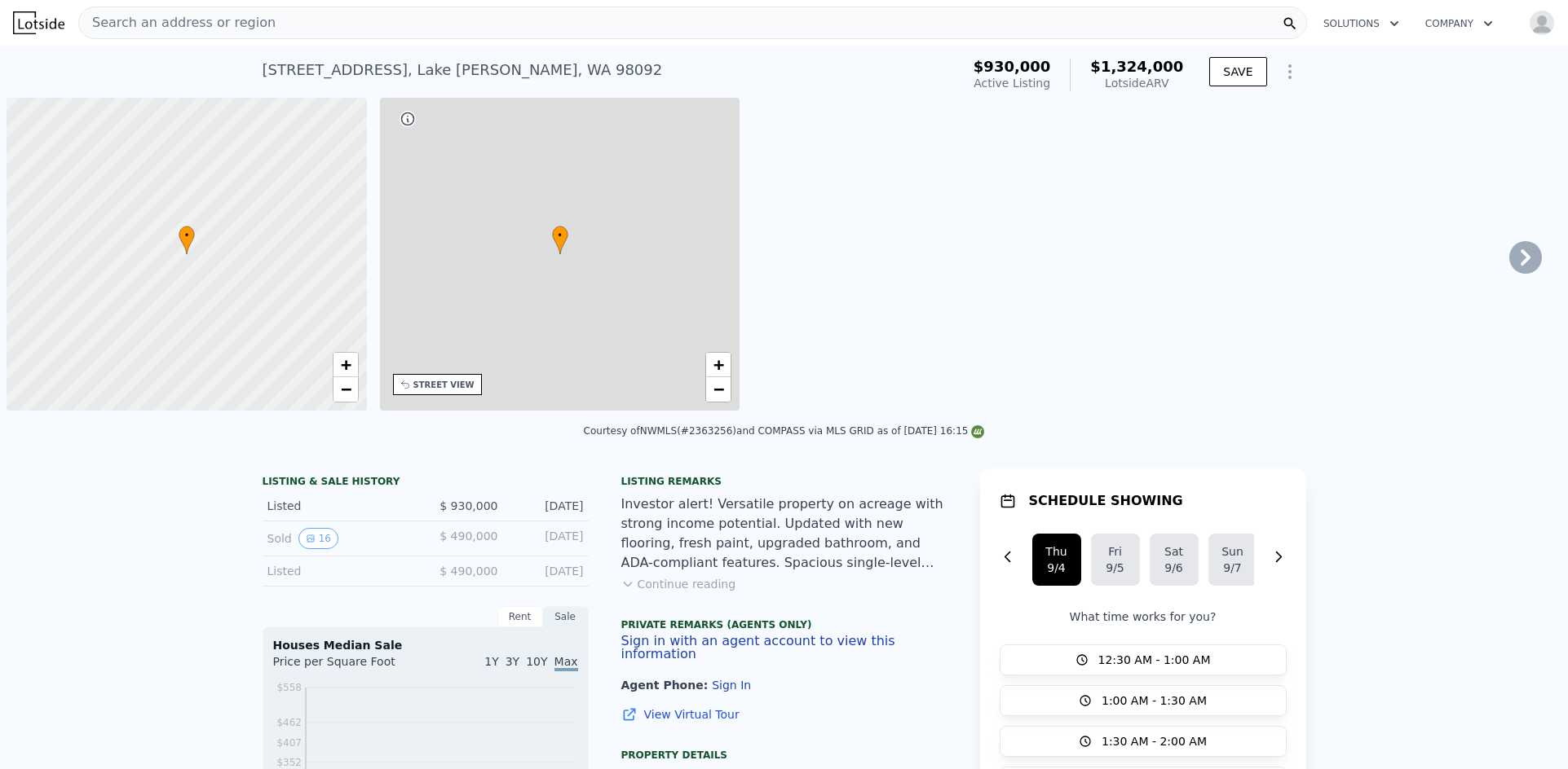
scroll to position [0, 7]
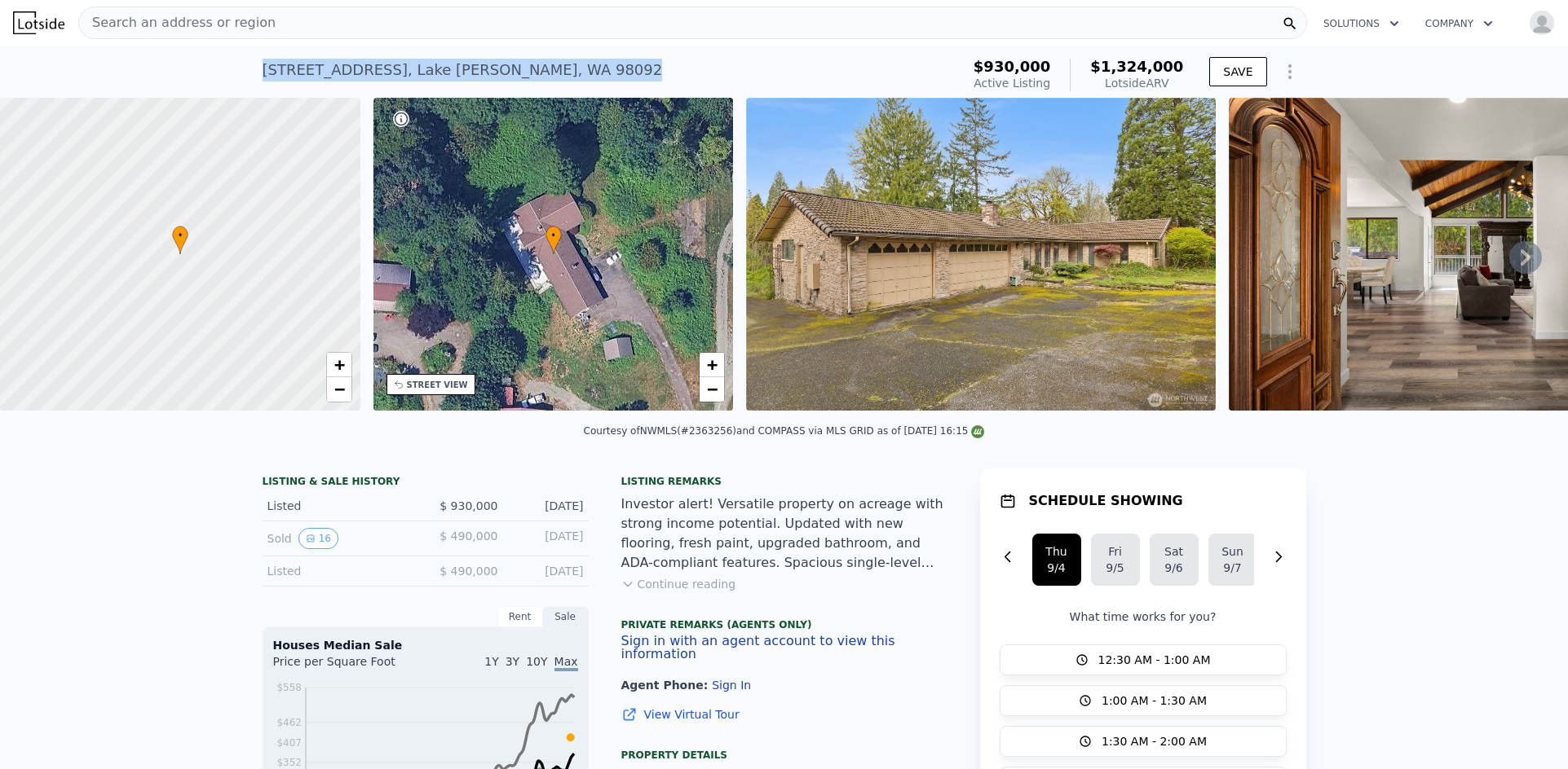
drag, startPoint x: 555, startPoint y: 80, endPoint x: 328, endPoint y: 80, distance: 227.0
click at [251, 81] on div "15324 SE 344th St , Lake Holm , WA 98092 Active at $930k (~ARV $1.324m ) $930,0…" at bounding box center [784, 71] width 1568 height 52
copy div "15324 SE 344th St , Lake Holm , WA 98092"
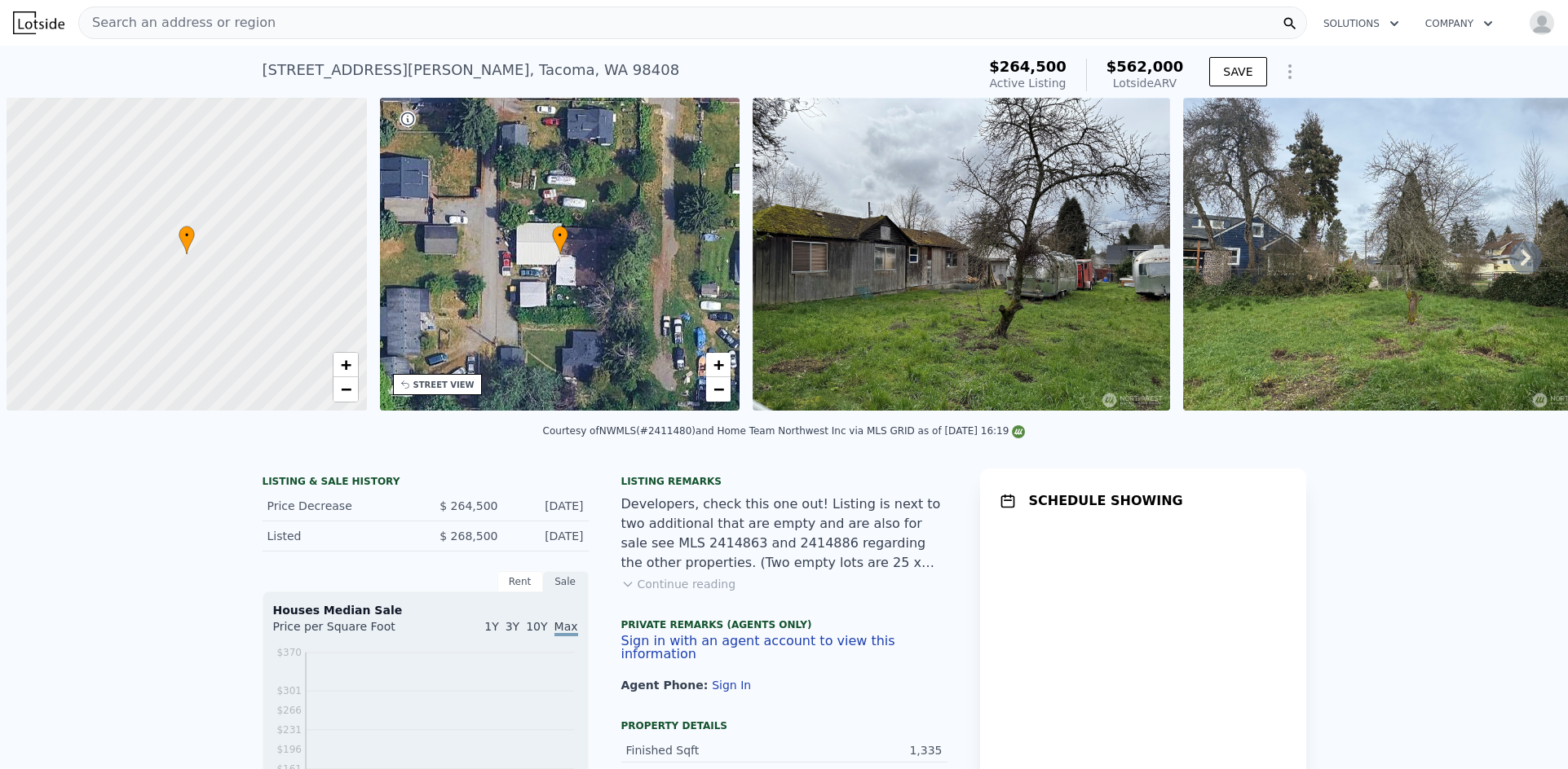
scroll to position [0, 7]
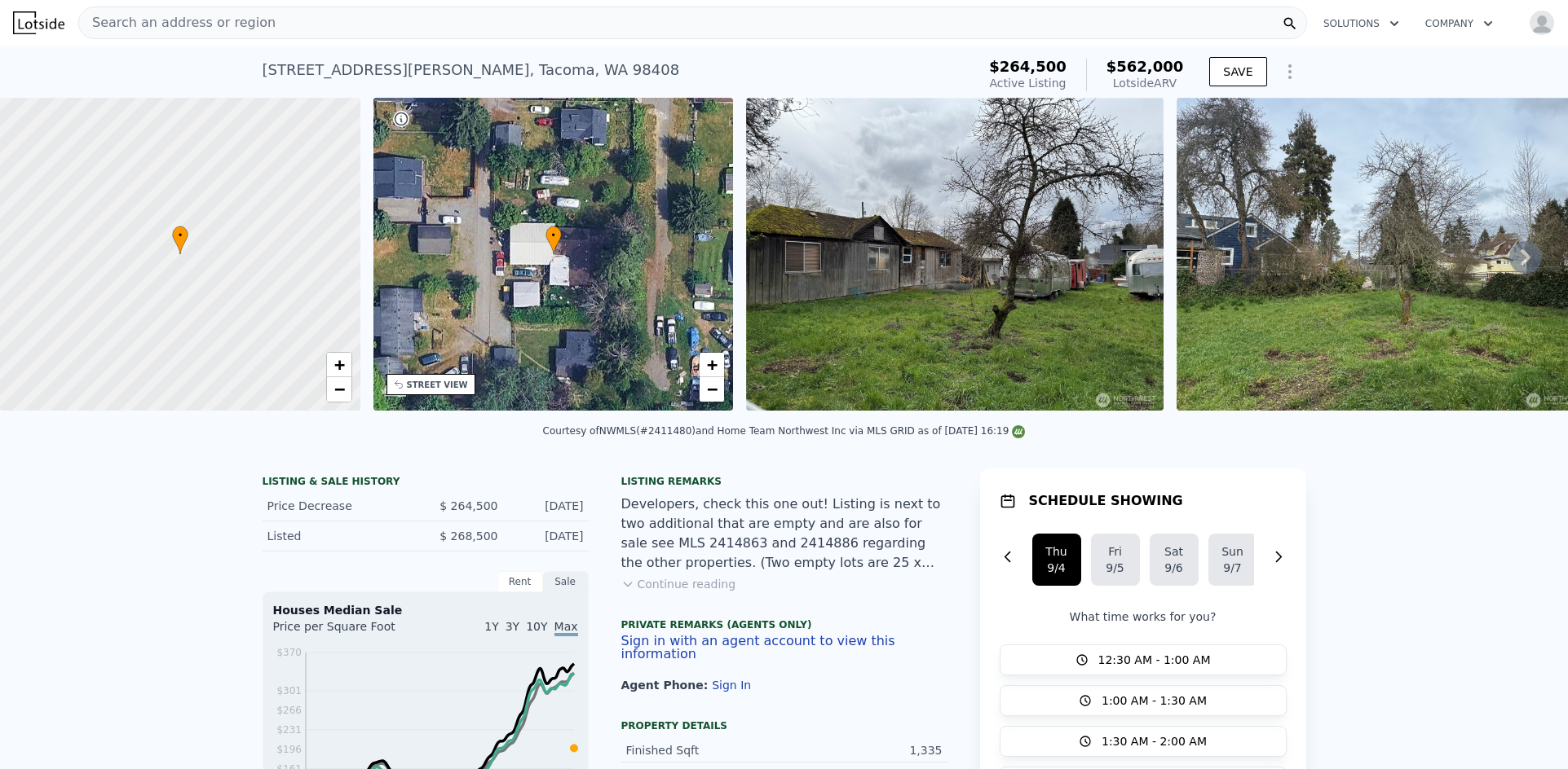
click at [285, 456] on div "Courtesy of NWMLS (#2411480) and Home Team Northwest Inc via MLS GRID as of [DA…" at bounding box center [784, 436] width 1568 height 39
click at [396, 23] on div "Search an address or region" at bounding box center [692, 23] width 1229 height 33
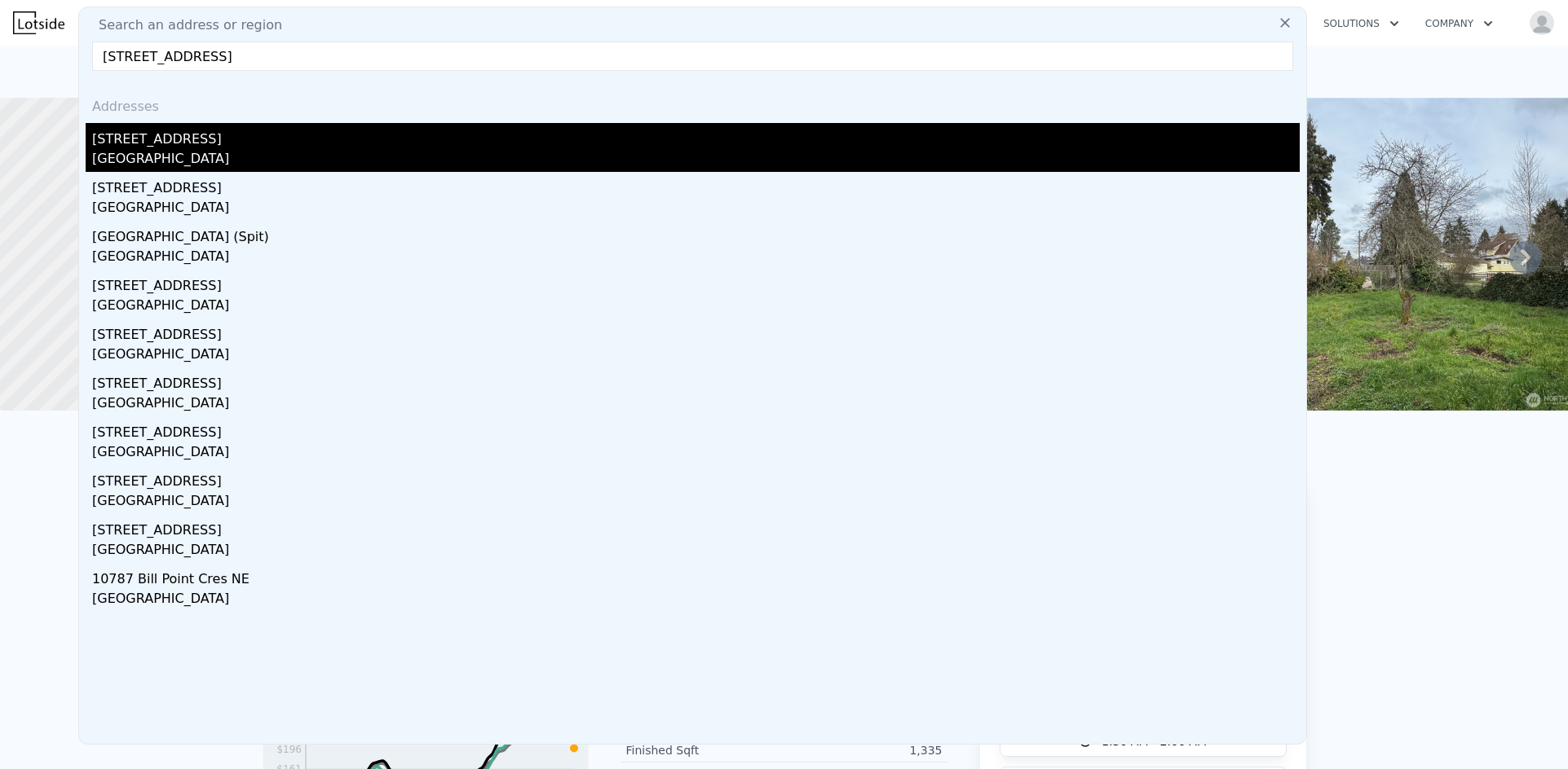
type input "[STREET_ADDRESS]"
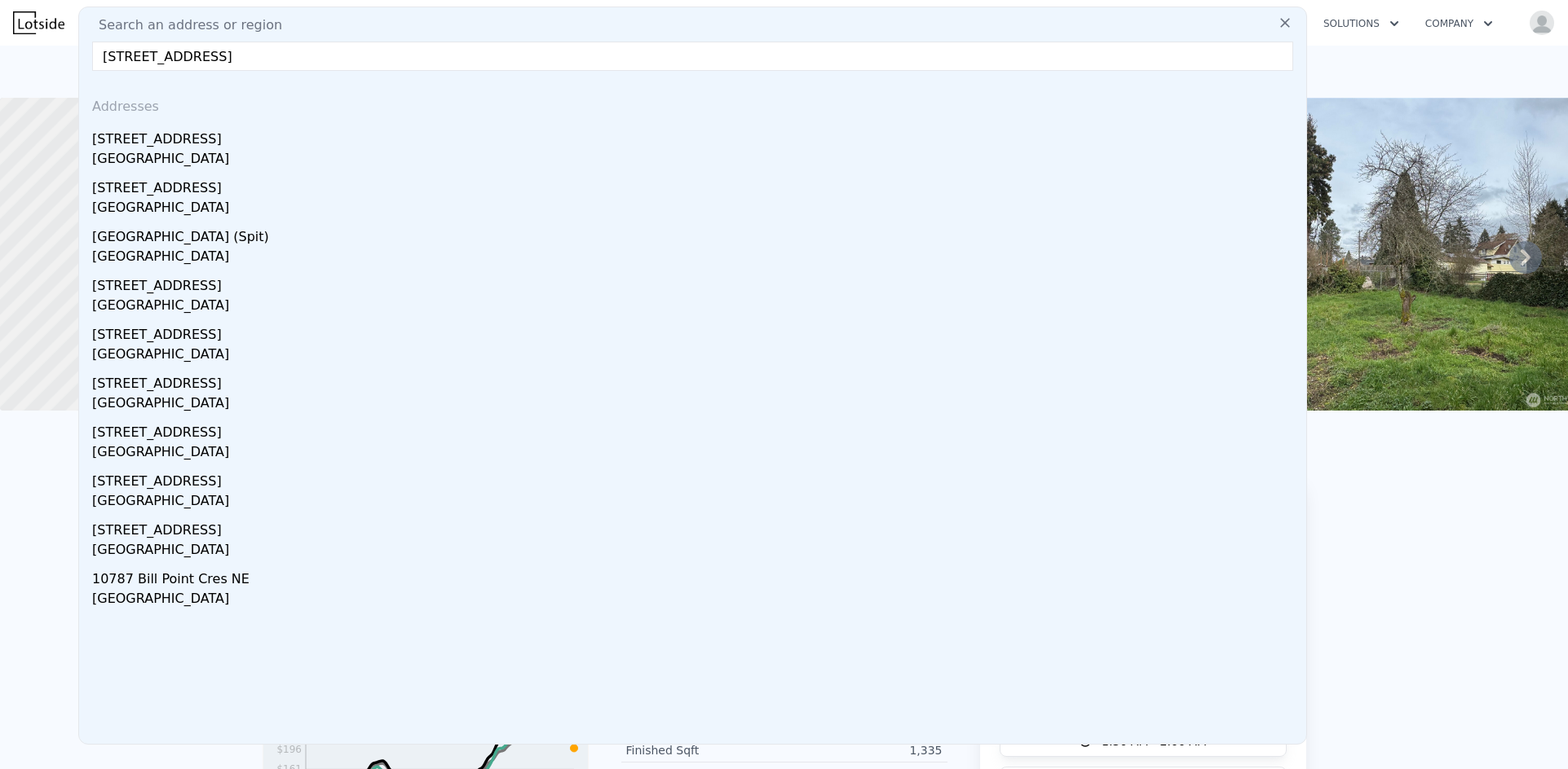
drag, startPoint x: 216, startPoint y: 148, endPoint x: 1260, endPoint y: 3, distance: 1054.0
click at [216, 148] on div "[STREET_ADDRESS]" at bounding box center [696, 136] width 1208 height 26
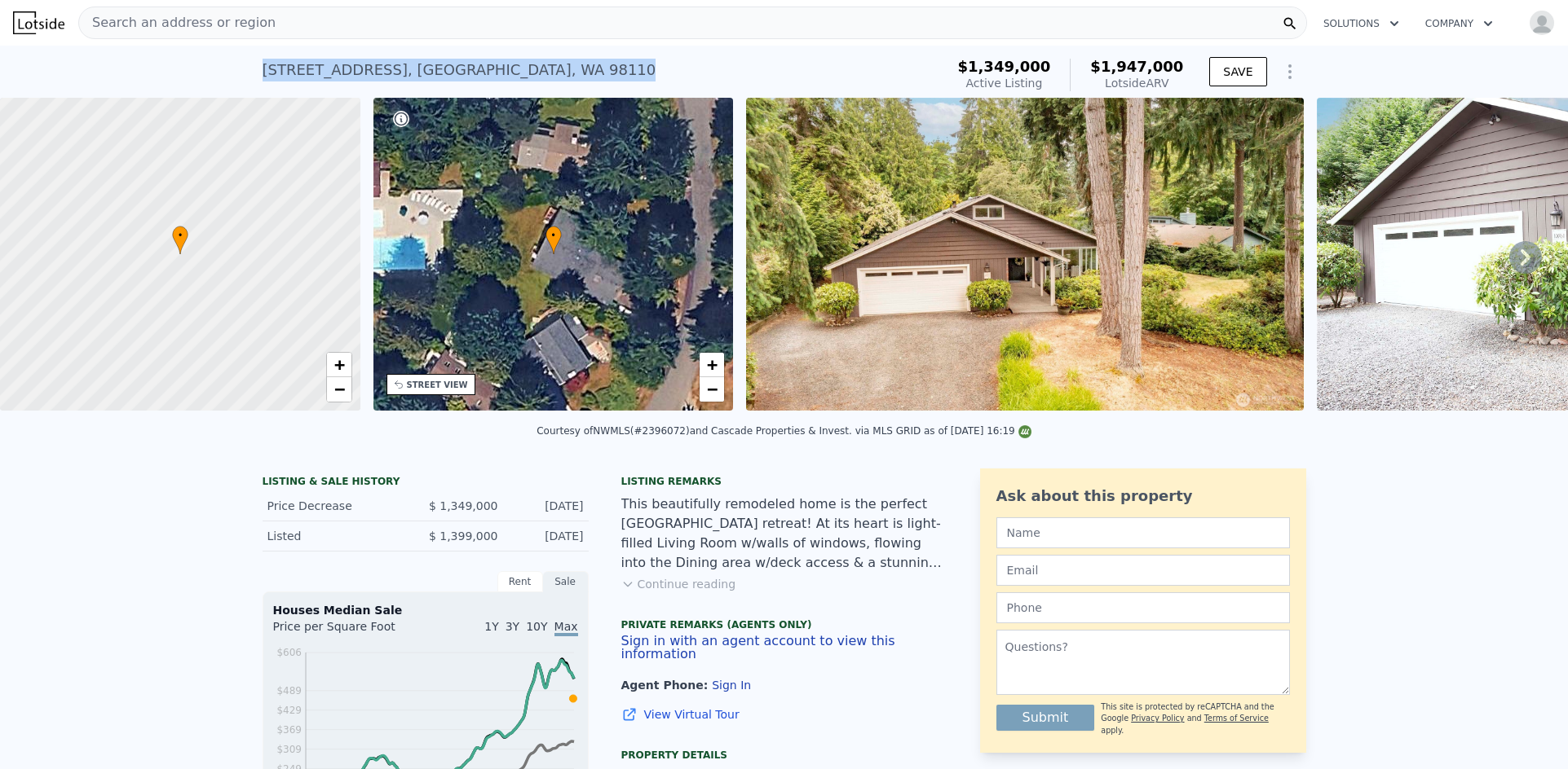
drag, startPoint x: 257, startPoint y: 70, endPoint x: 686, endPoint y: 70, distance: 429.0
click at [686, 70] on div "[STREET_ADDRESS] Active at $1.349m (~ARV $1.947m )" at bounding box center [600, 75] width 675 height 45
copy div "[STREET_ADDRESS]"
